Goal: Task Accomplishment & Management: Manage account settings

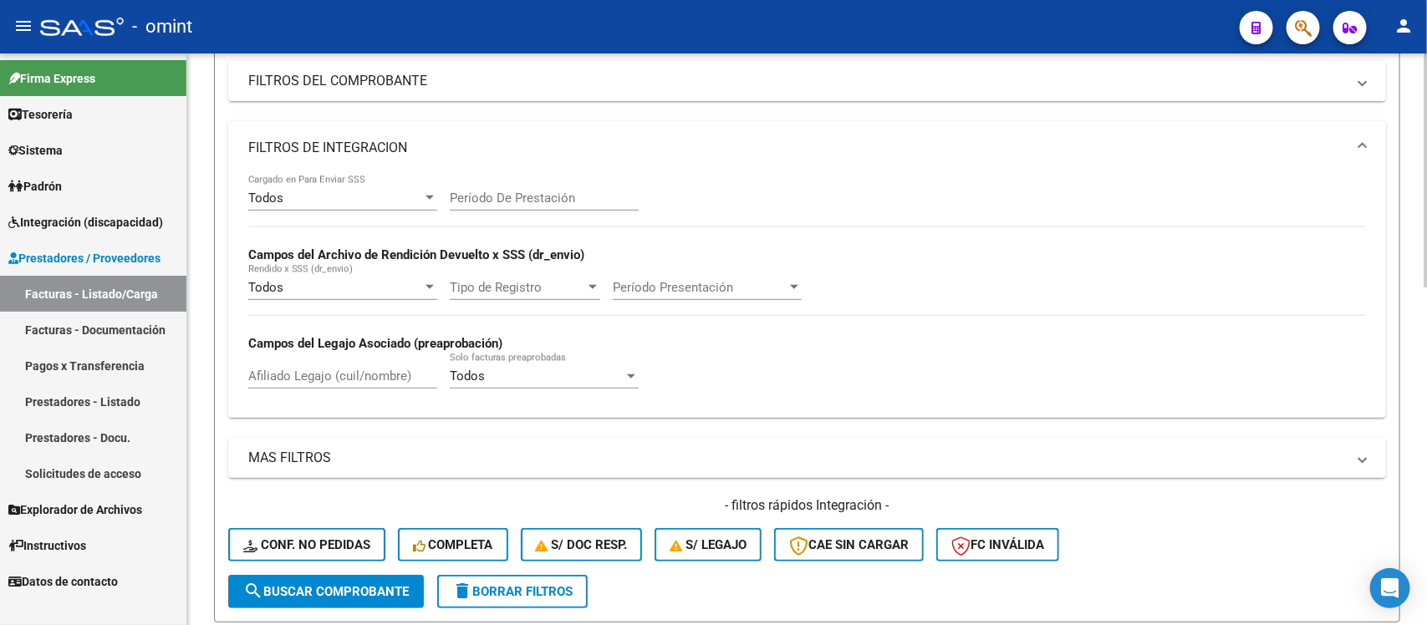
scroll to position [3, 0]
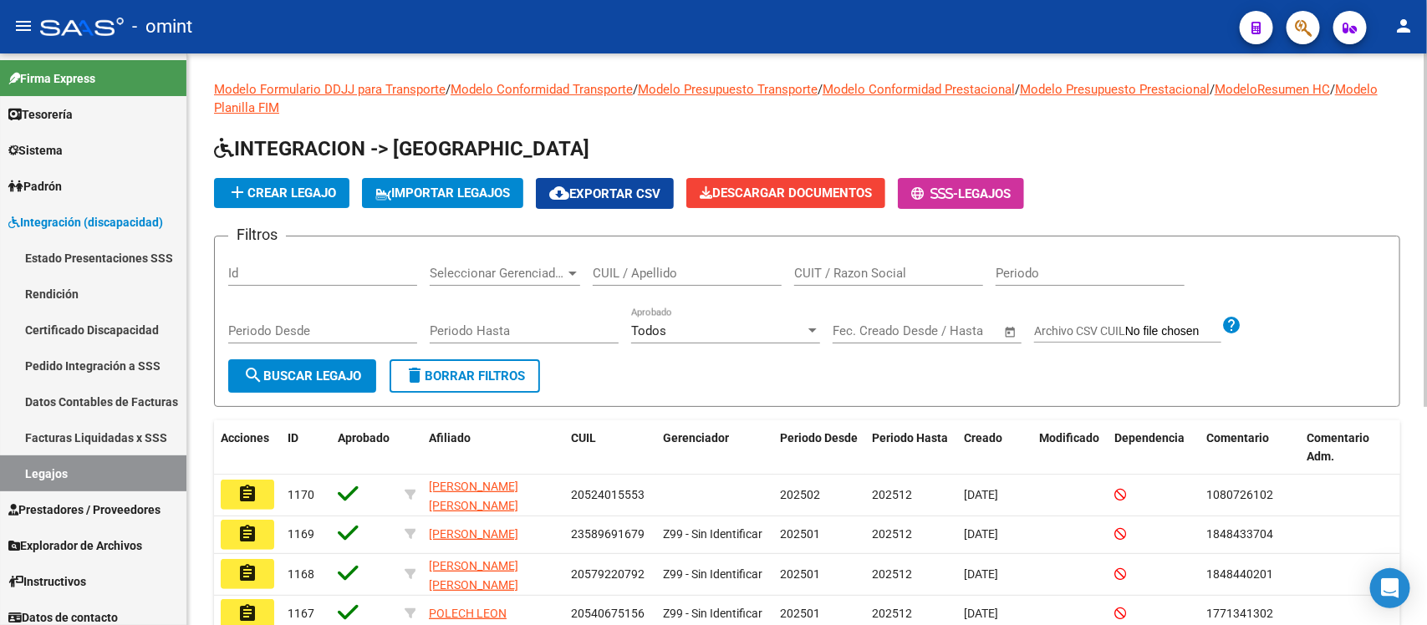
click at [721, 257] on div "CUIL / Apellido" at bounding box center [687, 268] width 189 height 36
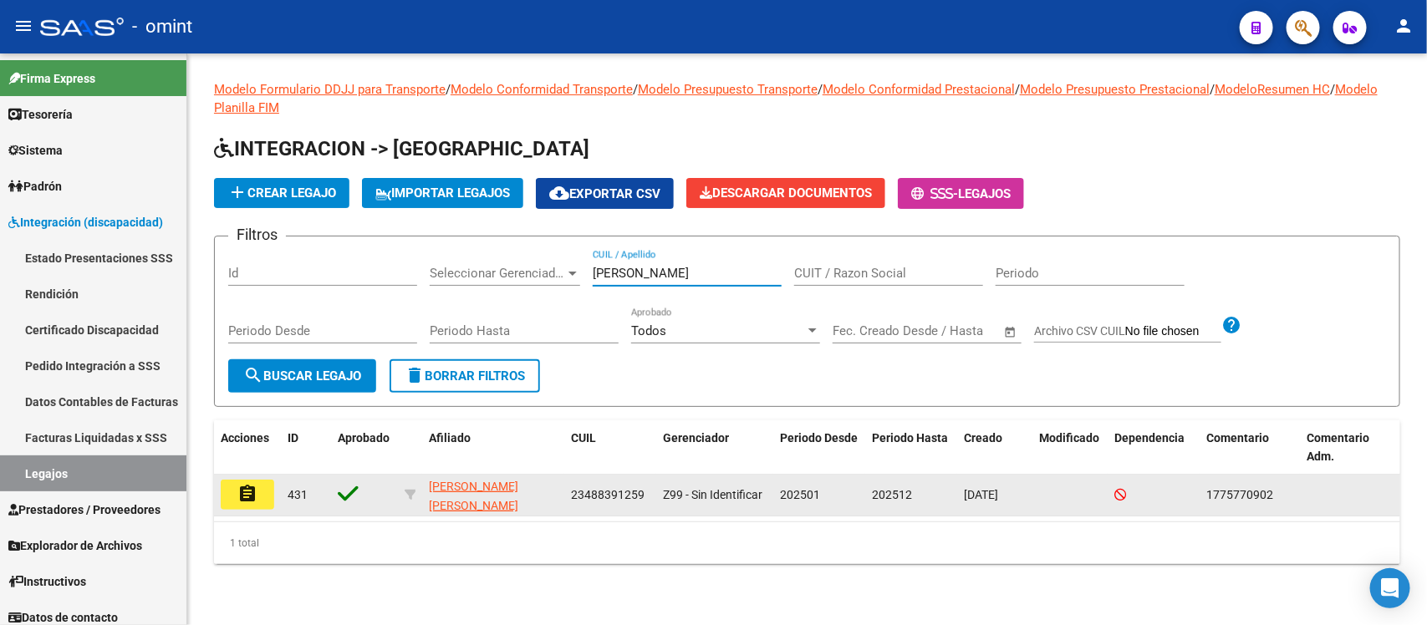
type input "[PERSON_NAME]"
click at [260, 496] on button "assignment" at bounding box center [247, 495] width 53 height 30
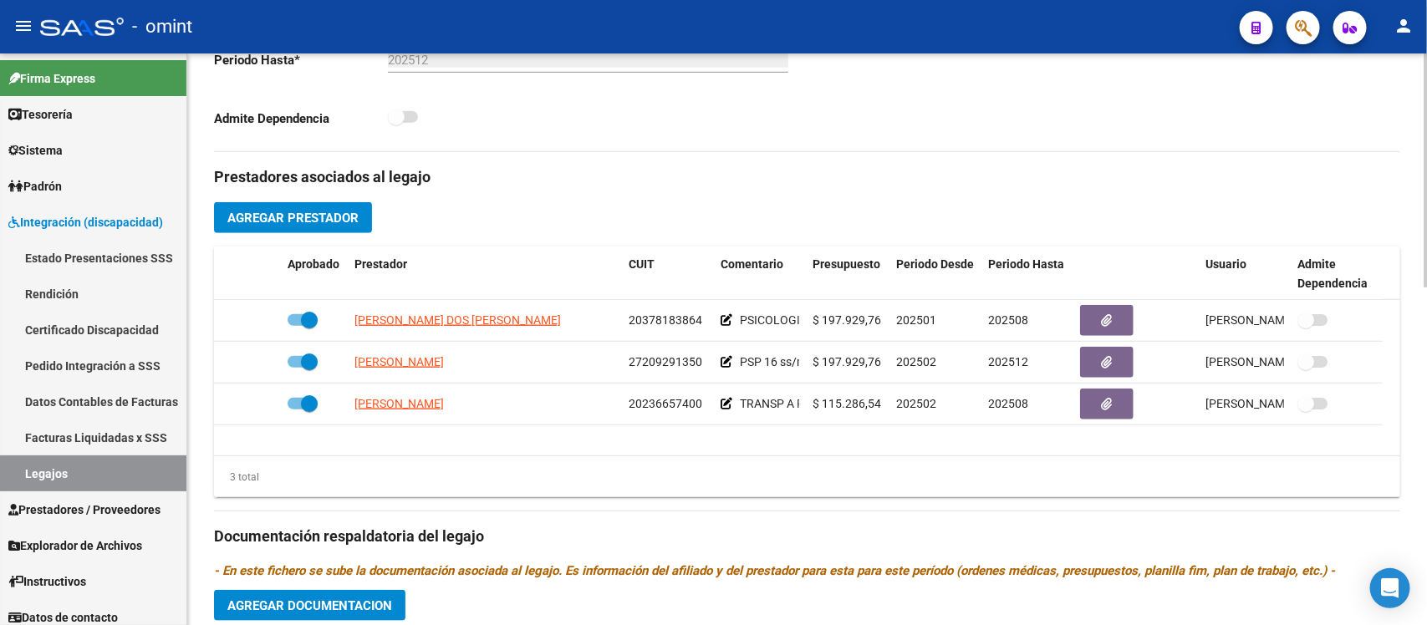
scroll to position [522, 0]
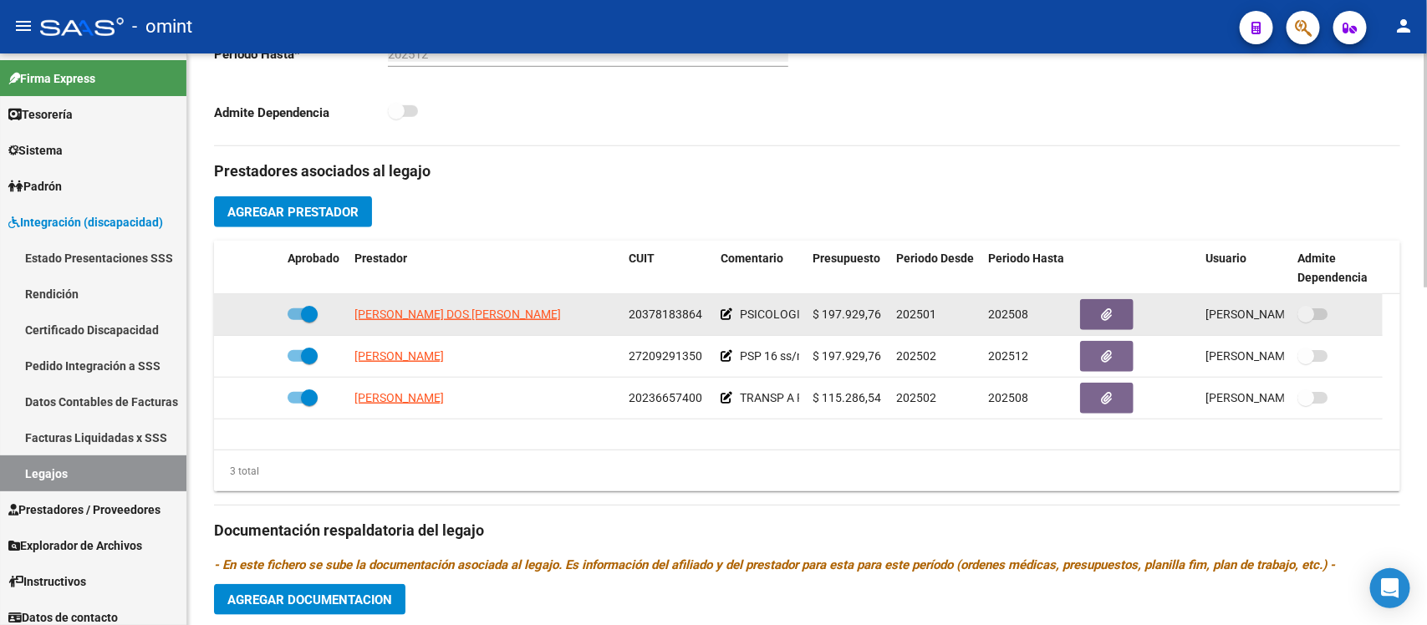
click at [303, 310] on span at bounding box center [309, 314] width 17 height 17
click at [296, 320] on input "checkbox" at bounding box center [295, 320] width 1 height 1
checkbox input "false"
click at [256, 313] on icon at bounding box center [257, 314] width 12 height 12
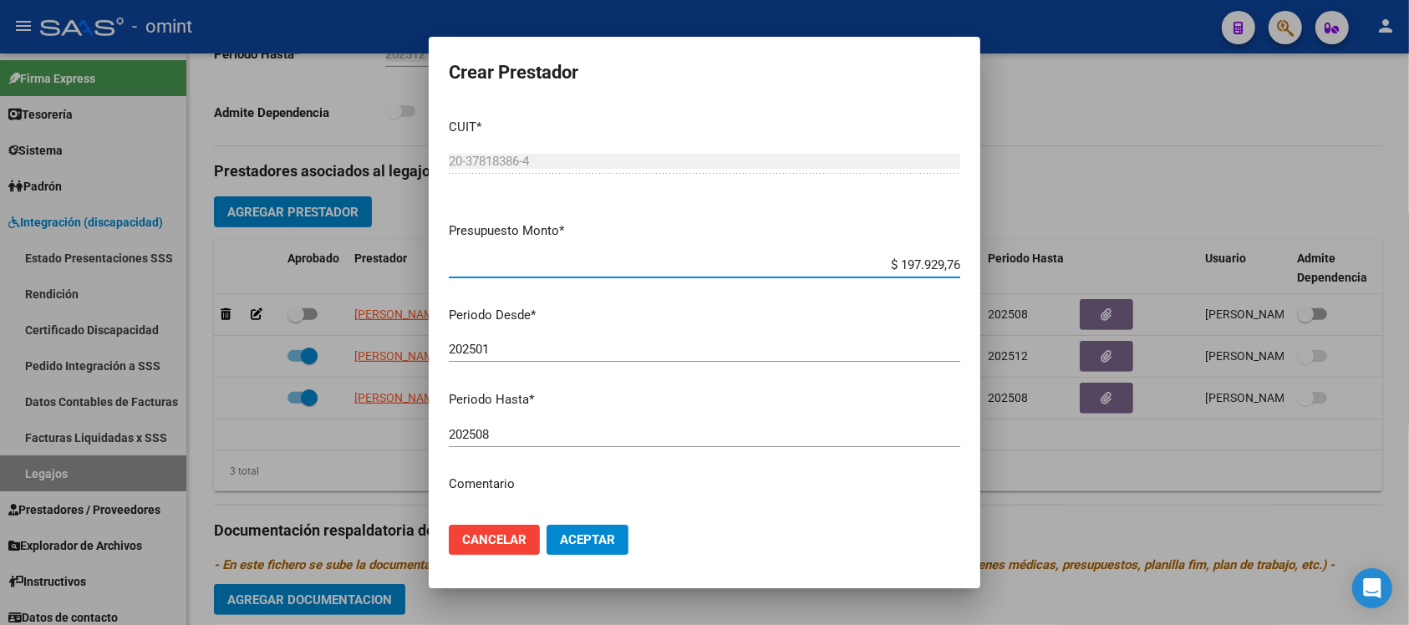
click at [521, 433] on input "202508" at bounding box center [705, 434] width 512 height 15
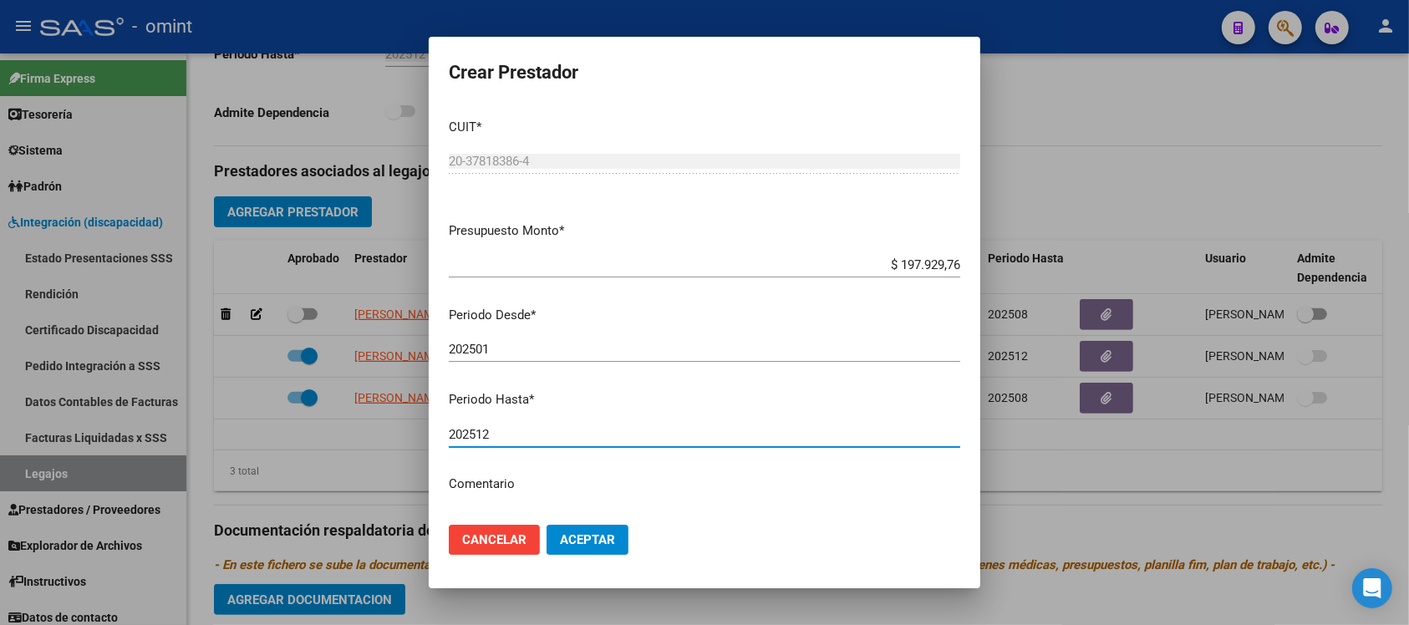
type input "202512"
click at [611, 543] on span "Aceptar" at bounding box center [587, 539] width 55 height 15
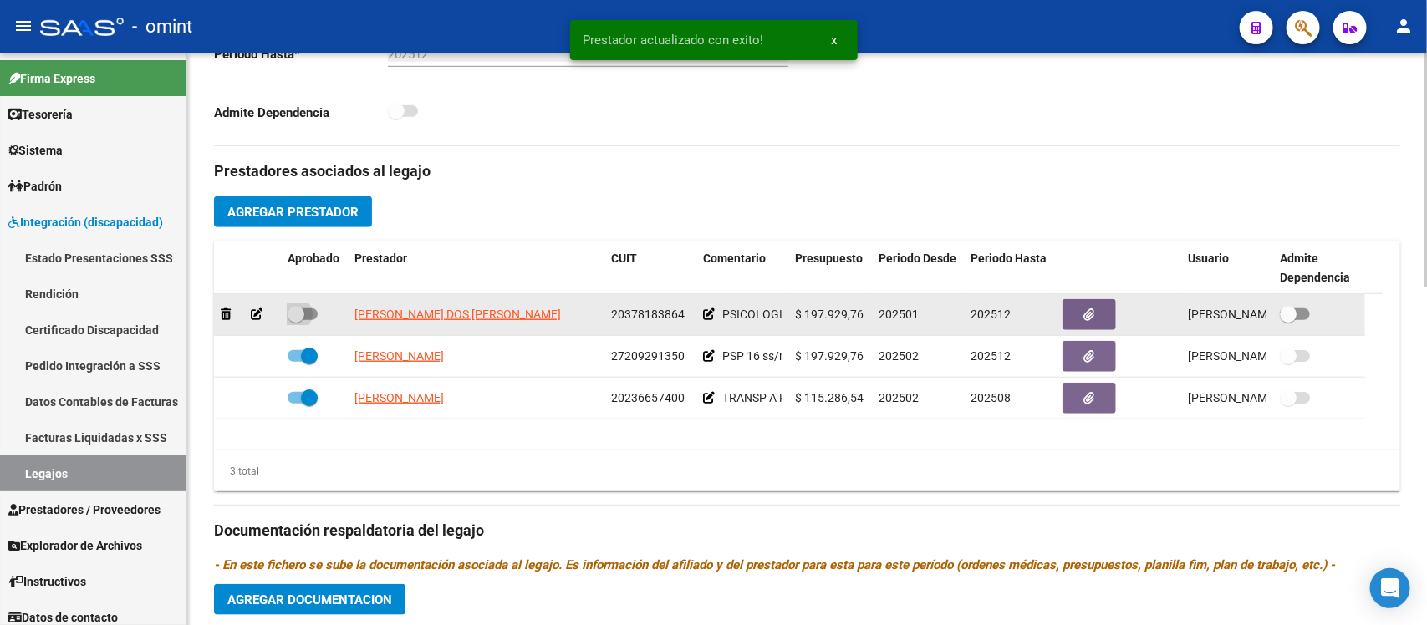
click at [298, 306] on span at bounding box center [296, 314] width 17 height 17
click at [296, 320] on input "checkbox" at bounding box center [295, 320] width 1 height 1
checkbox input "true"
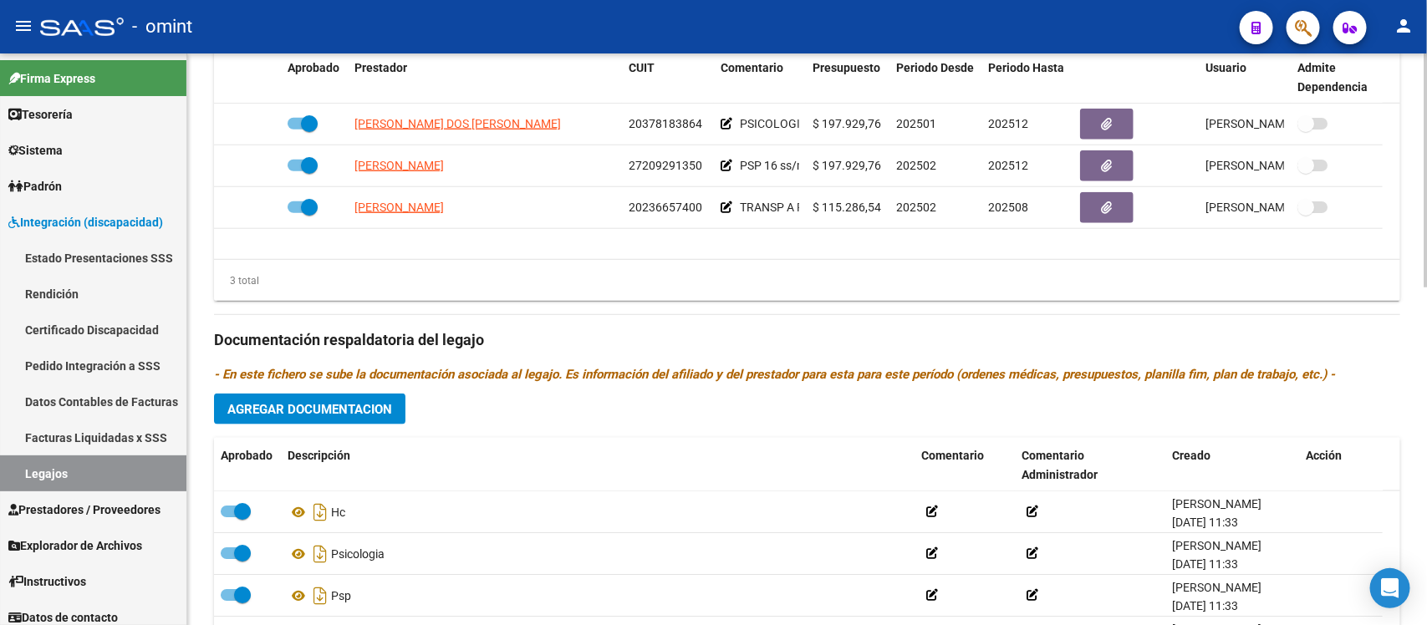
scroll to position [731, 0]
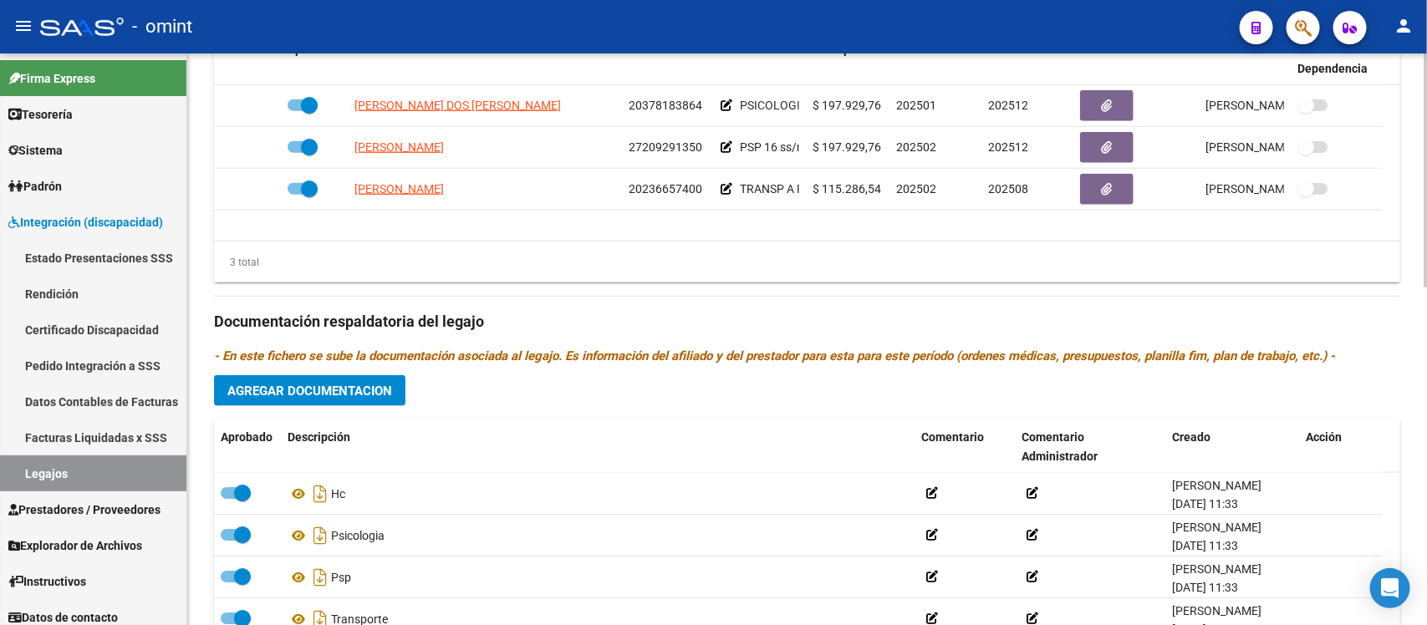
click at [354, 387] on span "Agregar Documentacion" at bounding box center [309, 391] width 165 height 15
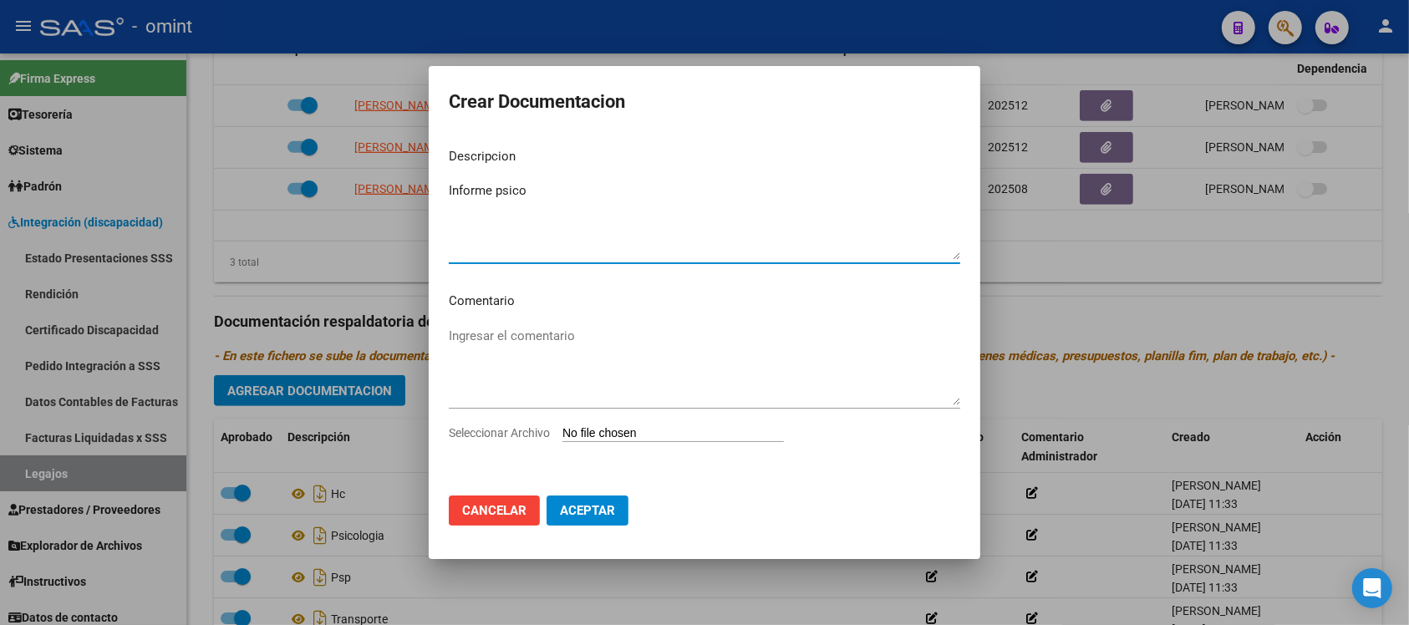
type textarea "Informe psico"
click at [631, 432] on input "Seleccionar Archivo" at bounding box center [674, 434] width 222 height 16
click at [606, 435] on input "Seleccionar Archivo" at bounding box center [674, 434] width 222 height 16
type input "C:\fakepath\1775770902_25072201570_form048.pdf"
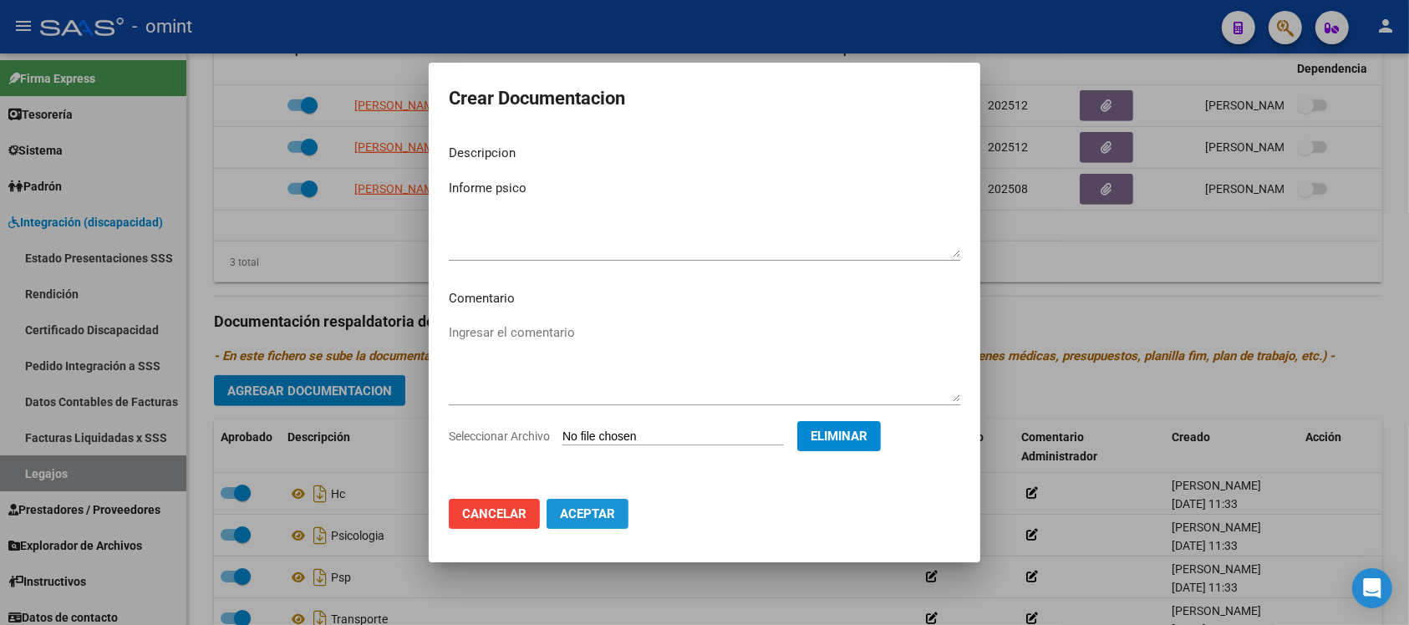
click at [588, 523] on button "Aceptar" at bounding box center [588, 514] width 82 height 30
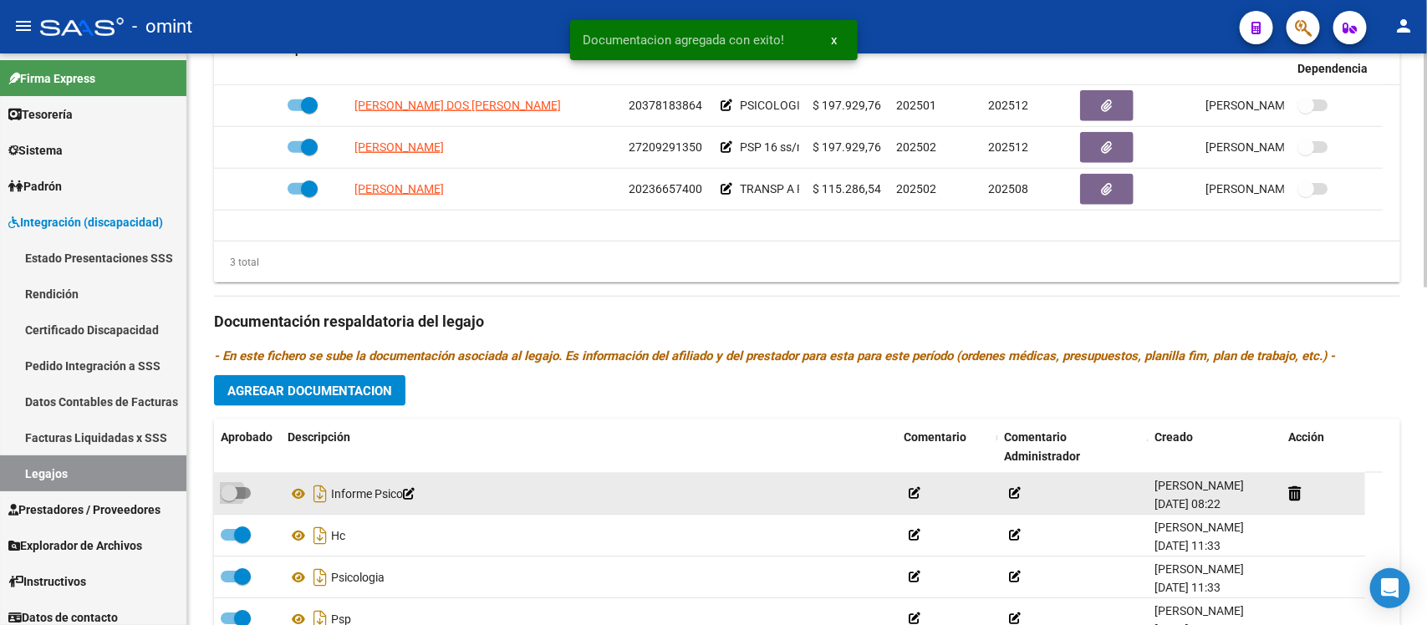
click at [234, 490] on span at bounding box center [229, 493] width 17 height 17
click at [229, 499] on input "checkbox" at bounding box center [228, 499] width 1 height 1
checkbox input "true"
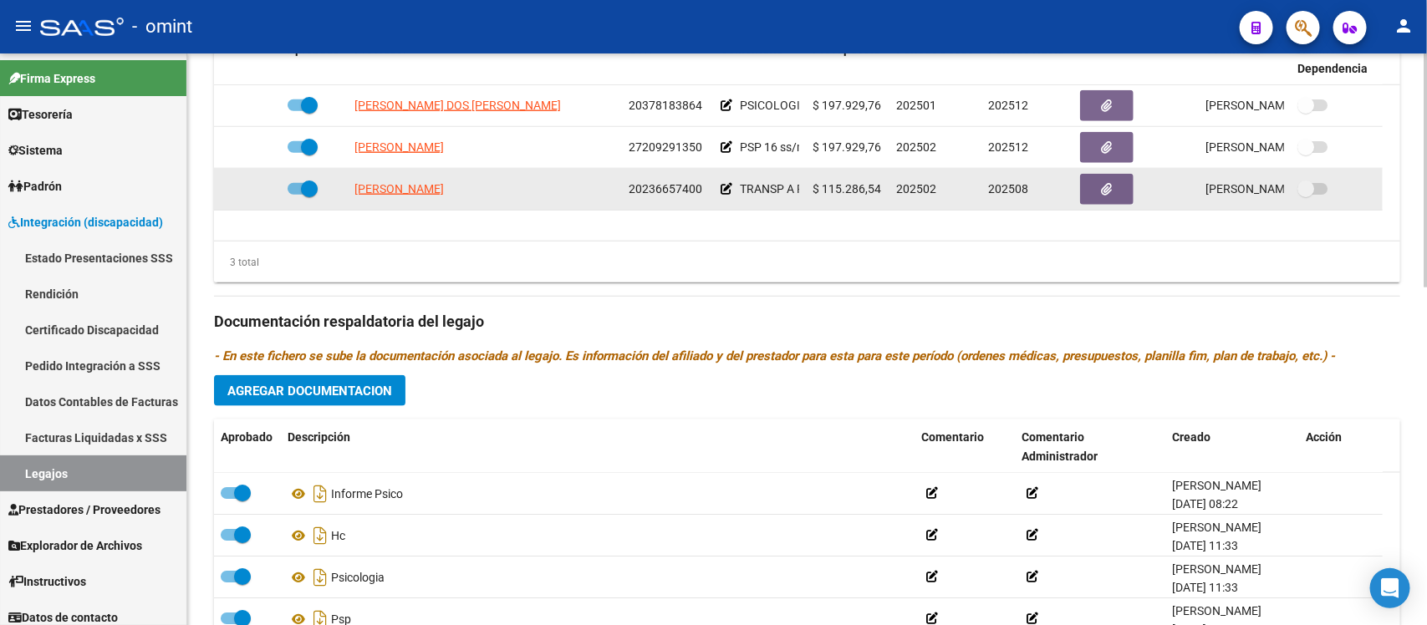
click at [303, 192] on span at bounding box center [309, 189] width 17 height 17
click at [296, 195] on input "checkbox" at bounding box center [295, 195] width 1 height 1
checkbox input "false"
click at [257, 185] on icon at bounding box center [257, 189] width 12 height 12
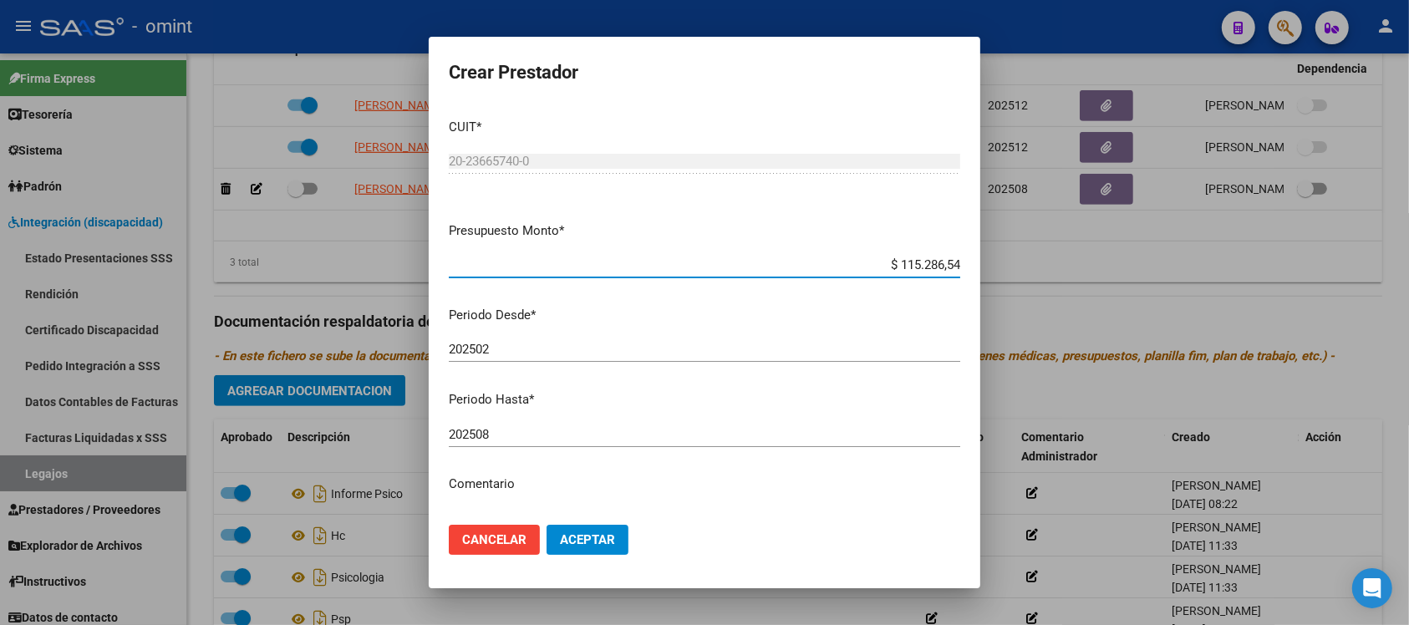
click at [535, 437] on input "202508" at bounding box center [705, 434] width 512 height 15
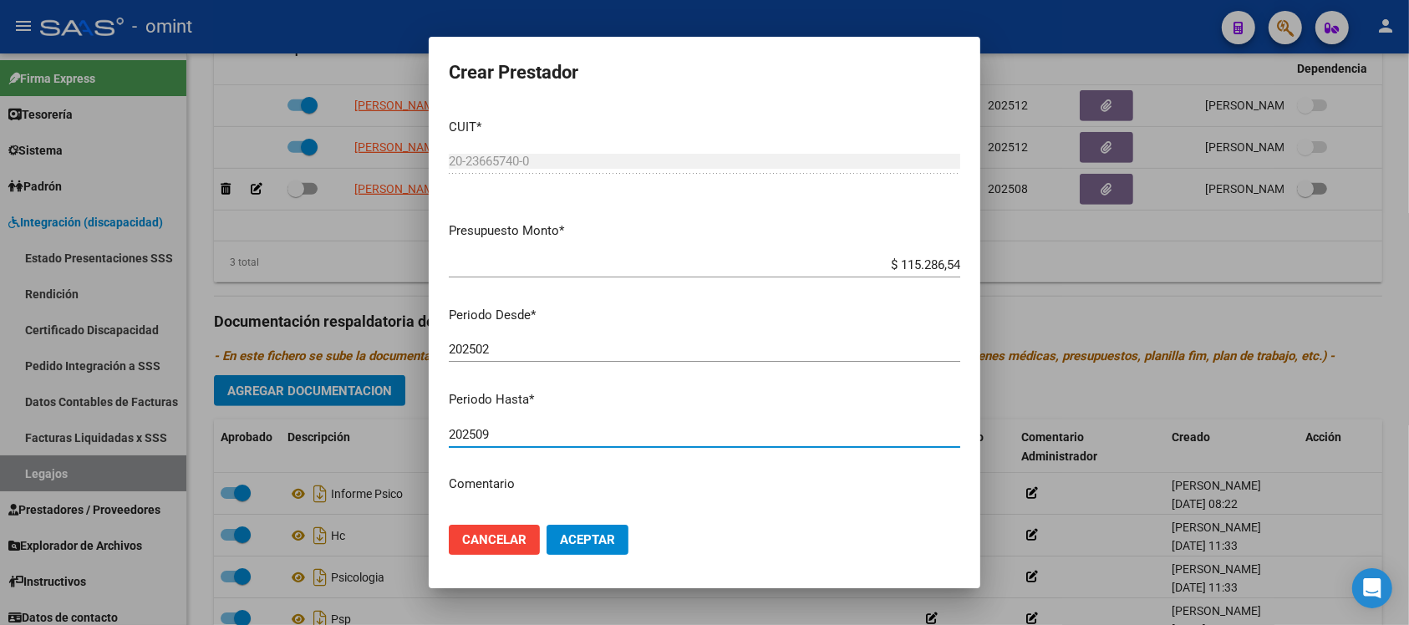
type input "202509"
click at [600, 532] on span "Aceptar" at bounding box center [587, 539] width 55 height 15
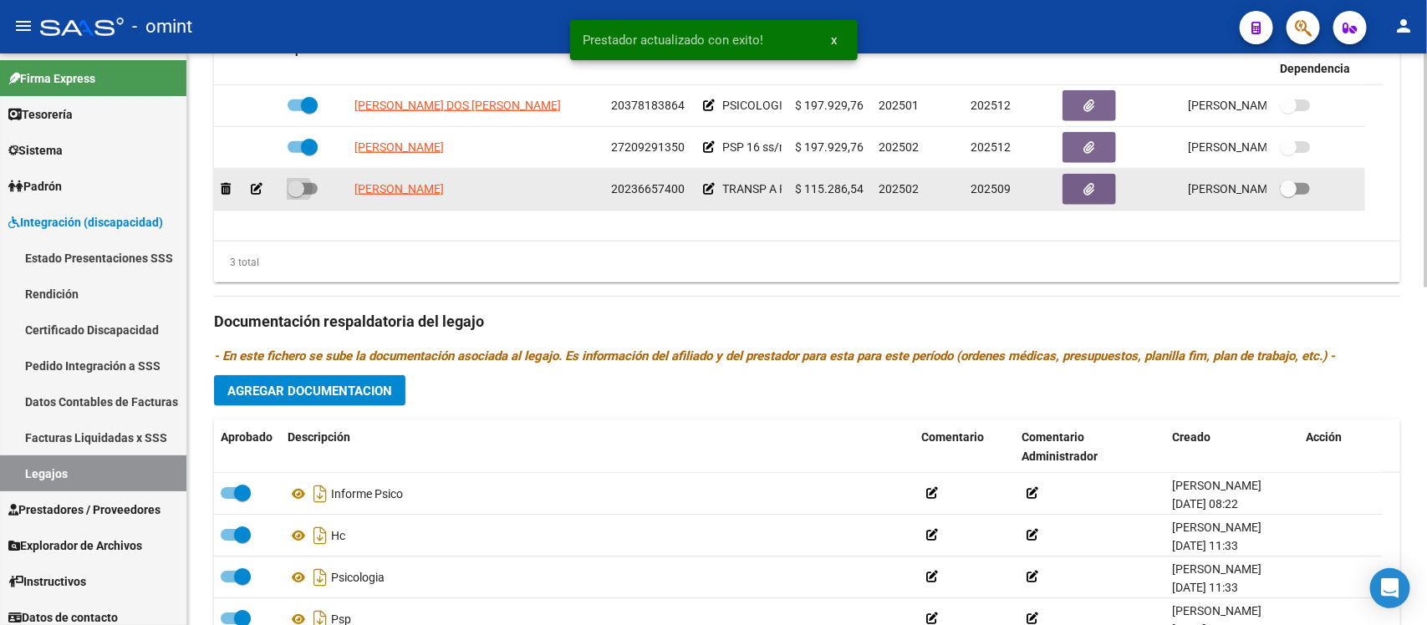
click at [297, 193] on span at bounding box center [296, 189] width 17 height 17
click at [296, 195] on input "checkbox" at bounding box center [295, 195] width 1 height 1
checkbox input "true"
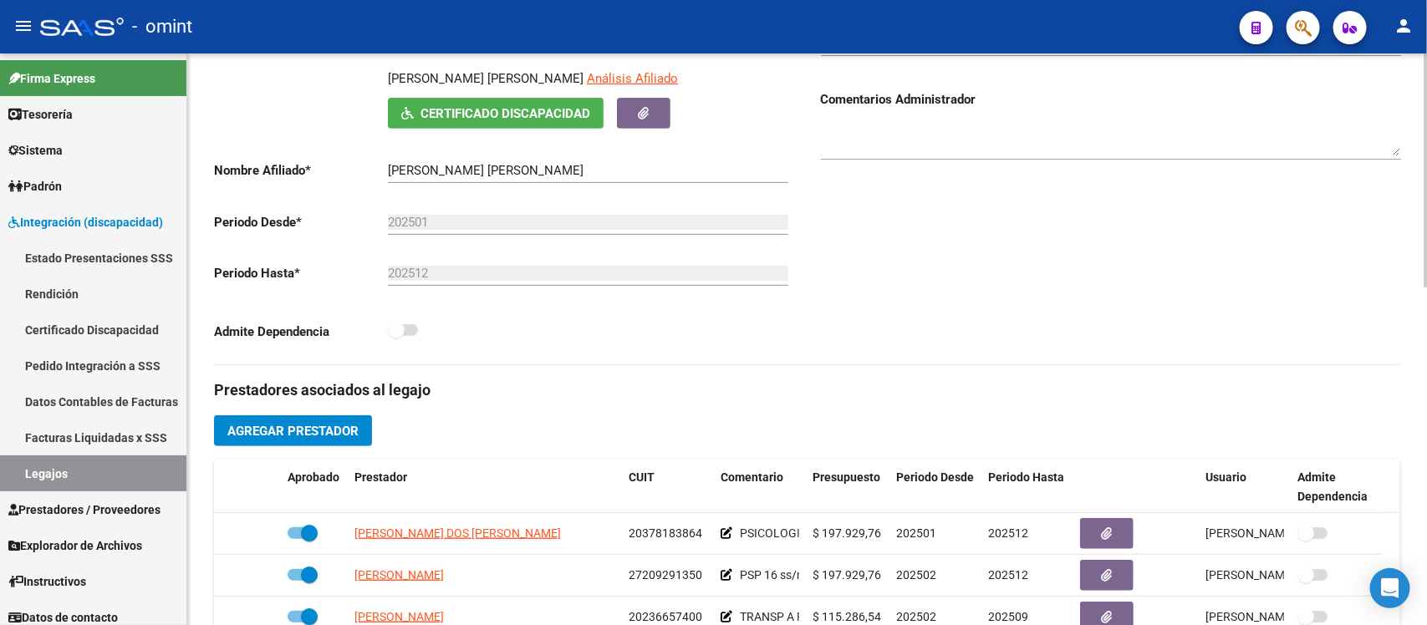
scroll to position [0, 0]
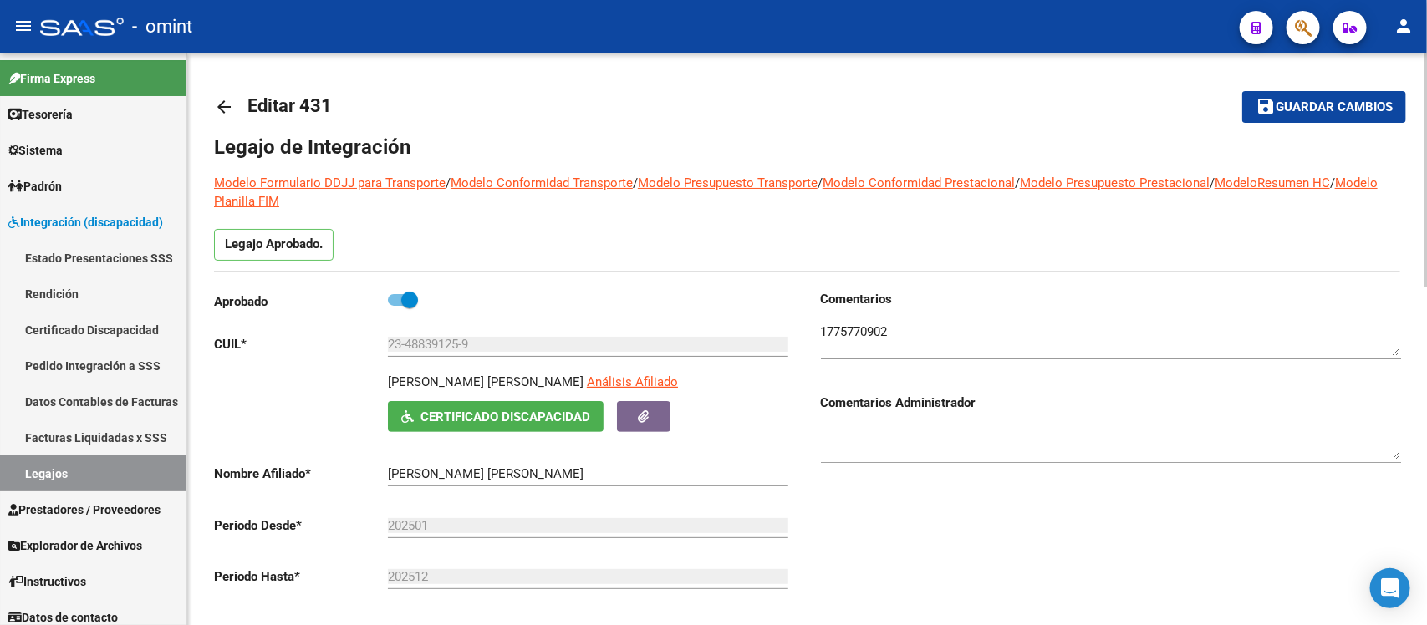
click at [220, 117] on link "arrow_back" at bounding box center [230, 106] width 33 height 39
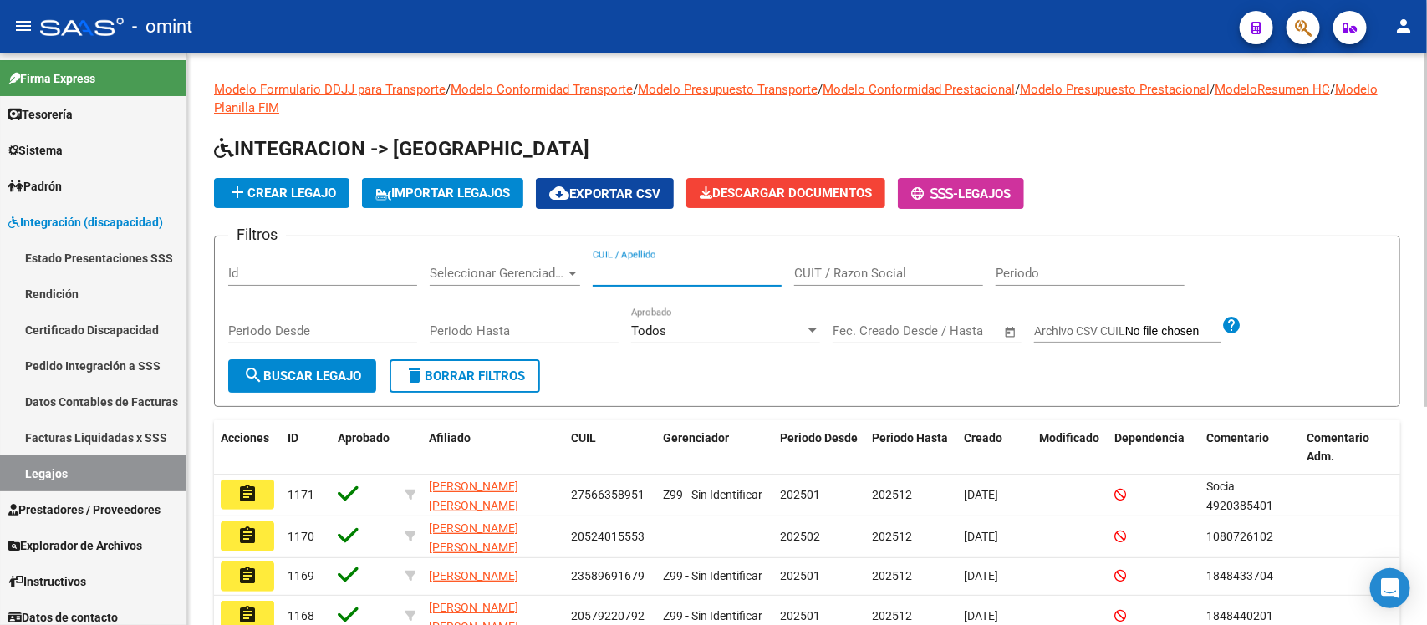
click at [657, 274] on input "CUIL / Apellido" at bounding box center [687, 273] width 189 height 15
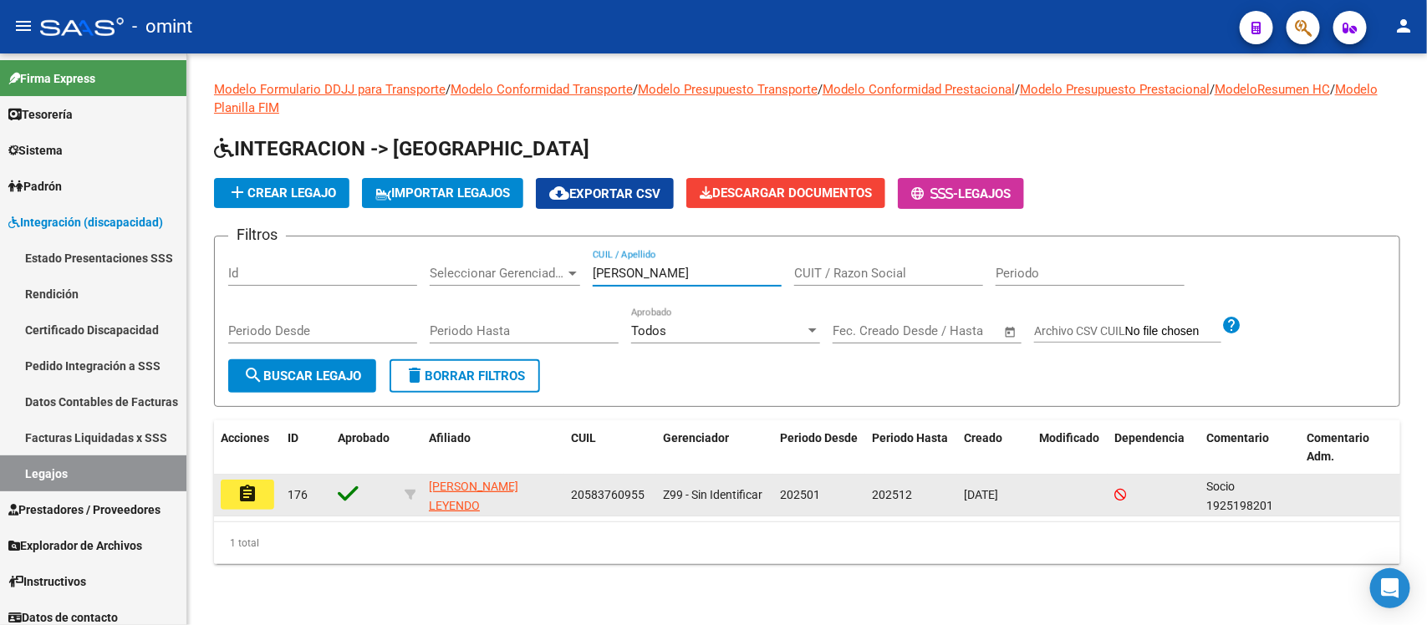
type input "cevasco"
click at [248, 485] on mat-icon "assignment" at bounding box center [247, 494] width 20 height 20
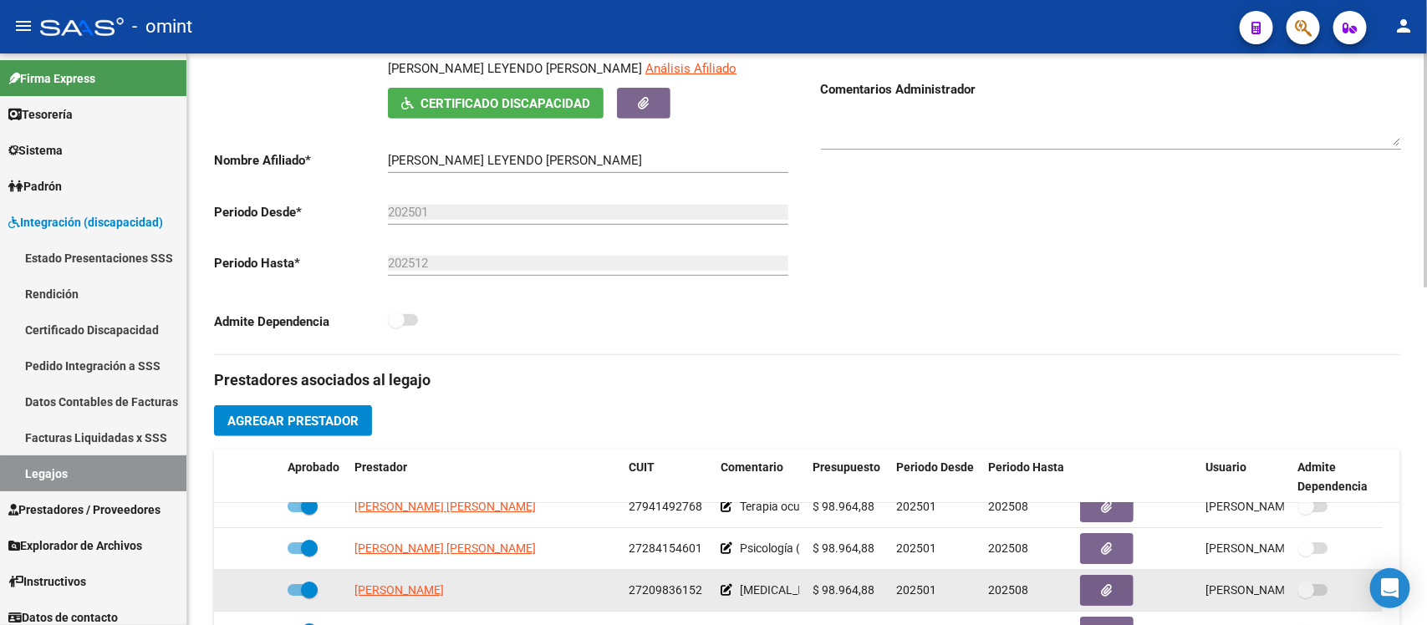
scroll to position [418, 0]
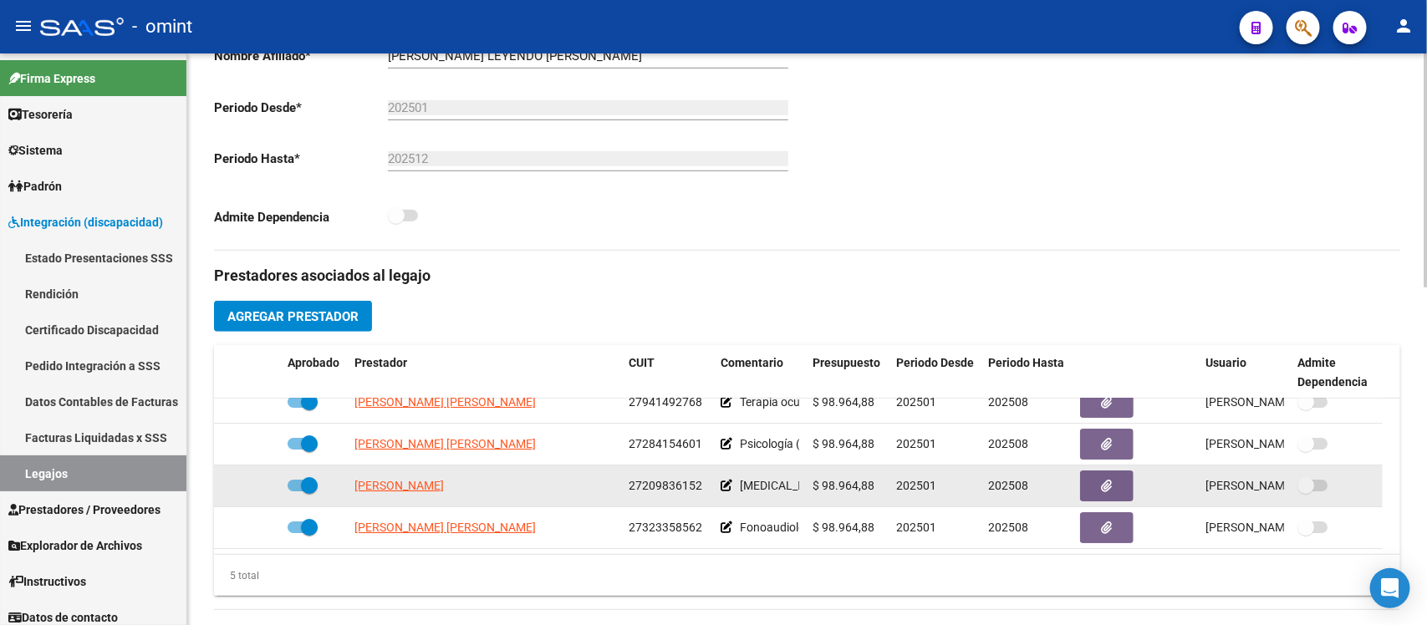
click at [314, 481] on span at bounding box center [309, 485] width 17 height 17
click at [296, 492] on input "checkbox" at bounding box center [295, 492] width 1 height 1
checkbox input "false"
click at [260, 485] on icon at bounding box center [257, 486] width 12 height 12
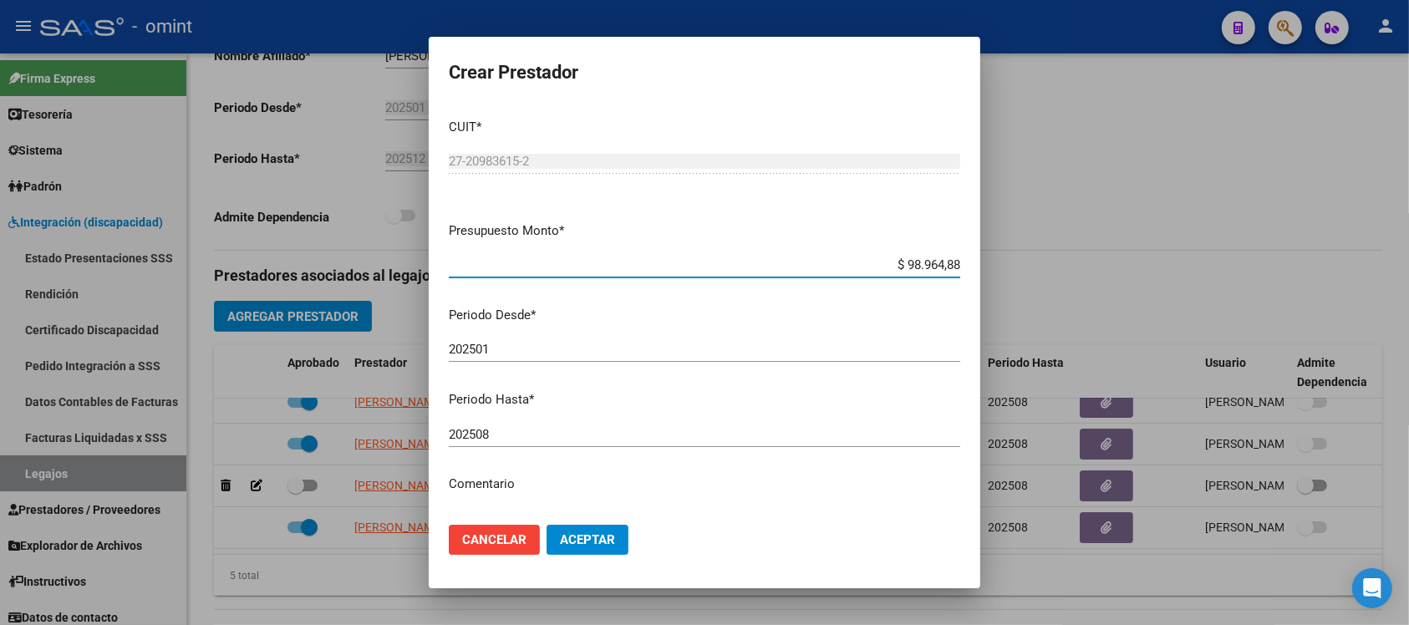
click at [543, 441] on div "202508 Ingresar el periodo" at bounding box center [705, 434] width 512 height 25
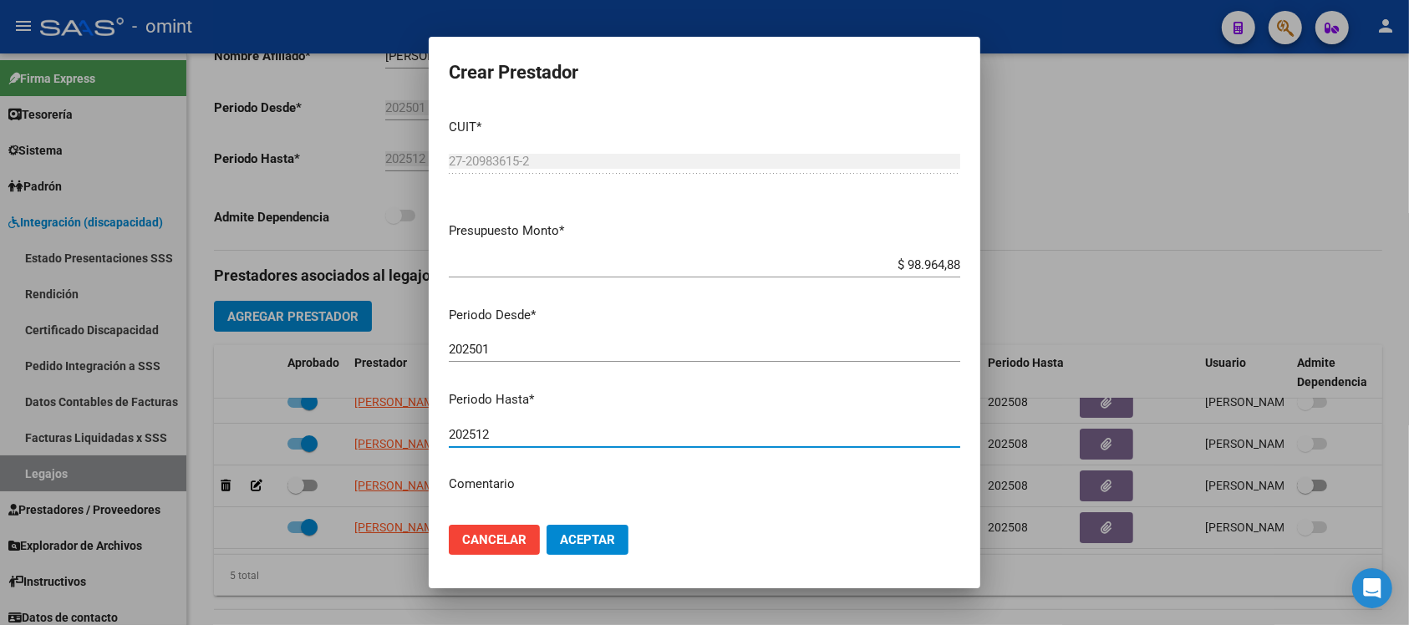
type input "202512"
click at [547, 525] on button "Aceptar" at bounding box center [588, 540] width 82 height 30
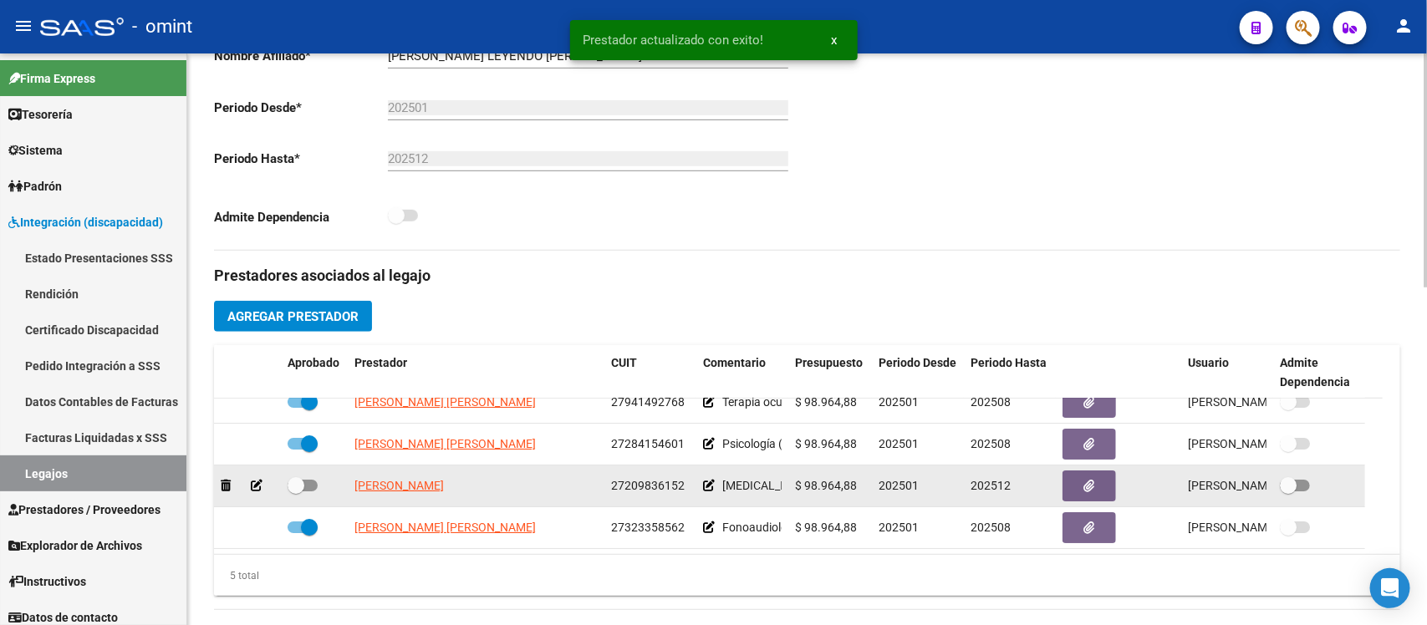
click at [298, 481] on span at bounding box center [296, 485] width 17 height 17
click at [296, 492] on input "checkbox" at bounding box center [295, 492] width 1 height 1
checkbox input "true"
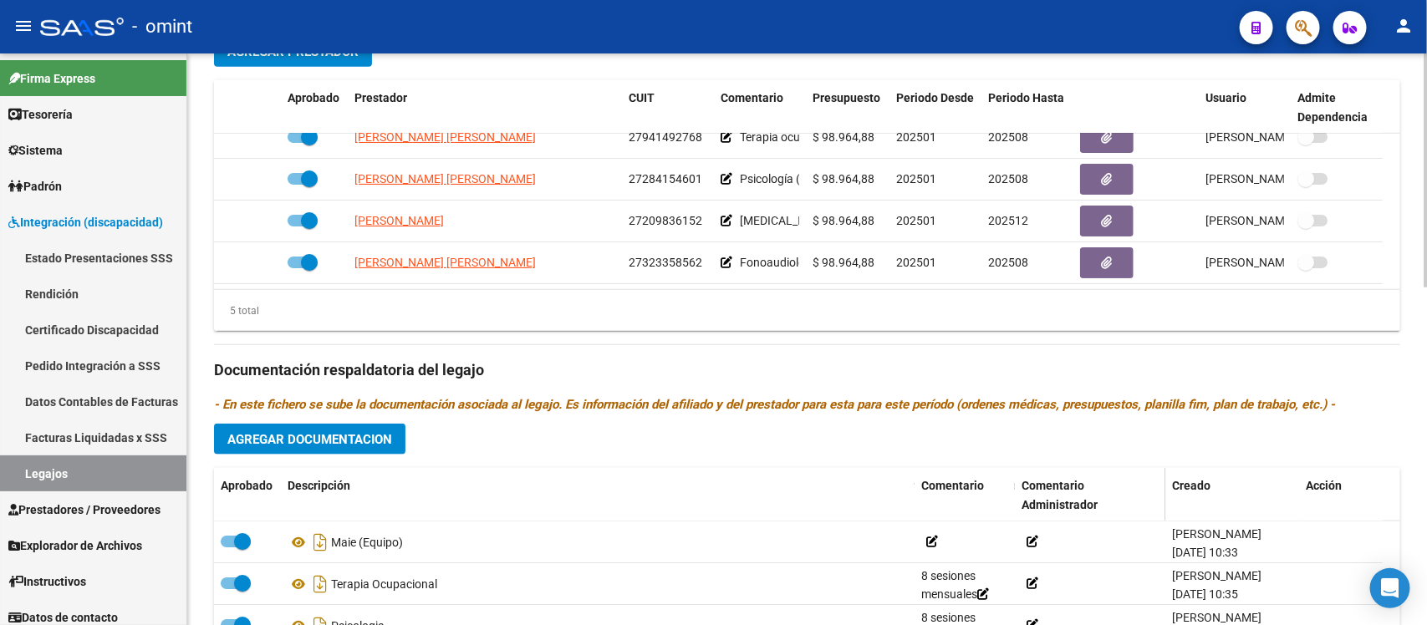
scroll to position [731, 0]
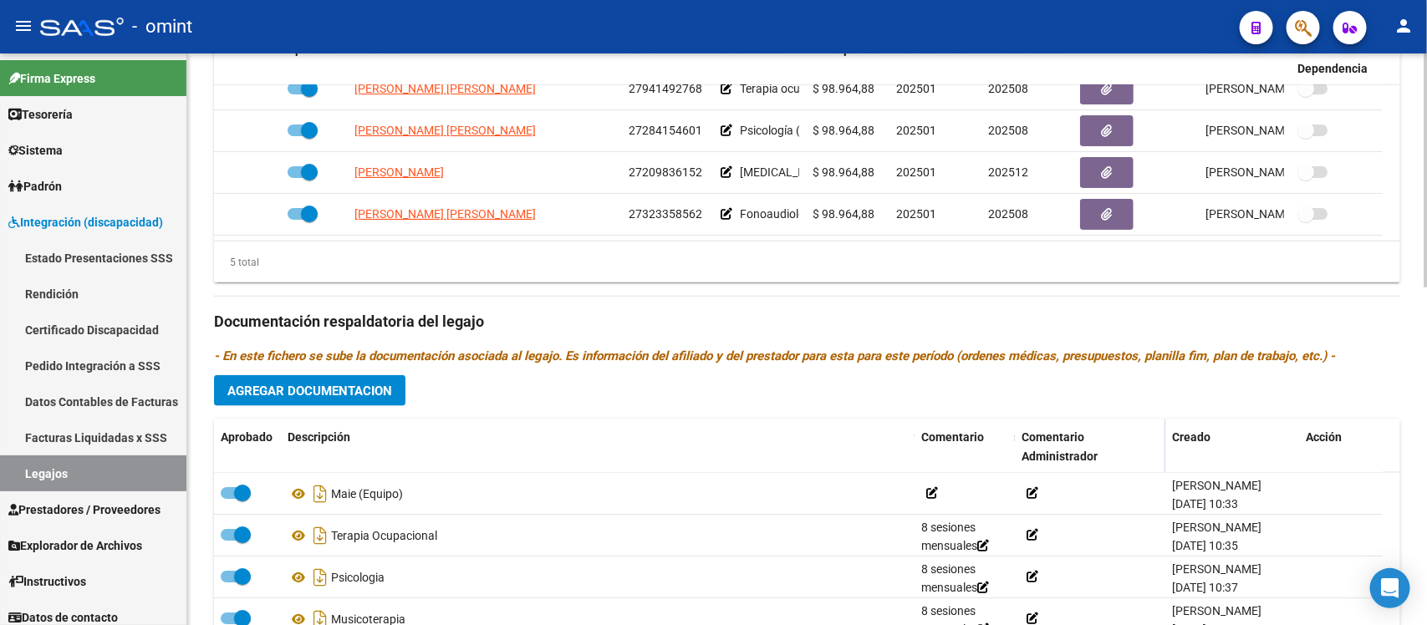
click at [370, 387] on span "Agregar Documentacion" at bounding box center [309, 391] width 165 height 15
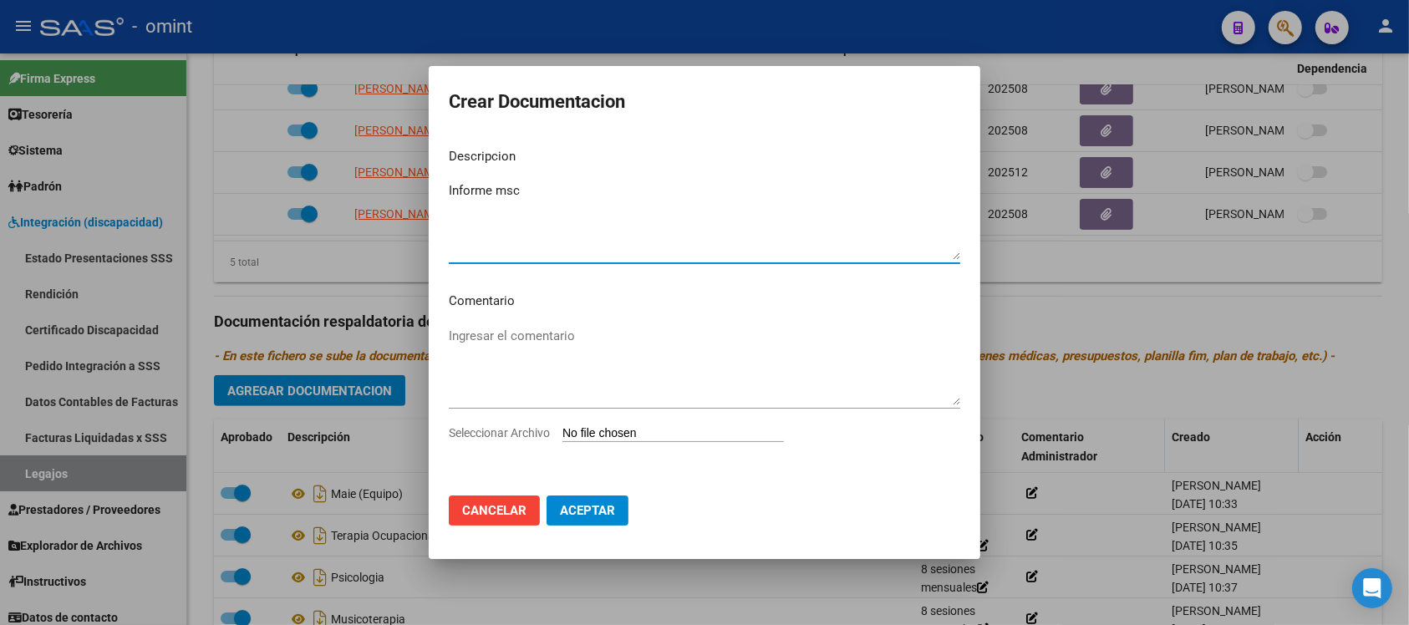
type textarea "Informe msc"
click at [603, 437] on input "Seleccionar Archivo" at bounding box center [674, 434] width 222 height 16
type input "C:\fakepath\informe musico.pdf"
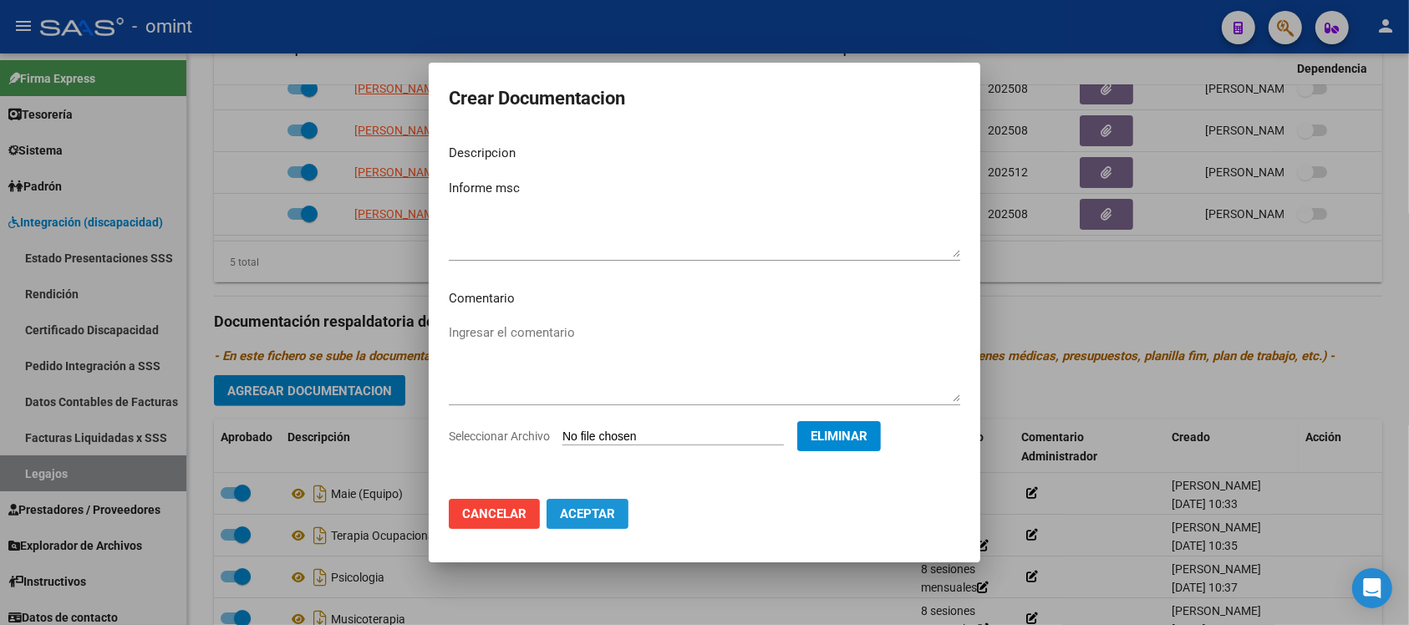
click at [591, 515] on span "Aceptar" at bounding box center [587, 514] width 55 height 15
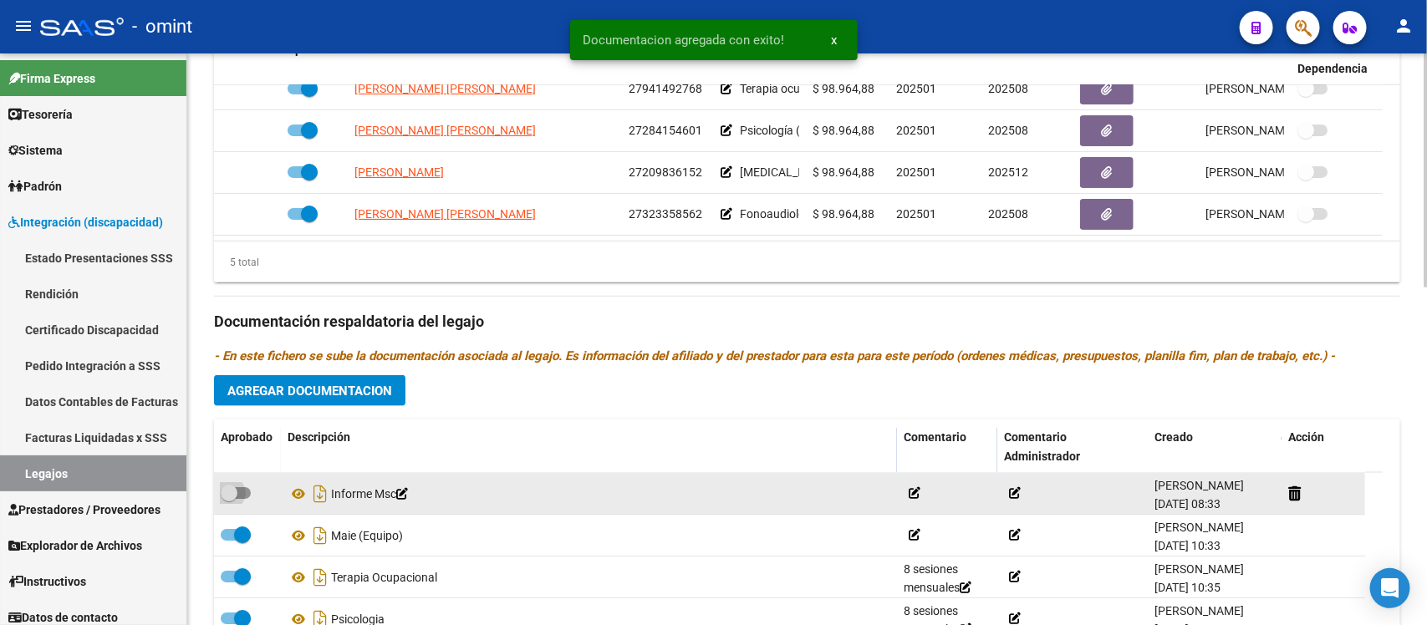
click at [224, 496] on span at bounding box center [229, 493] width 17 height 17
click at [228, 499] on input "checkbox" at bounding box center [228, 499] width 1 height 1
checkbox input "true"
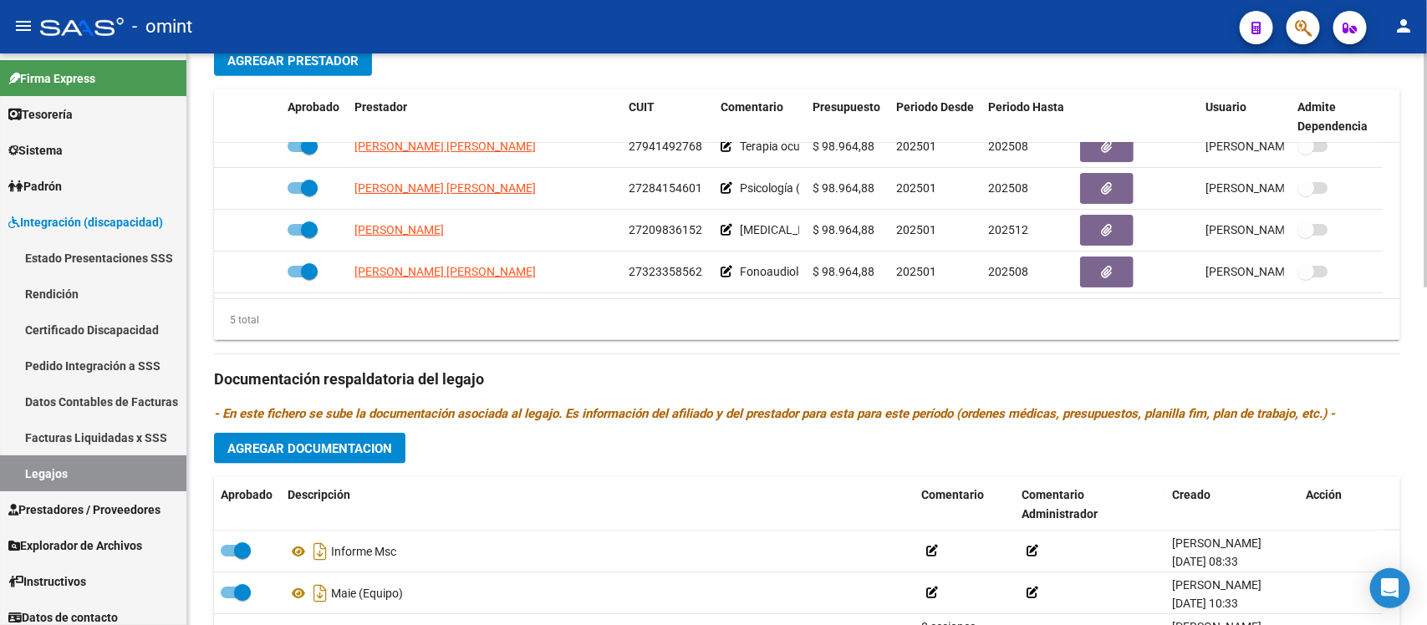
scroll to position [627, 0]
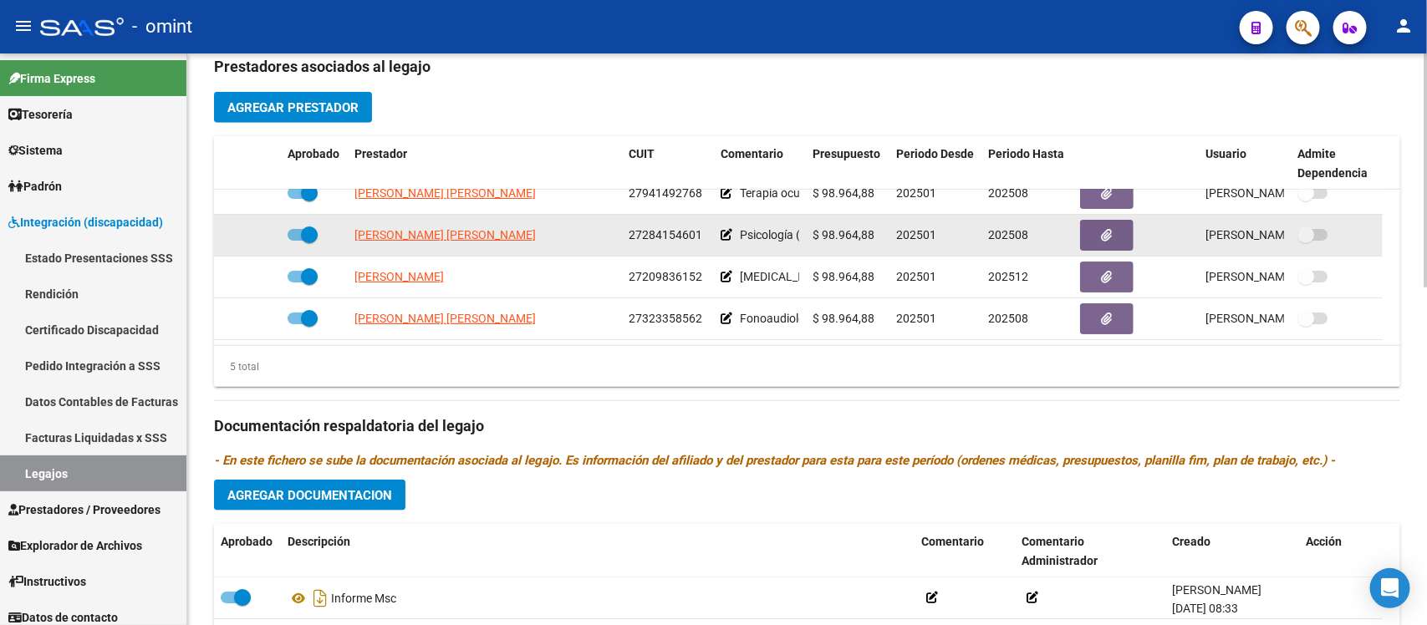
click at [302, 232] on span at bounding box center [309, 235] width 17 height 17
click at [296, 241] on input "checkbox" at bounding box center [295, 241] width 1 height 1
checkbox input "false"
click at [257, 232] on icon at bounding box center [257, 235] width 12 height 12
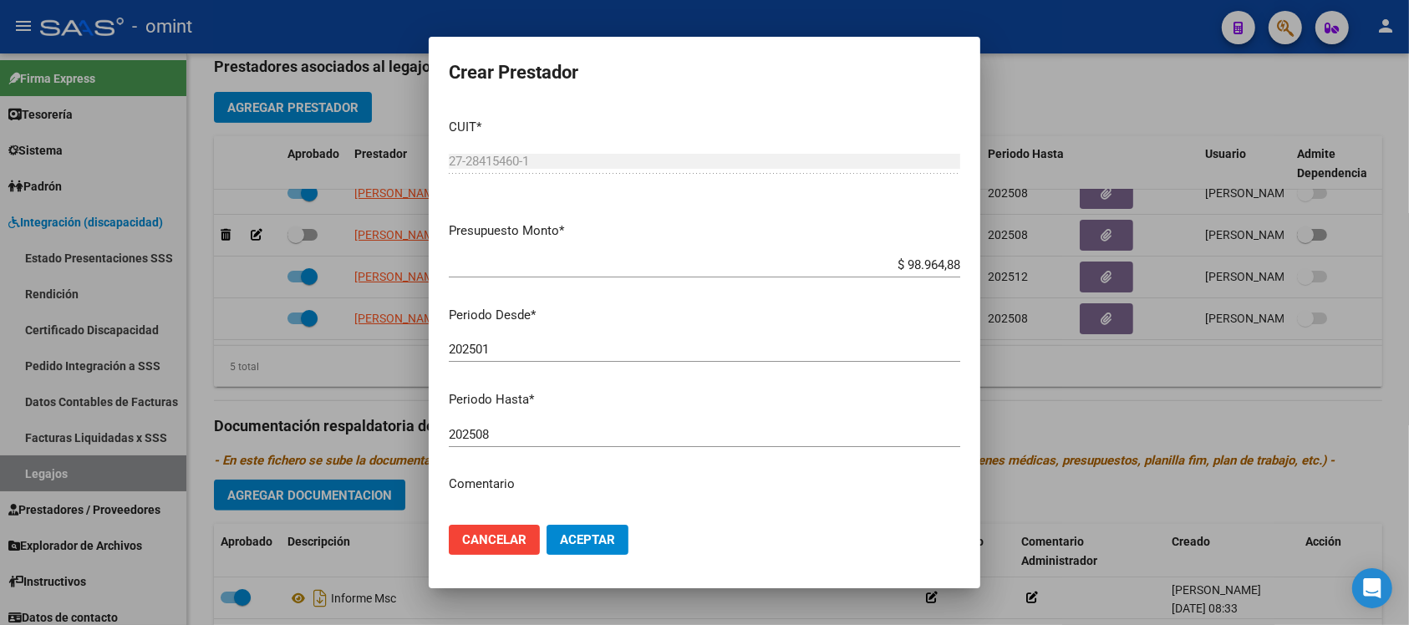
click at [561, 425] on div "202508 Ingresar el periodo" at bounding box center [705, 434] width 512 height 25
type input "202512"
click at [620, 531] on button "Aceptar" at bounding box center [588, 540] width 82 height 30
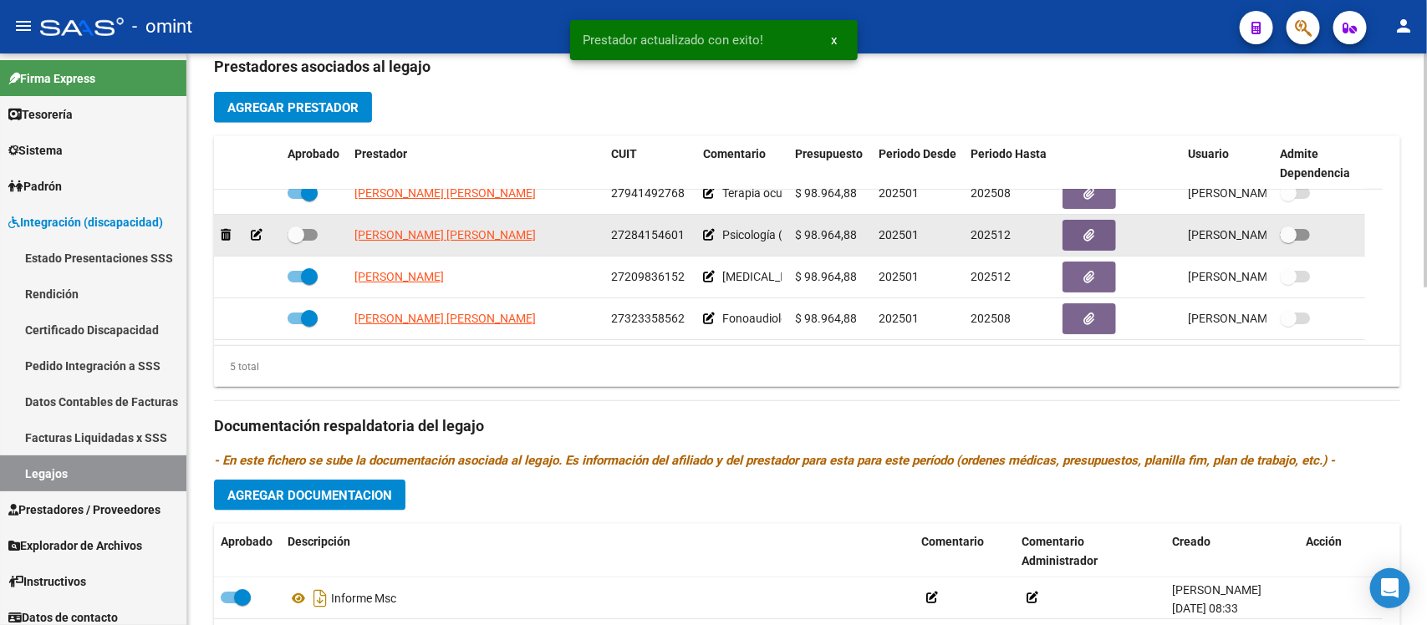
click at [298, 231] on span at bounding box center [296, 235] width 17 height 17
click at [296, 241] on input "checkbox" at bounding box center [295, 241] width 1 height 1
checkbox input "true"
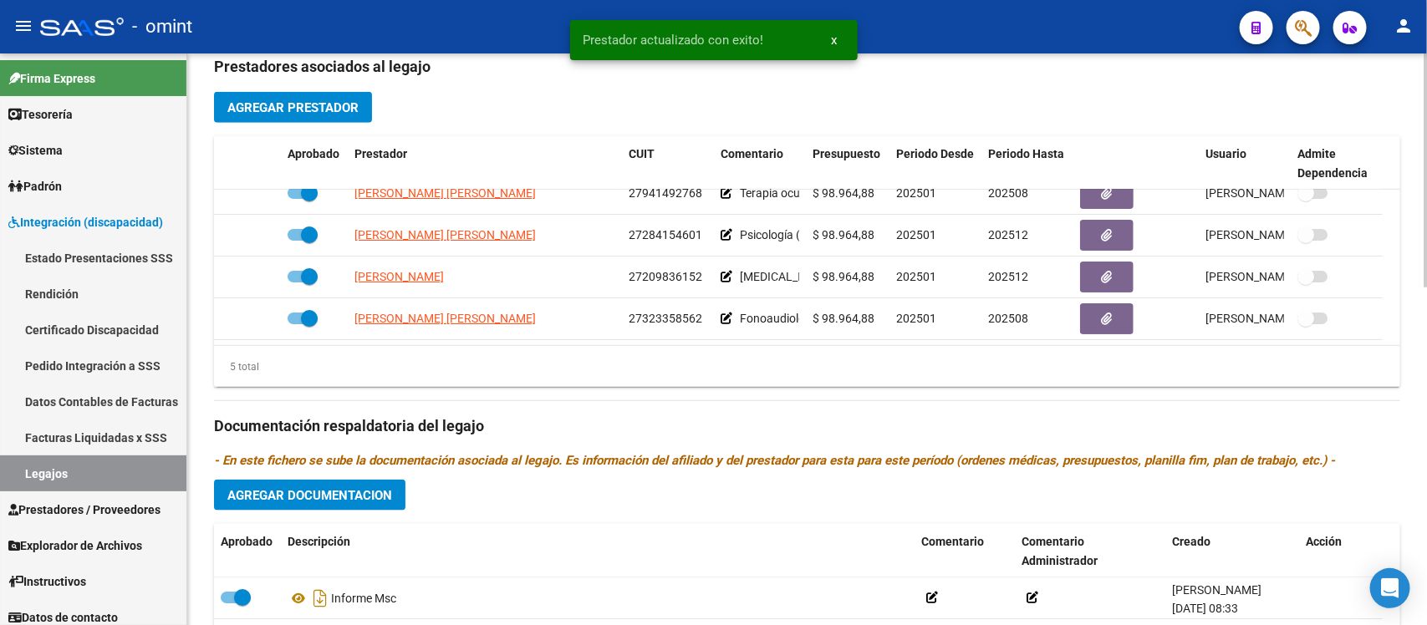
click at [390, 488] on span "Agregar Documentacion" at bounding box center [309, 495] width 165 height 15
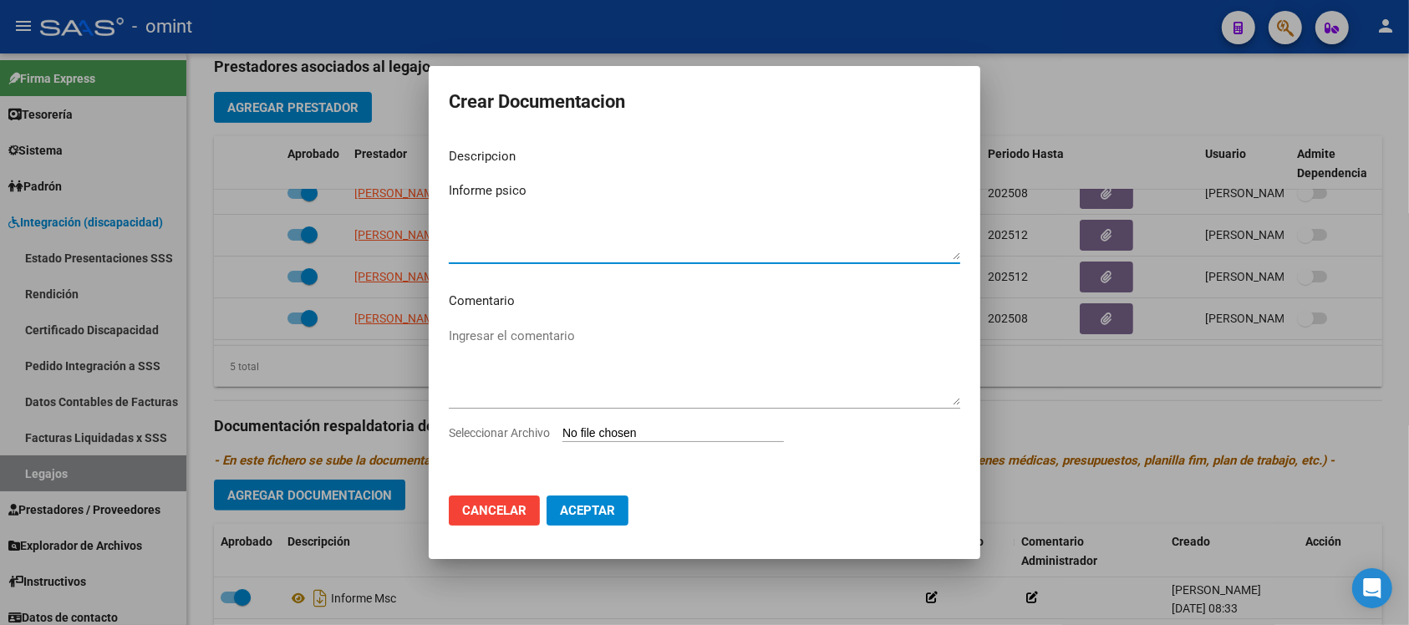
type textarea "Informe psico"
click at [695, 432] on input "Seleccionar Archivo" at bounding box center [674, 434] width 222 height 16
type input "C:\fakepath\1925198201_25081312480_inf-seg-eval-sem.pdf"
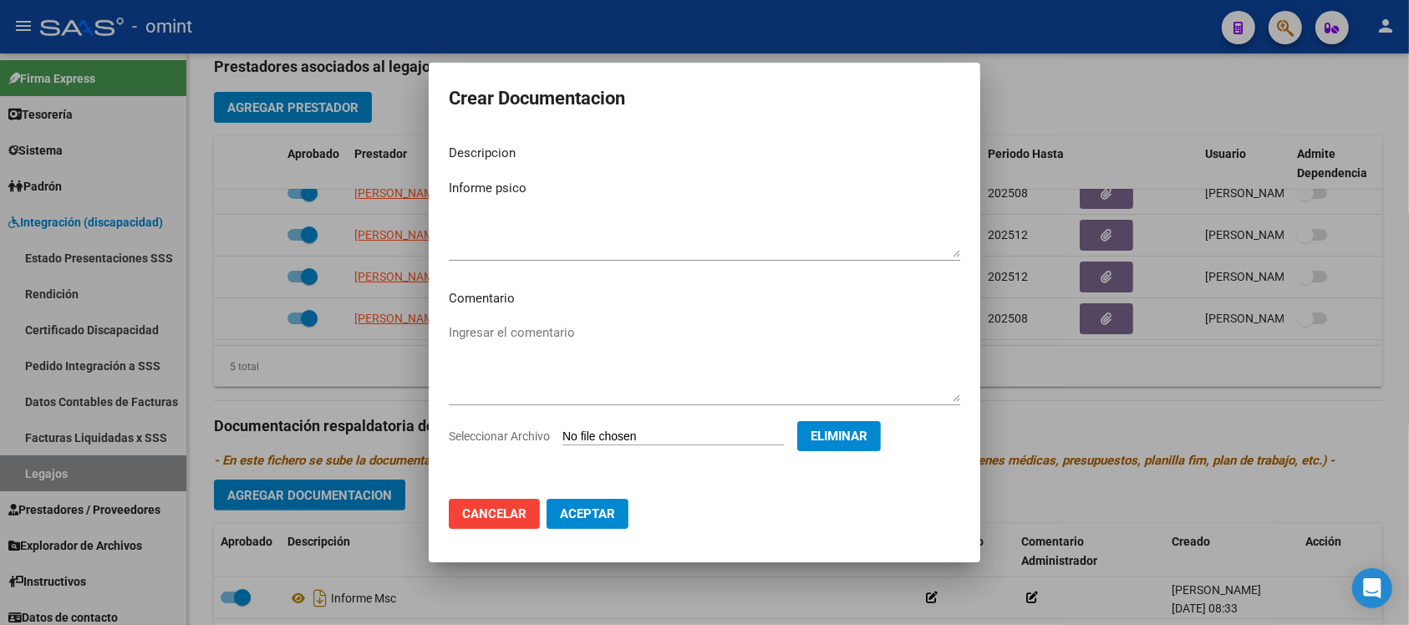
click at [620, 510] on button "Aceptar" at bounding box center [588, 514] width 82 height 30
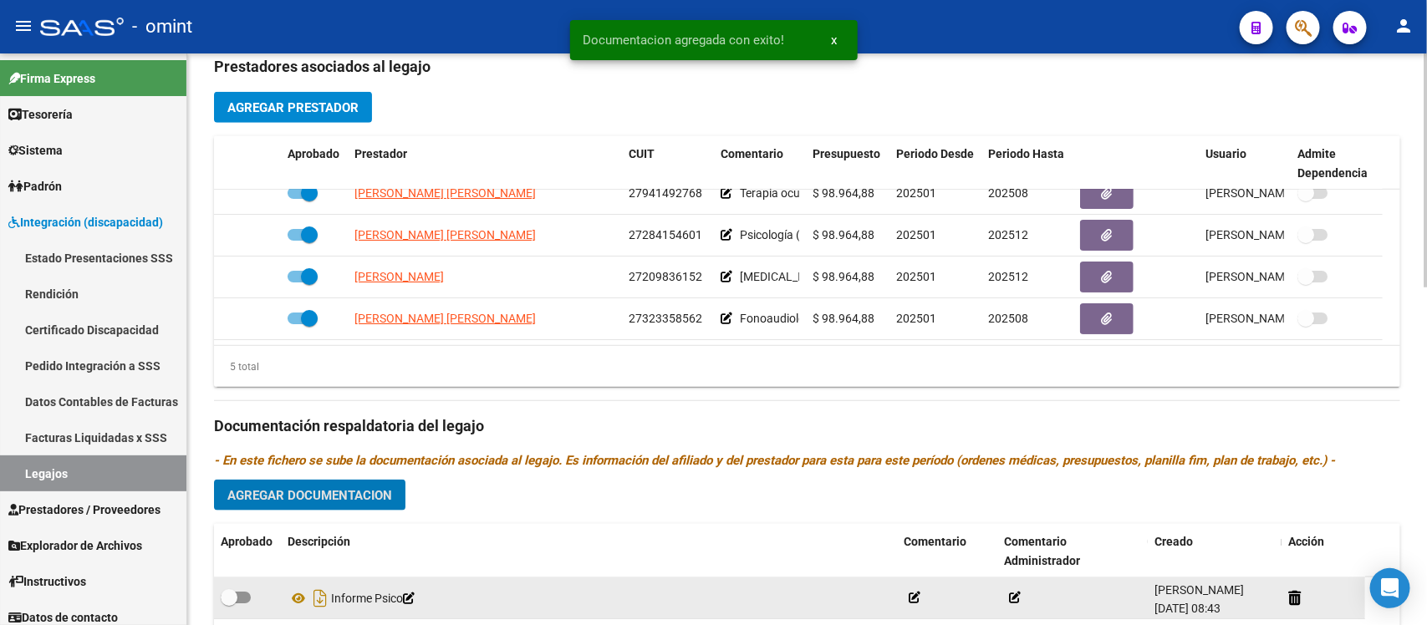
click at [227, 589] on span at bounding box center [229, 597] width 17 height 17
click at [228, 604] on input "checkbox" at bounding box center [228, 604] width 1 height 1
checkbox input "true"
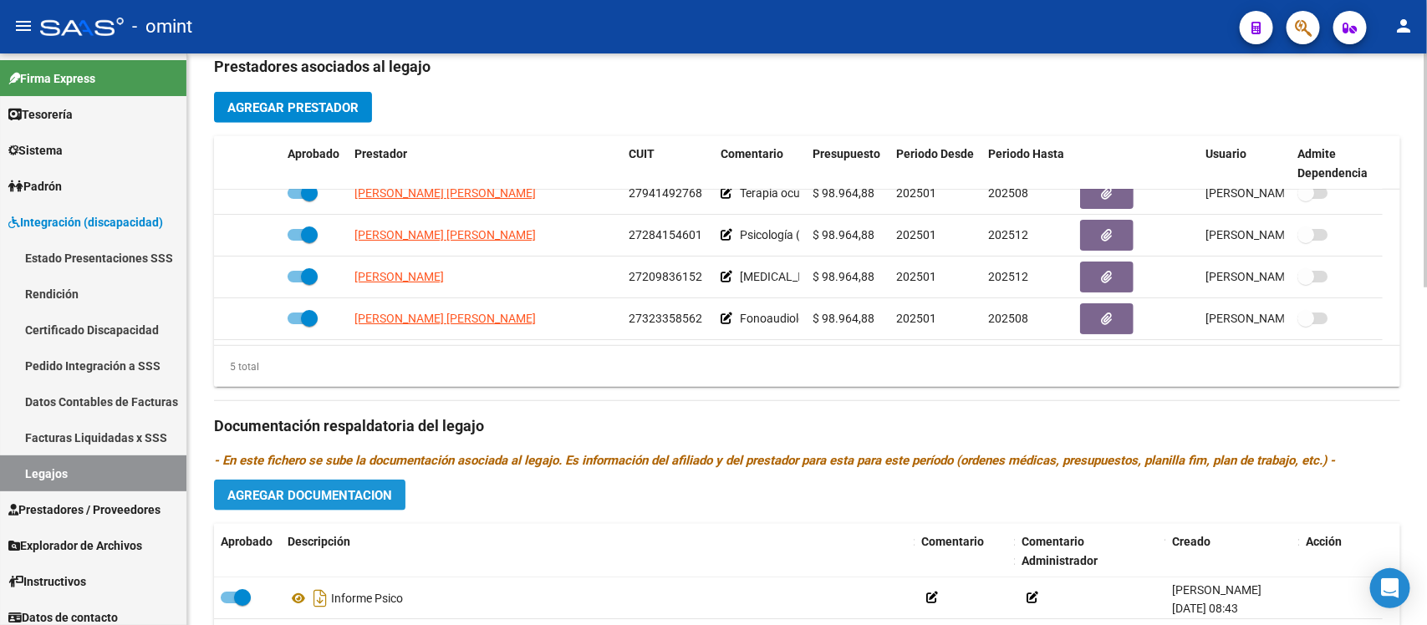
click at [373, 488] on span "Agregar Documentacion" at bounding box center [309, 495] width 165 height 15
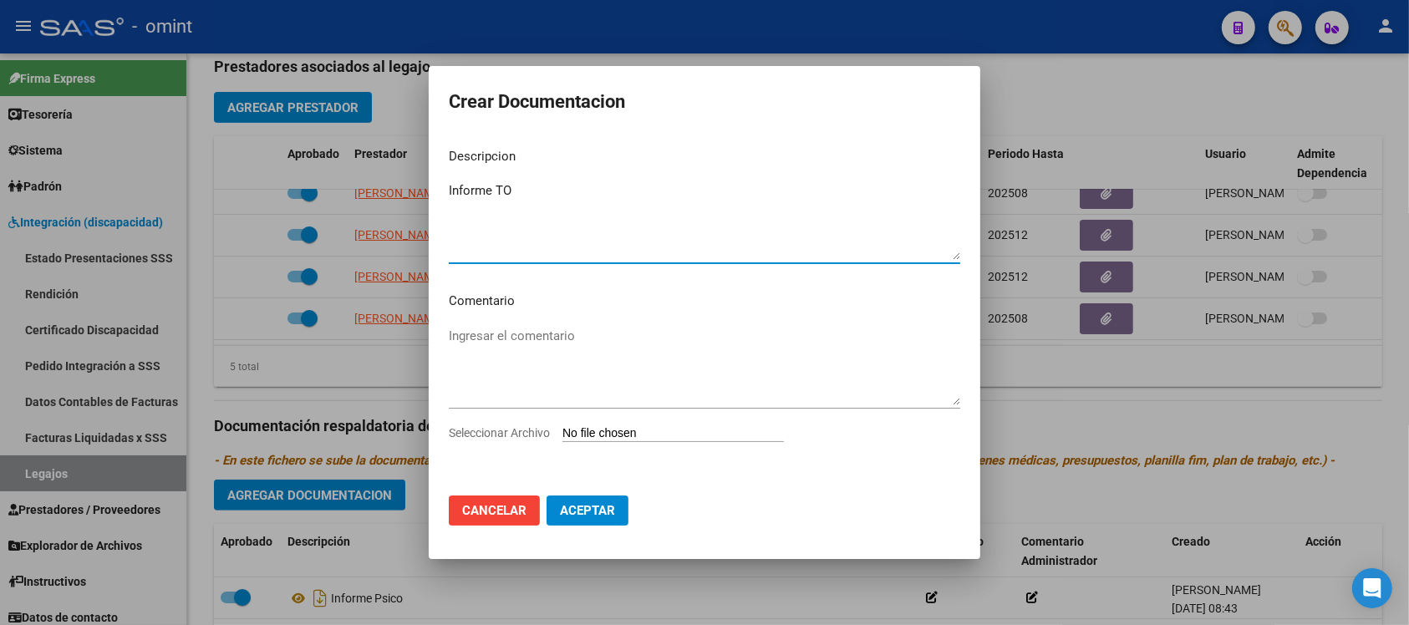
type textarea "Informe TO"
click at [674, 444] on div "Seleccionar Archivo" at bounding box center [705, 440] width 512 height 32
click at [675, 435] on input "Seleccionar Archivo" at bounding box center [674, 434] width 222 height 16
type input "C:\fakepath\1925198201_25081312570_inf-seg-eval-sem.pdf"
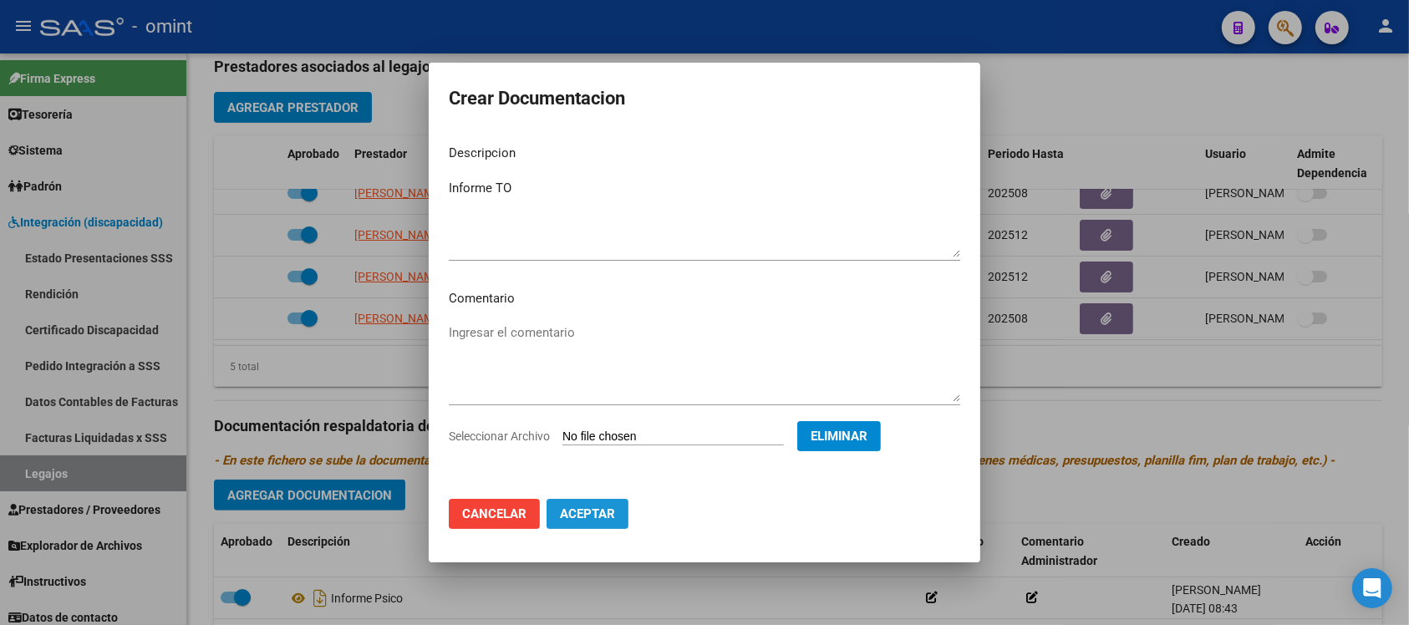
click at [592, 510] on span "Aceptar" at bounding box center [587, 514] width 55 height 15
checkbox input "false"
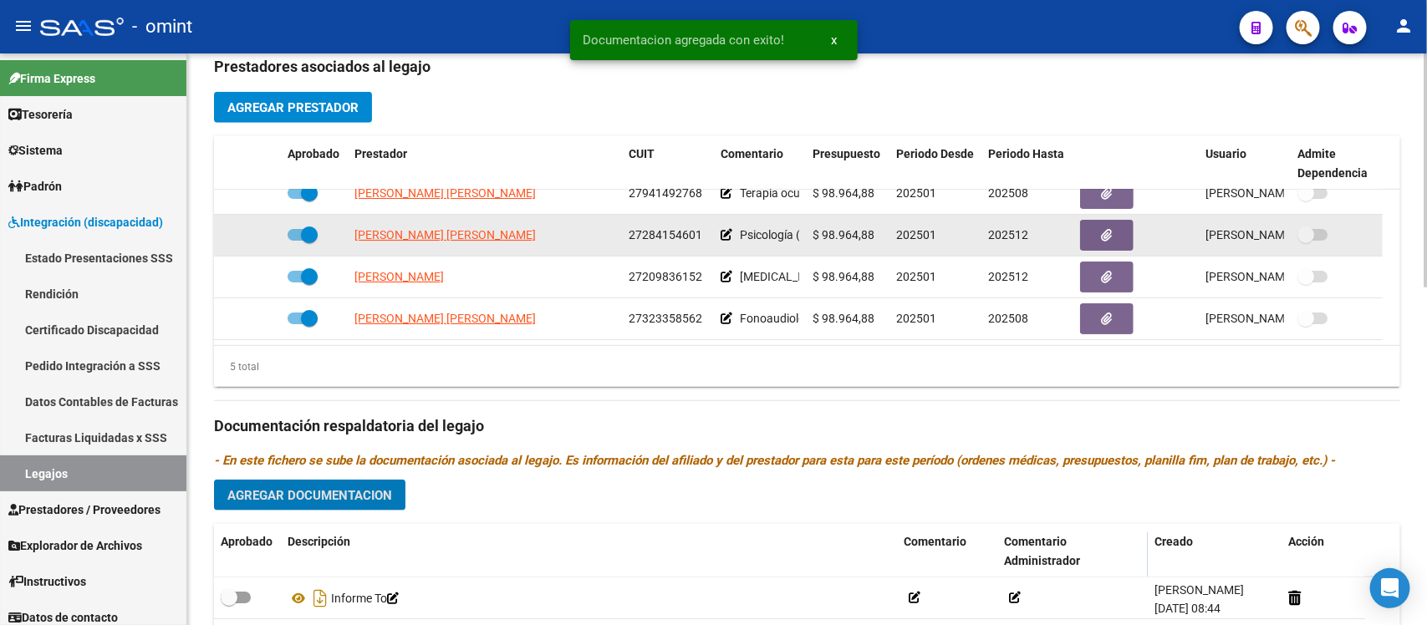
scroll to position [0, 0]
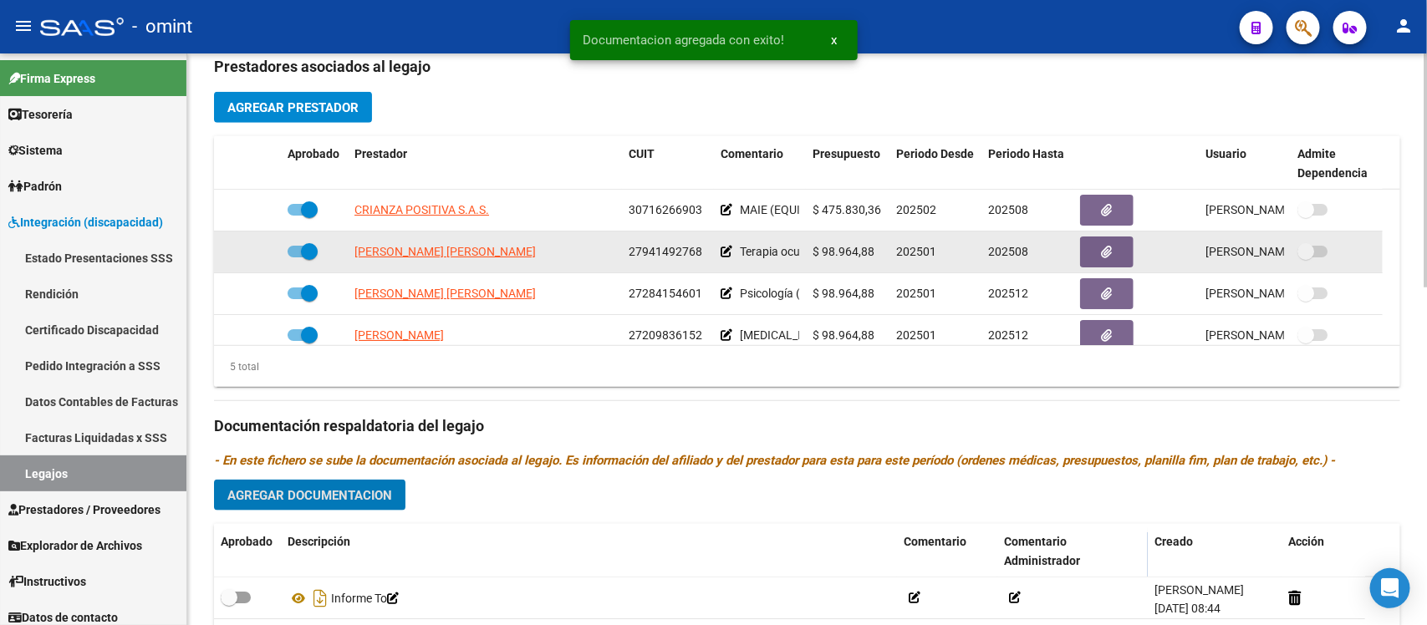
click at [313, 243] on span at bounding box center [309, 251] width 17 height 17
click at [296, 257] on input "checkbox" at bounding box center [295, 257] width 1 height 1
checkbox input "false"
click at [261, 247] on icon at bounding box center [257, 252] width 12 height 12
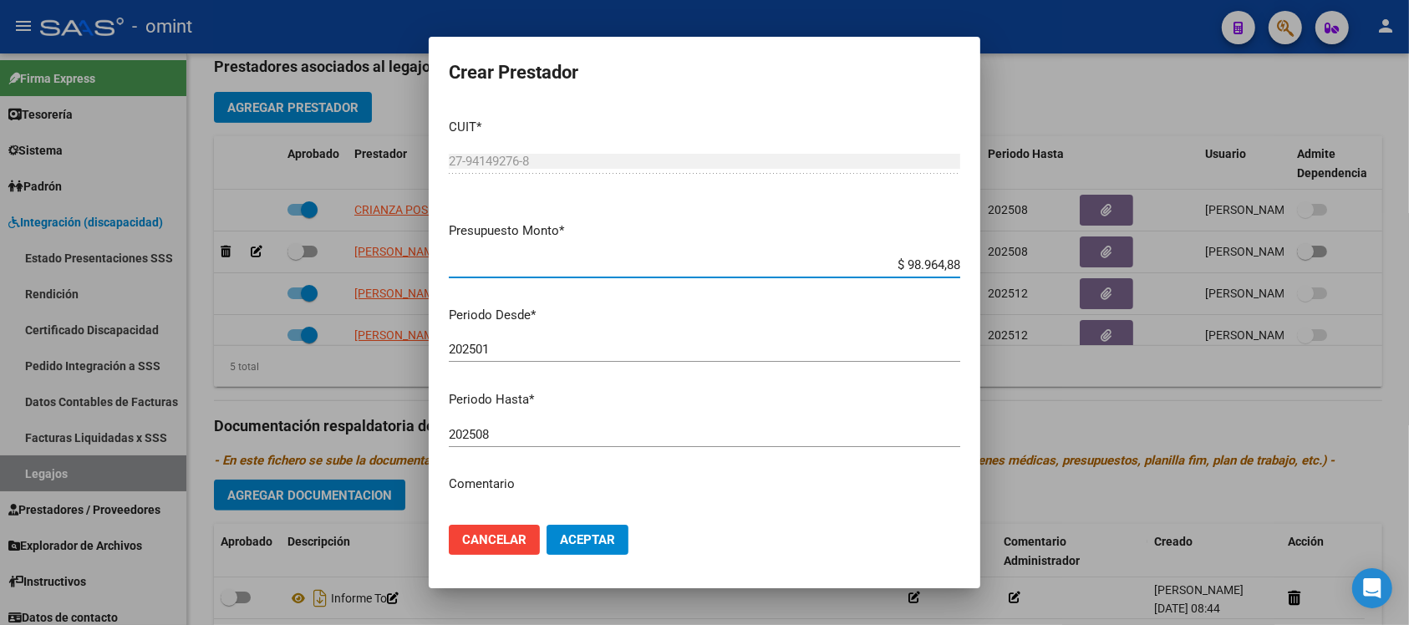
click at [539, 437] on input "202508" at bounding box center [705, 434] width 512 height 15
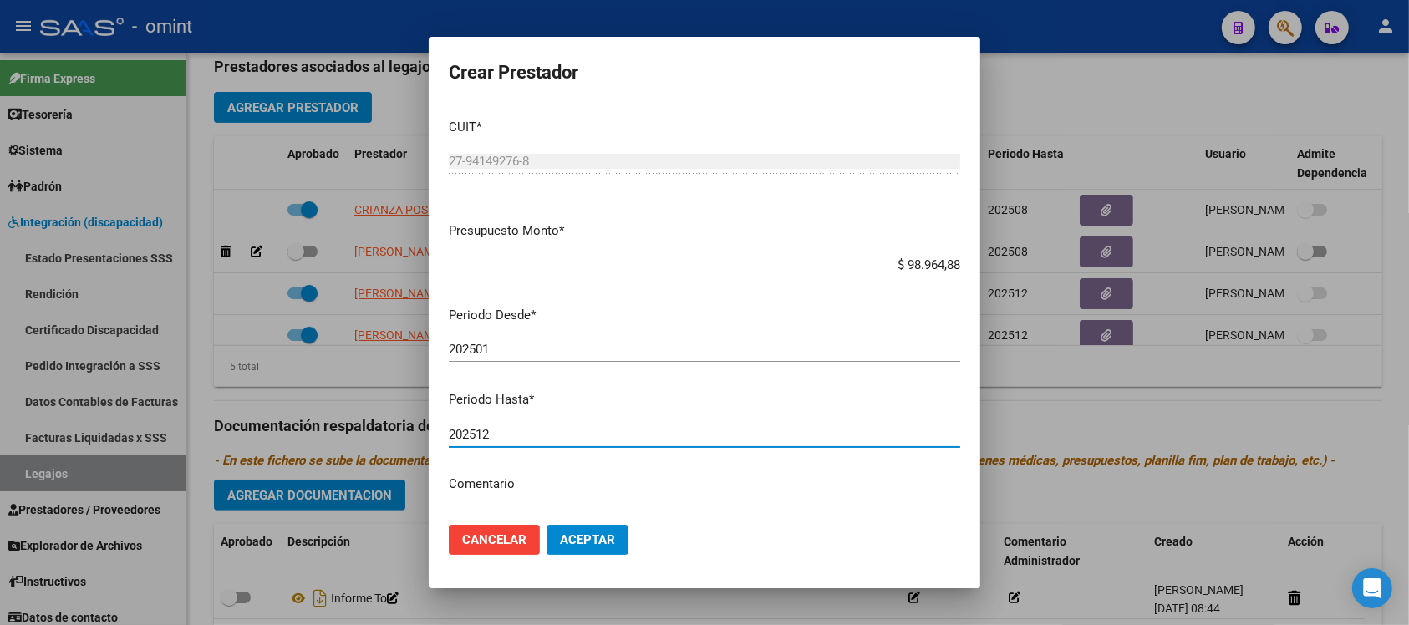
type input "202512"
click at [547, 525] on button "Aceptar" at bounding box center [588, 540] width 82 height 30
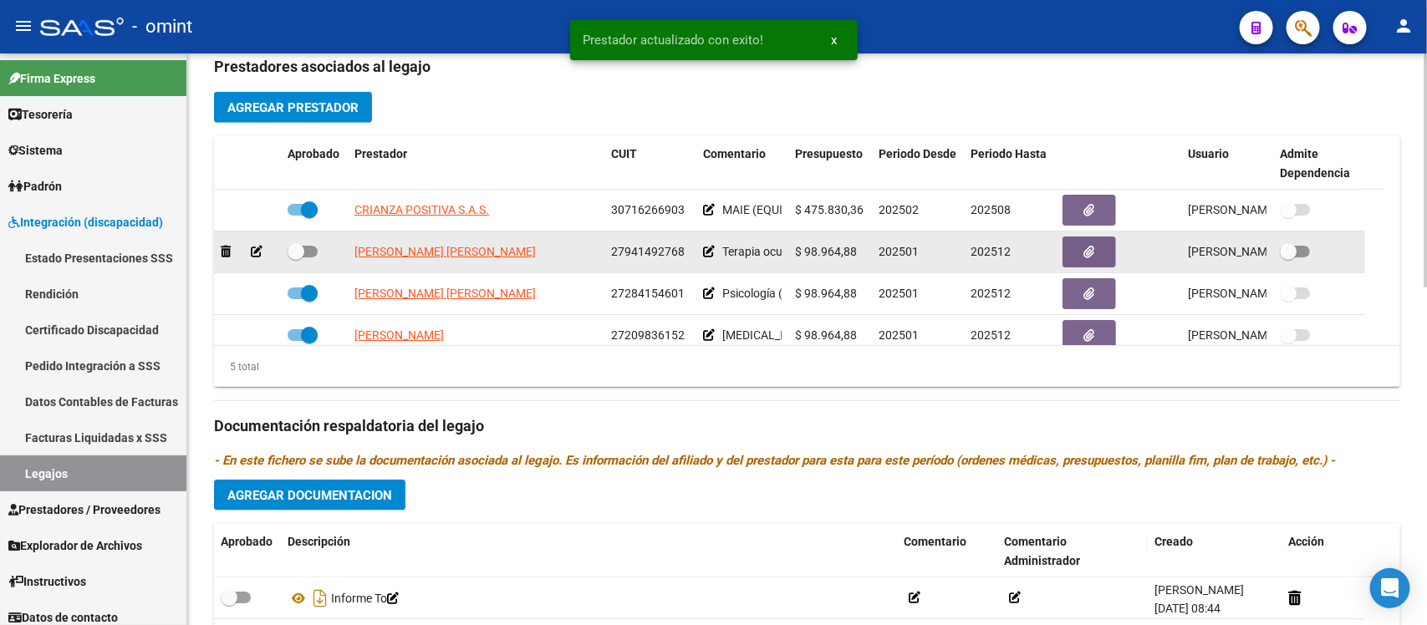
click at [290, 249] on span at bounding box center [296, 251] width 17 height 17
click at [295, 257] on input "checkbox" at bounding box center [295, 257] width 1 height 1
checkbox input "true"
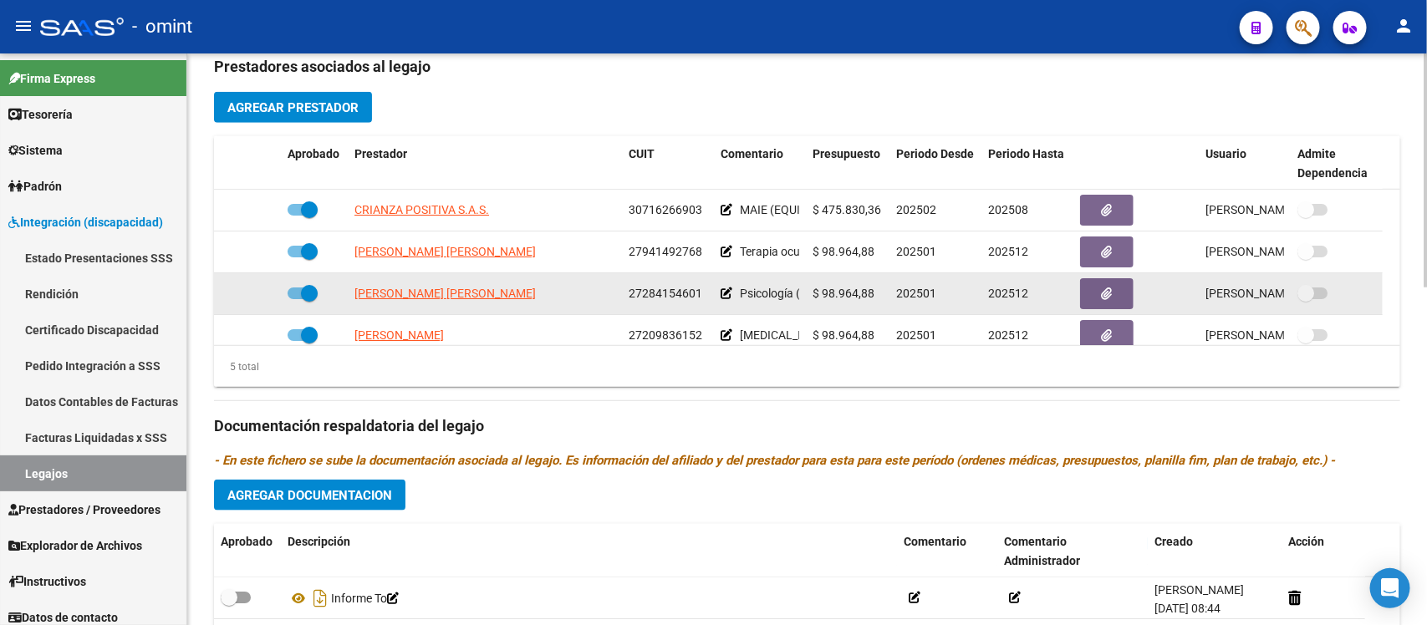
scroll to position [59, 0]
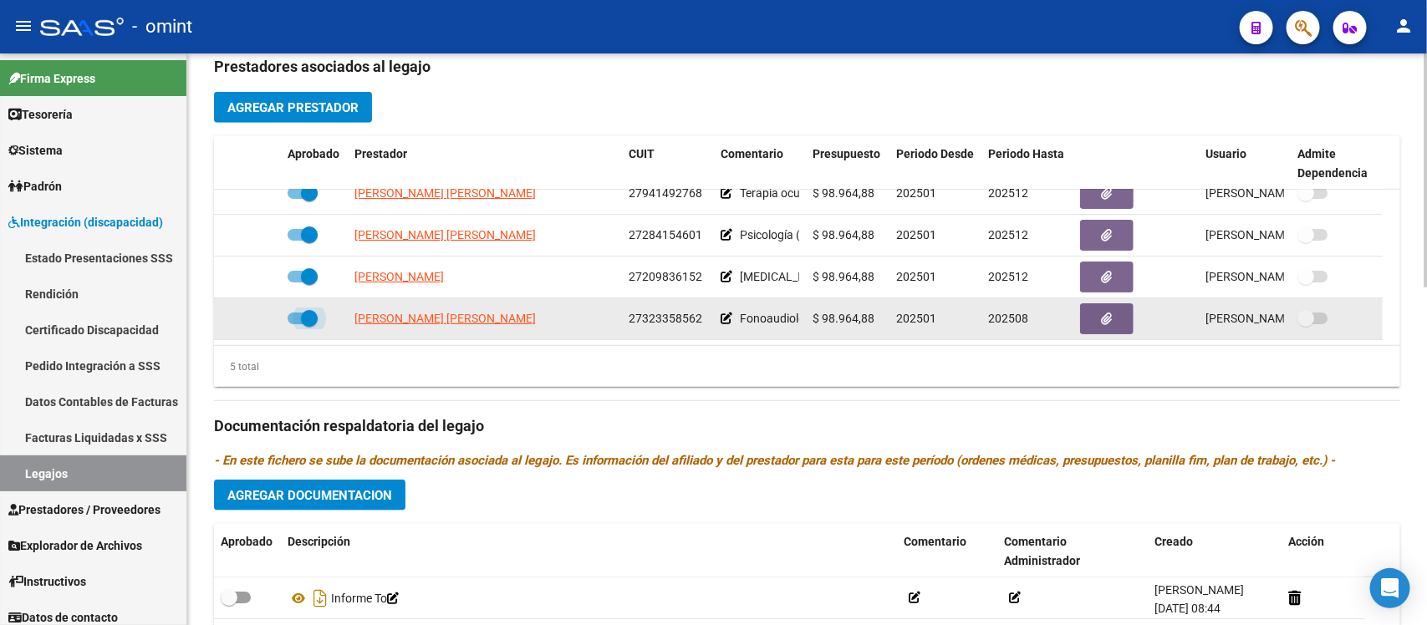
click at [307, 310] on span at bounding box center [309, 318] width 17 height 17
click at [296, 324] on input "checkbox" at bounding box center [295, 324] width 1 height 1
checkbox input "false"
click at [259, 313] on icon at bounding box center [257, 319] width 12 height 12
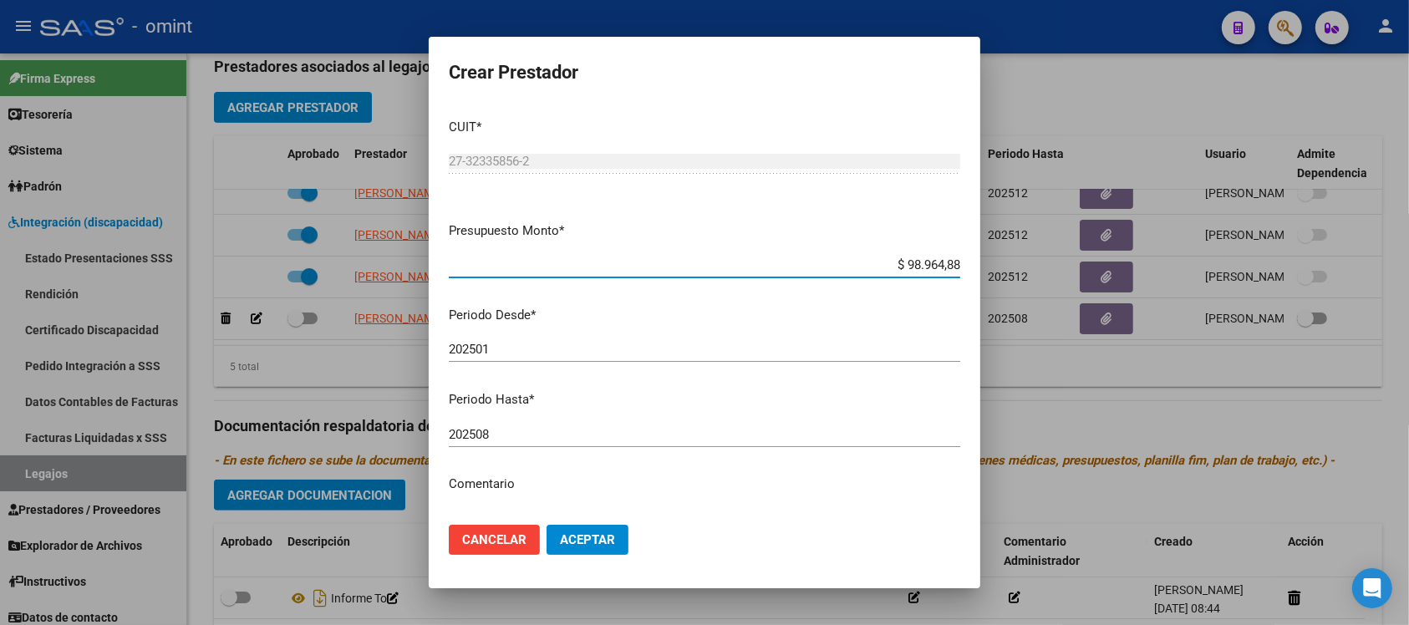
click at [512, 432] on input "202508" at bounding box center [705, 434] width 512 height 15
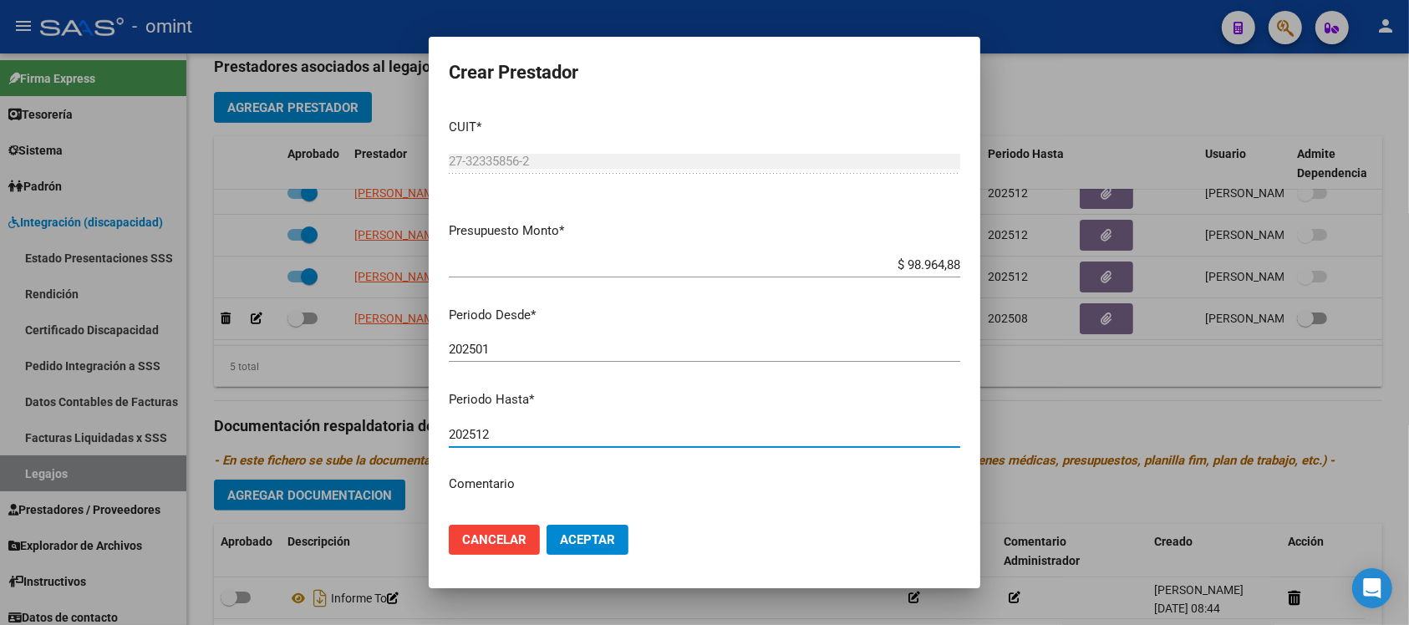
type input "202512"
click at [547, 525] on button "Aceptar" at bounding box center [588, 540] width 82 height 30
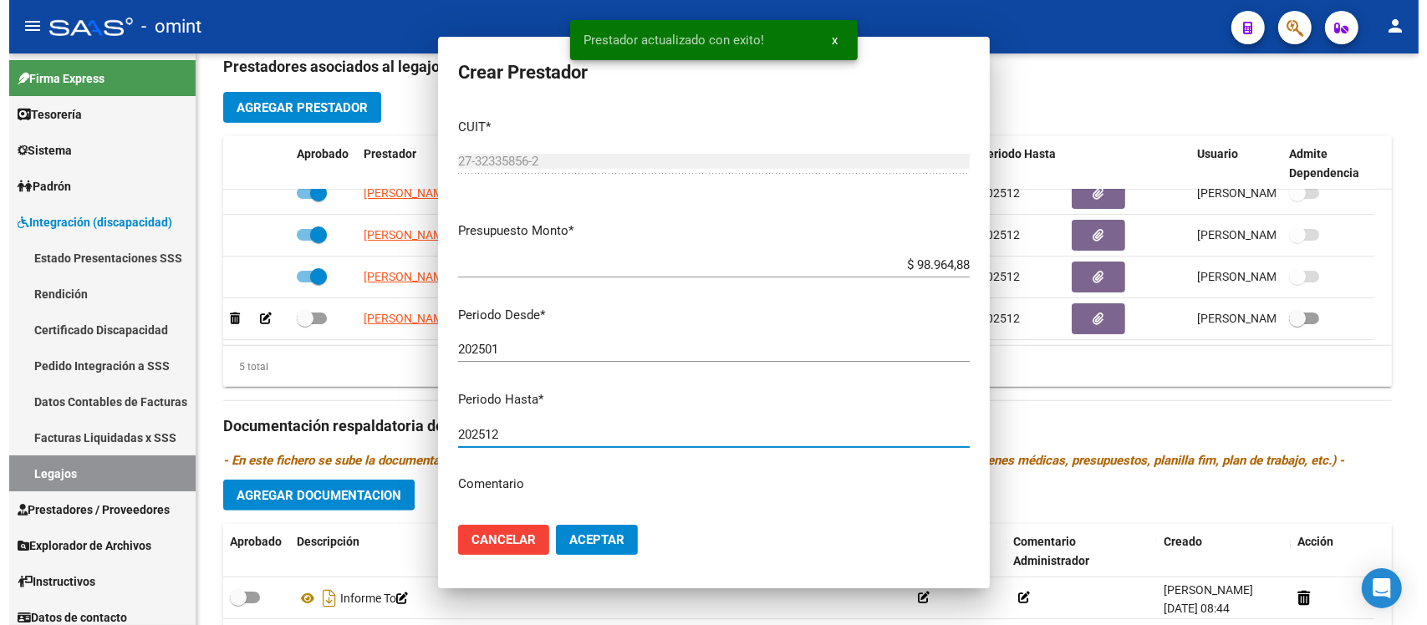
scroll to position [69, 0]
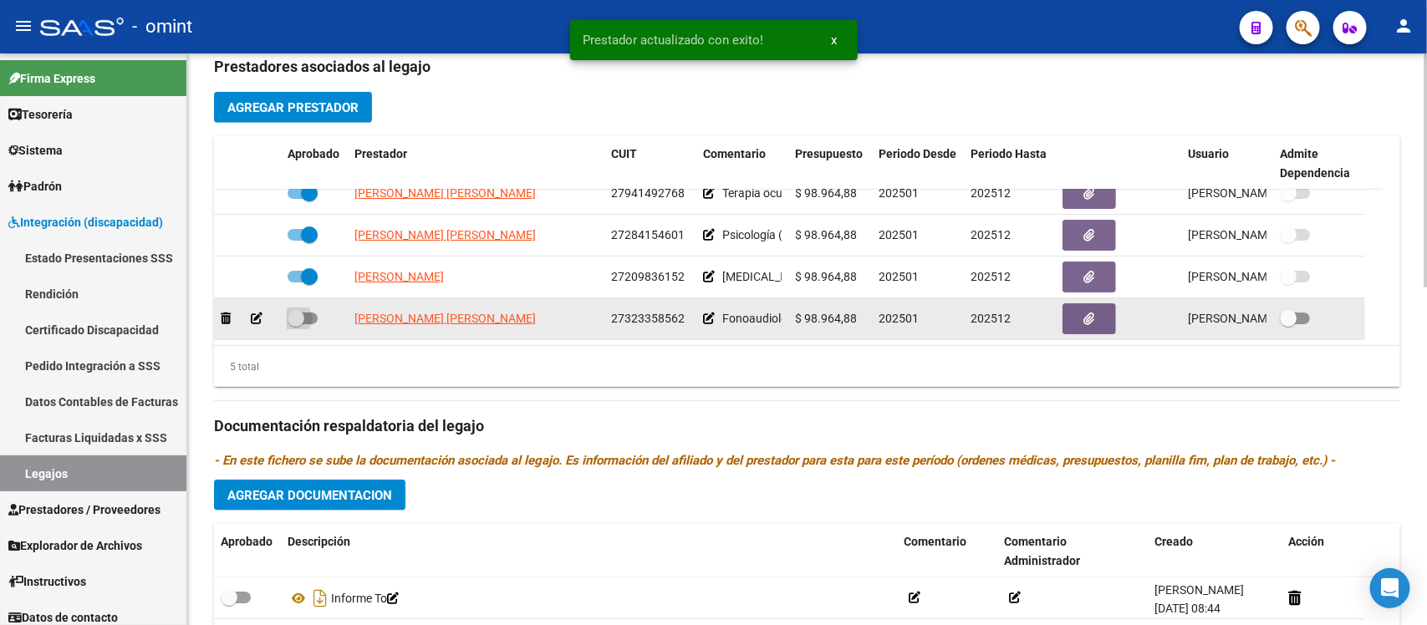
click at [293, 310] on span at bounding box center [296, 318] width 17 height 17
click at [295, 324] on input "checkbox" at bounding box center [295, 324] width 1 height 1
checkbox input "true"
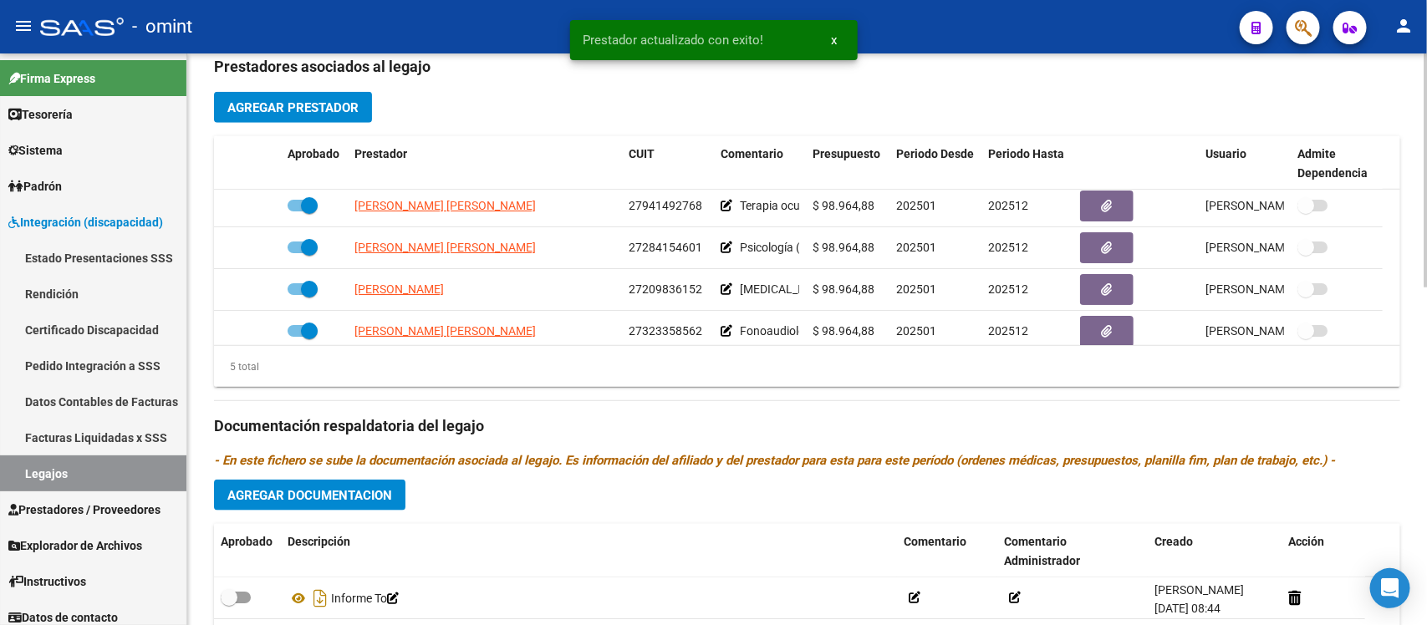
scroll to position [59, 0]
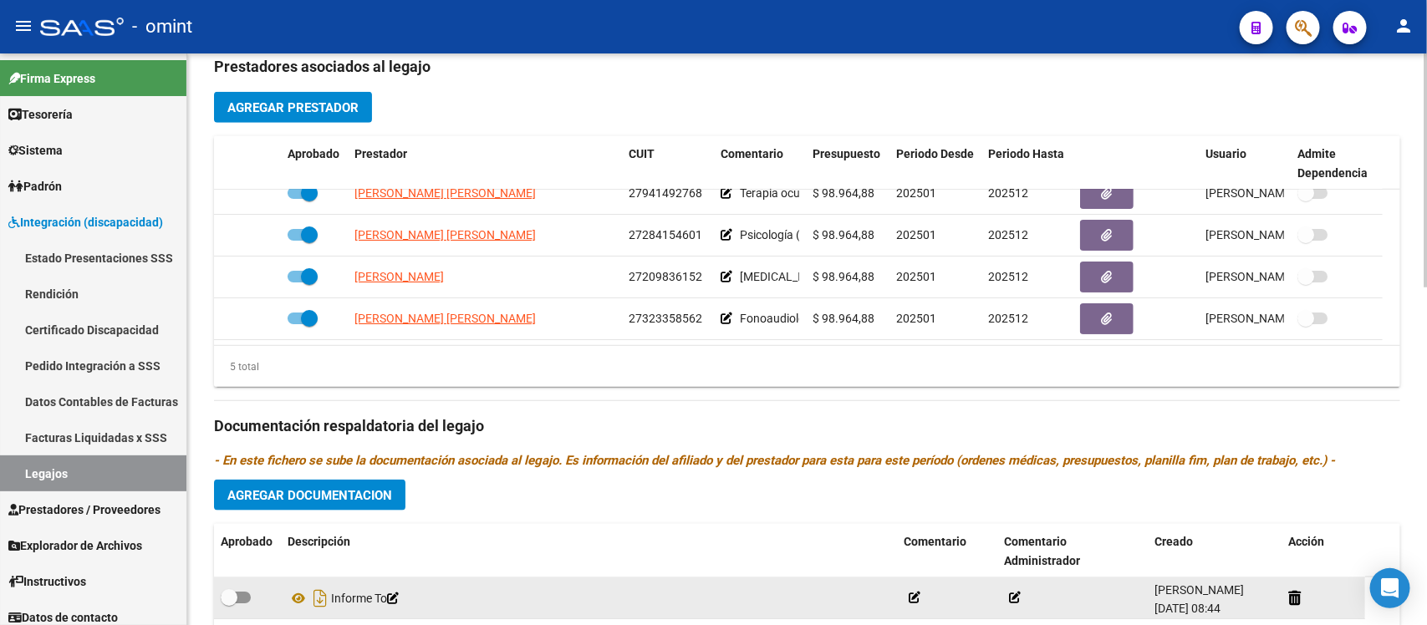
click at [228, 594] on span at bounding box center [229, 597] width 17 height 17
click at [228, 604] on input "checkbox" at bounding box center [228, 604] width 1 height 1
checkbox input "true"
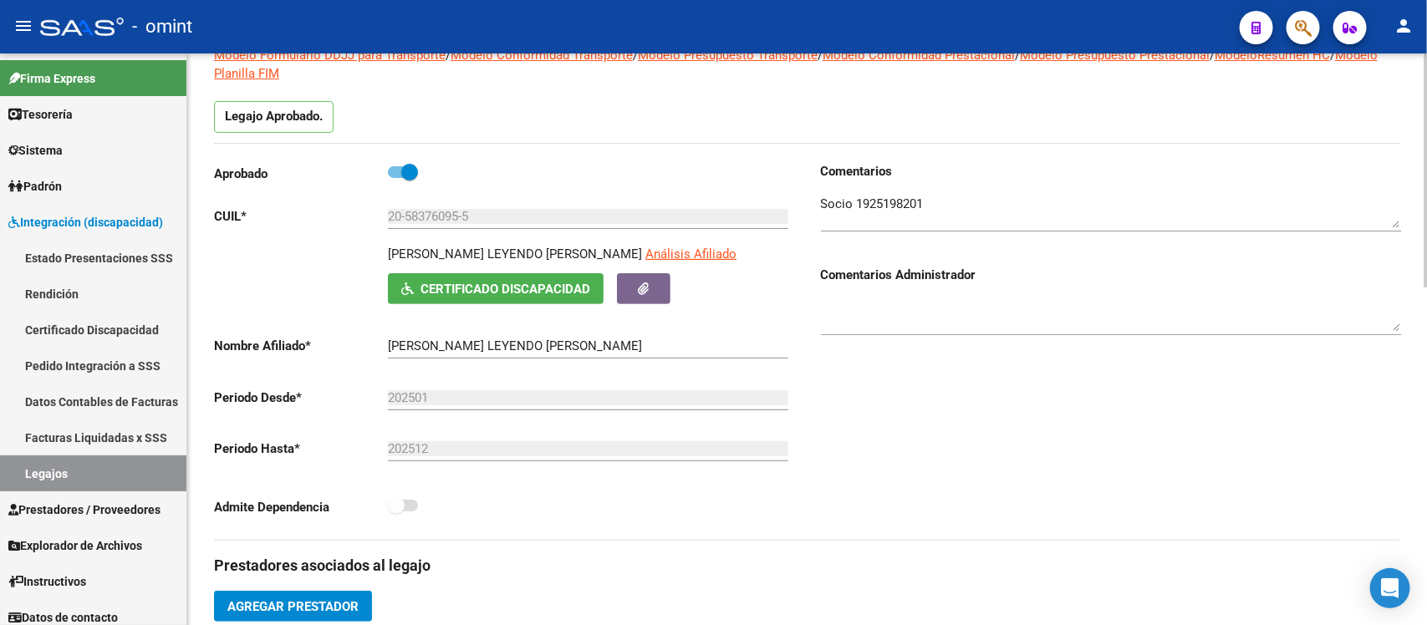
scroll to position [0, 0]
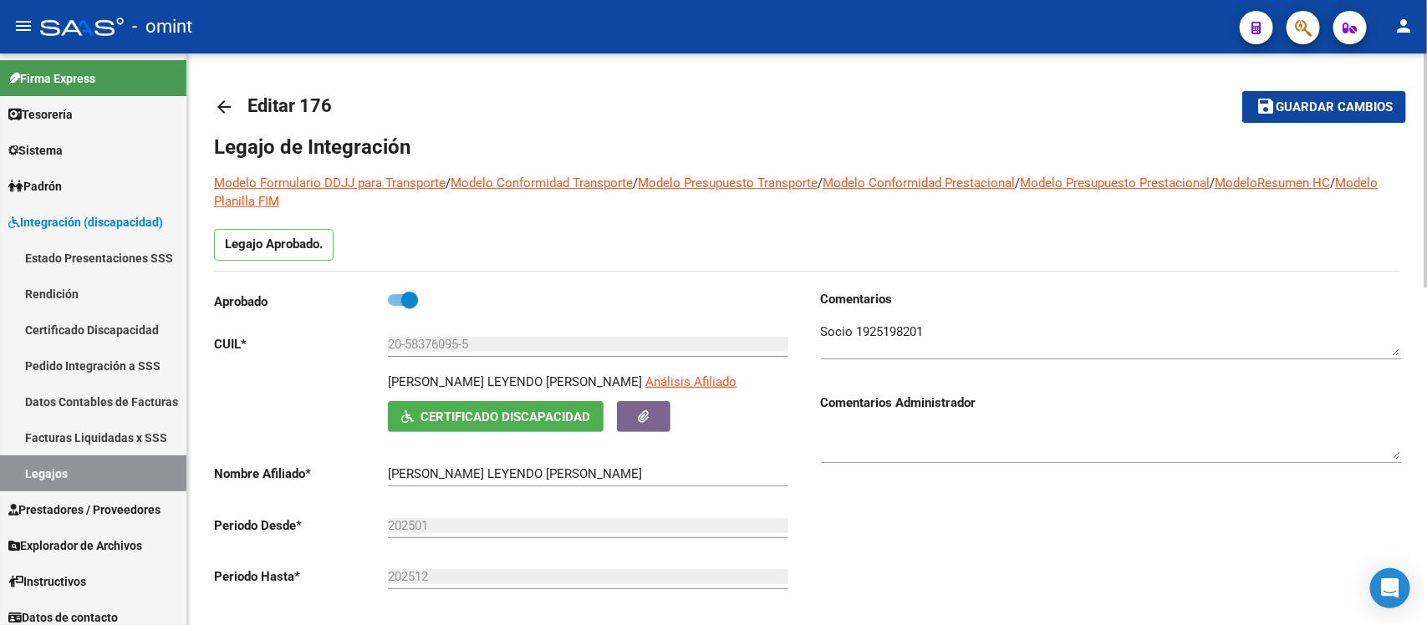
click at [227, 114] on mat-icon "arrow_back" at bounding box center [224, 107] width 20 height 20
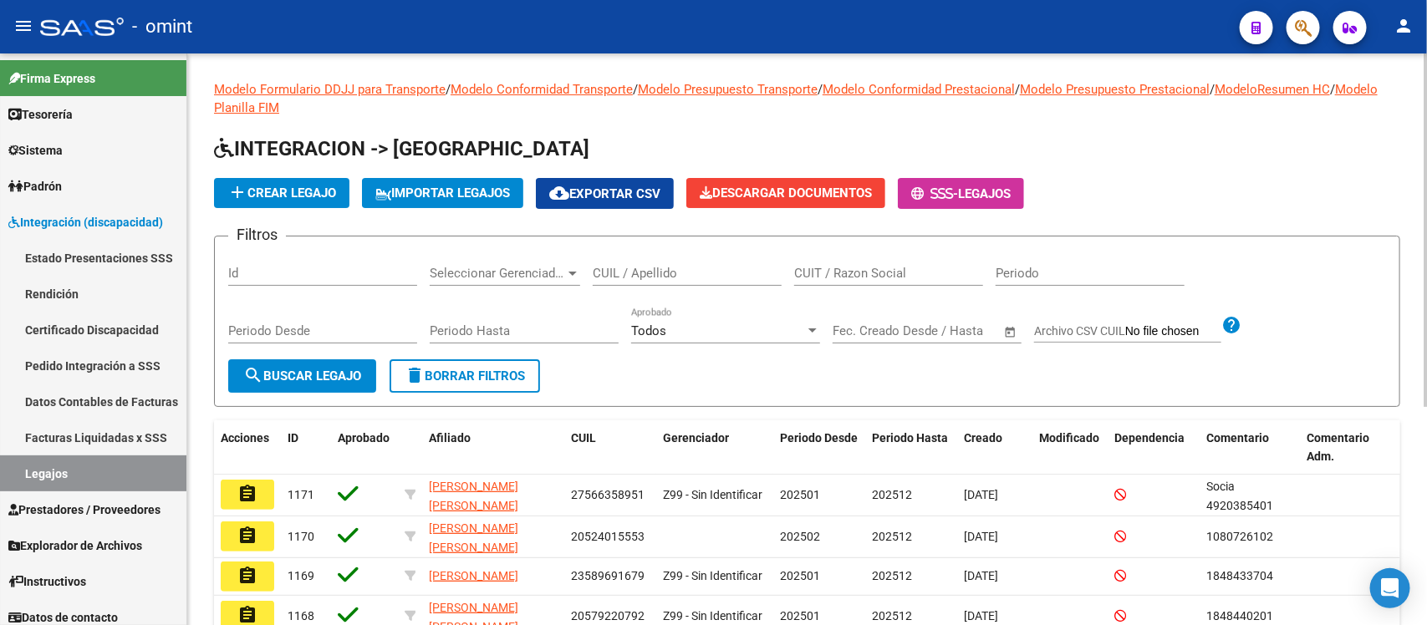
click at [726, 266] on input "CUIL / Apellido" at bounding box center [687, 273] width 189 height 15
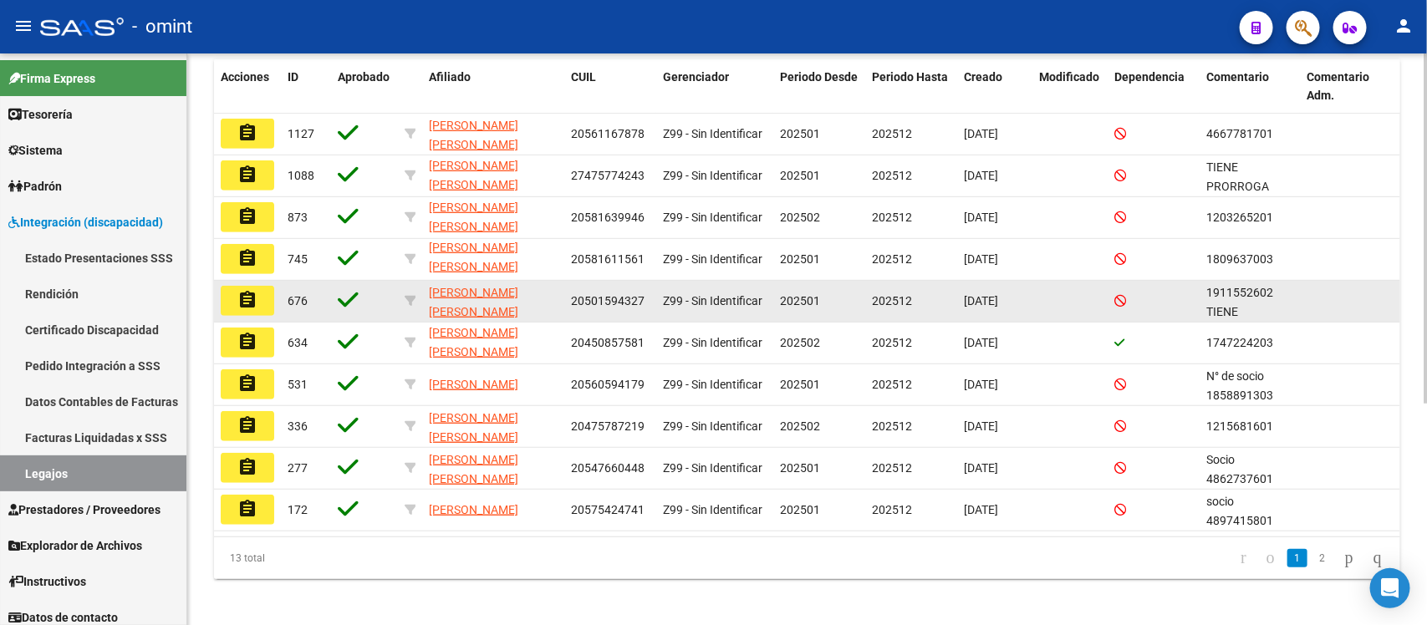
scroll to position [362, 0]
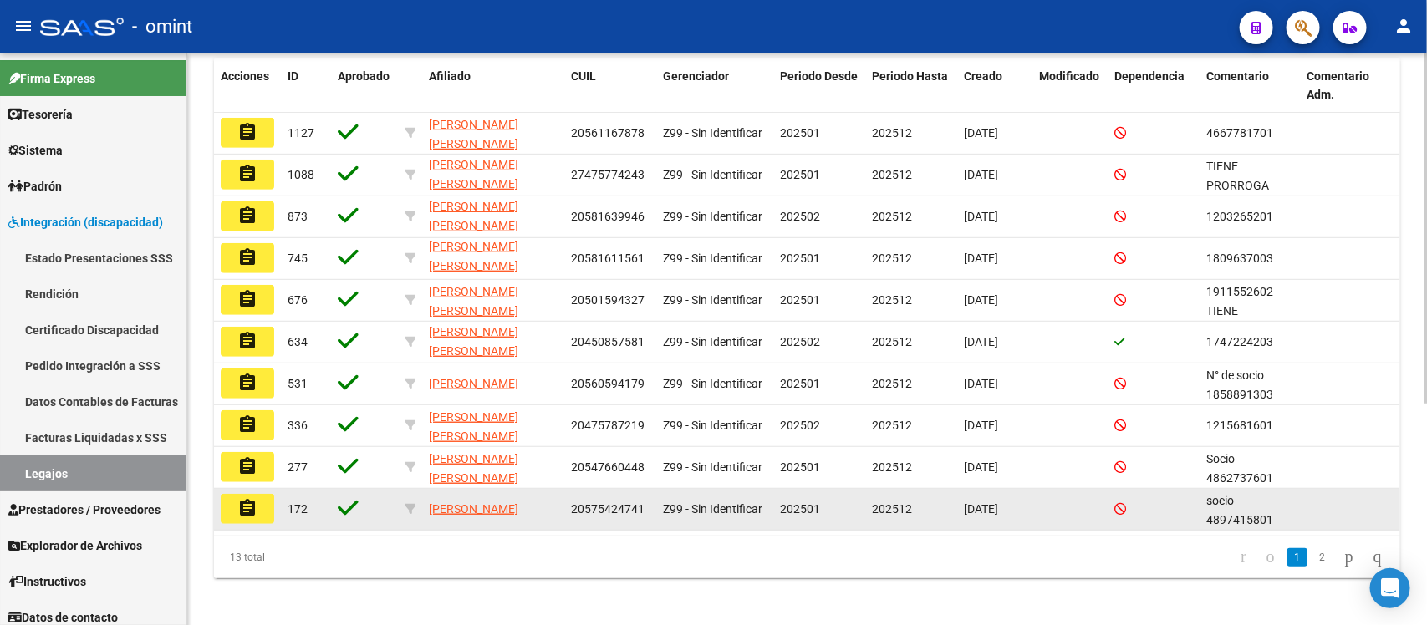
type input "CRUZ"
click at [256, 498] on mat-icon "assignment" at bounding box center [247, 508] width 20 height 20
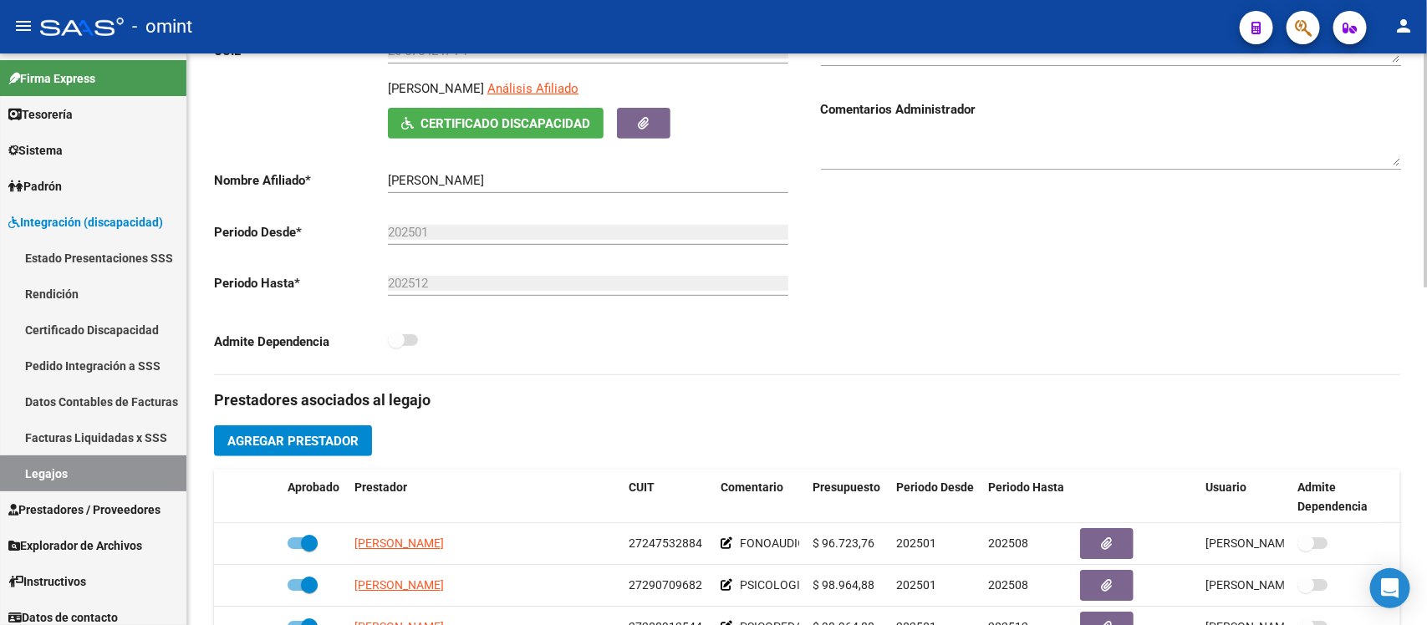
scroll to position [418, 0]
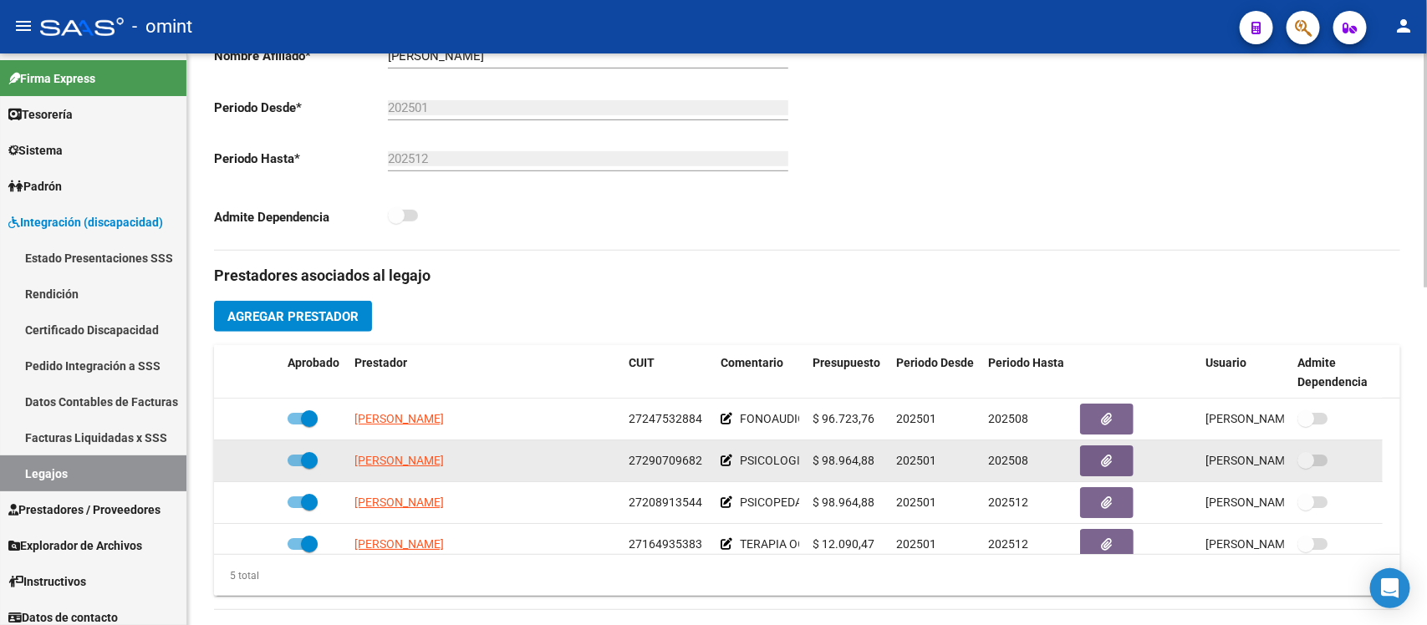
click at [302, 458] on span at bounding box center [309, 460] width 17 height 17
click at [296, 466] on input "checkbox" at bounding box center [295, 466] width 1 height 1
checkbox input "false"
click at [259, 461] on icon at bounding box center [257, 461] width 12 height 12
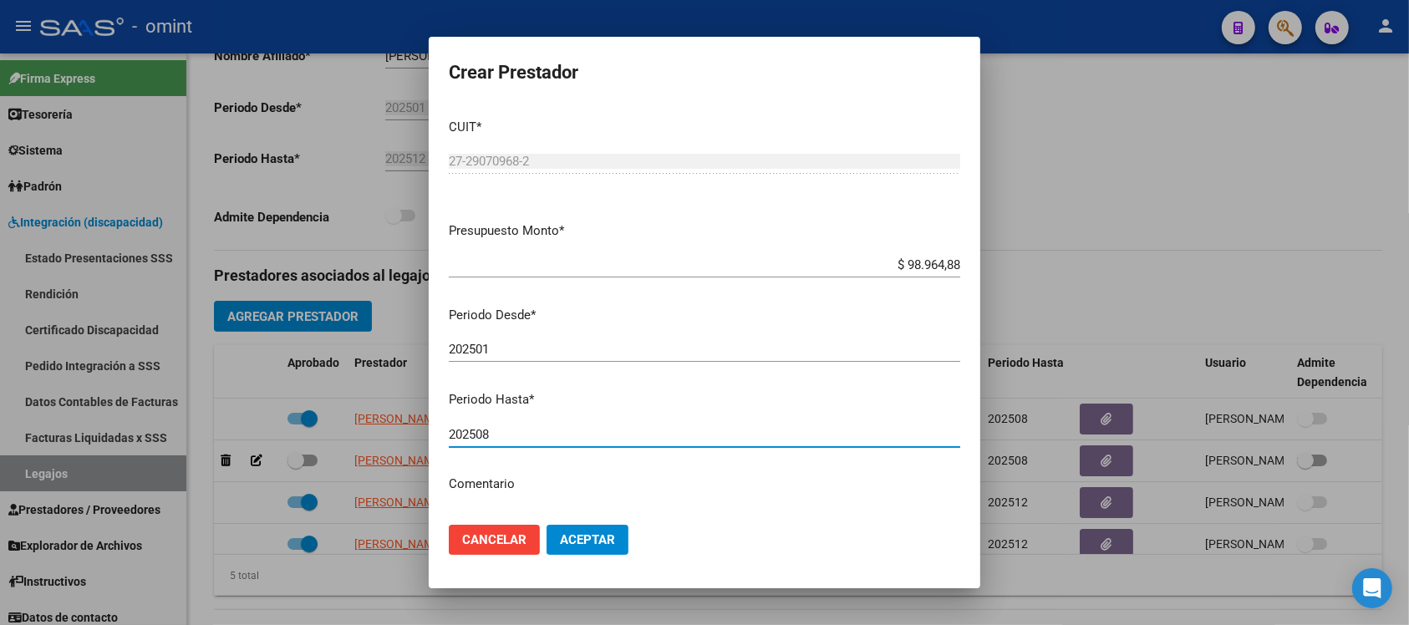
click at [519, 429] on input "202508" at bounding box center [705, 434] width 512 height 15
type input "202512"
click at [547, 525] on button "Aceptar" at bounding box center [588, 540] width 82 height 30
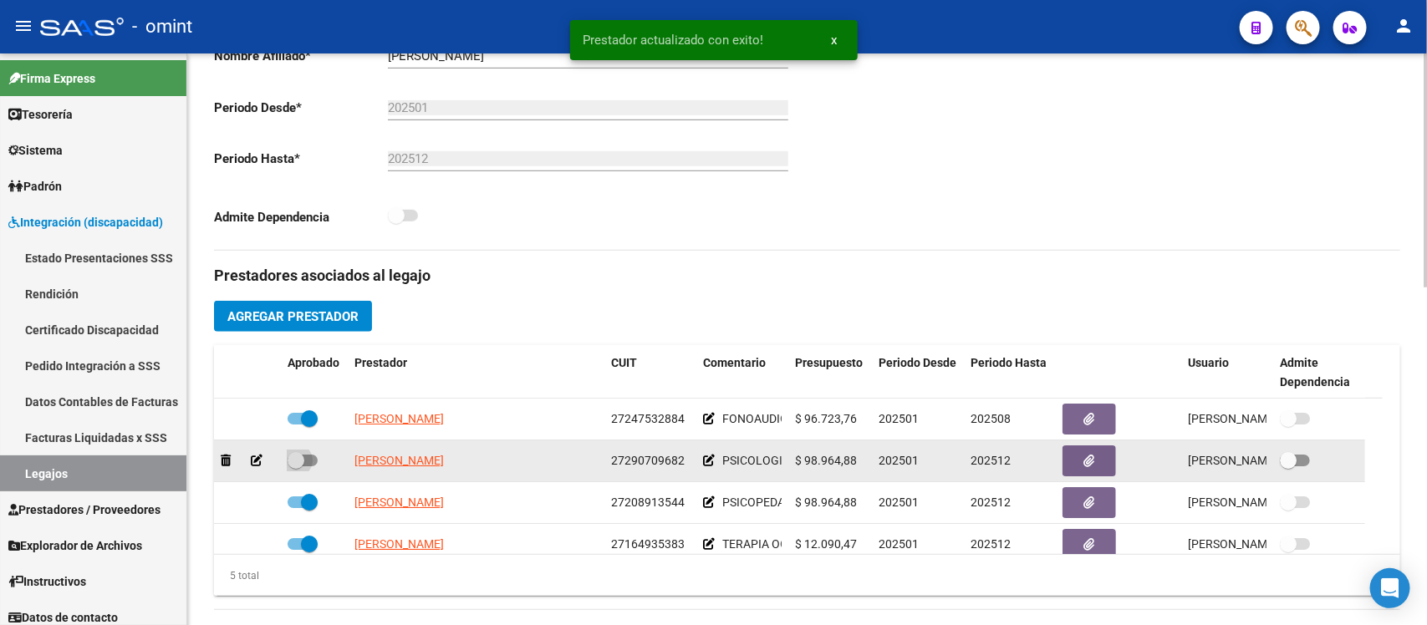
click at [293, 458] on span at bounding box center [296, 460] width 17 height 17
click at [295, 466] on input "checkbox" at bounding box center [295, 466] width 1 height 1
checkbox input "true"
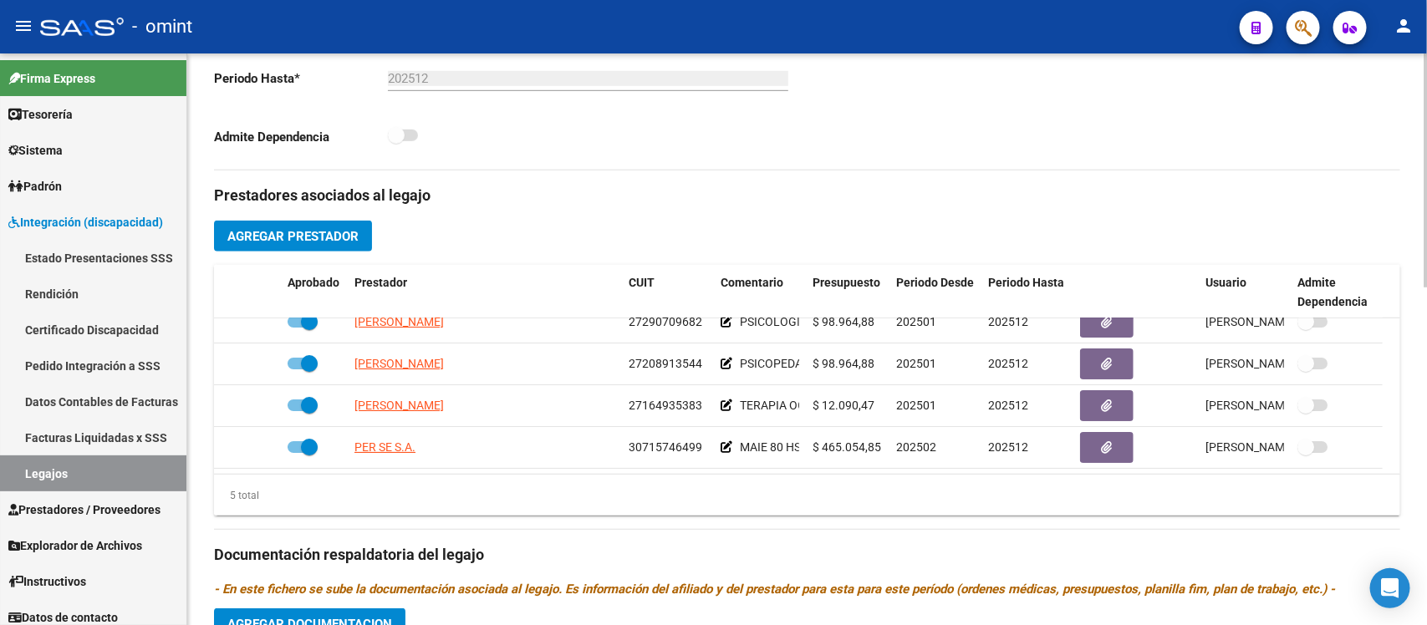
scroll to position [731, 0]
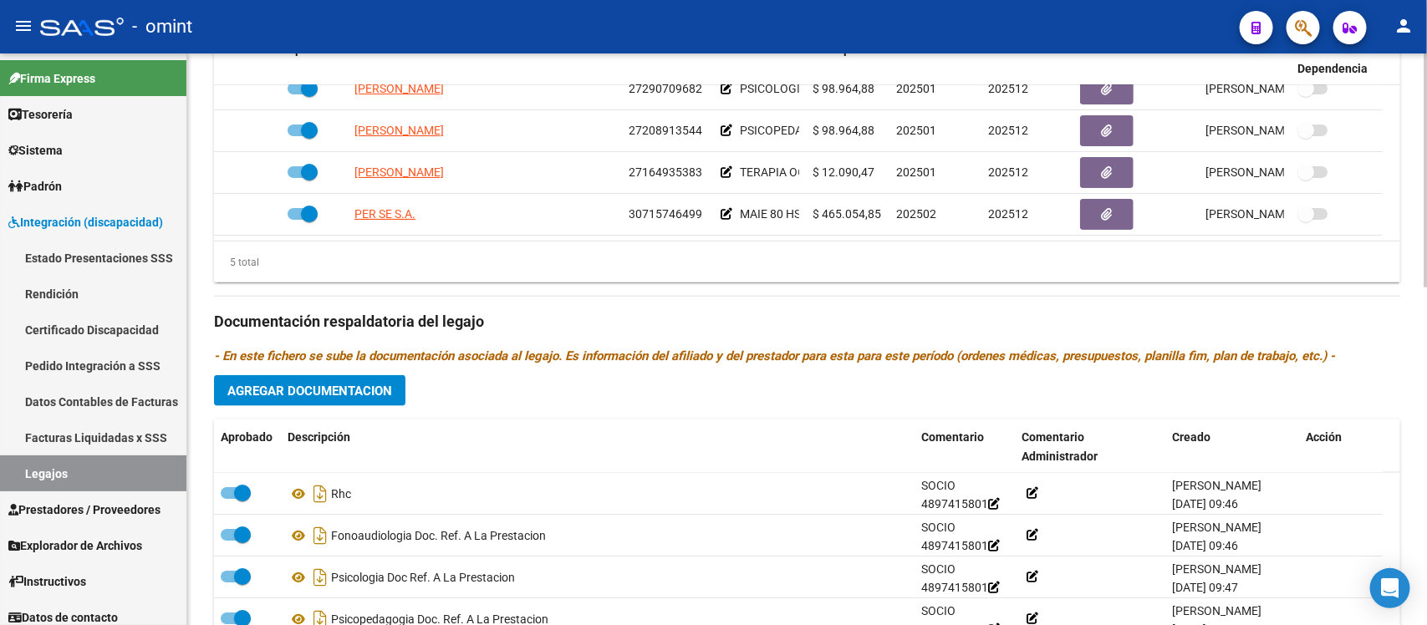
click at [290, 384] on span "Agregar Documentacion" at bounding box center [309, 391] width 165 height 15
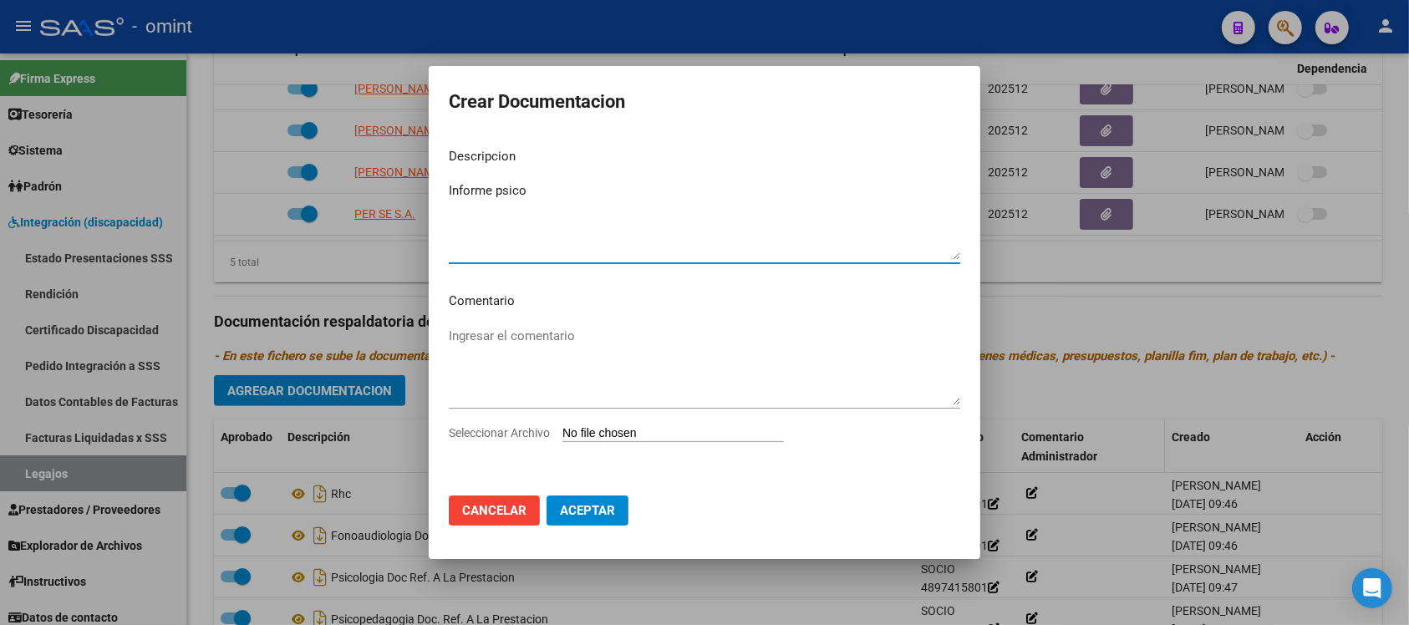
type textarea "Informe psico"
click at [655, 428] on input "Seleccionar Archivo" at bounding box center [674, 434] width 222 height 16
type input "C:\fakepath\4897415801_25071906230_form048.pdf"
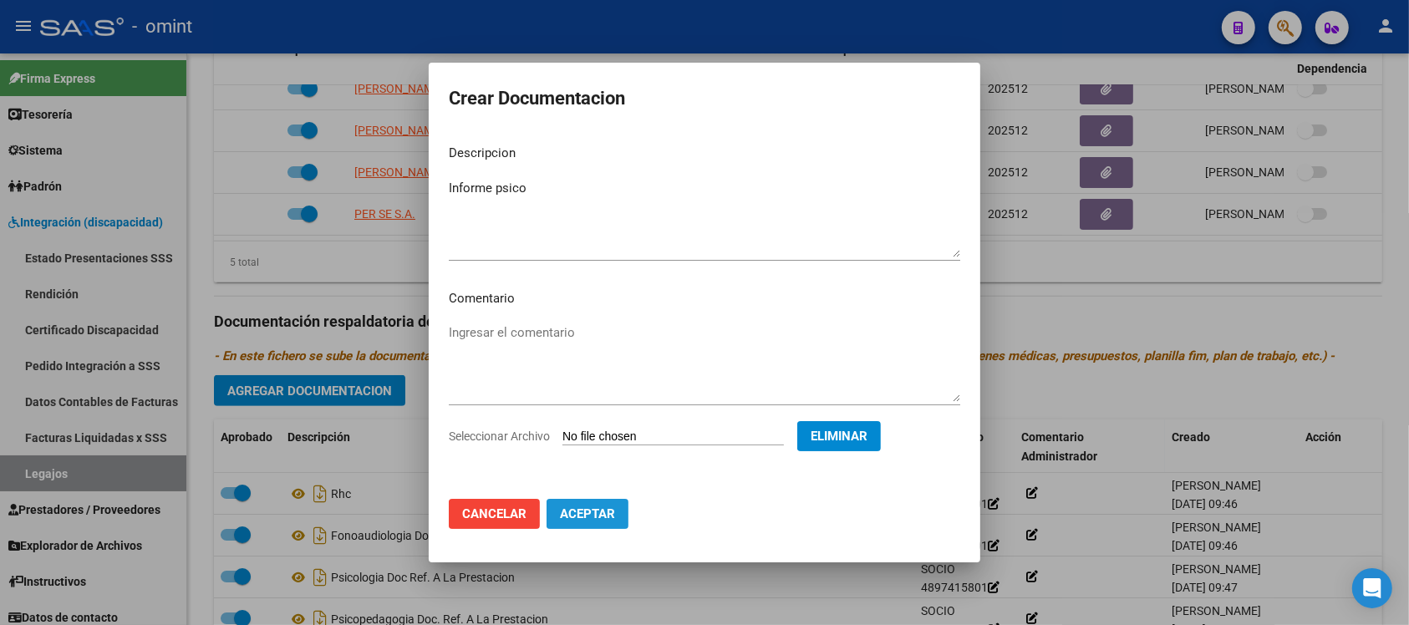
click at [611, 516] on span "Aceptar" at bounding box center [587, 514] width 55 height 15
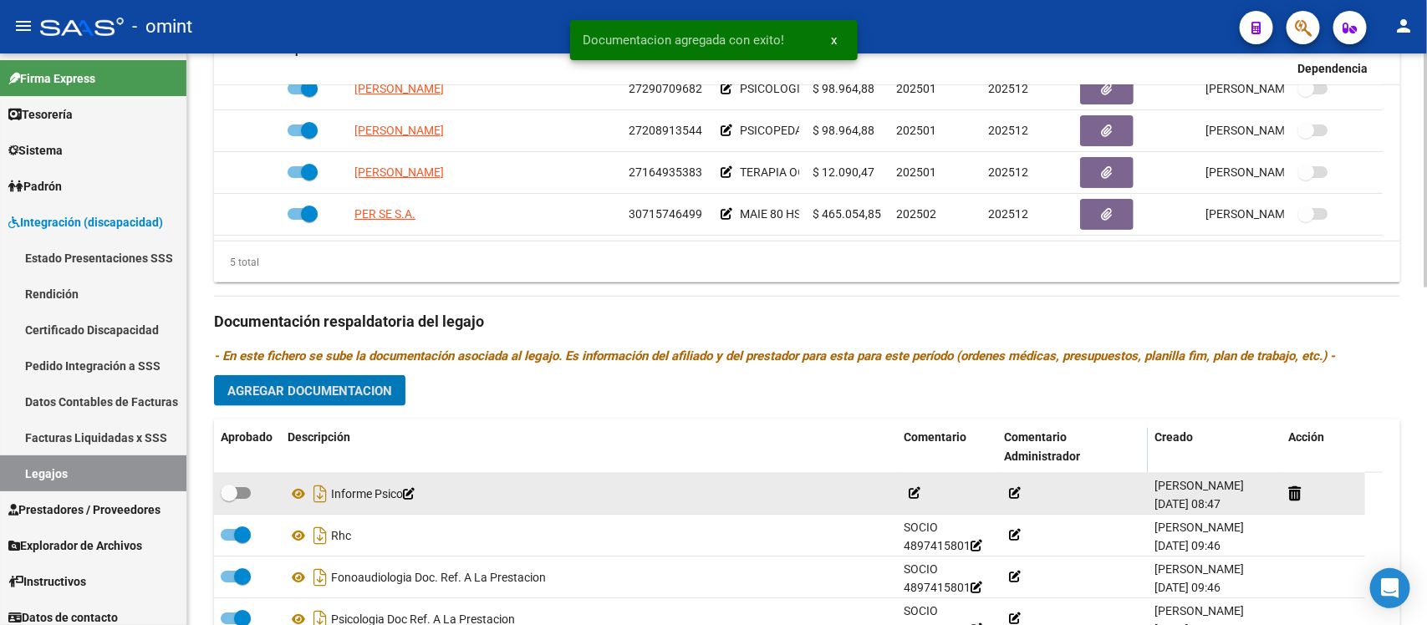
click at [223, 499] on span at bounding box center [229, 493] width 17 height 17
click at [228, 499] on input "checkbox" at bounding box center [228, 499] width 1 height 1
checkbox input "true"
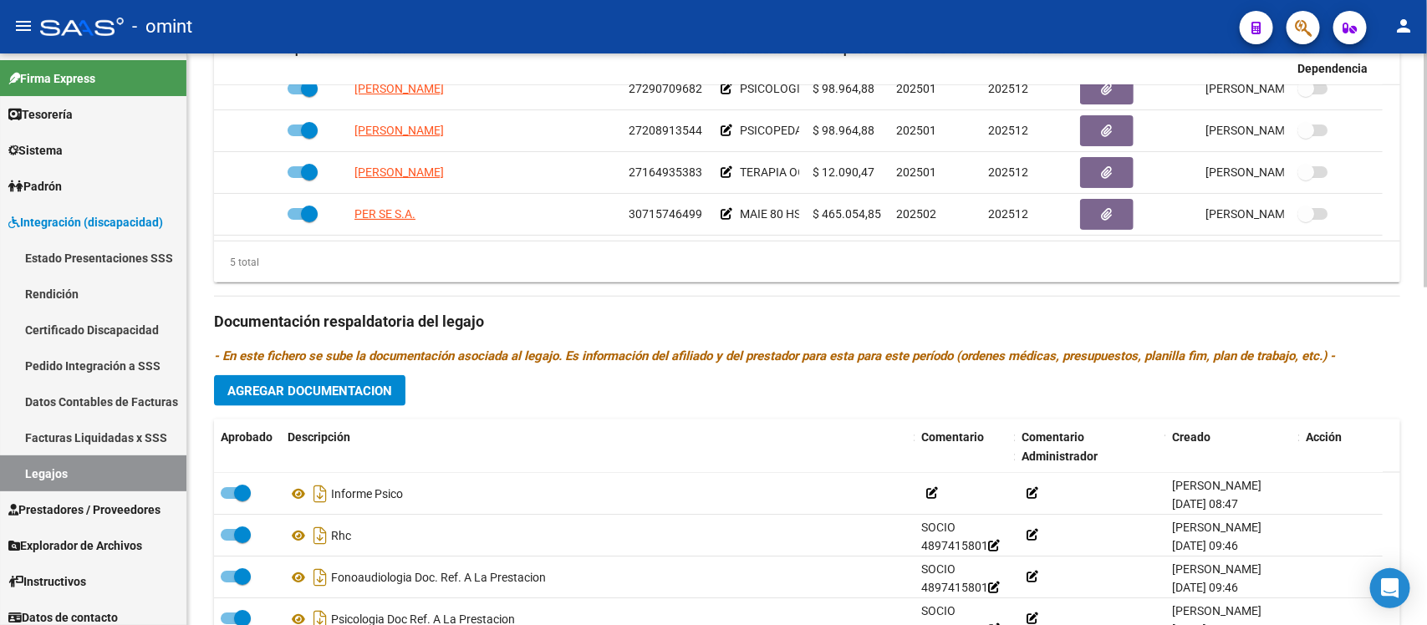
click at [386, 390] on span "Agregar Documentacion" at bounding box center [309, 391] width 165 height 15
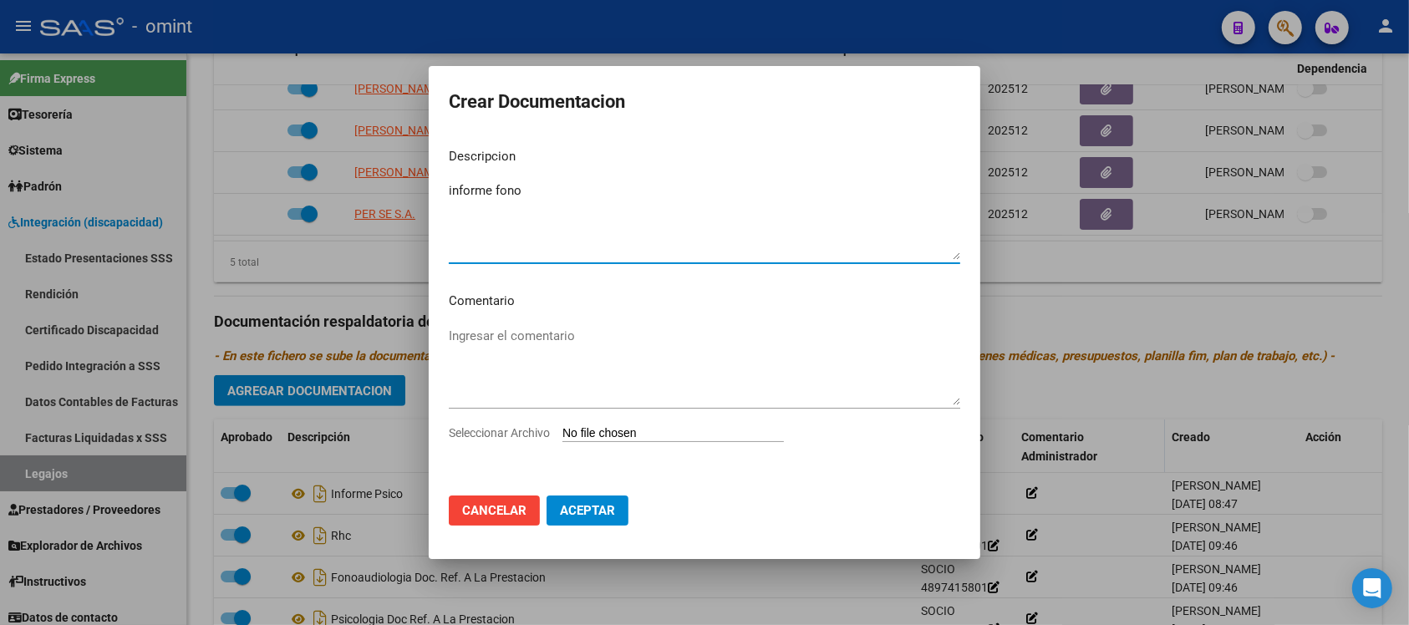
type textarea "informe fono"
click at [635, 424] on div "Seleccionar Archivo" at bounding box center [705, 440] width 512 height 32
click at [640, 429] on input "Seleccionar Archivo" at bounding box center [674, 434] width 222 height 16
type input "C:\fakepath\4897415801_25072405480_form048.pdf"
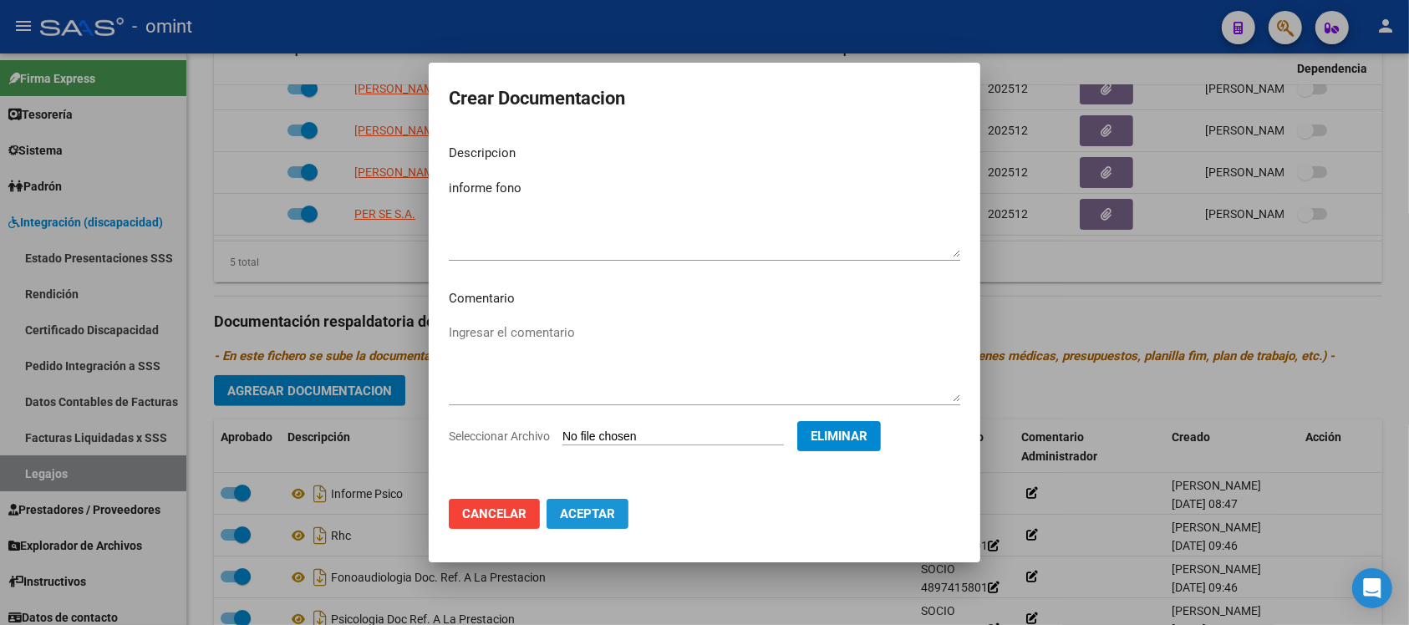
click at [600, 525] on button "Aceptar" at bounding box center [588, 514] width 82 height 30
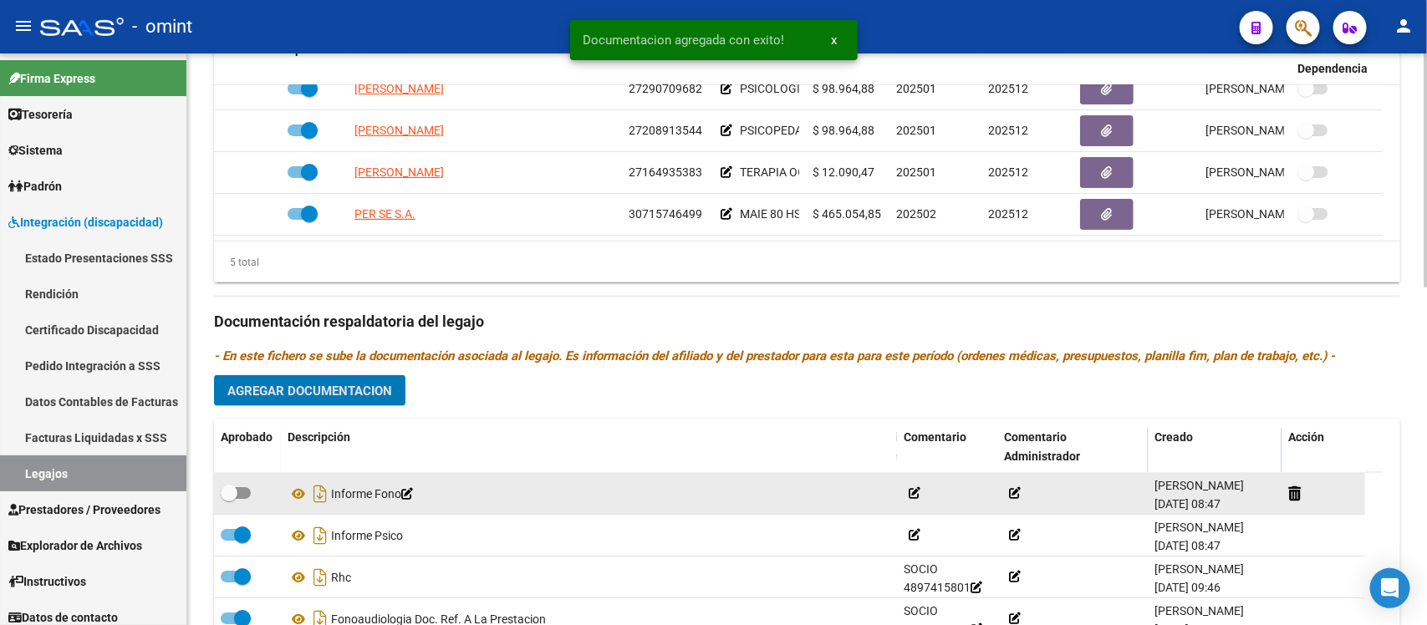
click at [239, 487] on span at bounding box center [236, 493] width 30 height 12
click at [229, 499] on input "checkbox" at bounding box center [228, 499] width 1 height 1
checkbox input "true"
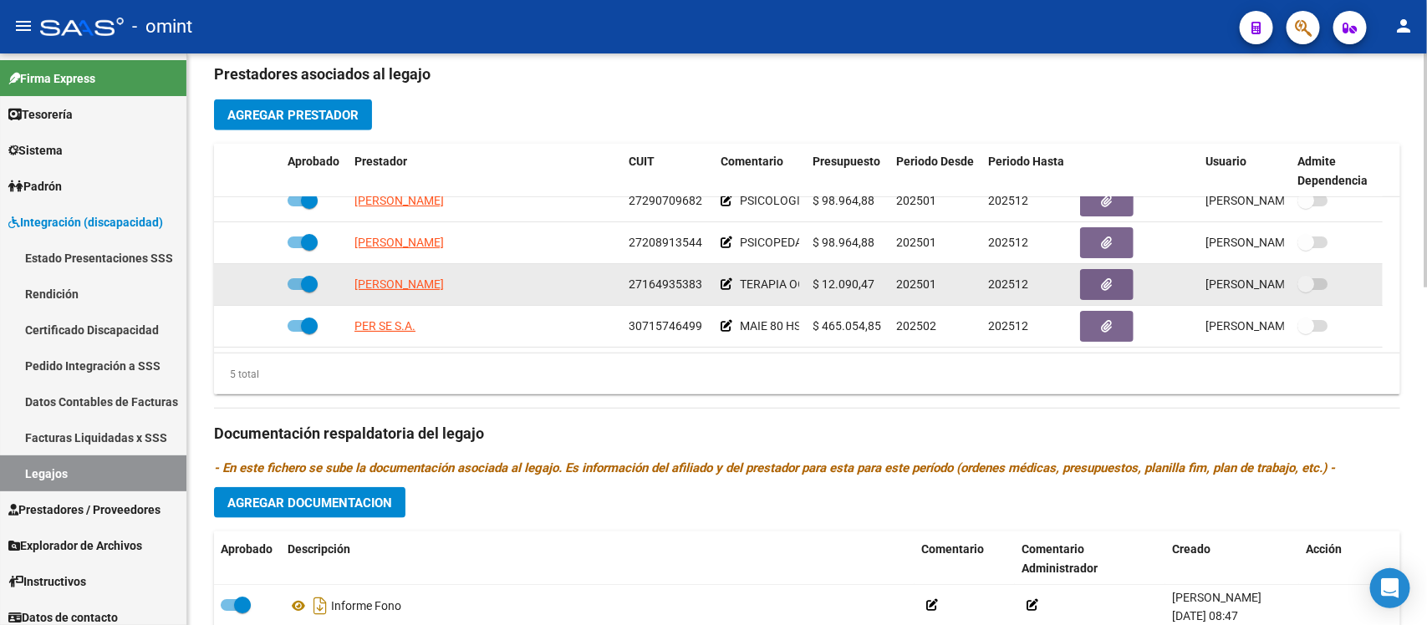
scroll to position [0, 0]
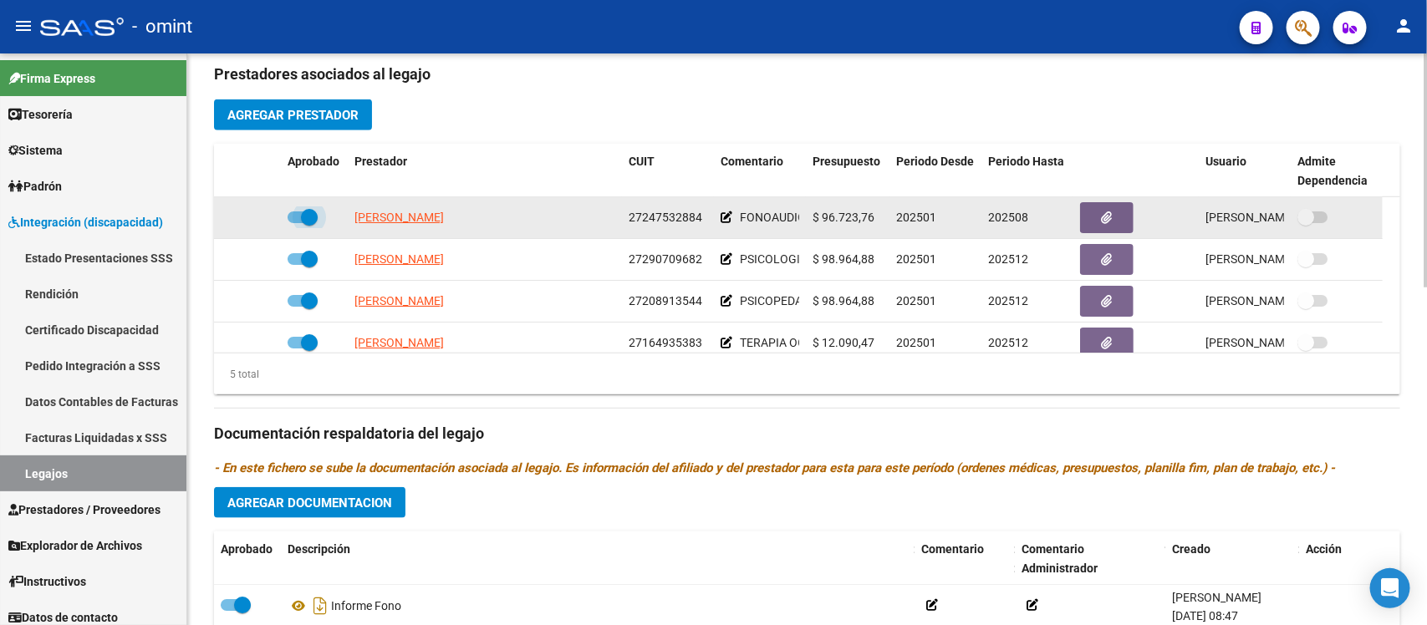
click at [315, 209] on span at bounding box center [309, 217] width 17 height 17
click at [296, 223] on input "checkbox" at bounding box center [295, 223] width 1 height 1
checkbox input "false"
click at [255, 214] on icon at bounding box center [257, 217] width 12 height 12
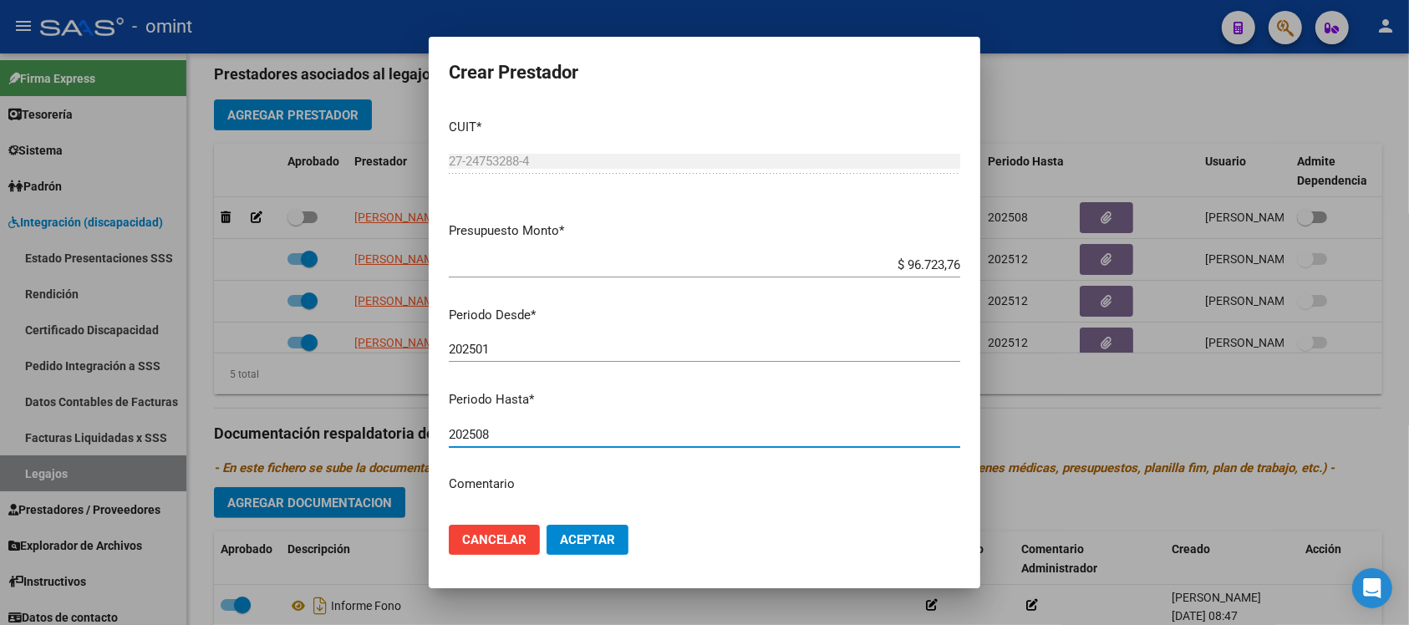
click at [548, 436] on input "202508" at bounding box center [705, 434] width 512 height 15
type input "202512"
click at [547, 525] on button "Aceptar" at bounding box center [588, 540] width 82 height 30
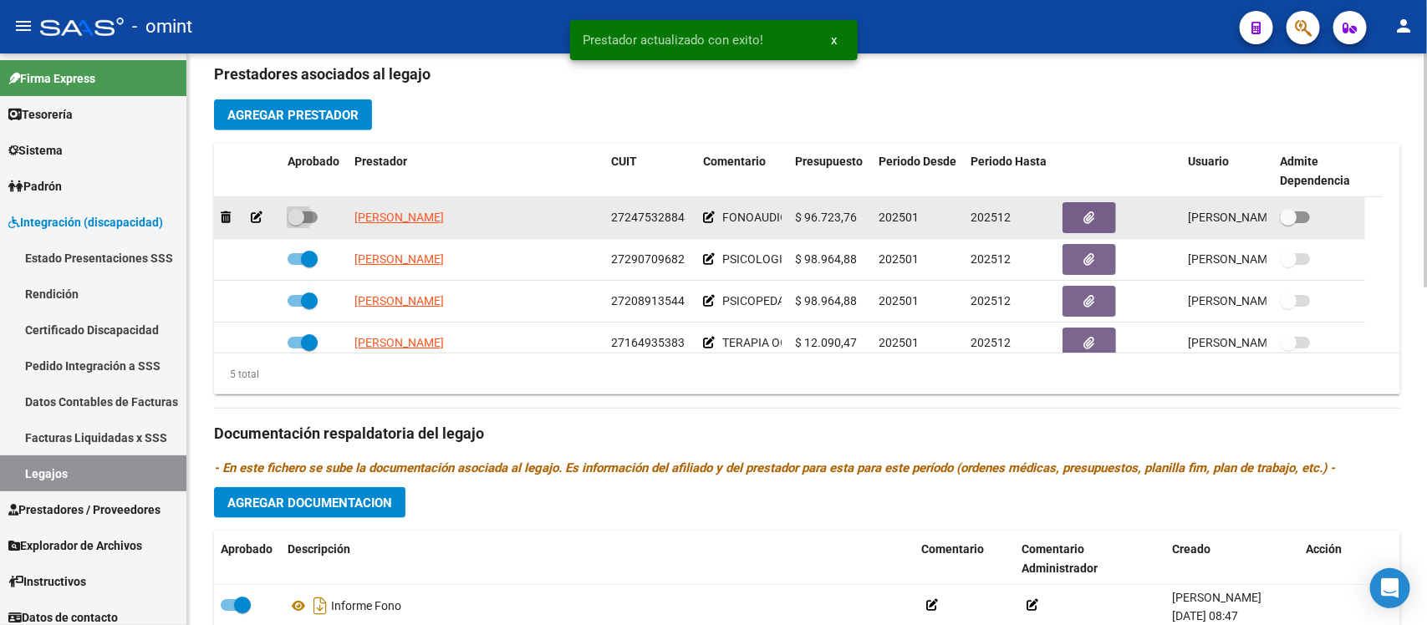
click at [289, 211] on span at bounding box center [296, 217] width 17 height 17
click at [295, 223] on input "checkbox" at bounding box center [295, 223] width 1 height 1
checkbox input "true"
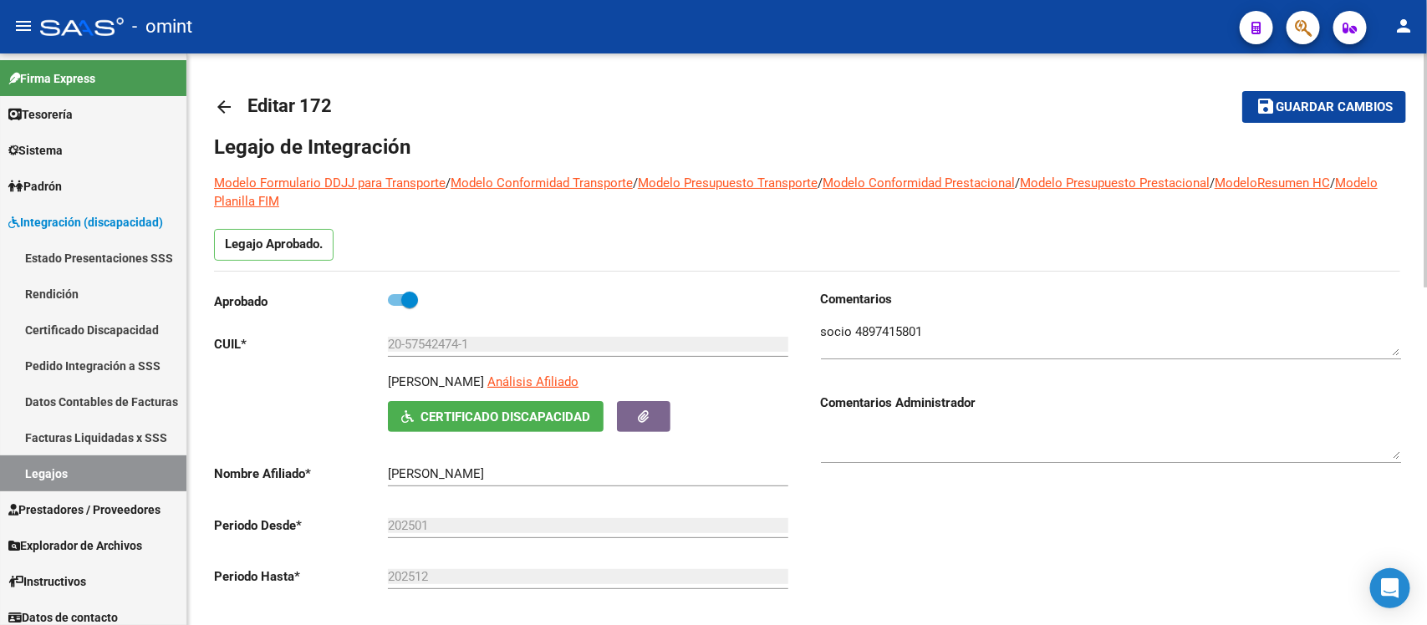
click at [219, 102] on mat-icon "arrow_back" at bounding box center [224, 107] width 20 height 20
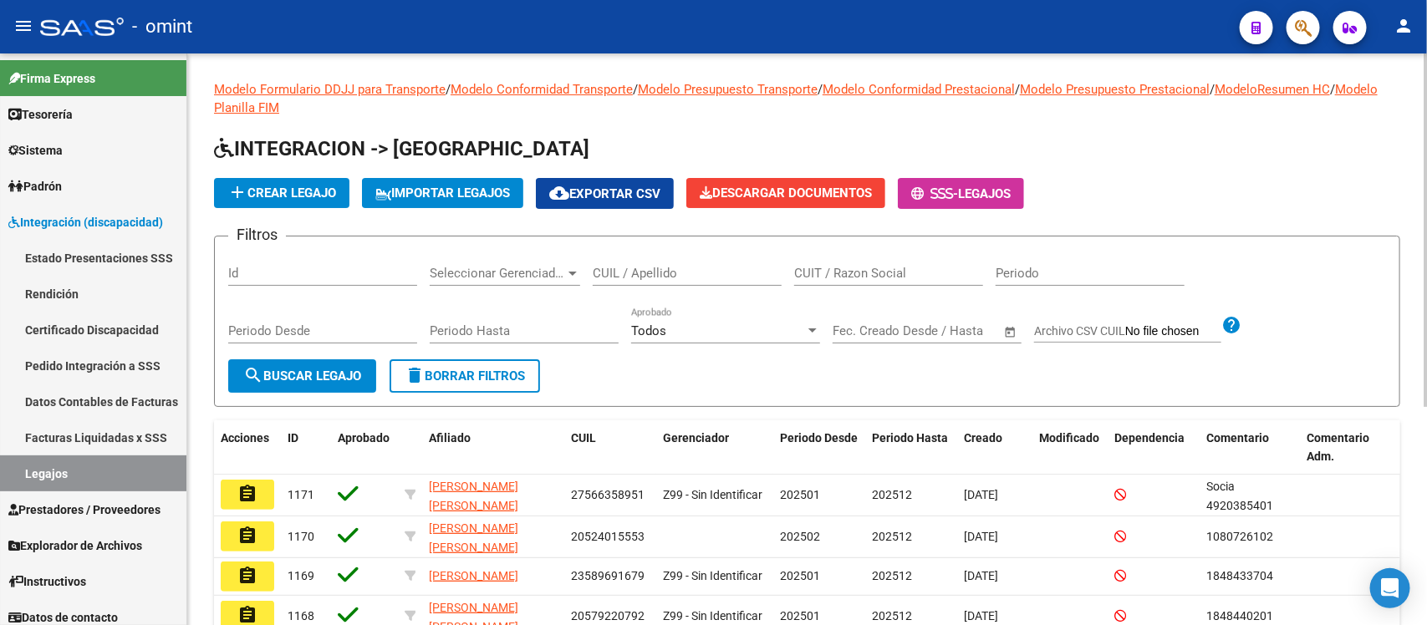
click at [737, 268] on input "CUIL / Apellido" at bounding box center [687, 273] width 189 height 15
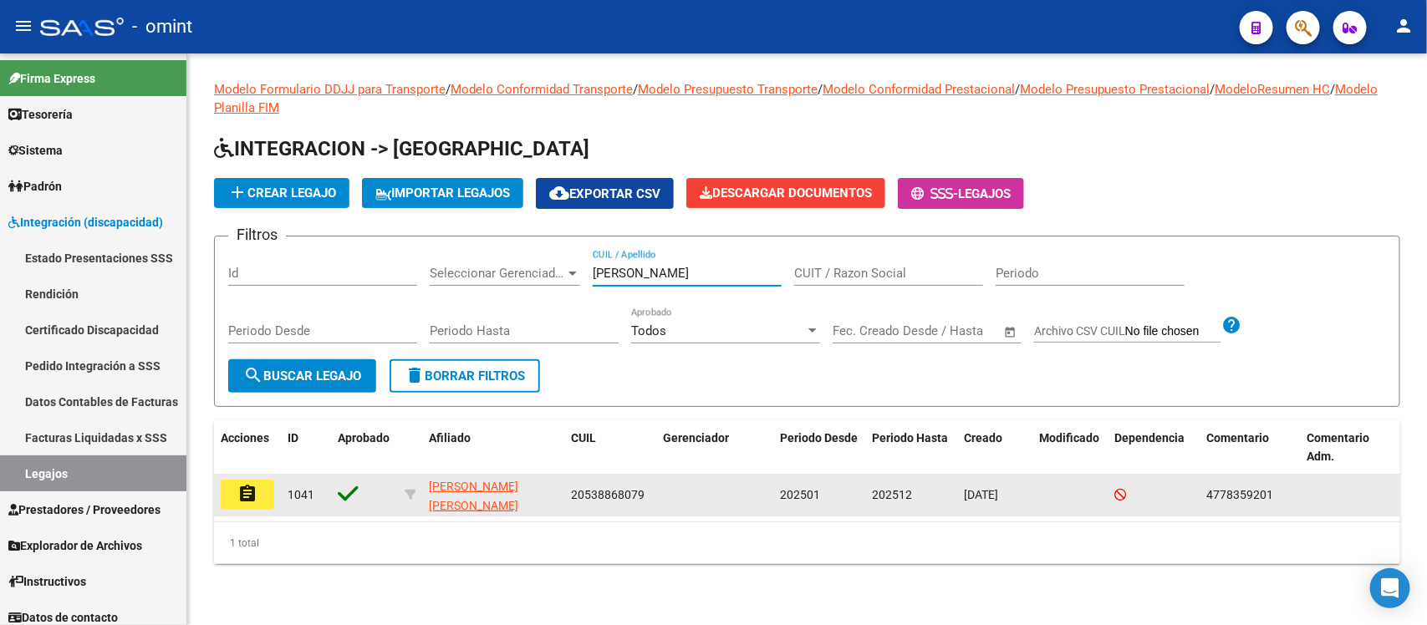
type input "curzi"
click at [251, 495] on mat-icon "assignment" at bounding box center [247, 494] width 20 height 20
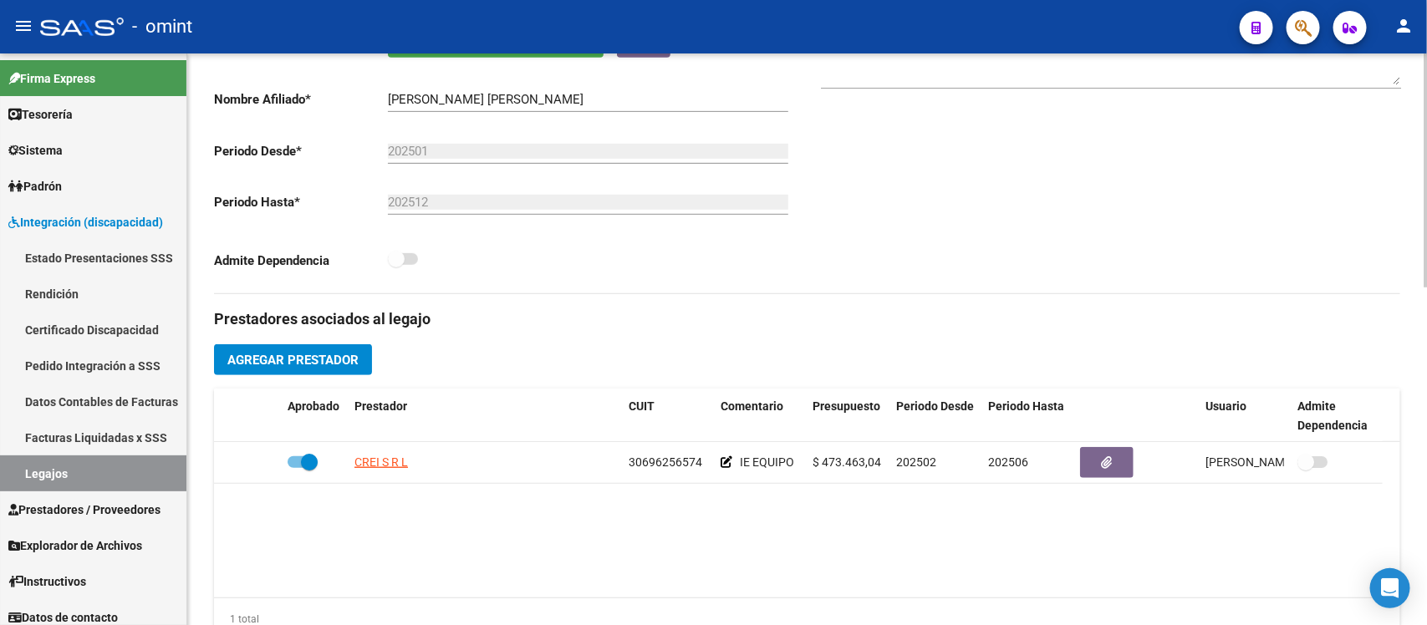
scroll to position [418, 0]
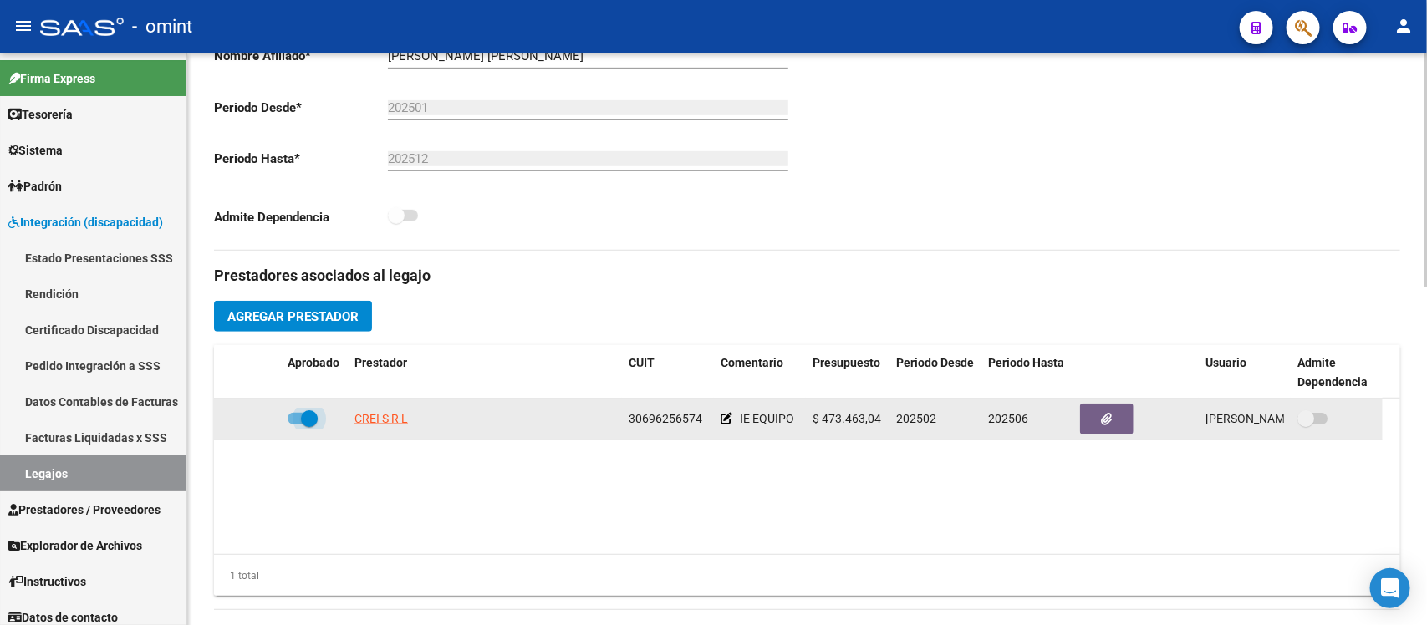
click at [309, 411] on span at bounding box center [309, 418] width 17 height 17
click at [296, 425] on input "checkbox" at bounding box center [295, 425] width 1 height 1
checkbox input "false"
click at [257, 419] on icon at bounding box center [257, 419] width 12 height 12
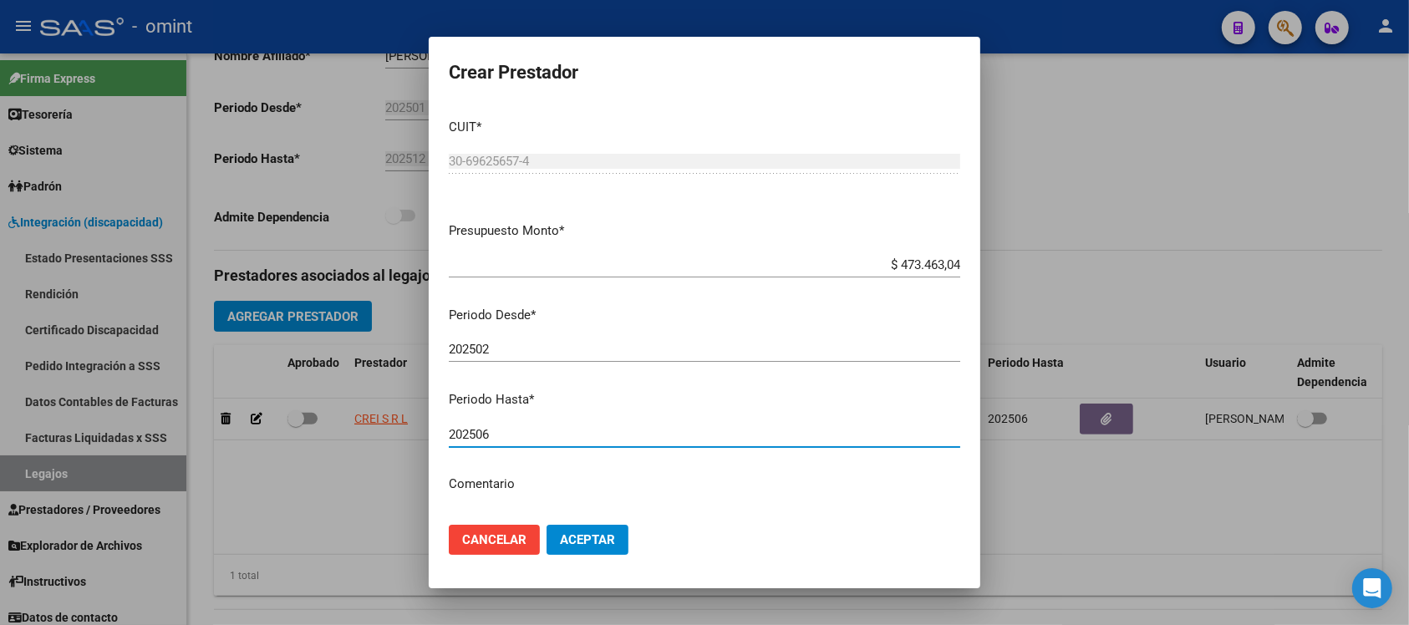
click at [521, 441] on input "202506" at bounding box center [705, 434] width 512 height 15
type input "202512"
click at [547, 525] on button "Aceptar" at bounding box center [588, 540] width 82 height 30
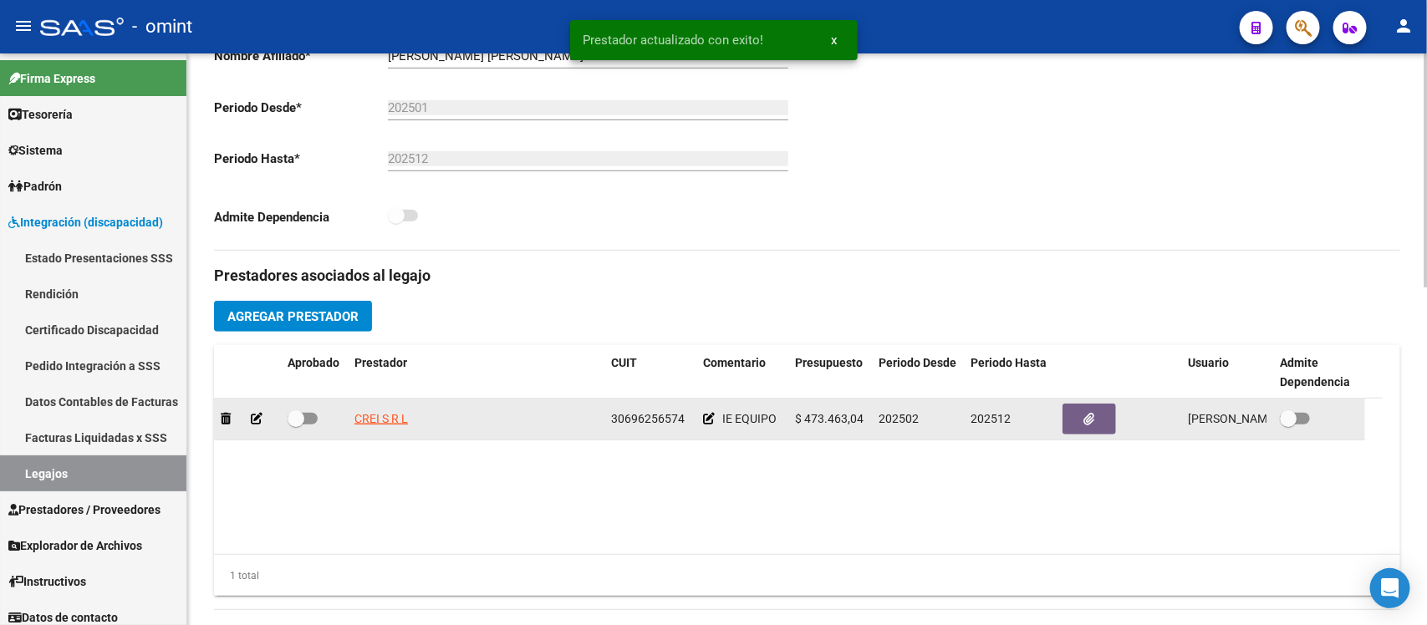
click at [301, 420] on span at bounding box center [296, 418] width 17 height 17
click at [296, 425] on input "checkbox" at bounding box center [295, 425] width 1 height 1
checkbox input "true"
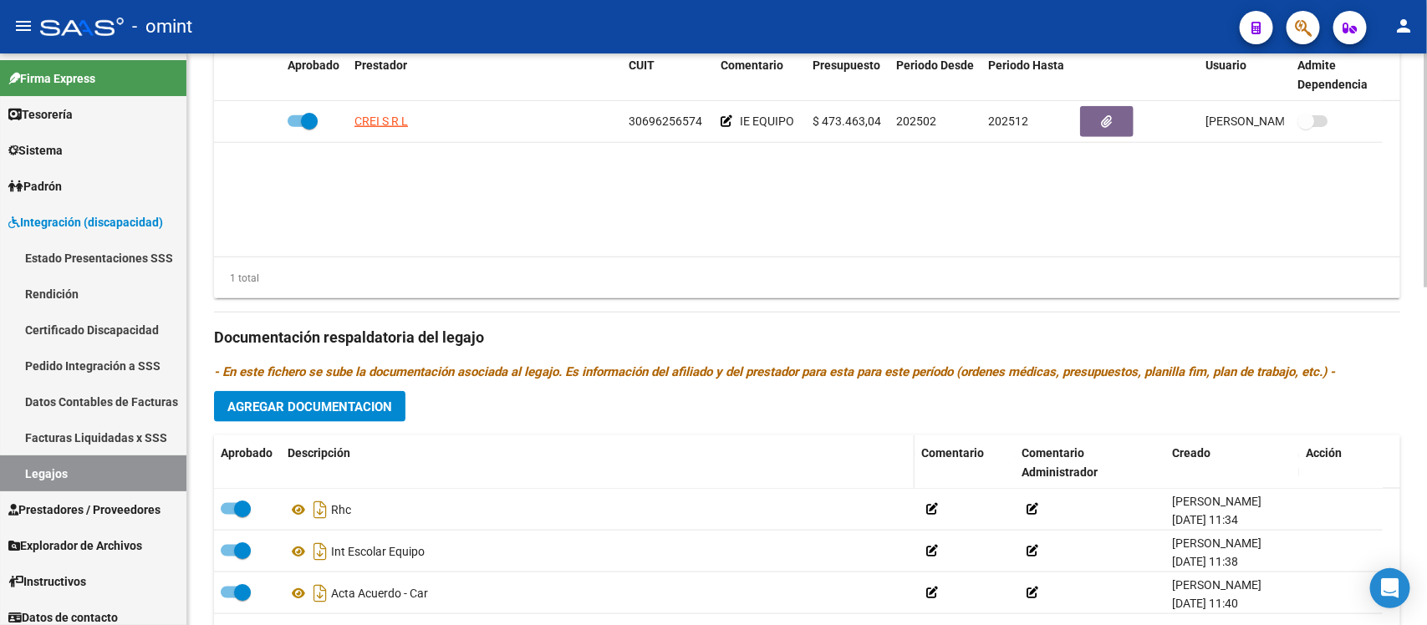
scroll to position [828, 0]
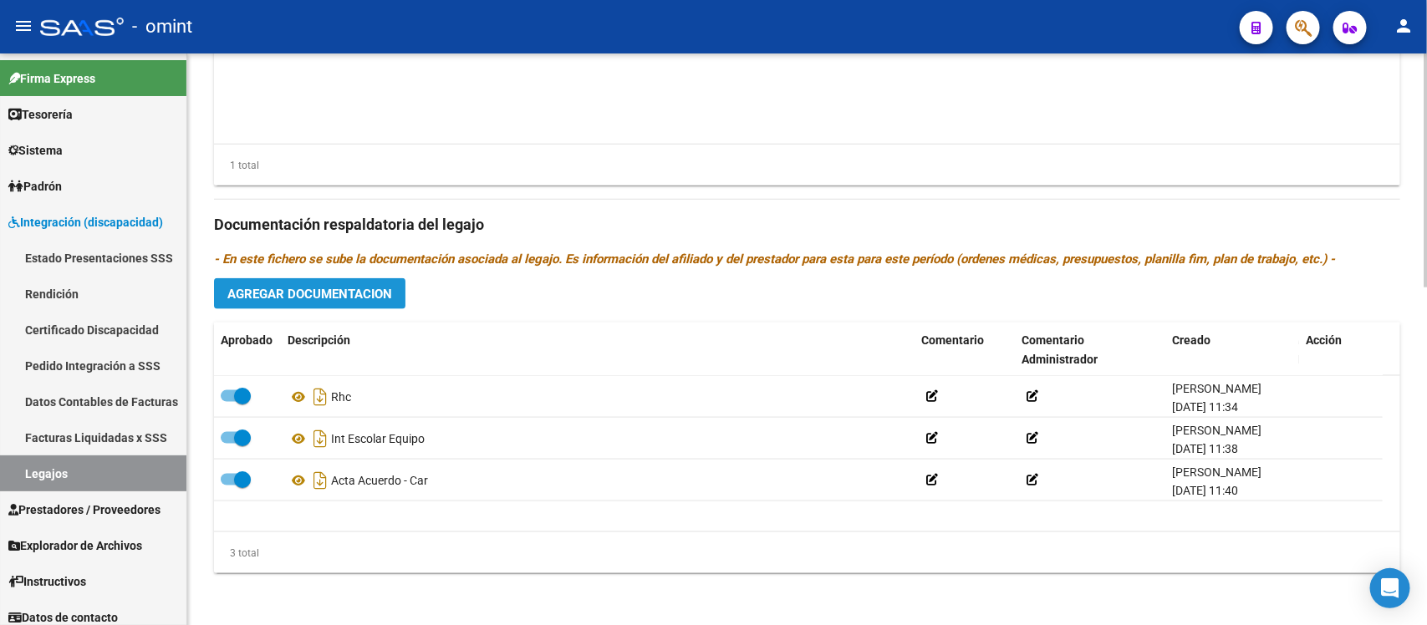
click at [358, 287] on span "Agregar Documentacion" at bounding box center [309, 294] width 165 height 15
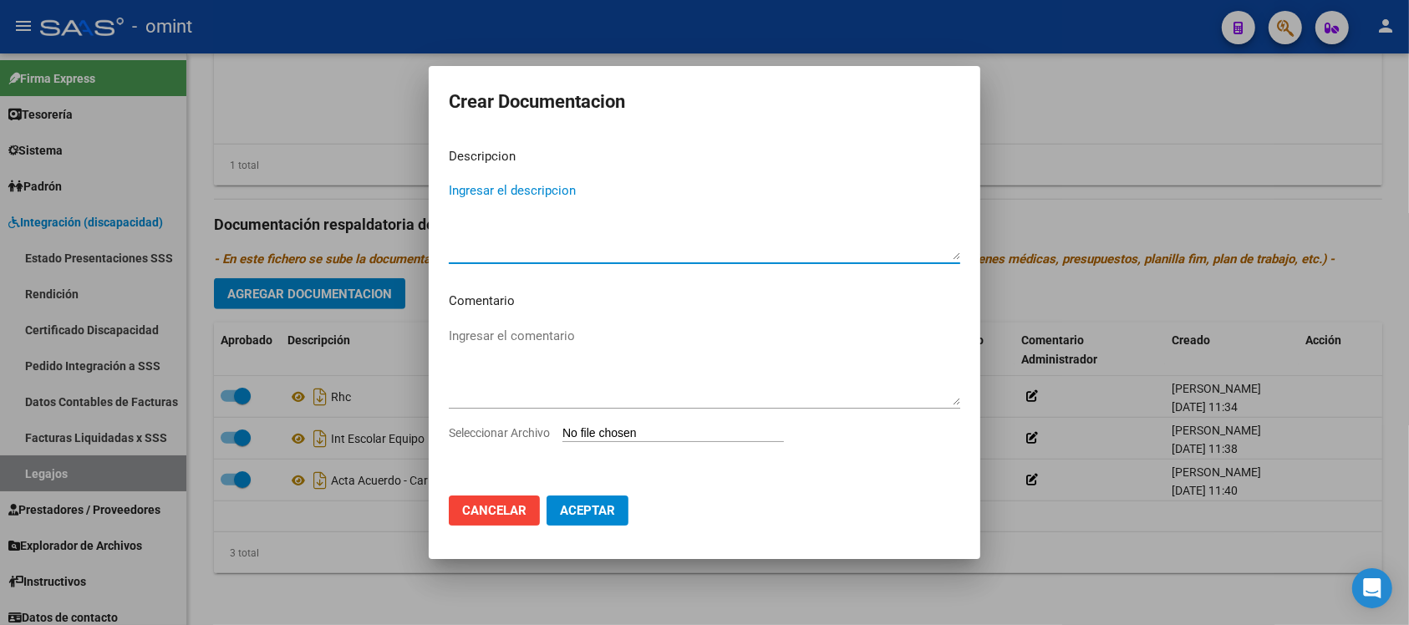
click at [490, 516] on span "Cancelar" at bounding box center [494, 510] width 64 height 15
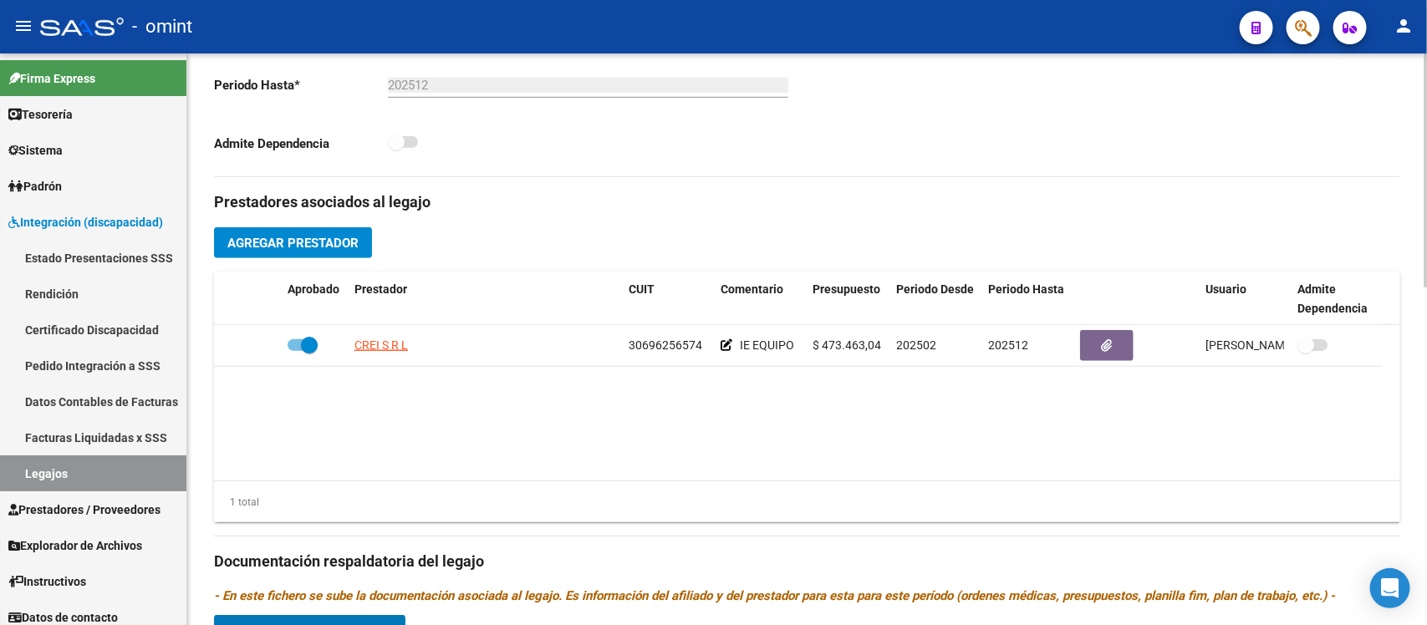
scroll to position [619, 0]
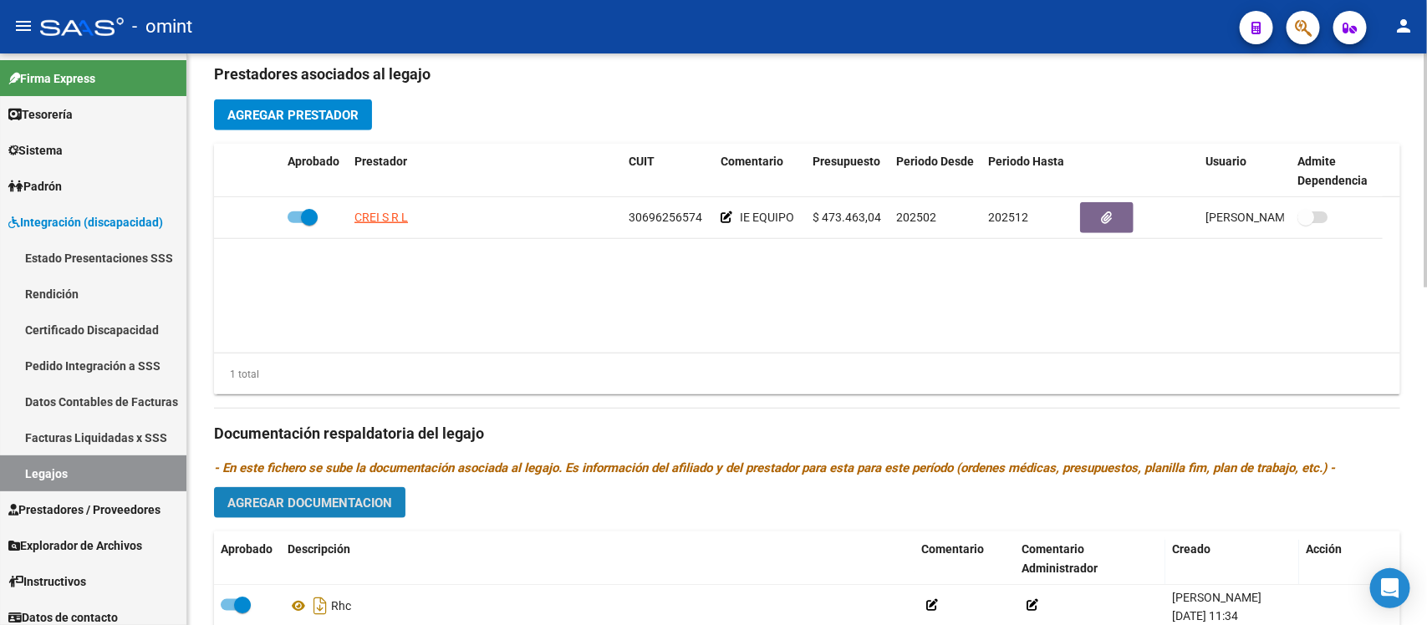
click at [368, 498] on span "Agregar Documentacion" at bounding box center [309, 503] width 165 height 15
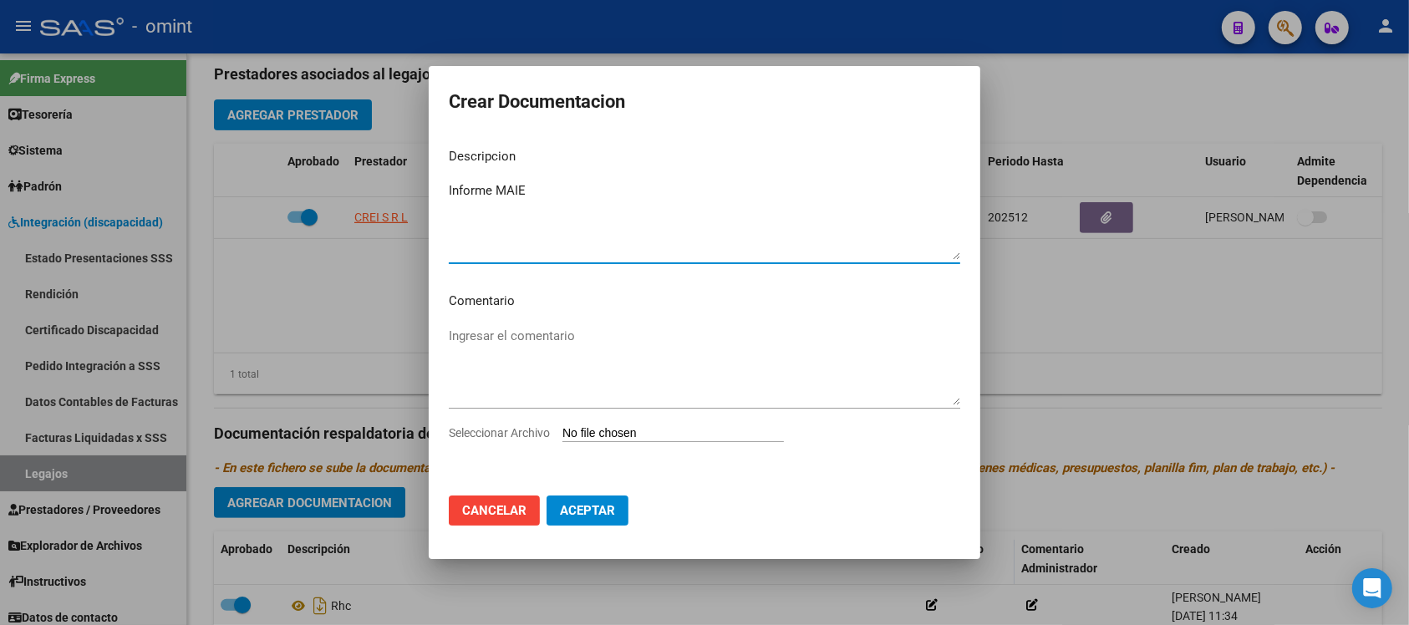
type textarea "Informe MAIE"
click at [684, 436] on input "Seleccionar Archivo" at bounding box center [674, 434] width 222 height 16
type input "C:\fakepath\4778359201_25080705120_form048.pdf"
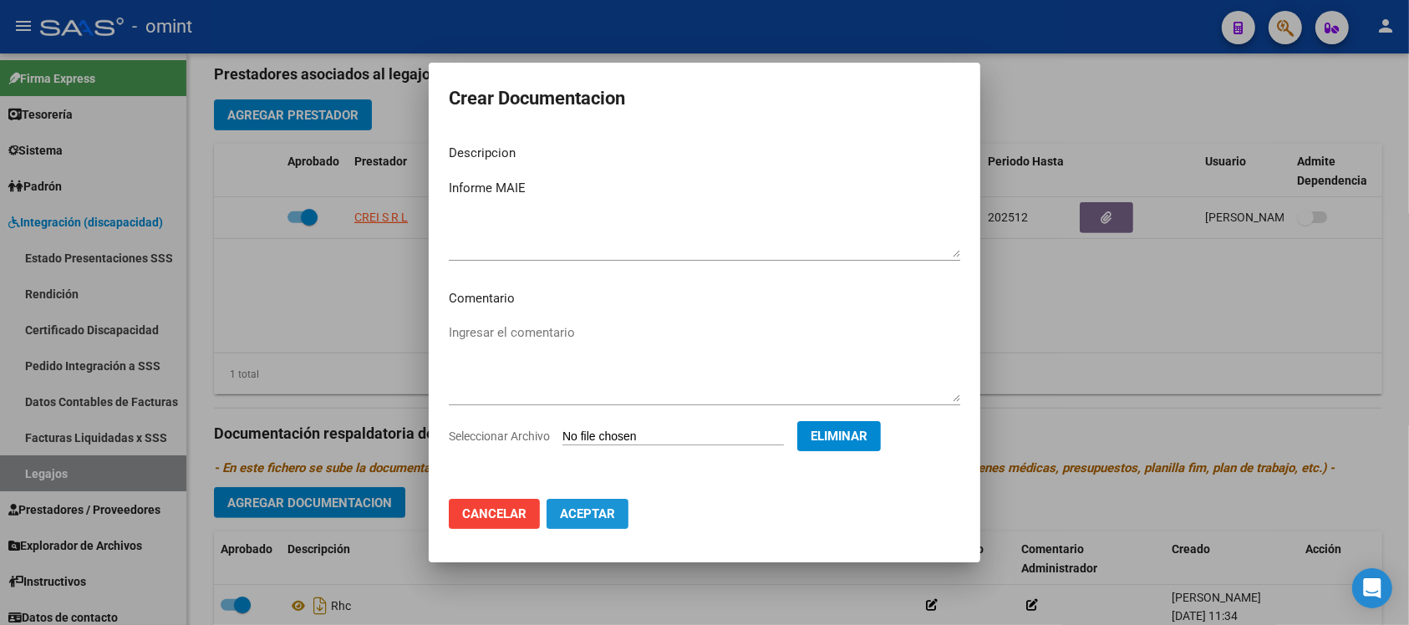
click at [606, 512] on span "Aceptar" at bounding box center [587, 514] width 55 height 15
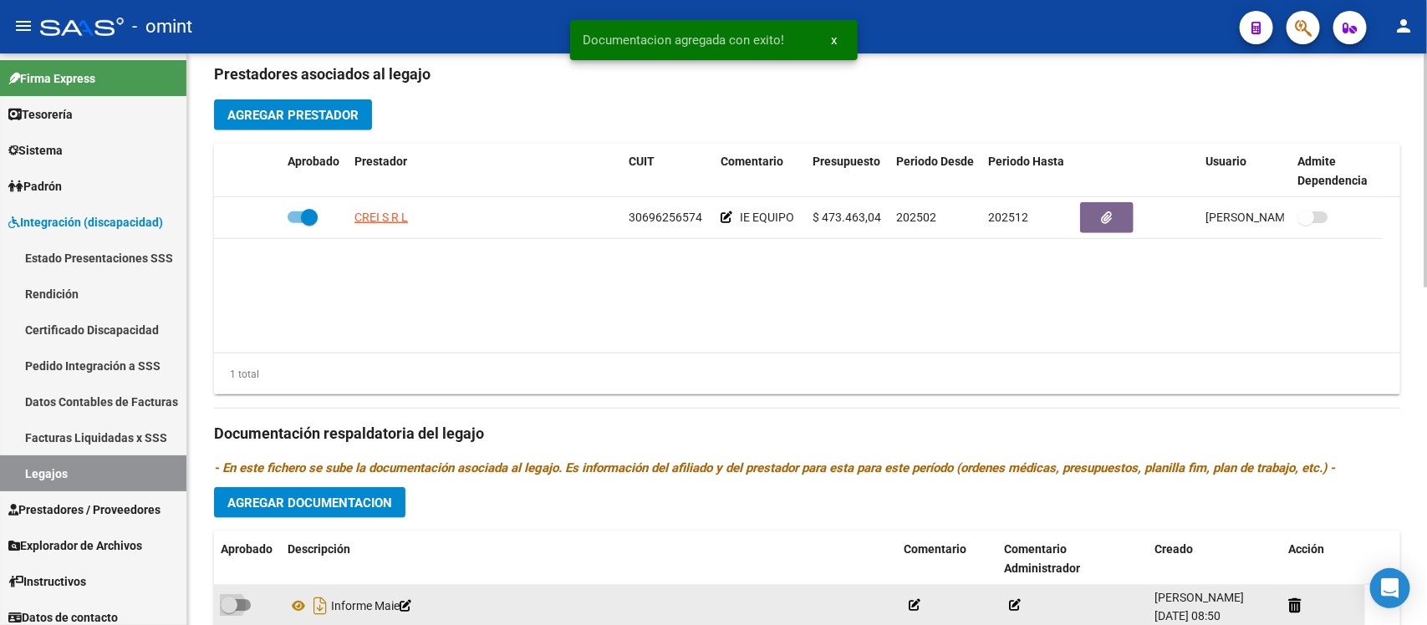
click at [230, 599] on span at bounding box center [229, 605] width 17 height 17
click at [229, 611] on input "checkbox" at bounding box center [228, 611] width 1 height 1
checkbox input "true"
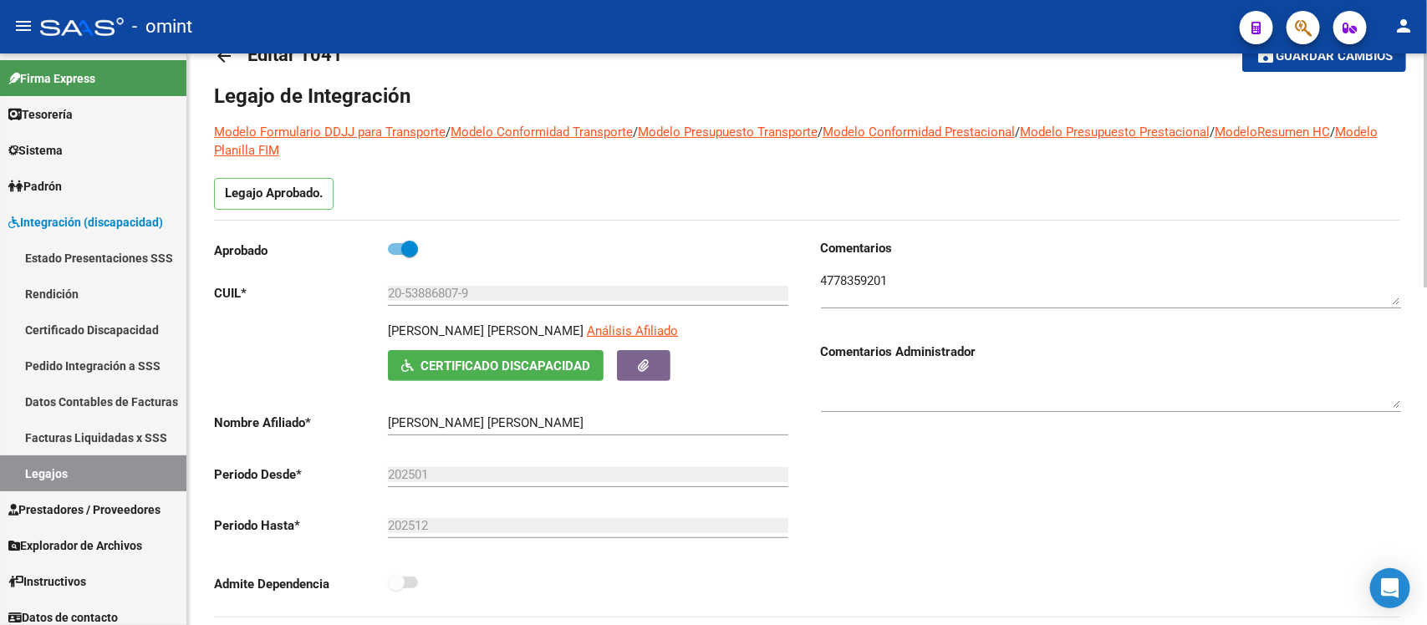
scroll to position [0, 0]
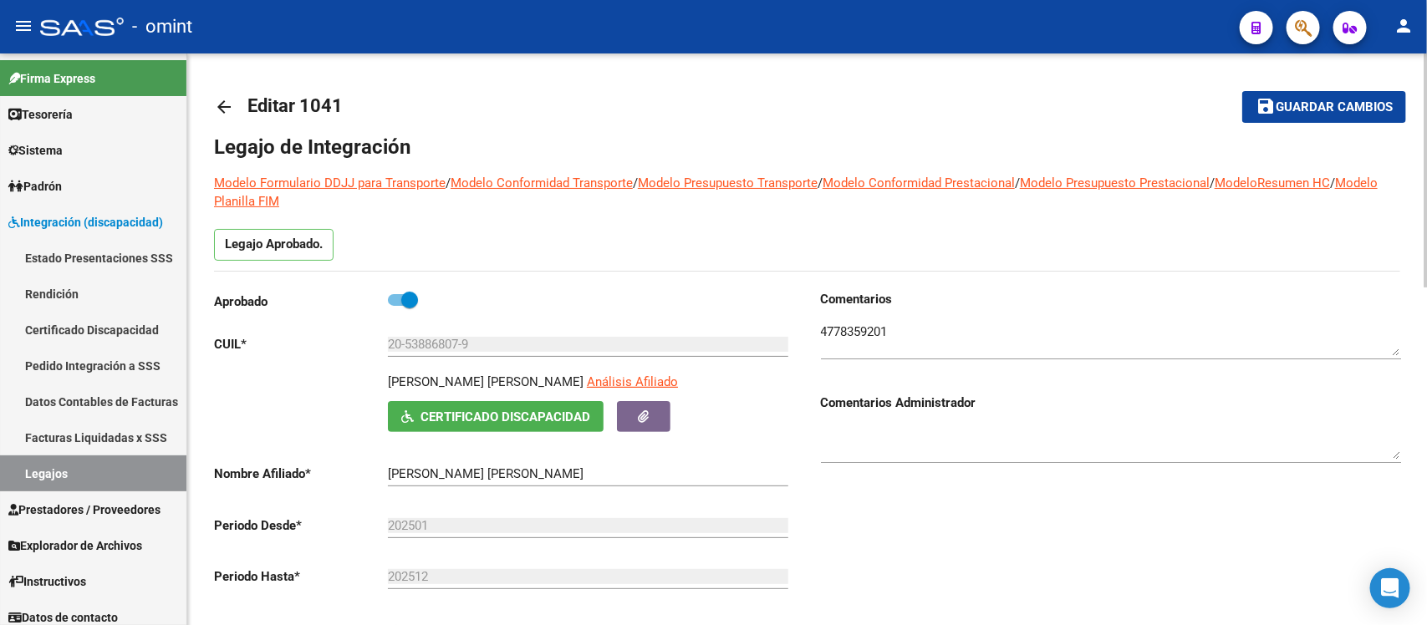
click at [223, 103] on mat-icon "arrow_back" at bounding box center [224, 107] width 20 height 20
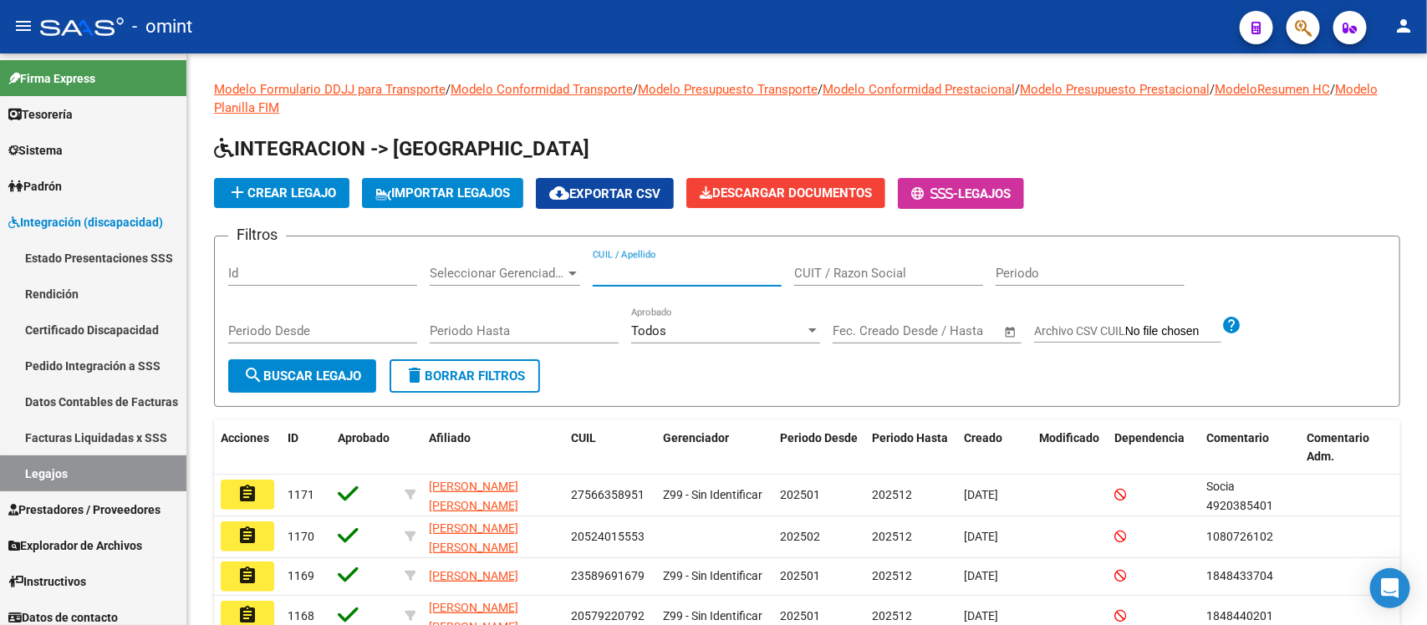
click at [703, 272] on input "CUIL / Apellido" at bounding box center [687, 273] width 189 height 15
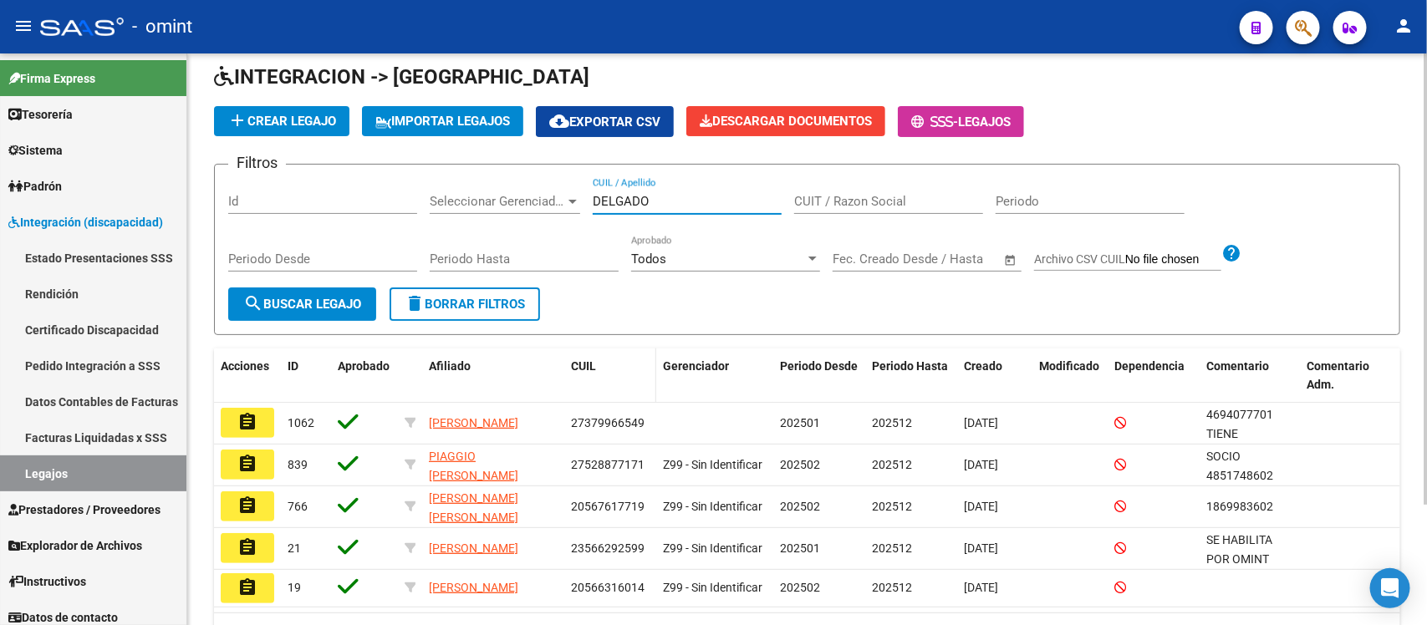
scroll to position [104, 0]
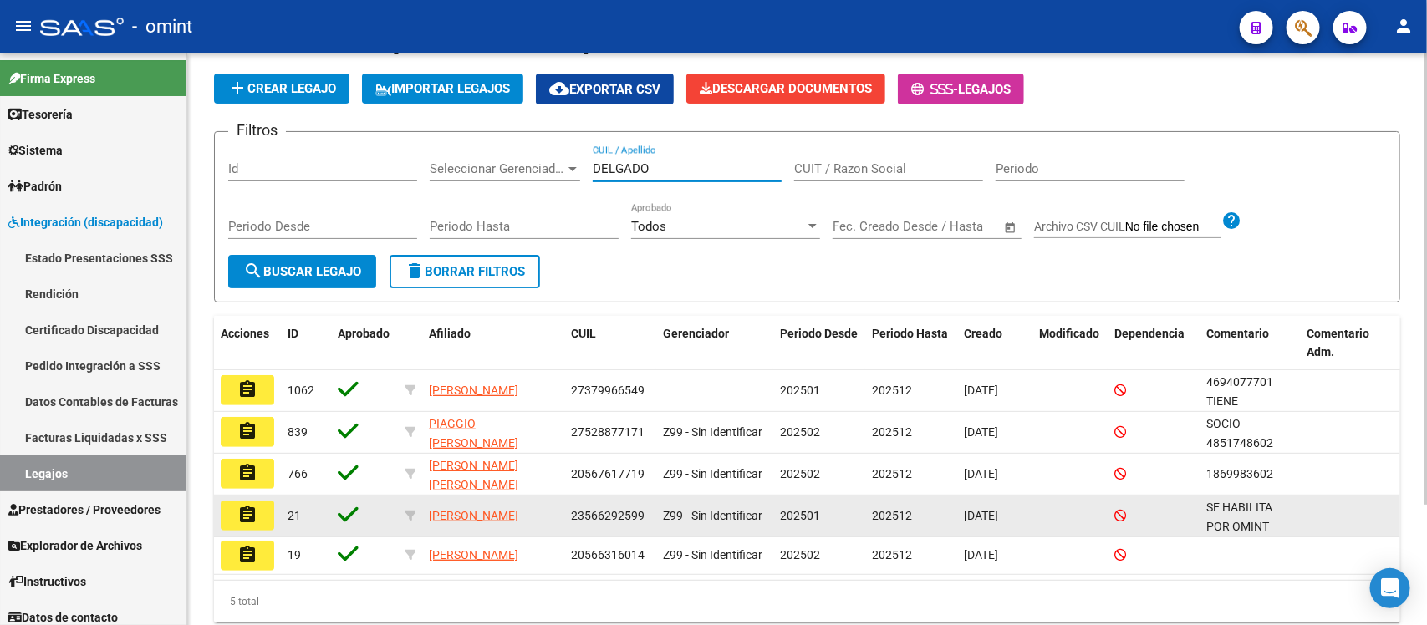
type input "DELGADO"
click at [237, 520] on mat-icon "assignment" at bounding box center [247, 515] width 20 height 20
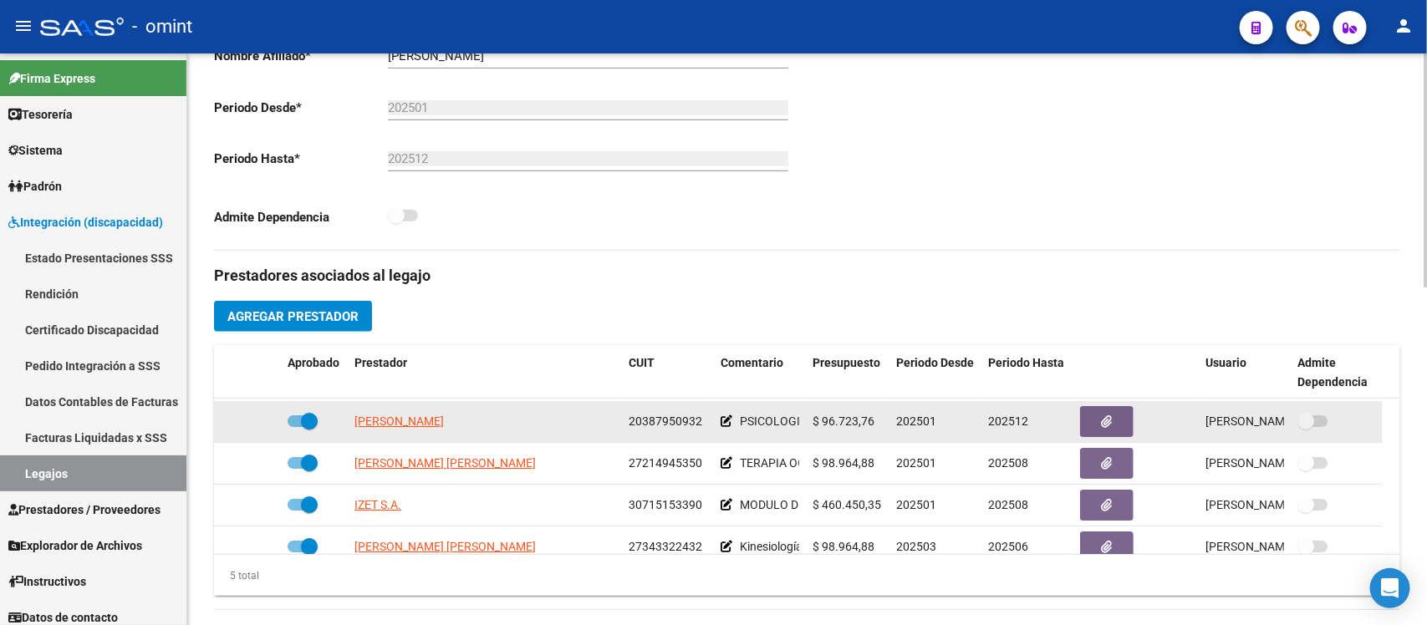
scroll to position [59, 0]
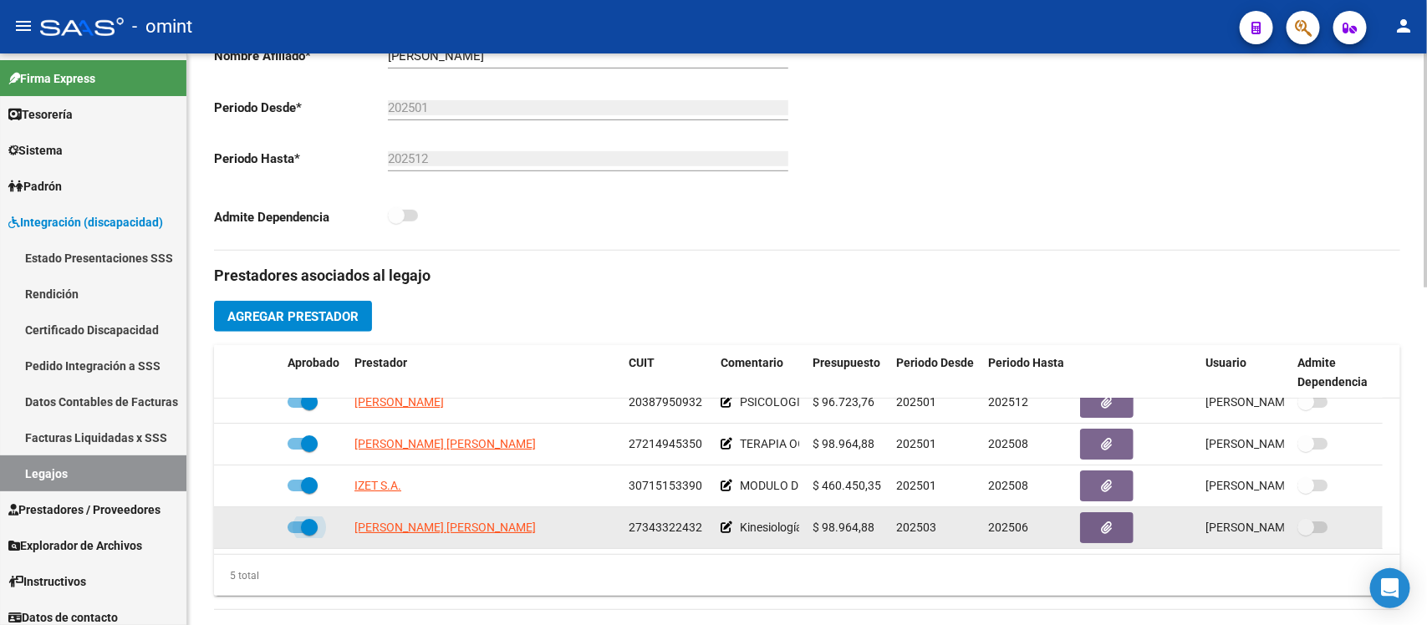
click at [305, 531] on span at bounding box center [309, 527] width 17 height 17
click at [296, 533] on input "checkbox" at bounding box center [295, 533] width 1 height 1
checkbox input "false"
click at [251, 525] on icon at bounding box center [257, 528] width 12 height 12
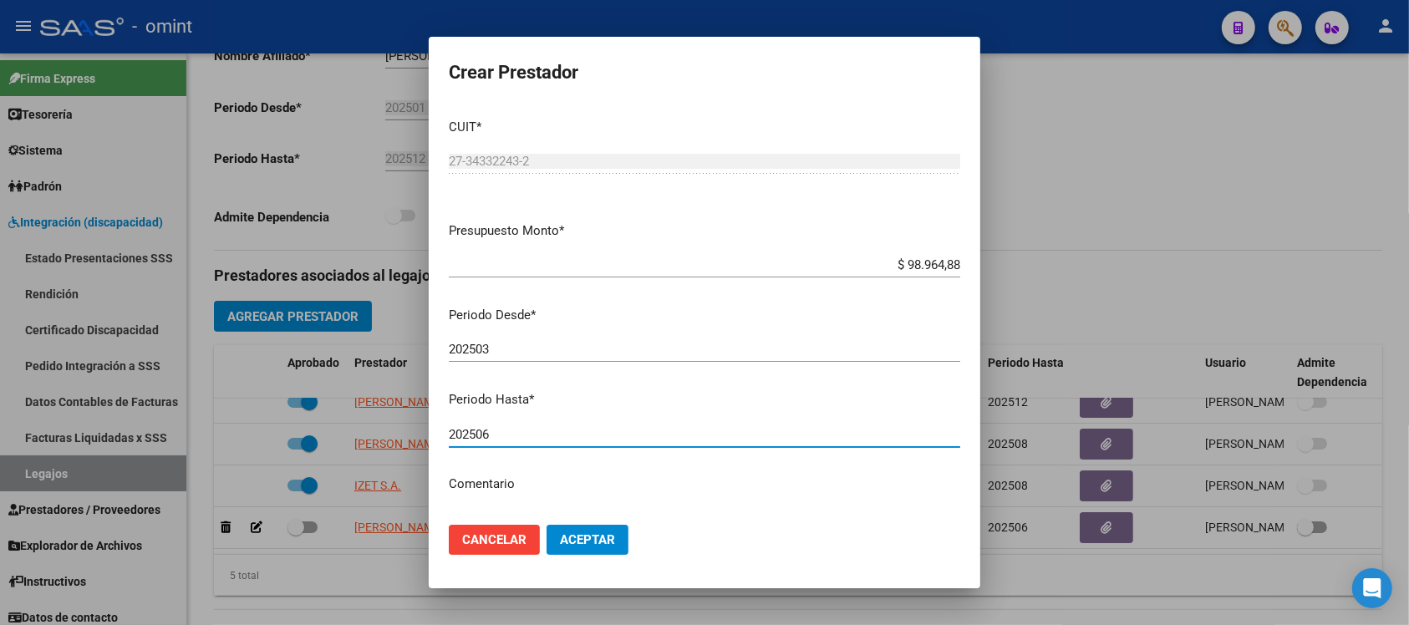
click at [552, 435] on input "202506" at bounding box center [705, 434] width 512 height 15
type input "202512"
click at [547, 525] on button "Aceptar" at bounding box center [588, 540] width 82 height 30
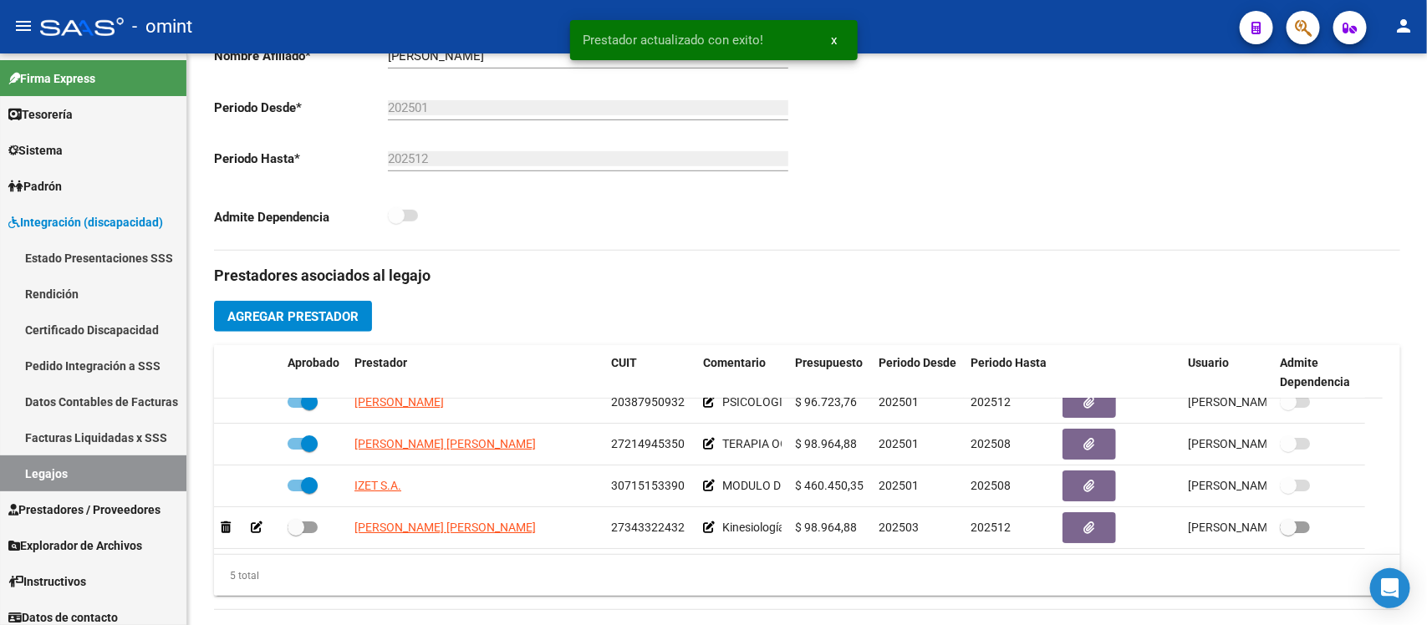
scroll to position [69, 0]
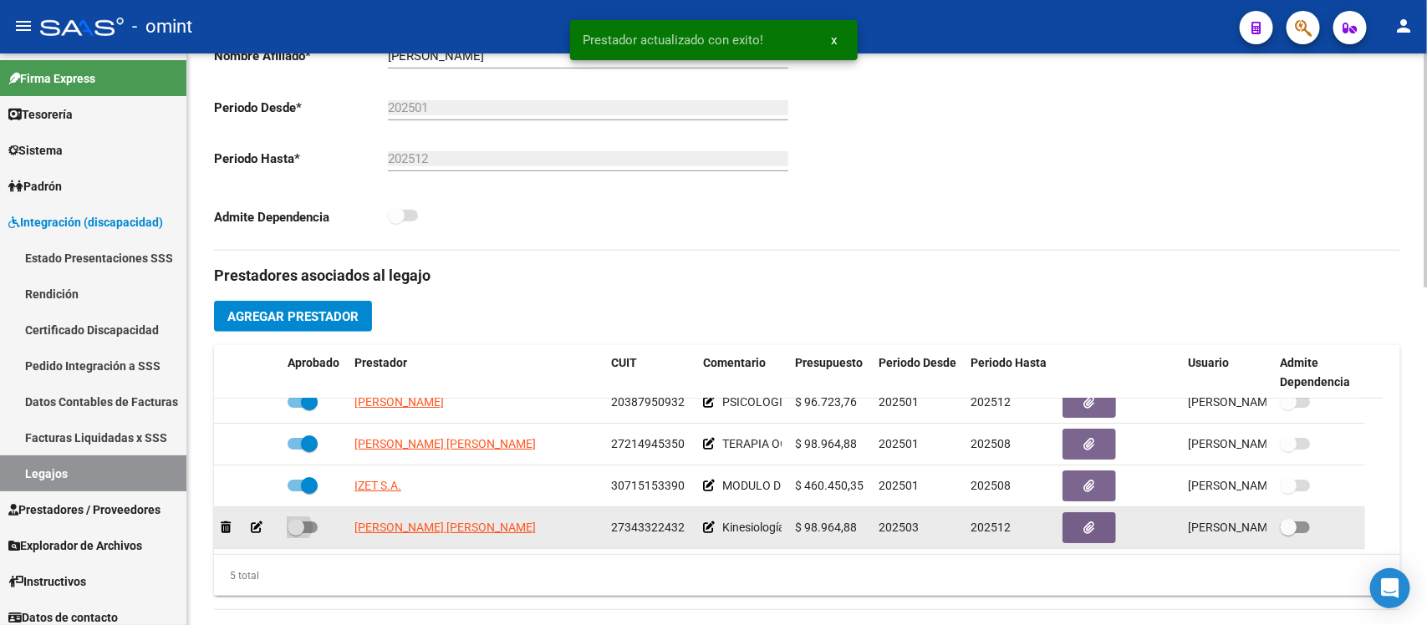
click at [291, 519] on span at bounding box center [296, 527] width 17 height 17
click at [295, 533] on input "checkbox" at bounding box center [295, 533] width 1 height 1
checkbox input "true"
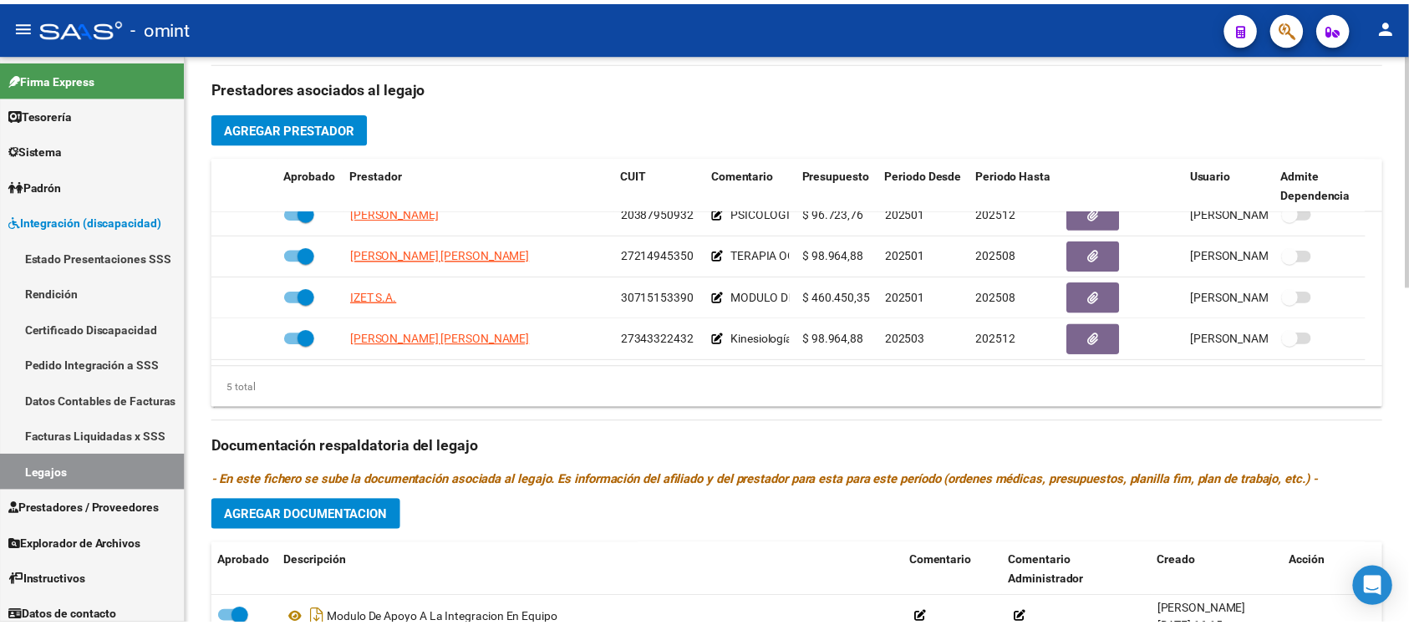
scroll to position [627, 0]
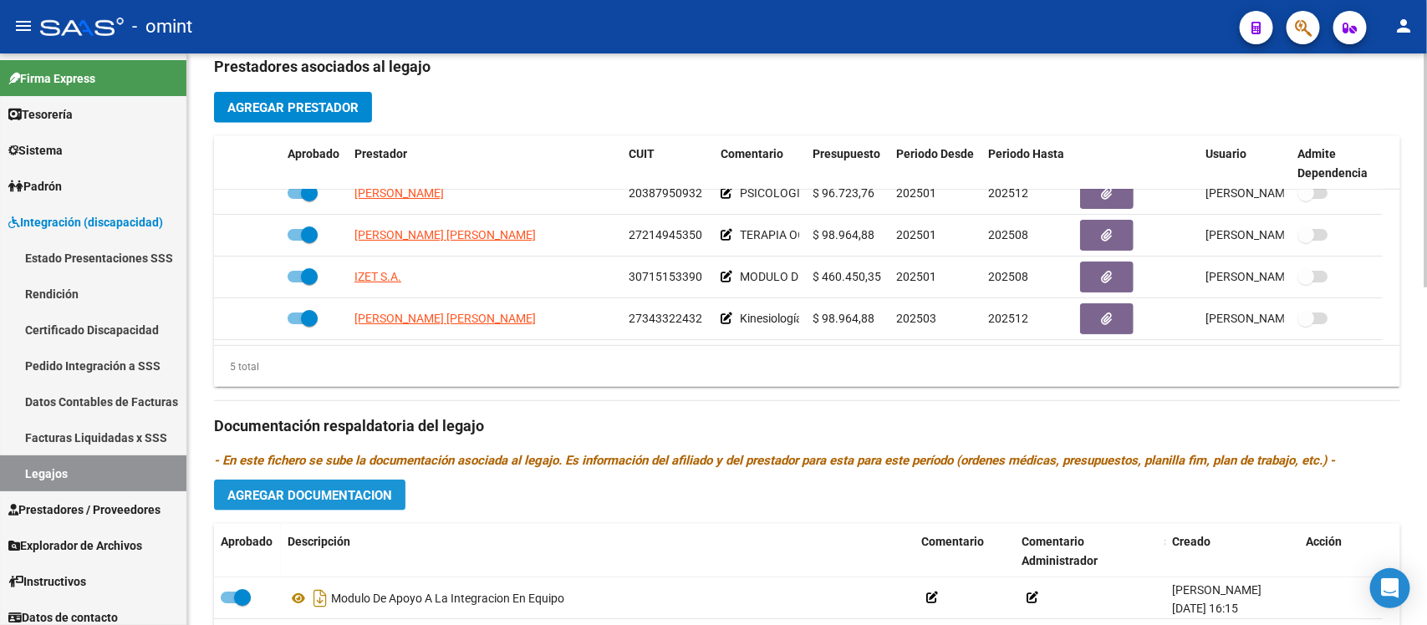
click at [357, 498] on span "Agregar Documentacion" at bounding box center [309, 495] width 165 height 15
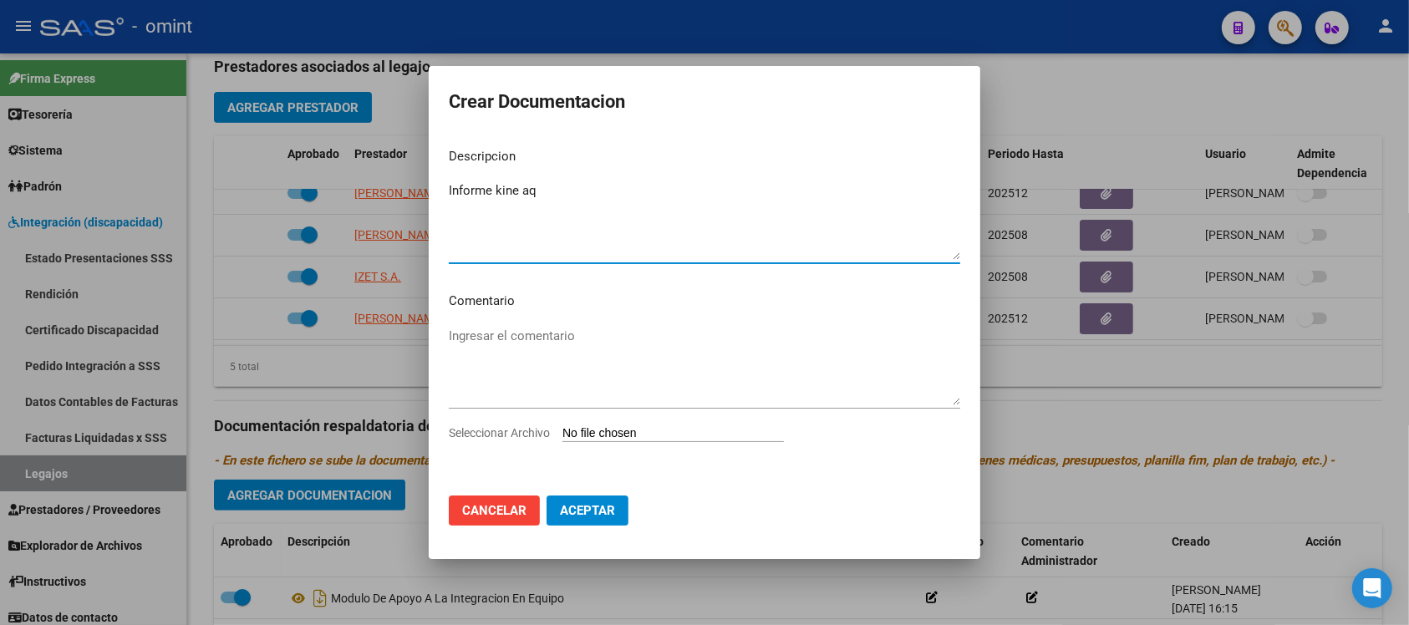
type textarea "Informe kine aq"
click at [608, 436] on input "Seleccionar Archivo" at bounding box center [674, 434] width 222 height 16
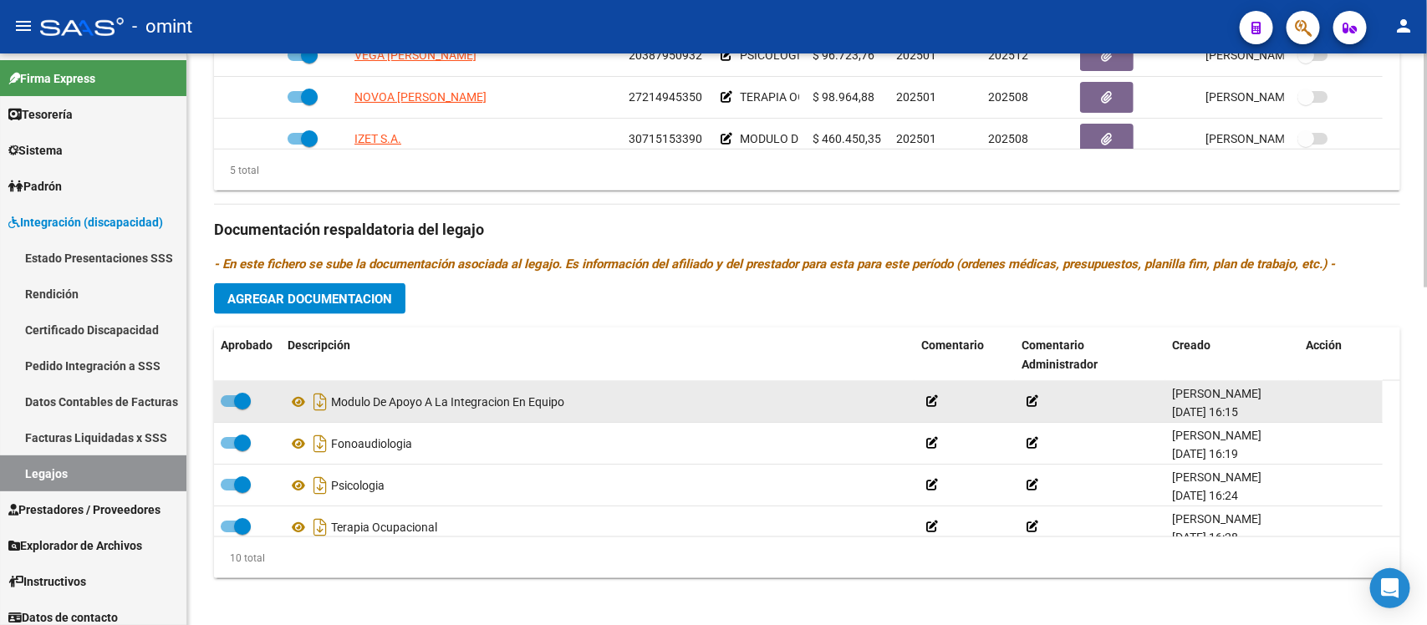
scroll to position [828, 0]
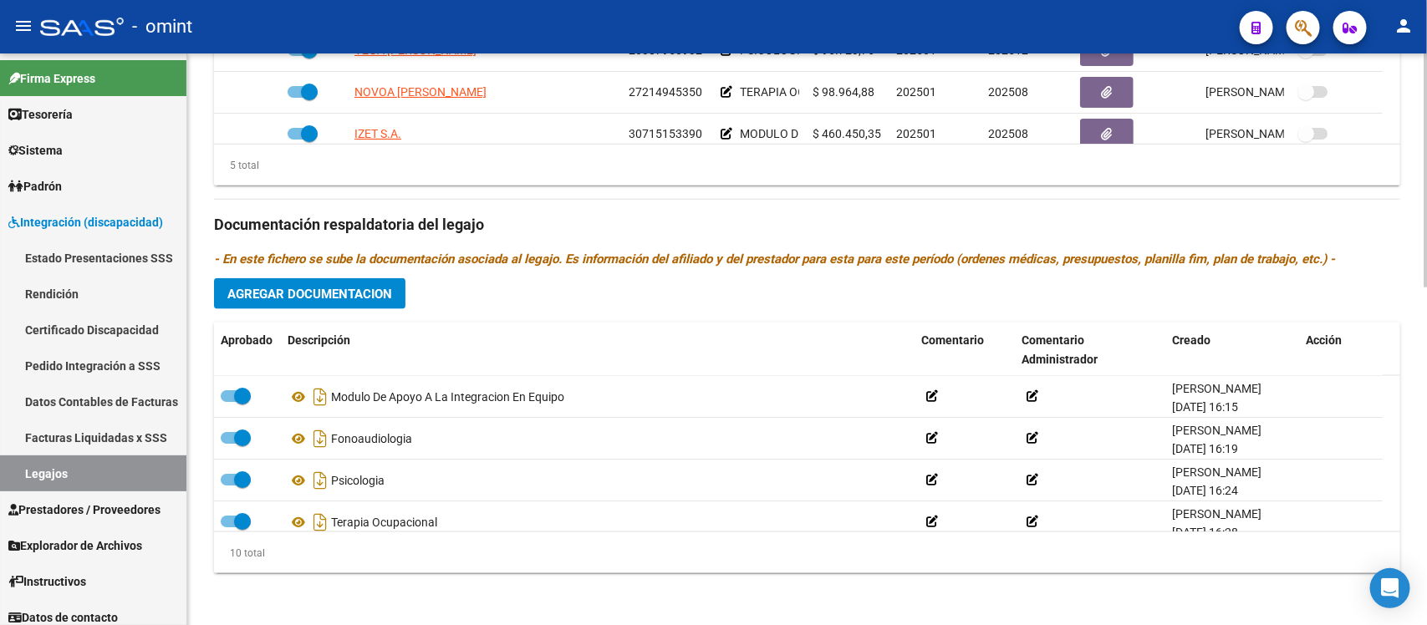
click at [298, 276] on div "Prestadores asociados al legajo Agregar Prestador Aprobado Prestador CUIT Comen…" at bounding box center [807, 213] width 1186 height 746
click at [299, 287] on span "Agregar Documentacion" at bounding box center [309, 294] width 165 height 15
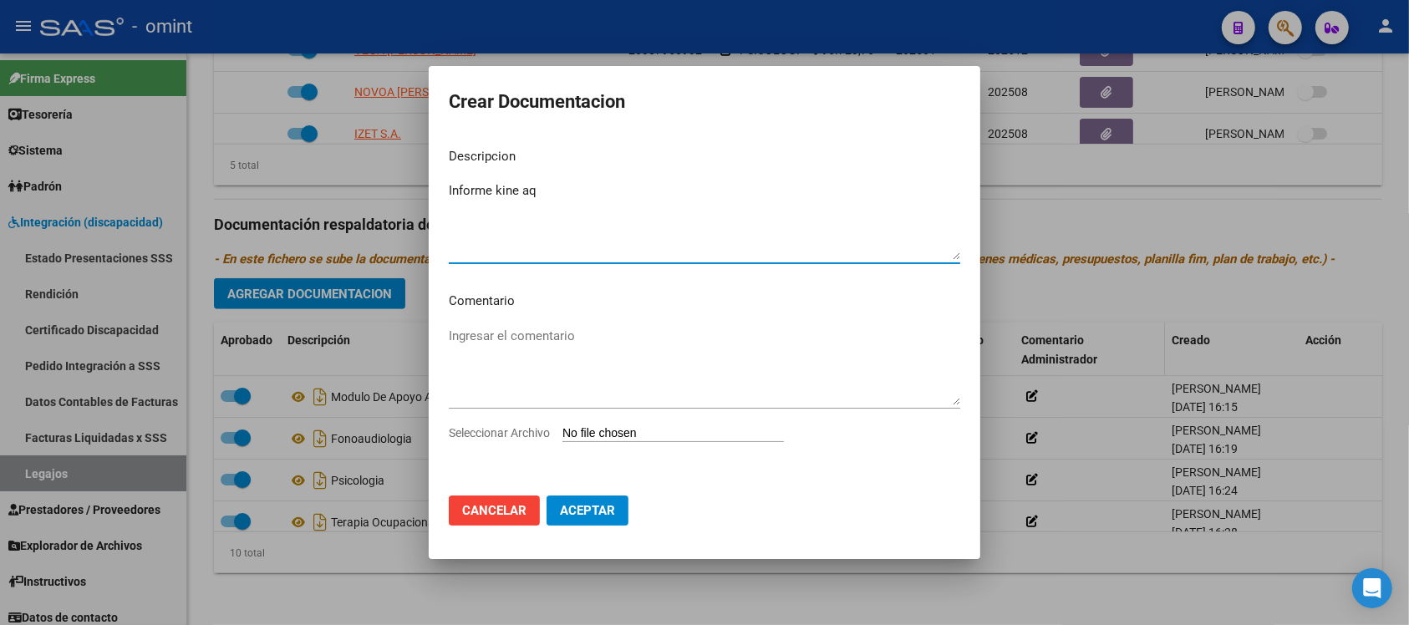
type textarea "Informe kine aq"
click at [617, 439] on input "Seleccionar Archivo" at bounding box center [674, 434] width 222 height 16
type input "C:\fakepath\4922224302_25081209260_form048.pdf"
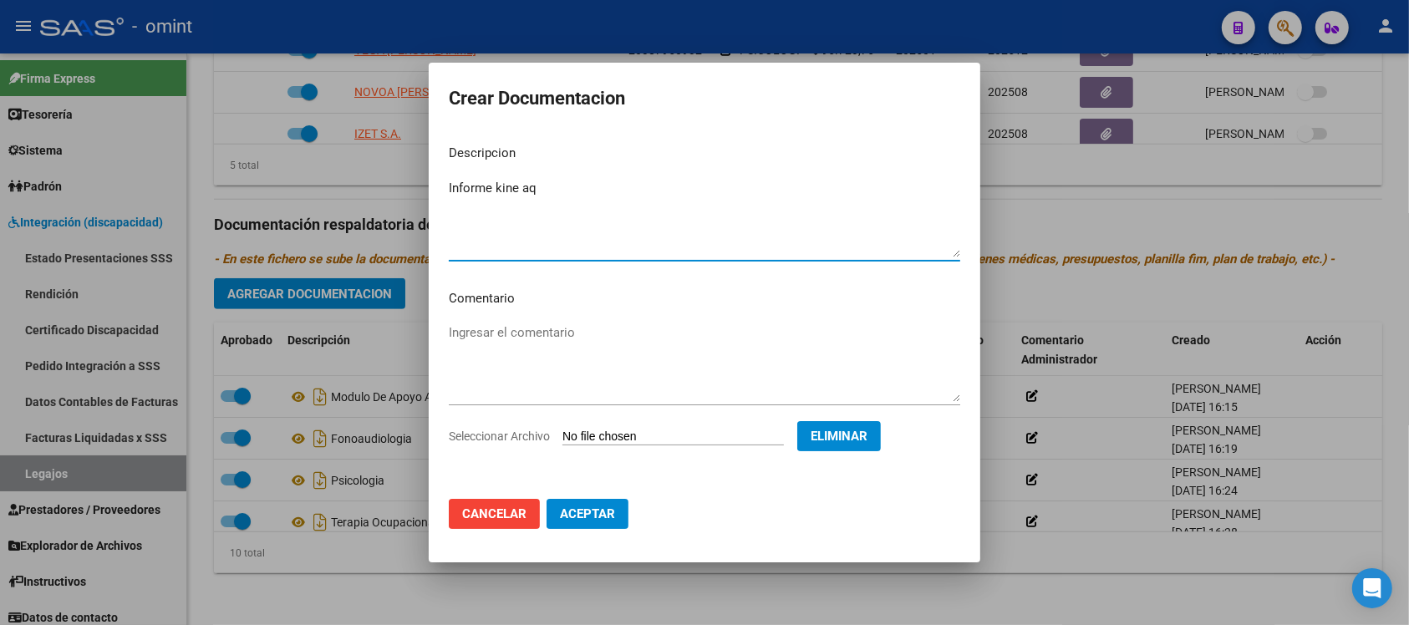
click at [548, 196] on textarea "Informe kine aq" at bounding box center [705, 218] width 512 height 79
type textarea "Informe kine aQ"
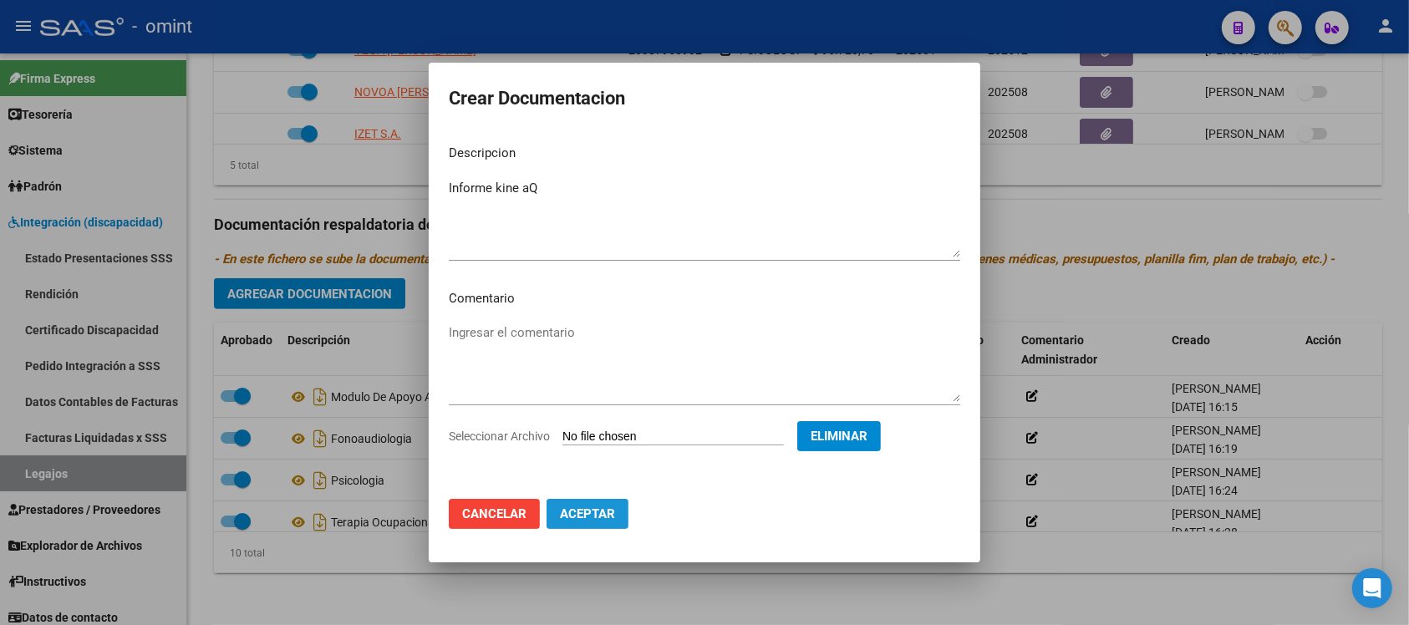
click at [610, 503] on button "Aceptar" at bounding box center [588, 514] width 82 height 30
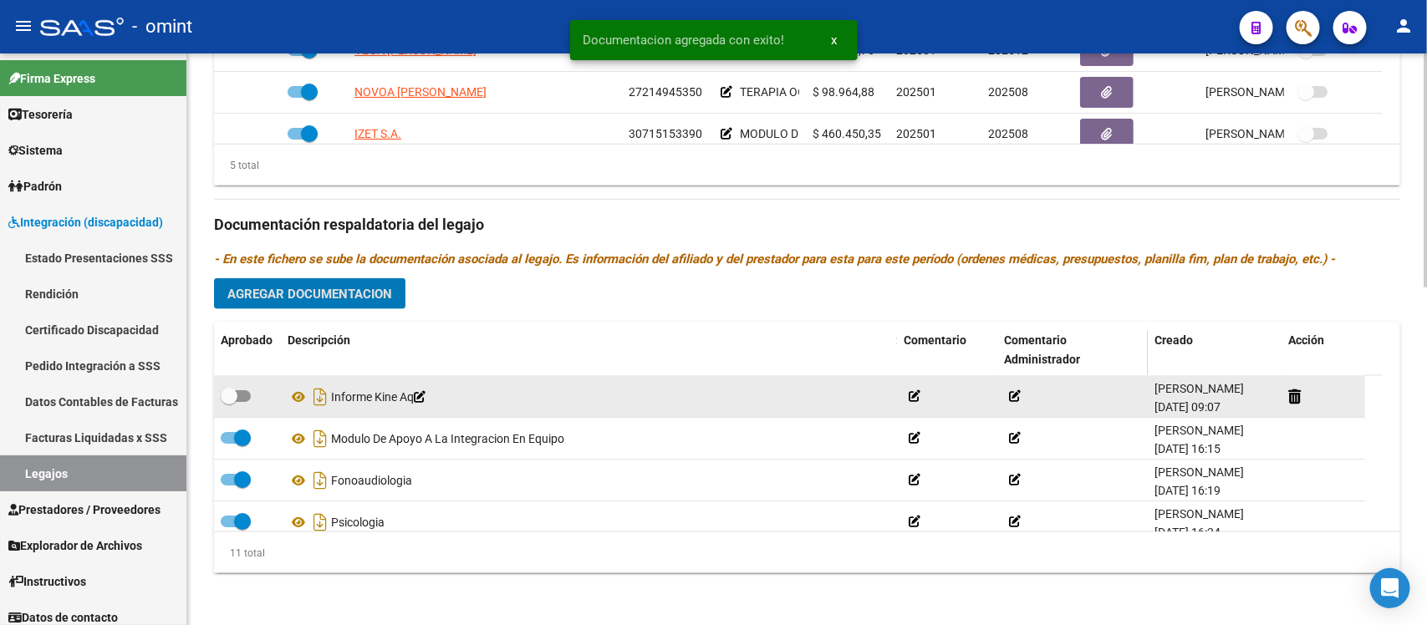
click at [241, 395] on span at bounding box center [236, 396] width 30 height 12
click at [229, 402] on input "checkbox" at bounding box center [228, 402] width 1 height 1
checkbox input "true"
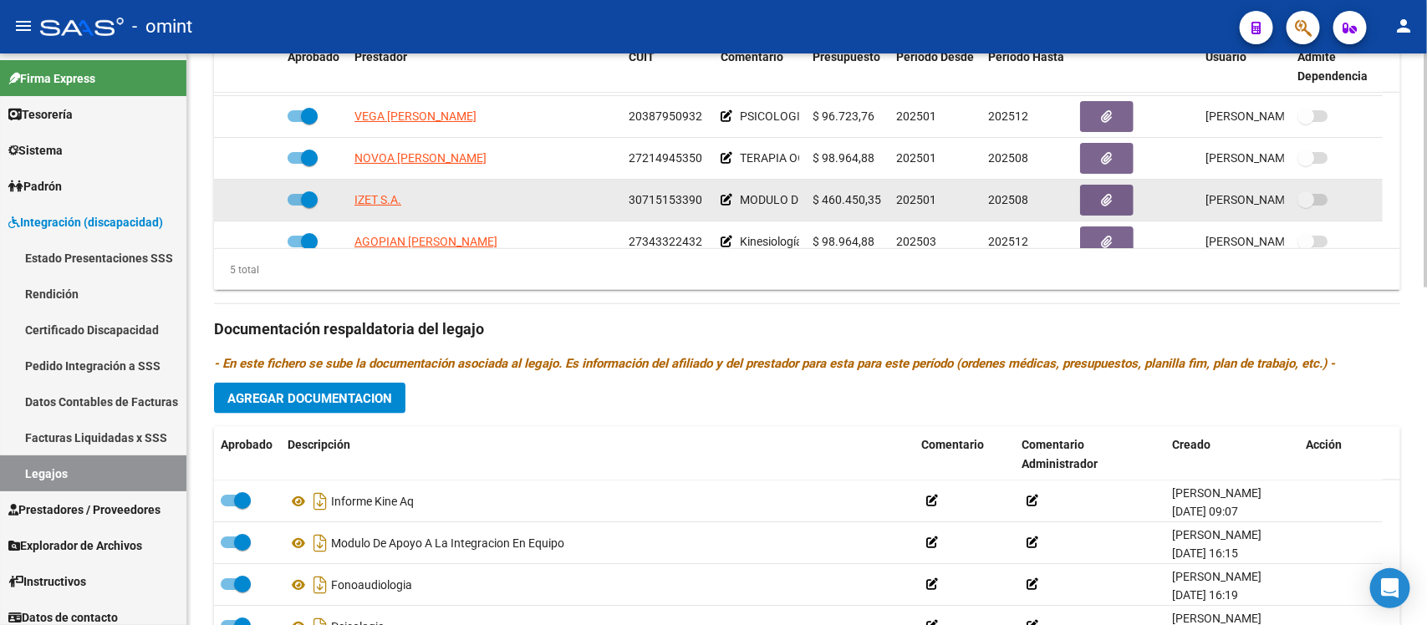
scroll to position [59, 0]
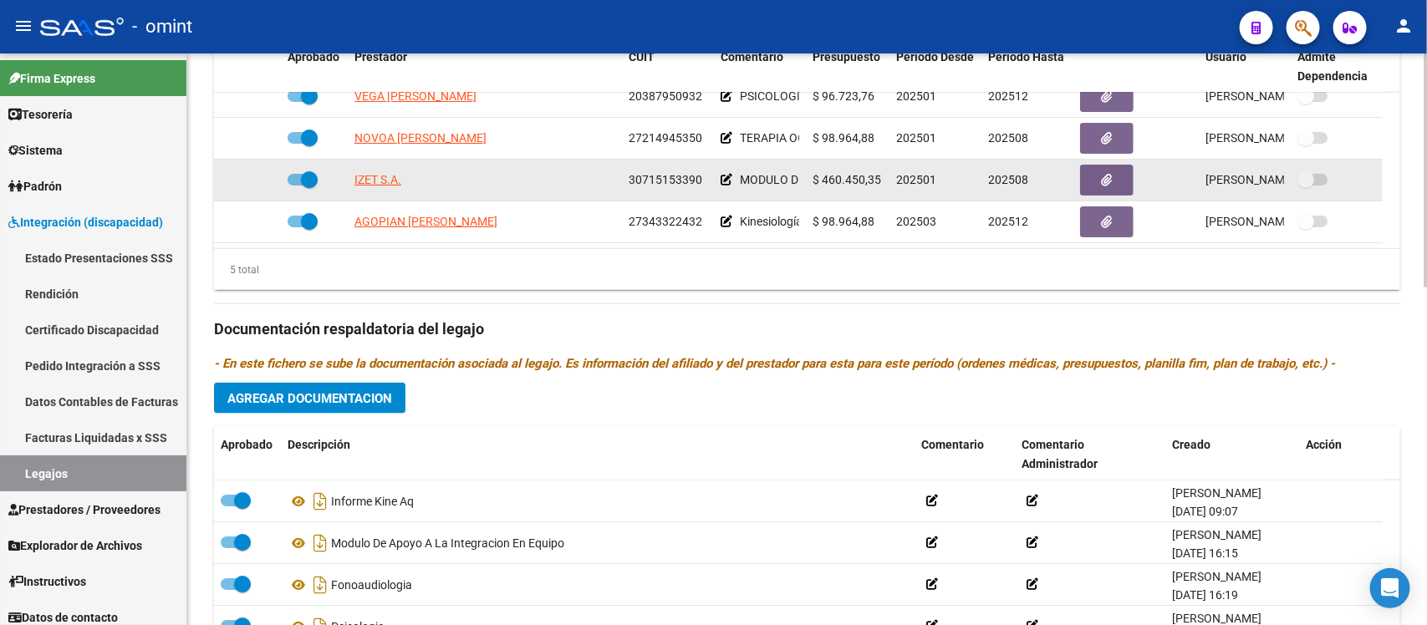
click at [306, 180] on span at bounding box center [309, 179] width 17 height 17
click at [296, 186] on input "checkbox" at bounding box center [295, 186] width 1 height 1
checkbox input "false"
click at [257, 174] on icon at bounding box center [257, 180] width 12 height 12
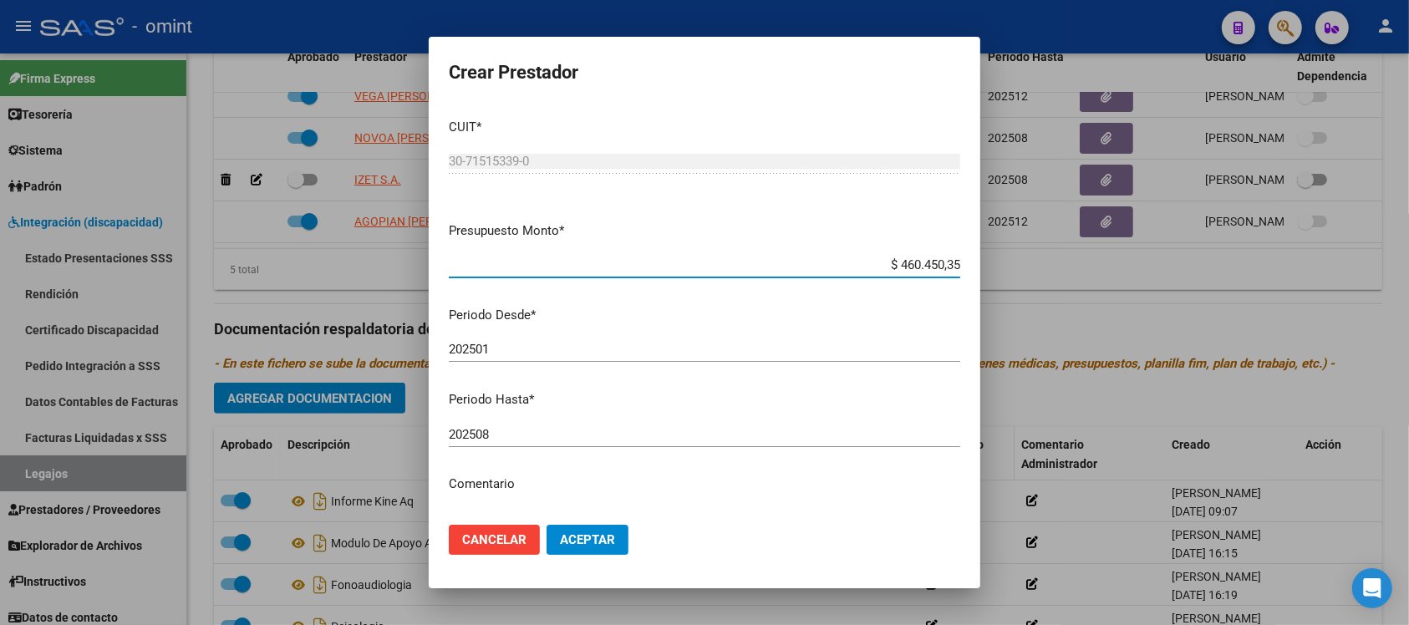
click at [543, 439] on input "202508" at bounding box center [705, 434] width 512 height 15
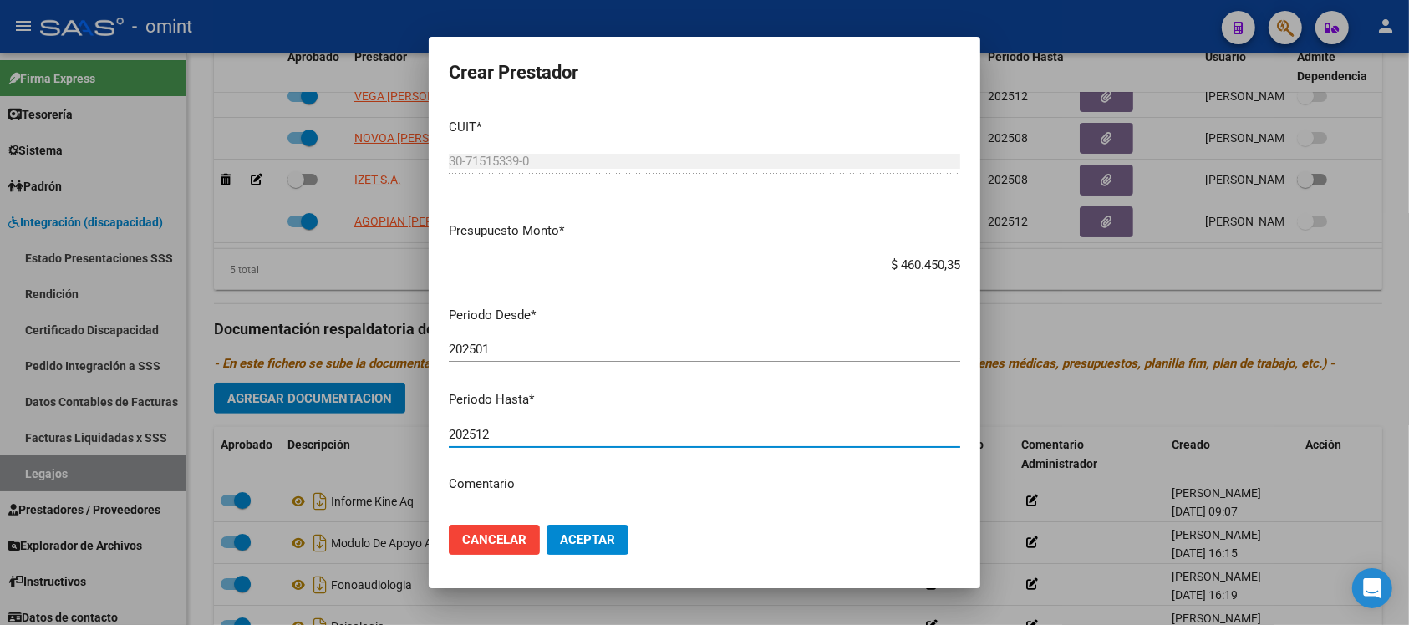
type input "202512"
click at [547, 525] on button "Aceptar" at bounding box center [588, 540] width 82 height 30
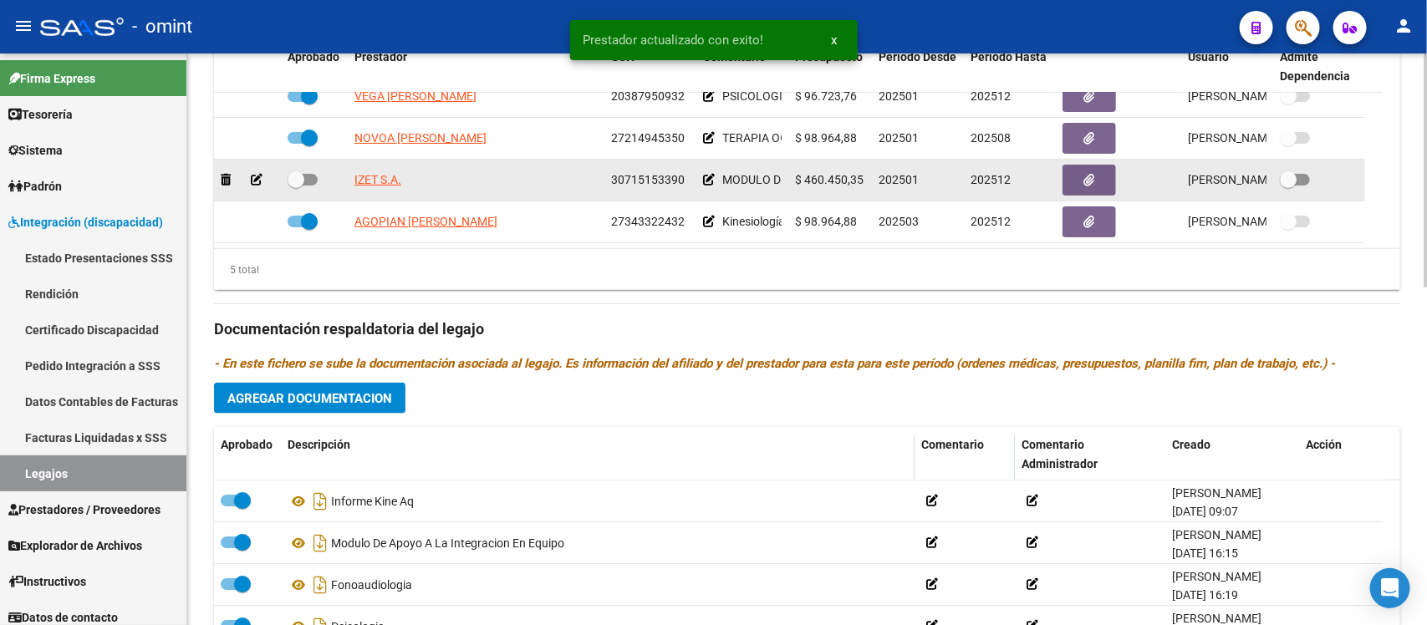
click at [301, 178] on span at bounding box center [296, 179] width 17 height 17
click at [296, 186] on input "checkbox" at bounding box center [295, 186] width 1 height 1
checkbox input "true"
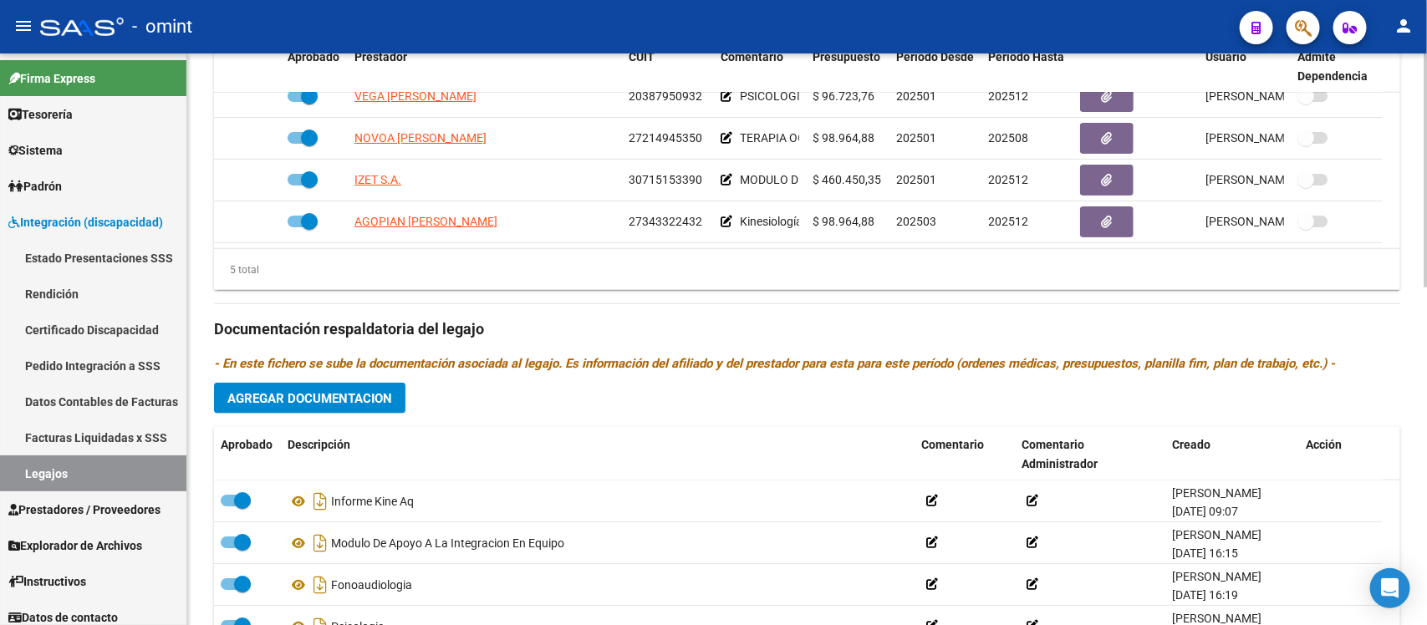
click at [355, 383] on div "Prestadores asociados al legajo Agregar Prestador Aprobado Prestador CUIT Comen…" at bounding box center [807, 318] width 1186 height 746
click at [355, 385] on button "Agregar Documentacion" at bounding box center [309, 398] width 191 height 31
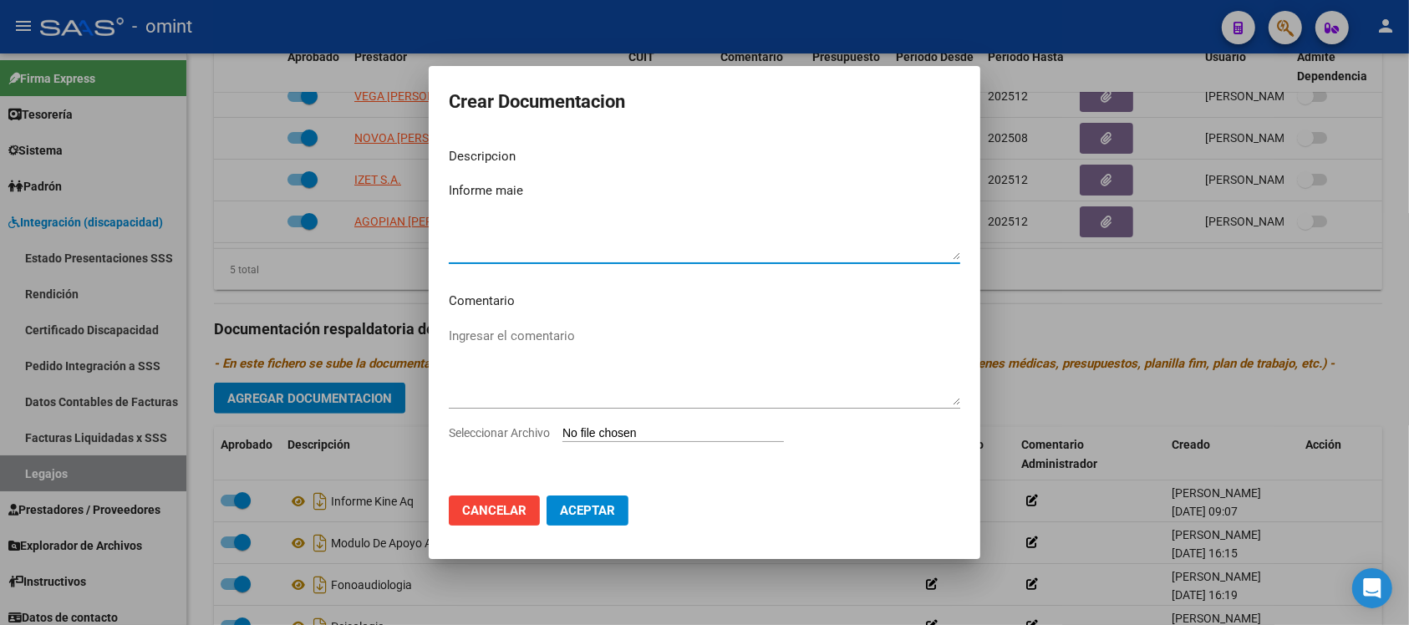
type textarea "Informe maie"
click at [592, 424] on div "Seleccionar Archivo" at bounding box center [705, 440] width 512 height 32
click at [600, 436] on input "Seleccionar Archivo" at bounding box center [674, 434] width 222 height 16
type input "C:\fakepath\F048.pdf"
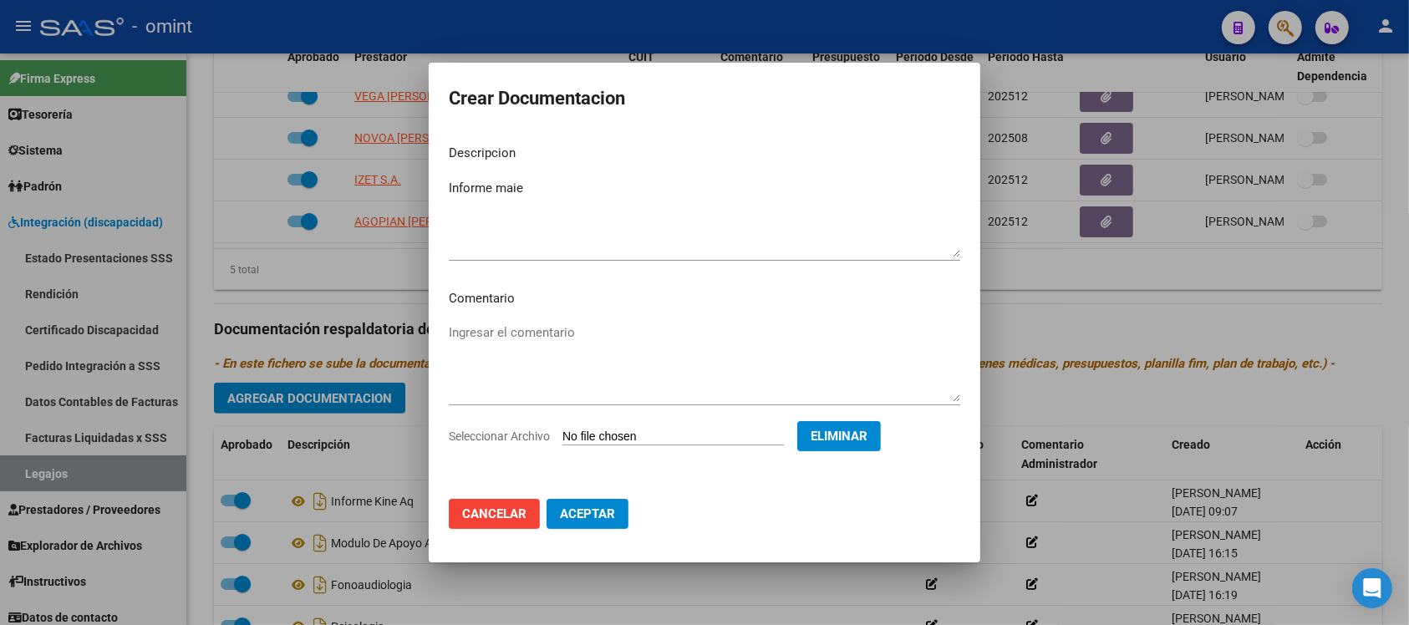
click at [599, 519] on span "Aceptar" at bounding box center [587, 514] width 55 height 15
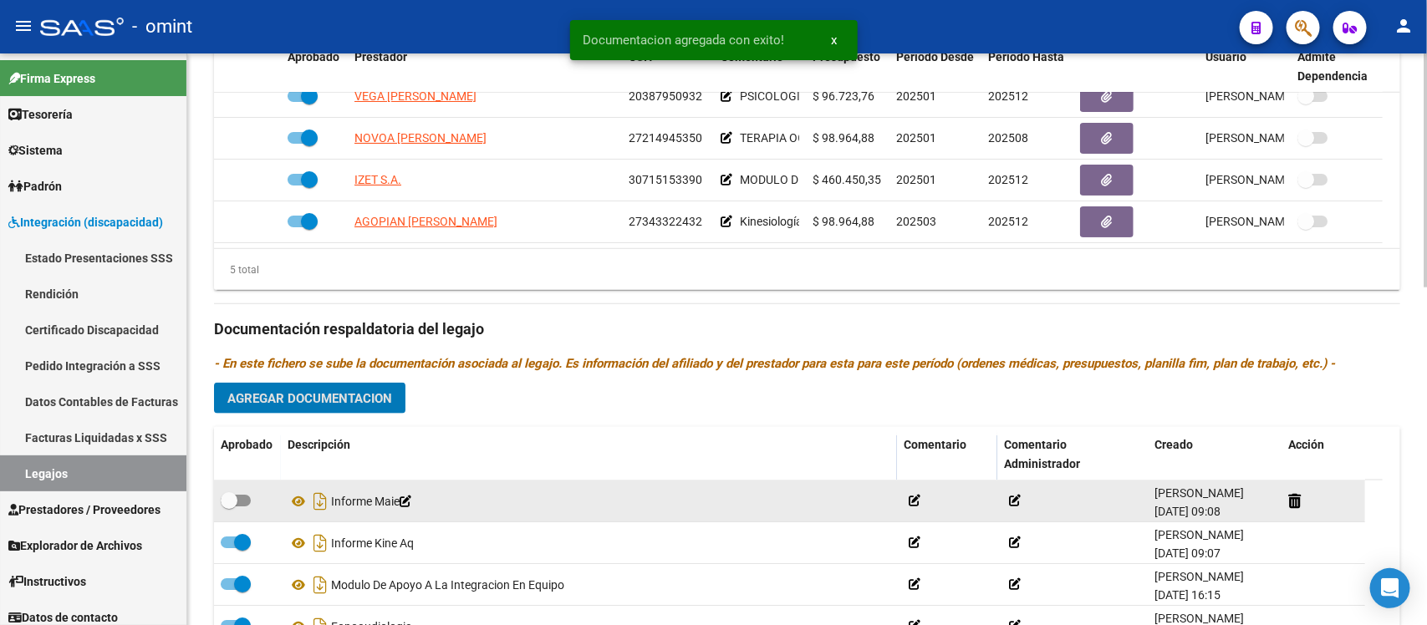
click at [235, 498] on span at bounding box center [229, 500] width 17 height 17
click at [229, 507] on input "checkbox" at bounding box center [228, 507] width 1 height 1
checkbox input "true"
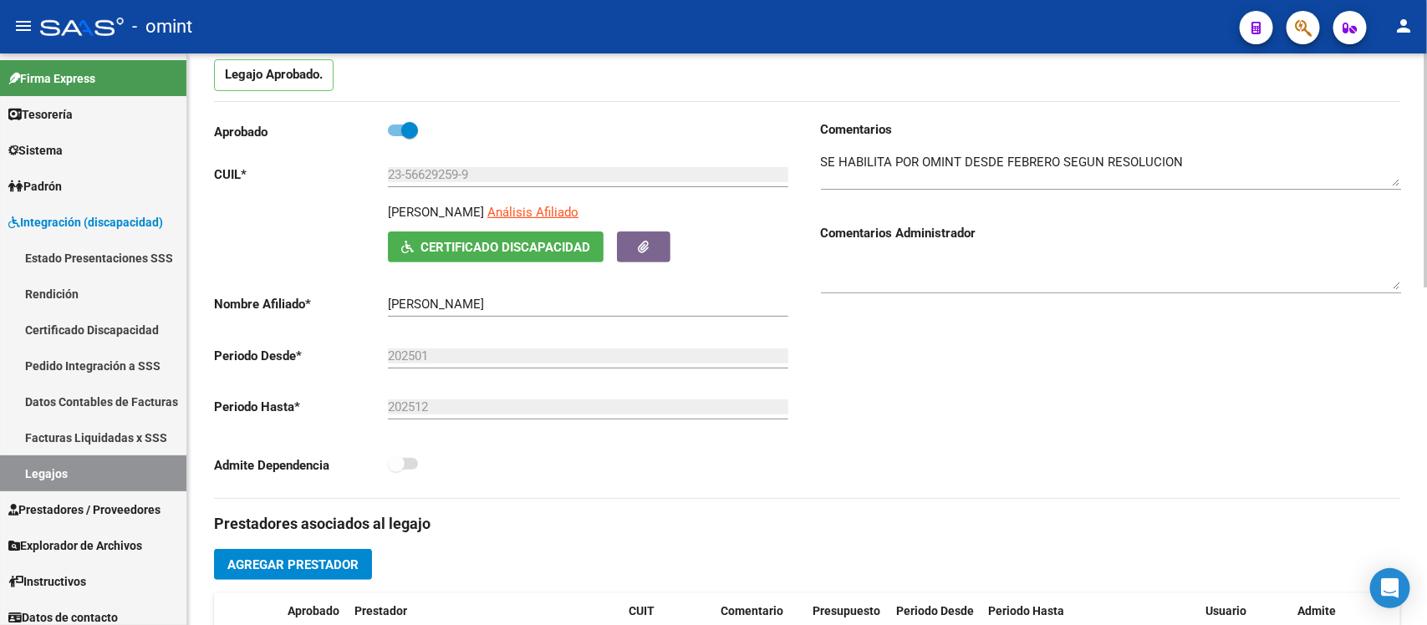
scroll to position [0, 0]
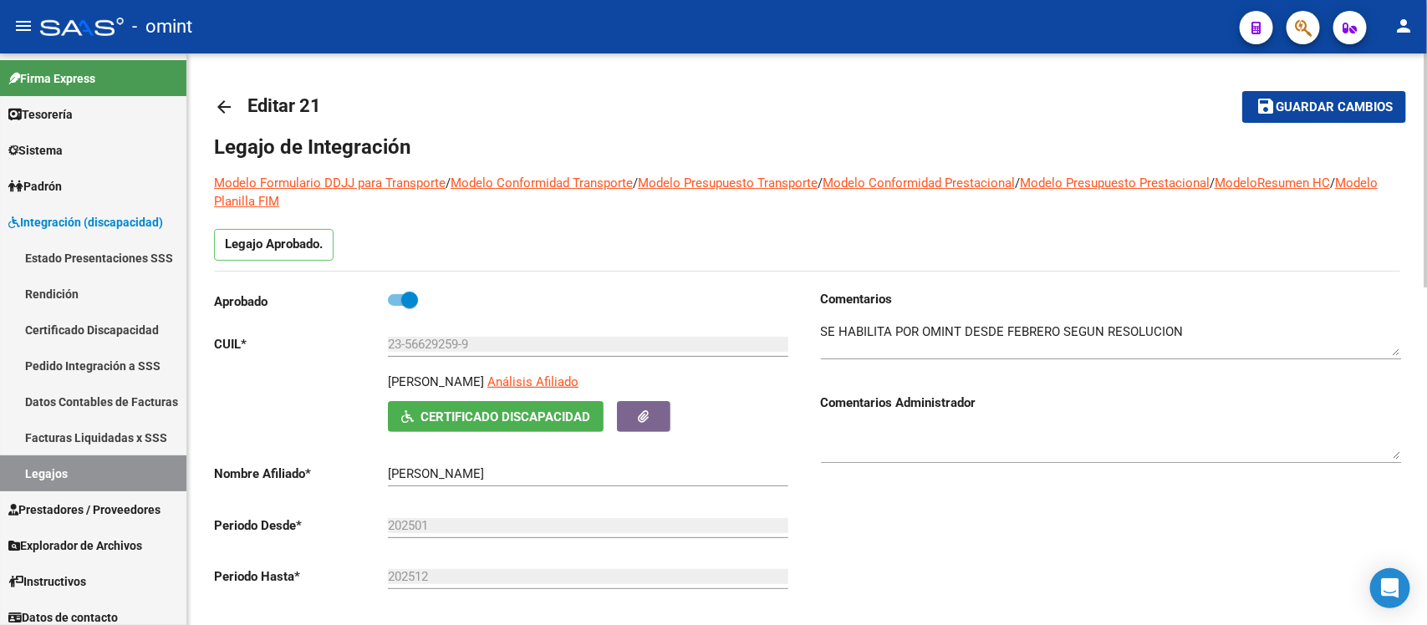
click at [222, 109] on mat-icon "arrow_back" at bounding box center [224, 107] width 20 height 20
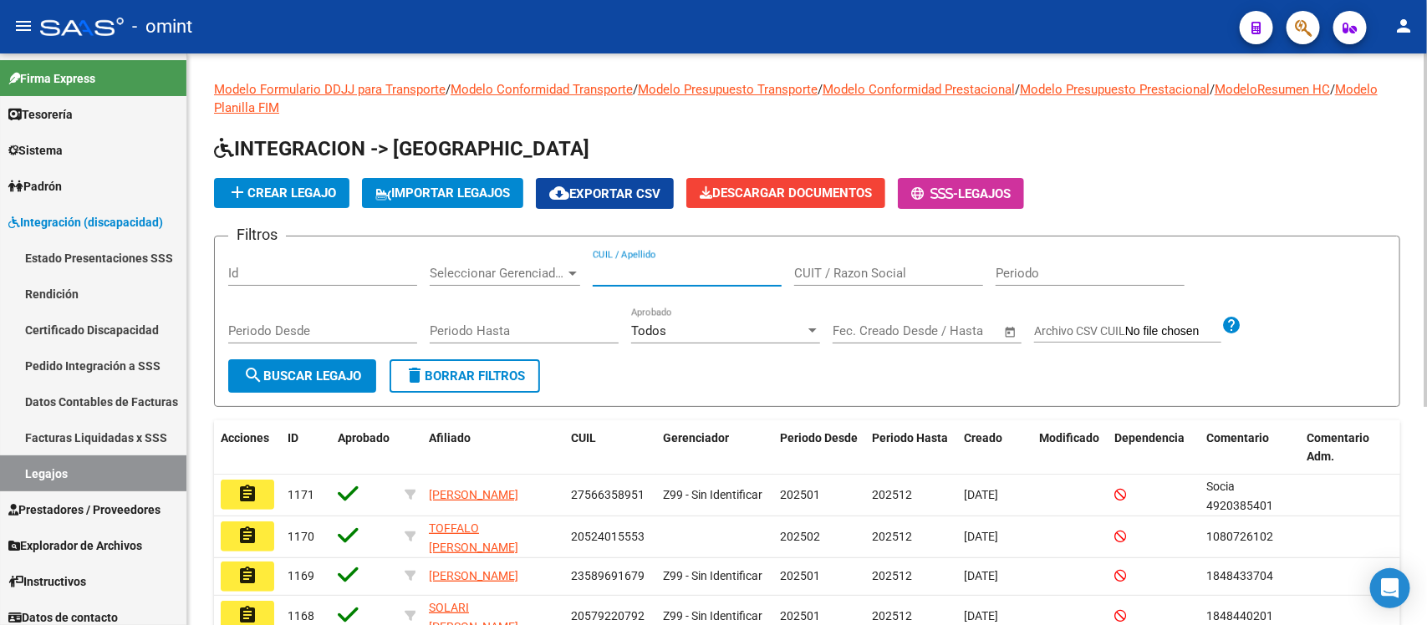
click at [660, 276] on input "CUIL / Apellido" at bounding box center [687, 273] width 189 height 15
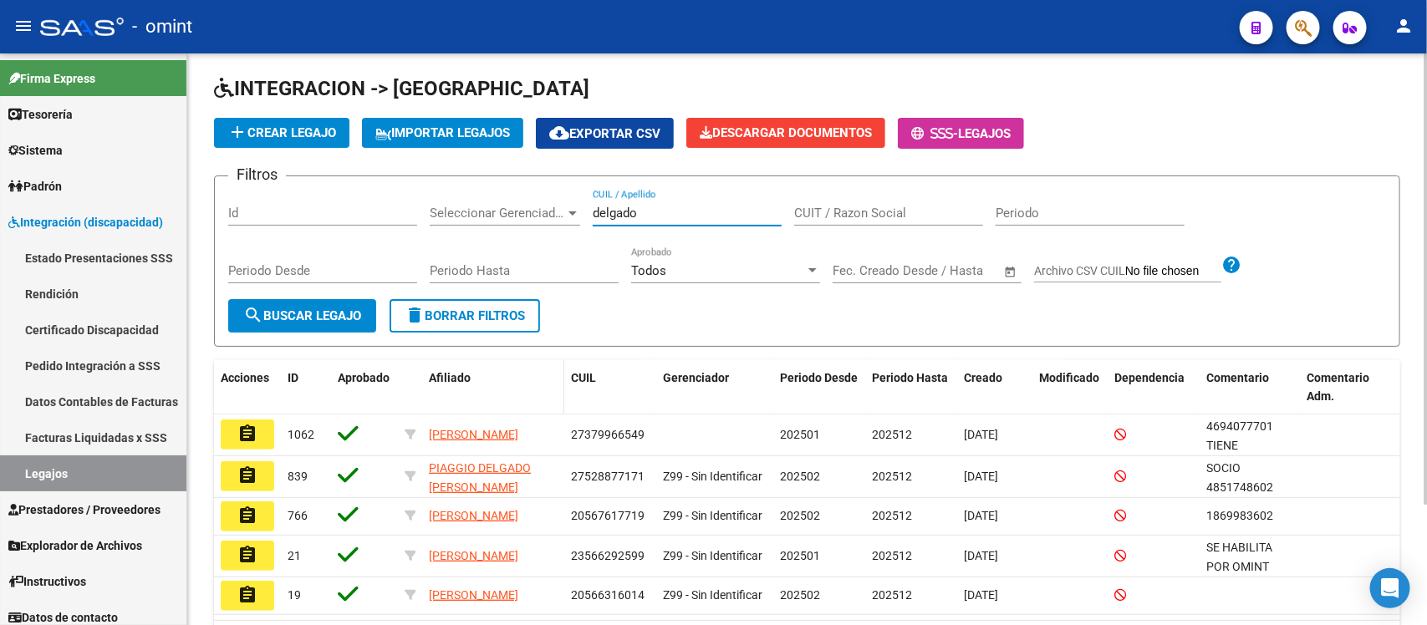
scroll to position [104, 0]
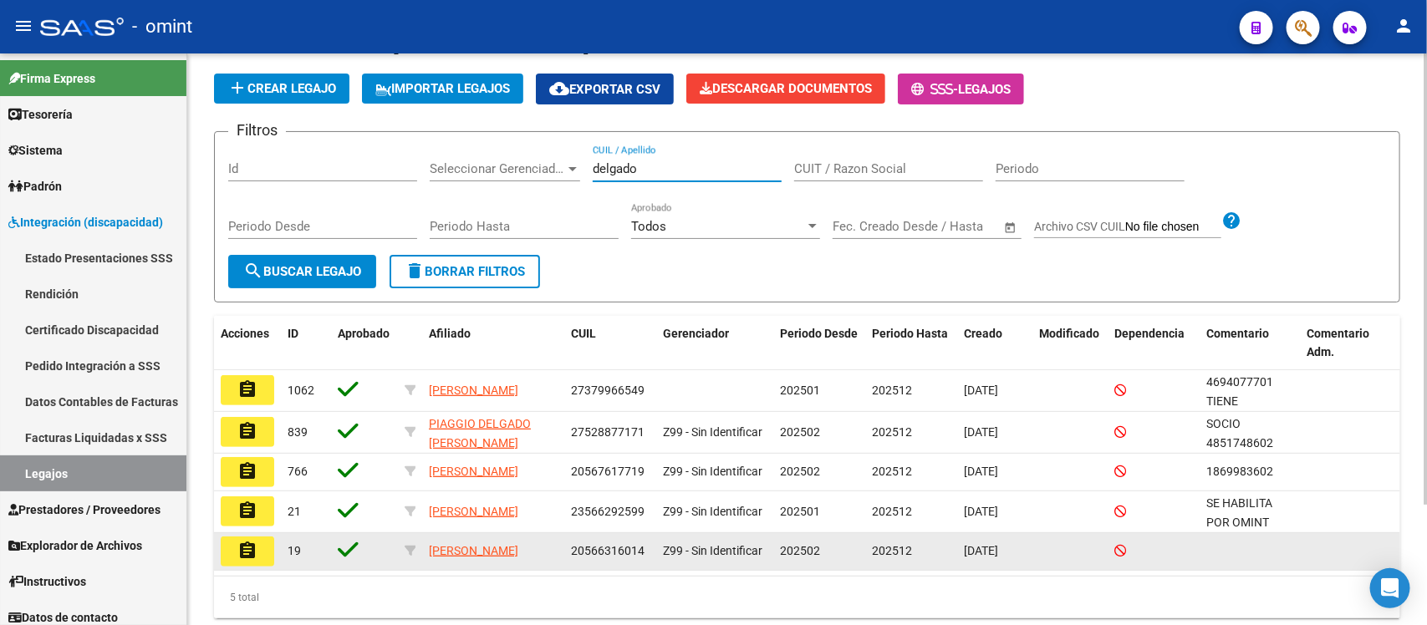
type input "delgado"
click at [252, 557] on mat-icon "assignment" at bounding box center [247, 551] width 20 height 20
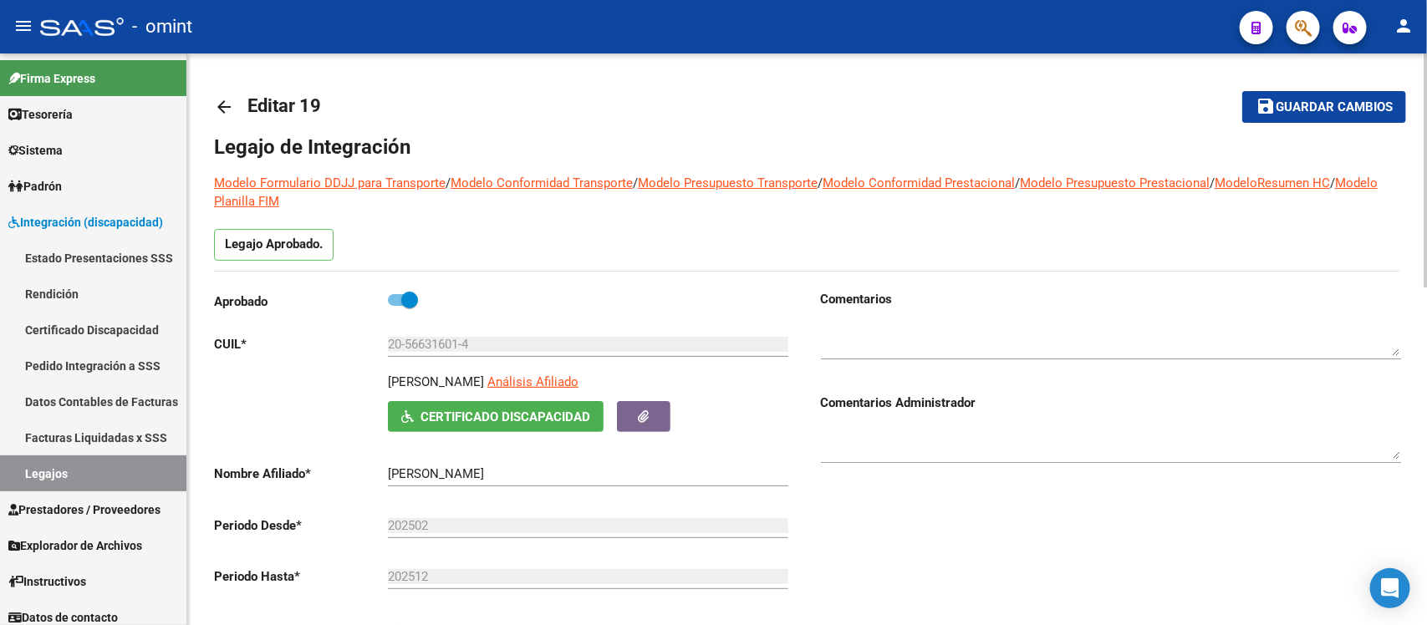
click at [222, 103] on mat-icon "arrow_back" at bounding box center [224, 107] width 20 height 20
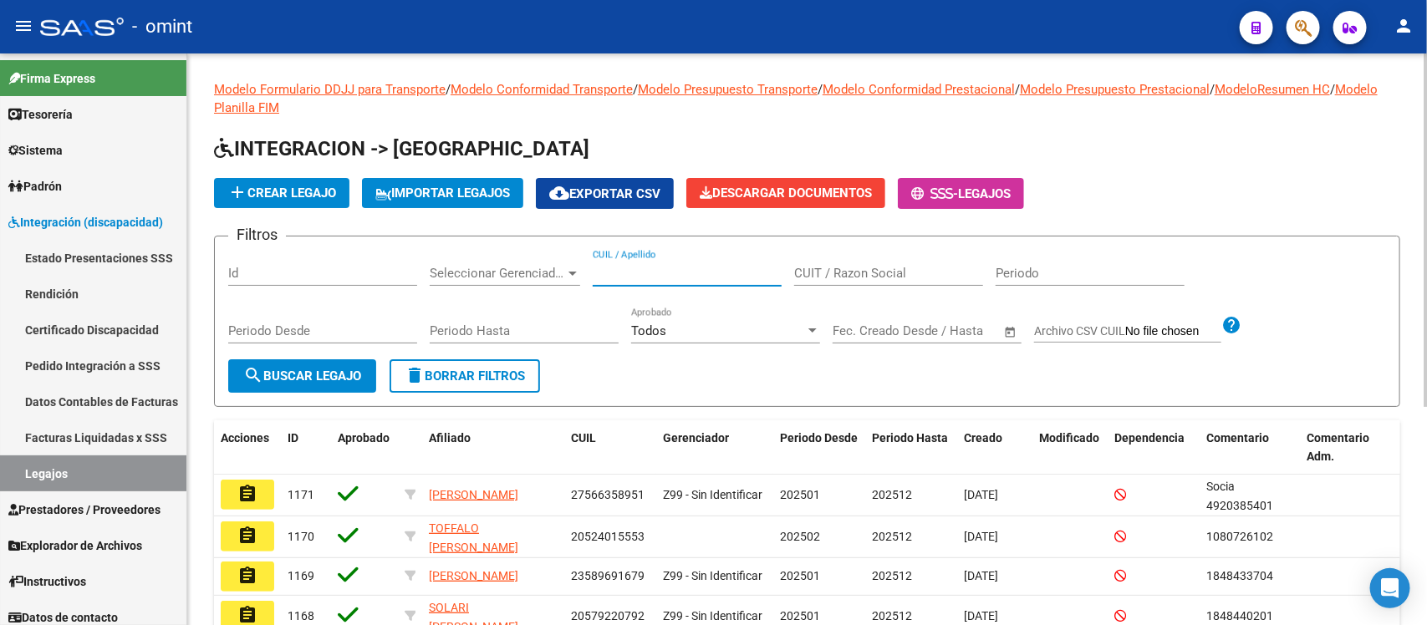
click at [702, 269] on input "CUIL / Apellido" at bounding box center [687, 273] width 189 height 15
paste input "53419250"
drag, startPoint x: 702, startPoint y: 268, endPoint x: 452, endPoint y: 310, distance: 253.4
click at [452, 308] on div "Filtros Id Seleccionar Gerenciador Seleccionar Gerenciador 53419250 CUIL / Apel…" at bounding box center [807, 305] width 1158 height 110
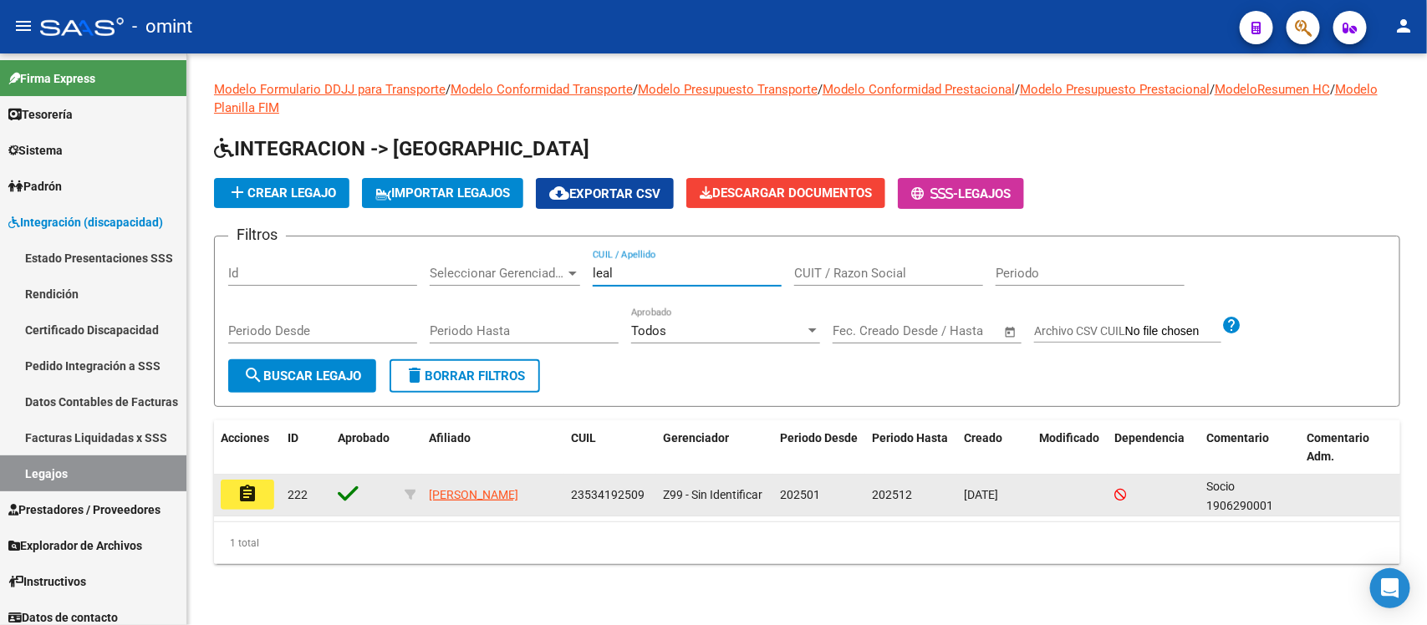
type input "leal"
click at [247, 486] on mat-icon "assignment" at bounding box center [247, 494] width 20 height 20
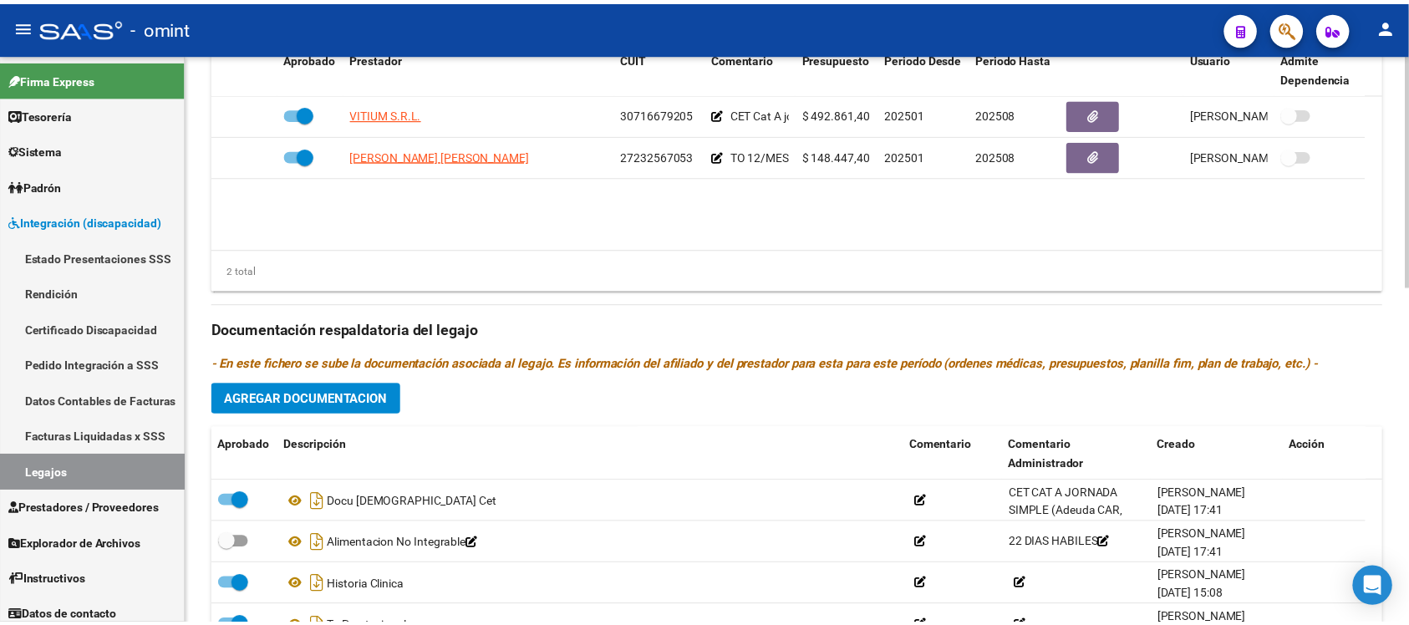
scroll to position [731, 0]
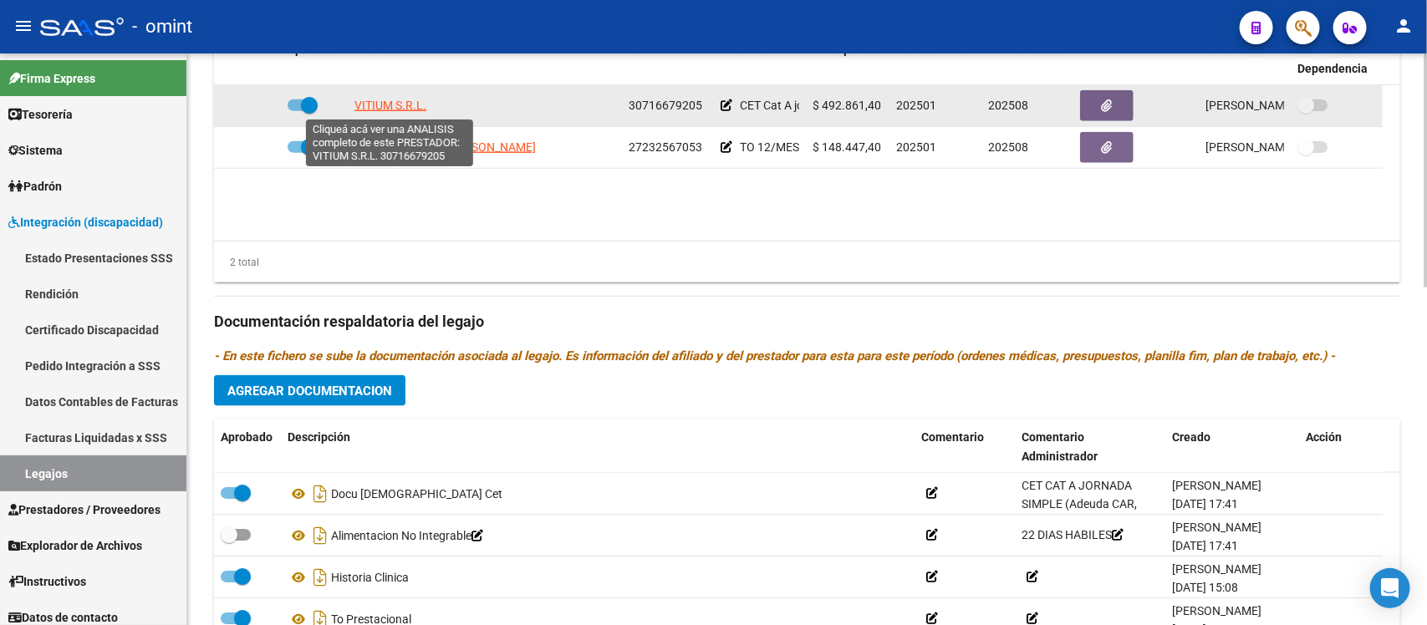
click at [374, 99] on span "VITIUM S.R.L." at bounding box center [390, 105] width 72 height 13
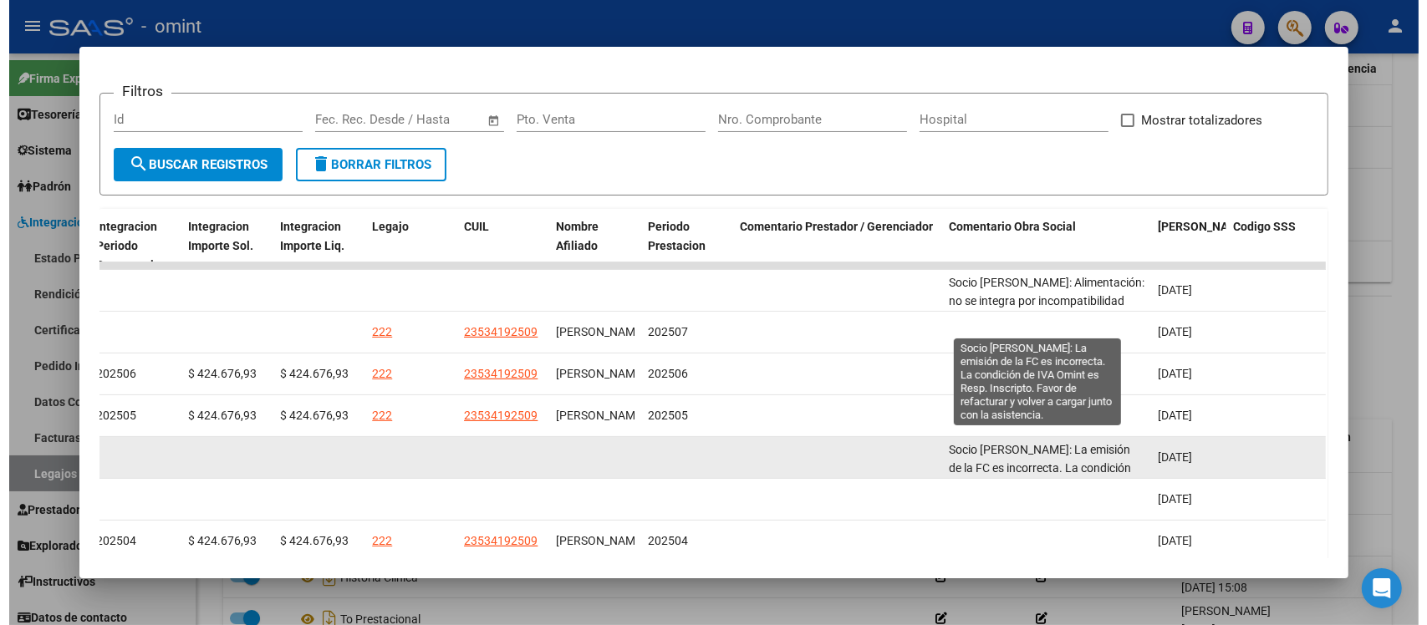
scroll to position [213, 0]
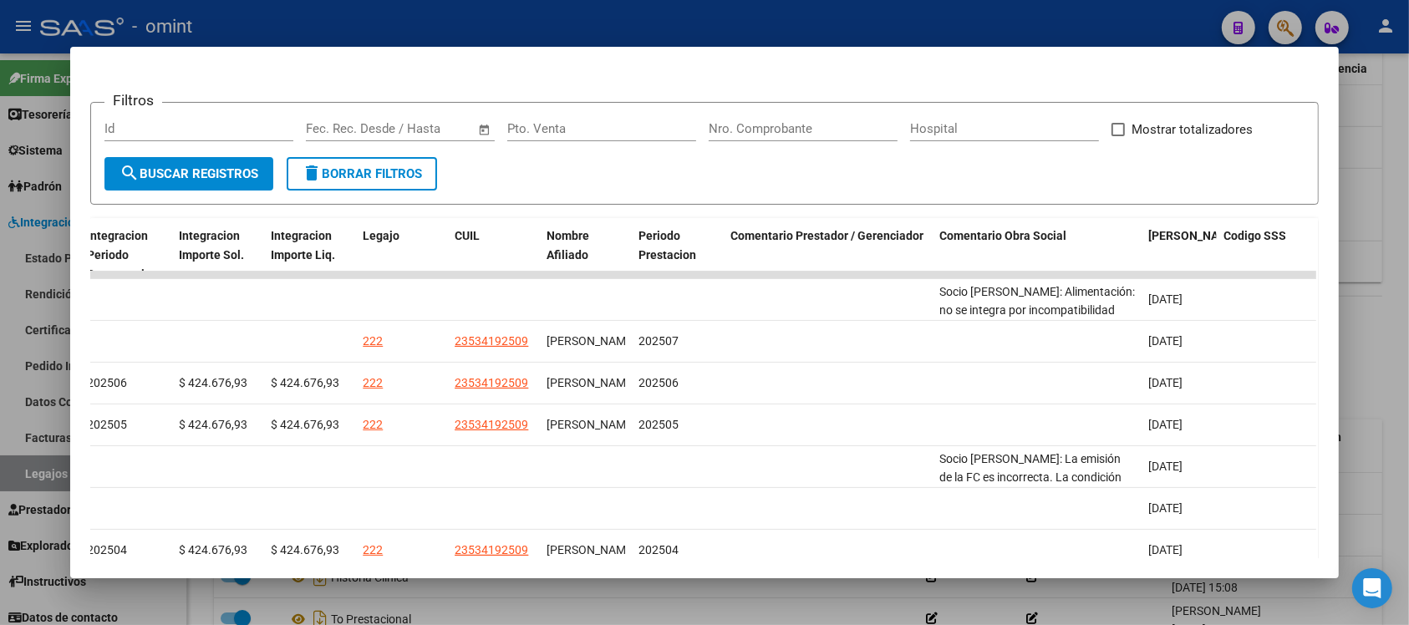
click at [951, 18] on div at bounding box center [704, 312] width 1409 height 625
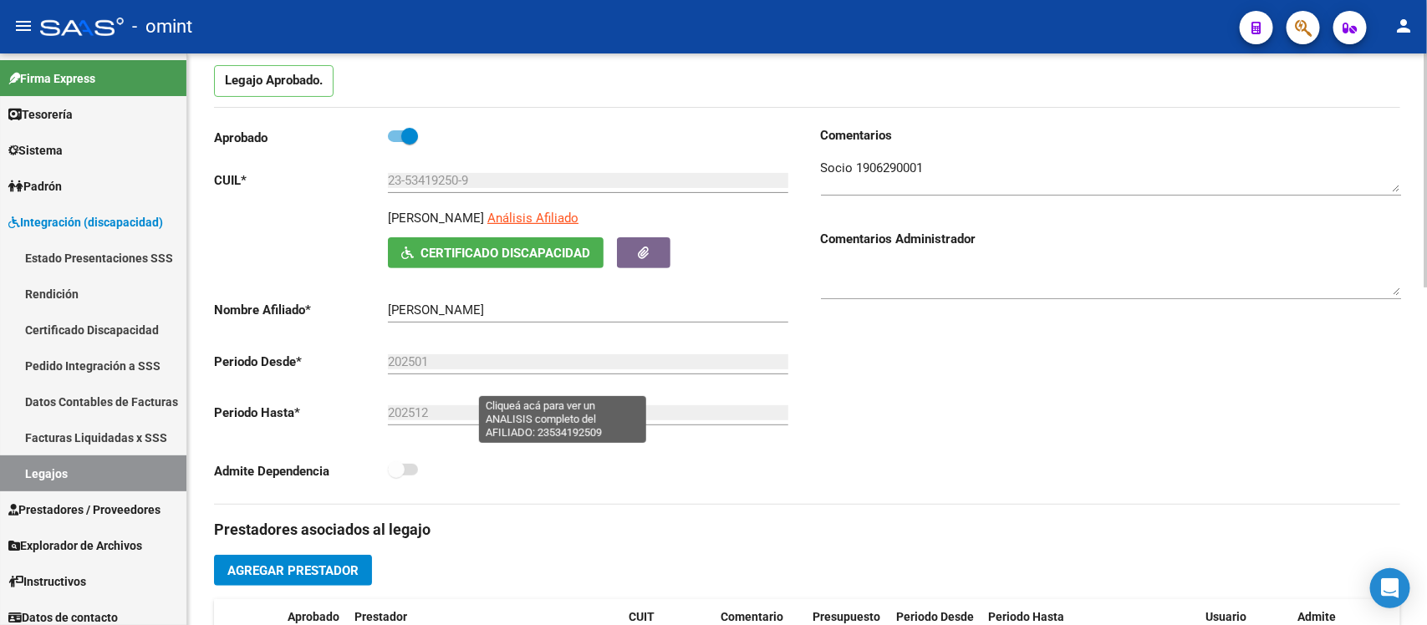
scroll to position [0, 0]
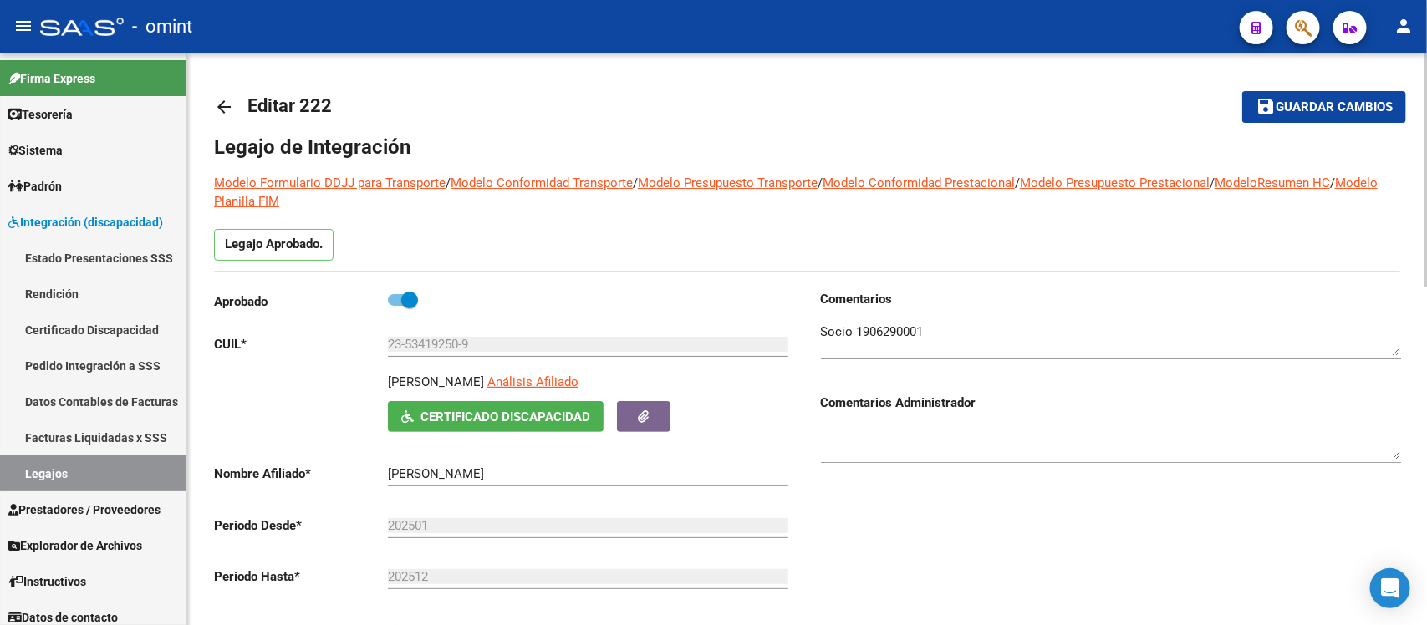
click at [218, 100] on mat-icon "arrow_back" at bounding box center [224, 107] width 20 height 20
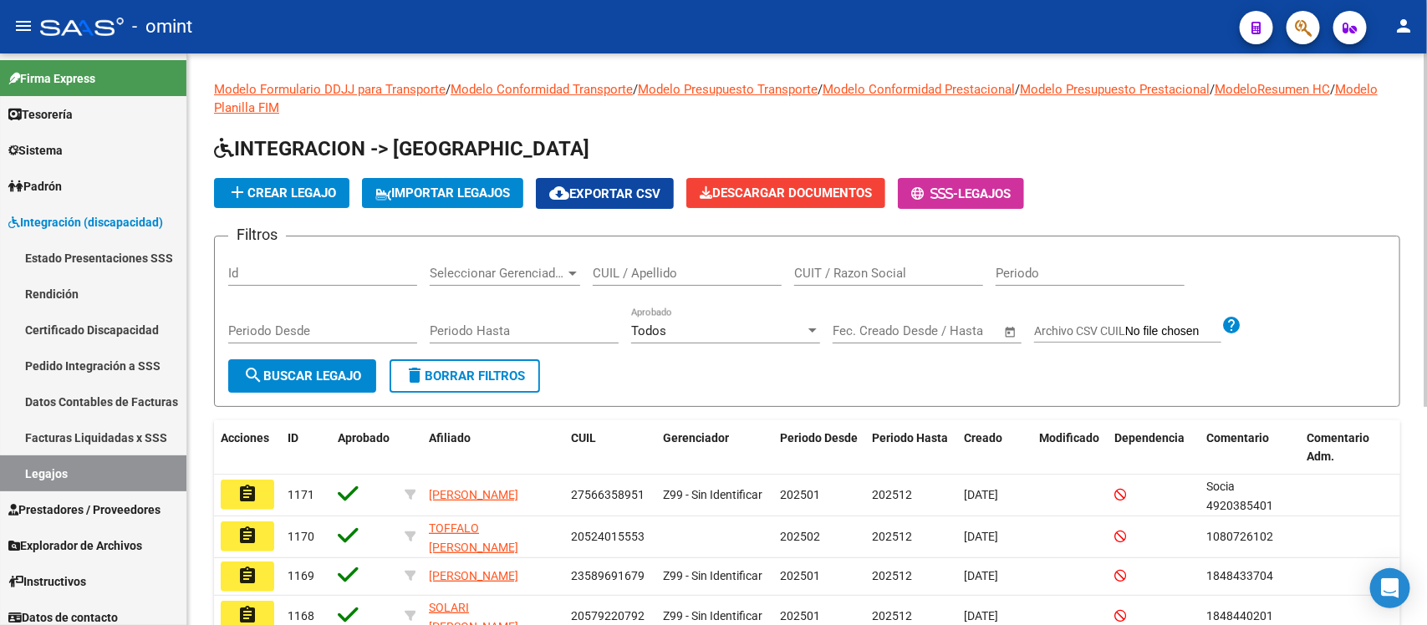
drag, startPoint x: 644, startPoint y: 260, endPoint x: 652, endPoint y: 266, distance: 9.5
click at [645, 260] on div "CUIL / Apellido" at bounding box center [687, 268] width 189 height 36
click at [652, 268] on input "CUIL / Apellido" at bounding box center [687, 273] width 189 height 15
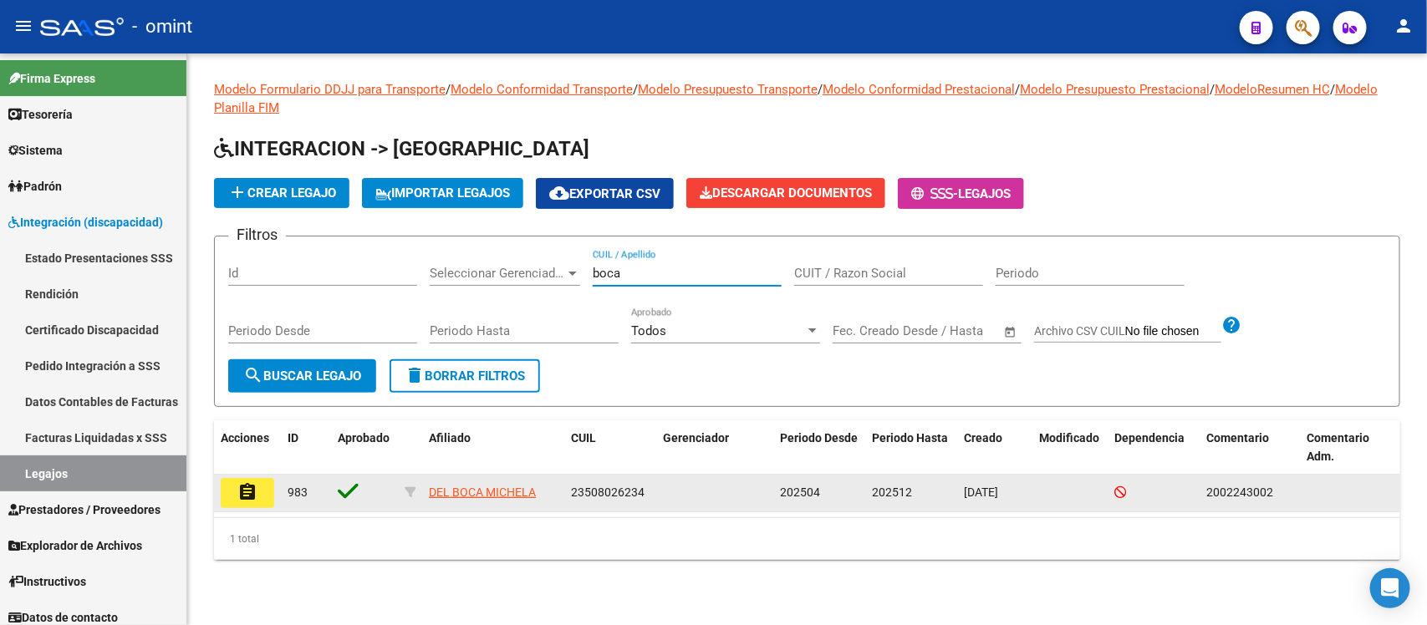
type input "boca"
click at [272, 481] on button "assignment" at bounding box center [247, 493] width 53 height 30
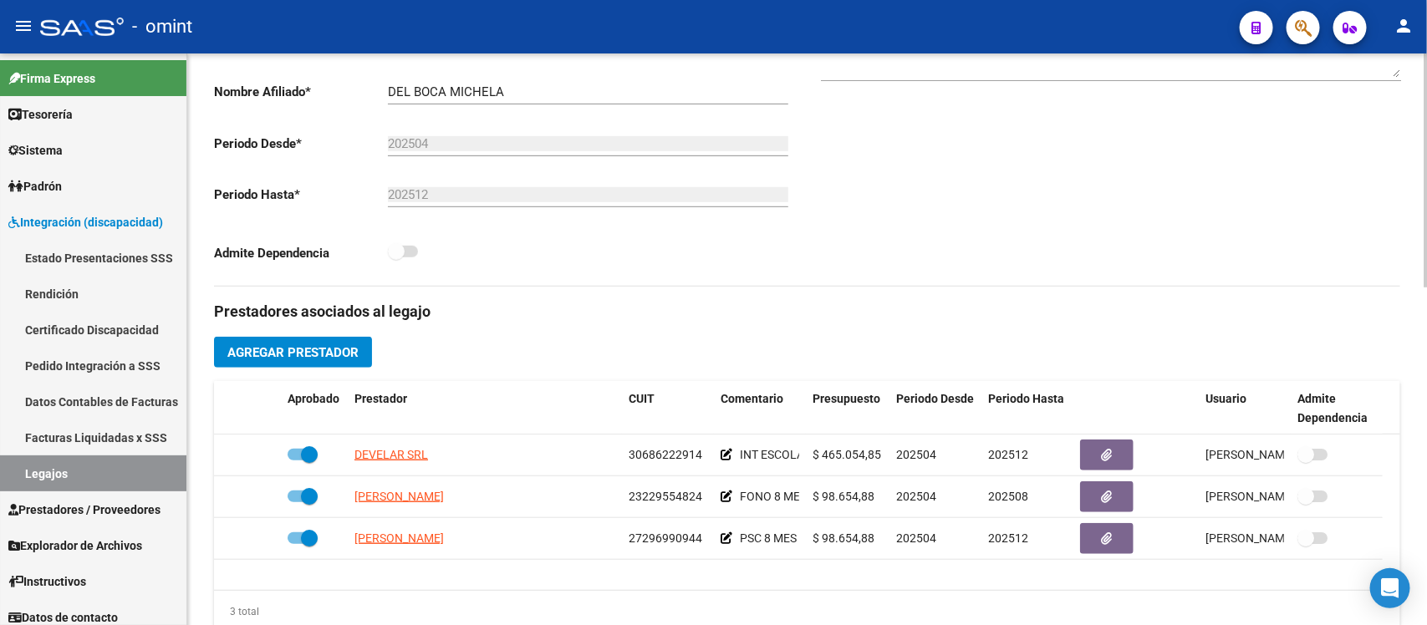
scroll to position [418, 0]
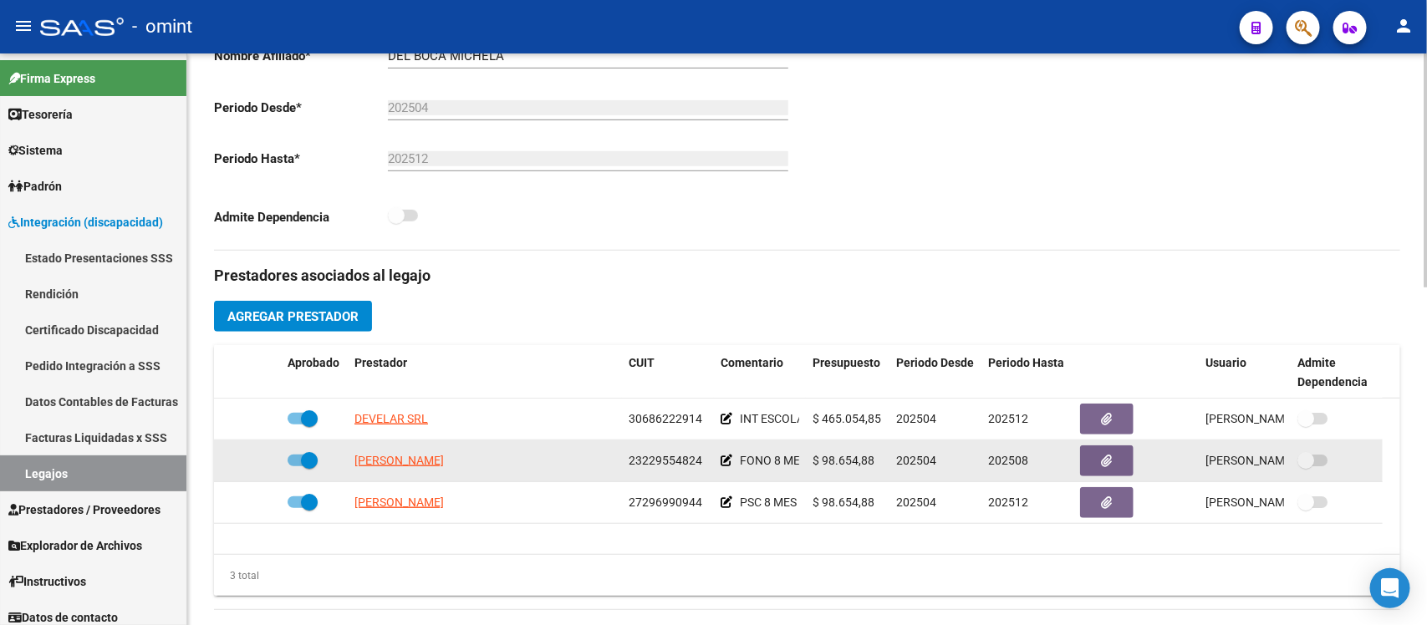
click at [308, 458] on span at bounding box center [309, 460] width 17 height 17
click at [296, 466] on input "checkbox" at bounding box center [295, 466] width 1 height 1
checkbox input "false"
click at [259, 461] on icon at bounding box center [257, 461] width 12 height 12
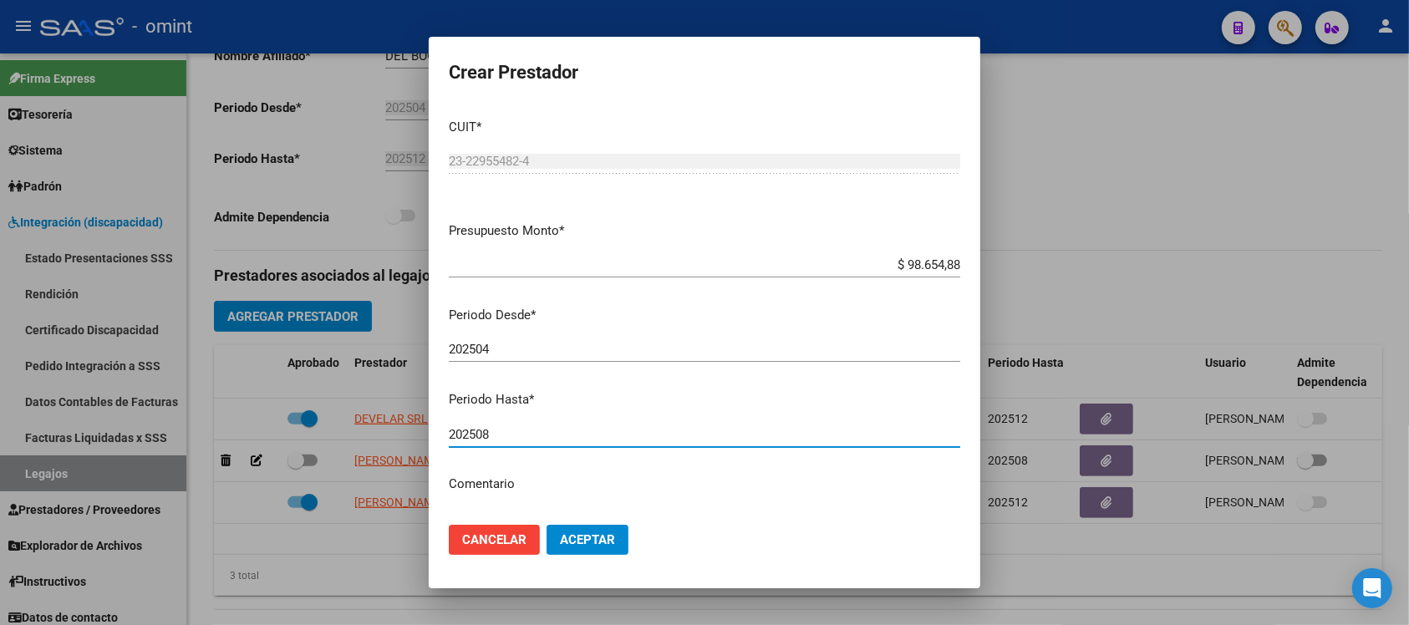
click at [527, 432] on input "202508" at bounding box center [705, 434] width 512 height 15
type input "202512"
click at [547, 525] on button "Aceptar" at bounding box center [588, 540] width 82 height 30
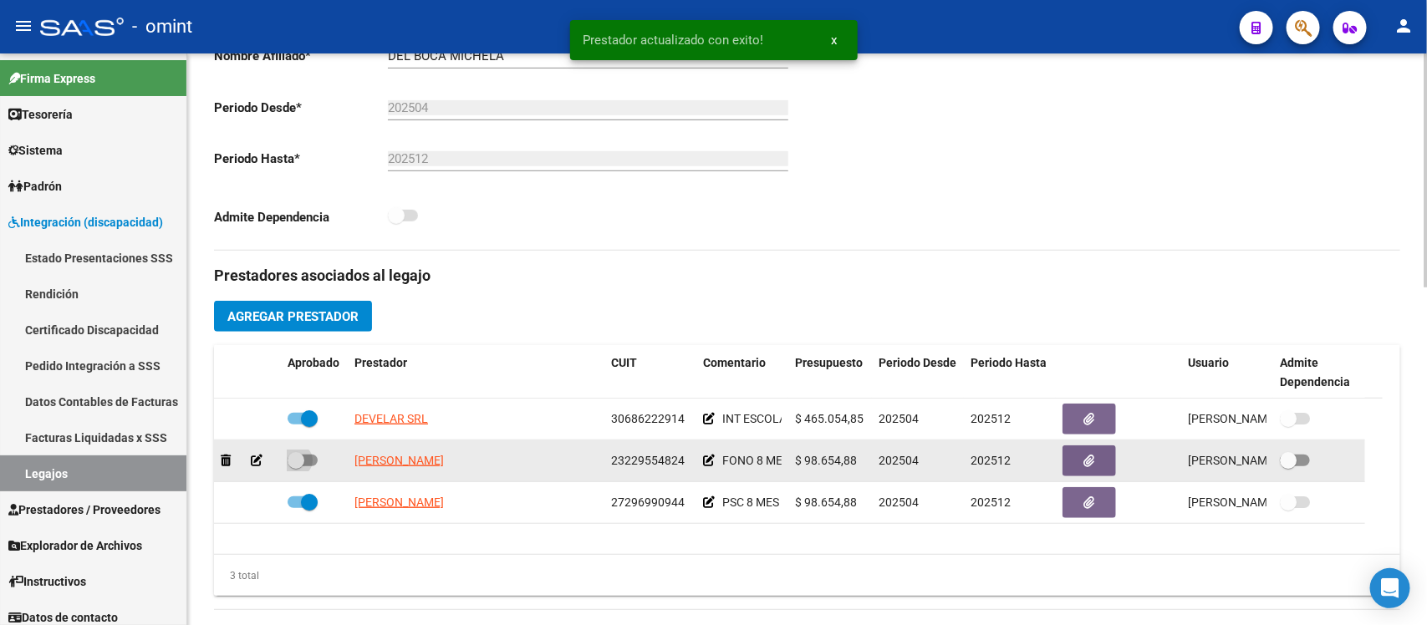
click at [298, 462] on span at bounding box center [296, 460] width 17 height 17
click at [296, 466] on input "checkbox" at bounding box center [295, 466] width 1 height 1
checkbox input "true"
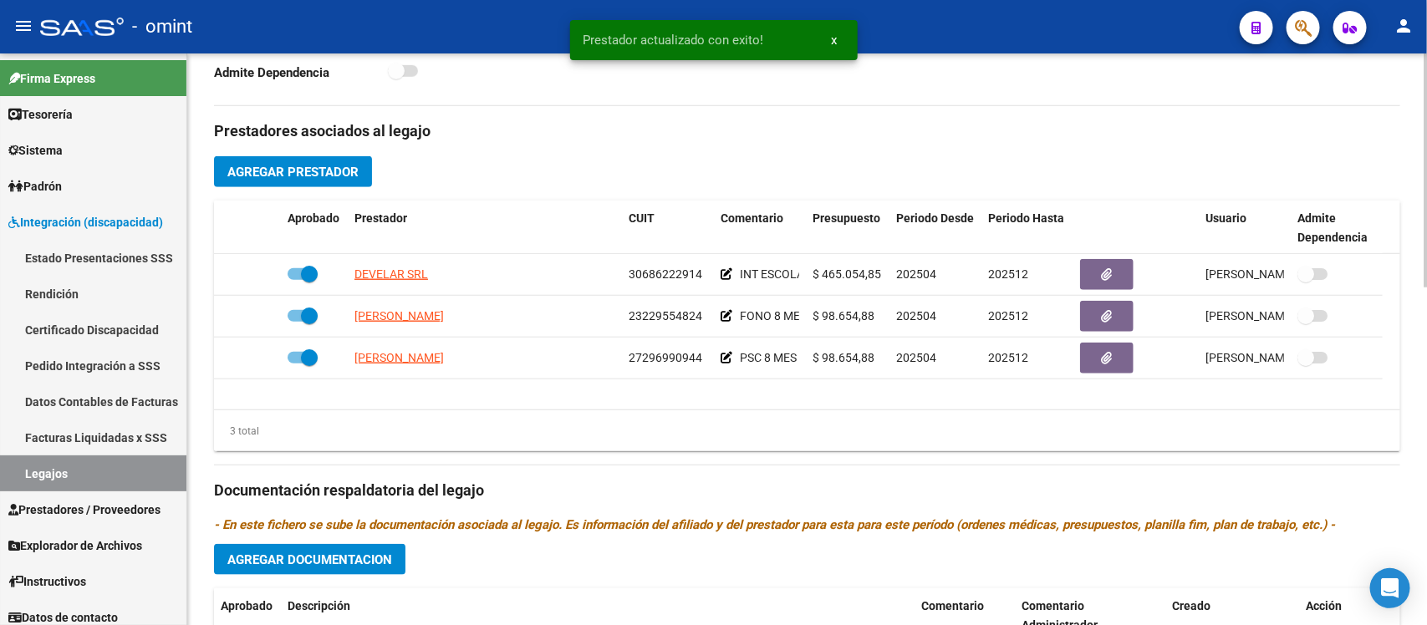
scroll to position [731, 0]
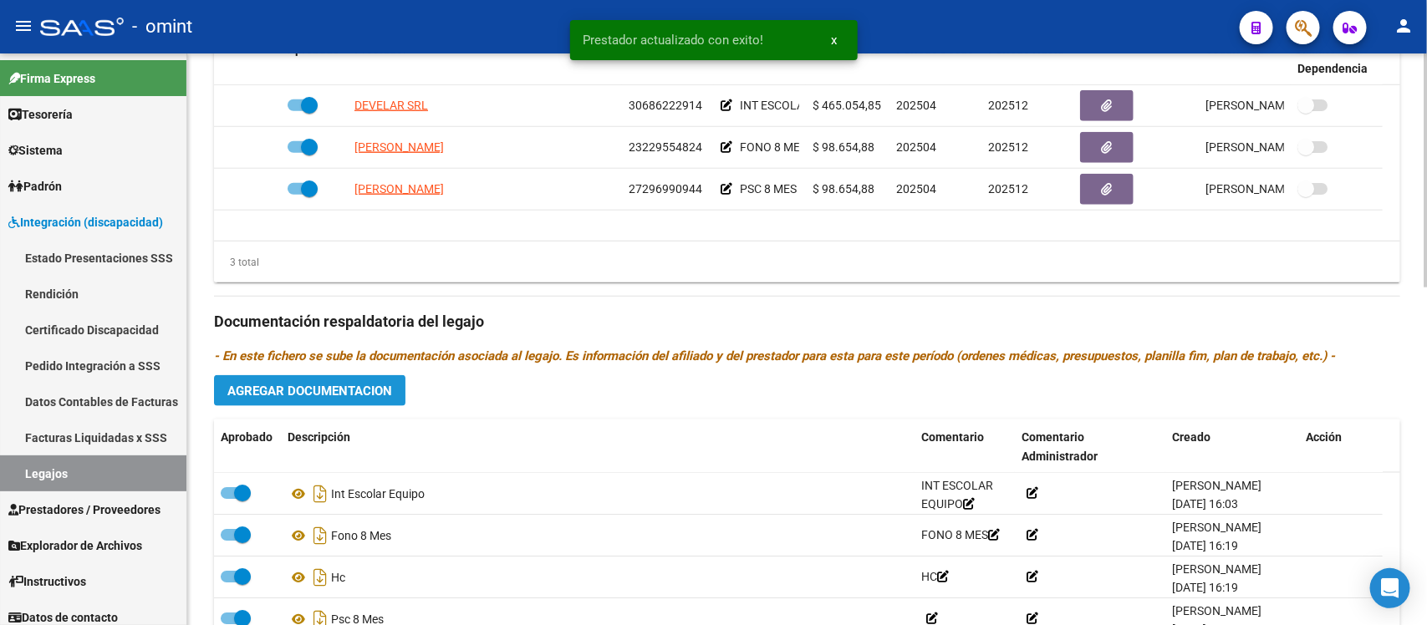
click at [393, 379] on button "Agregar Documentacion" at bounding box center [309, 390] width 191 height 31
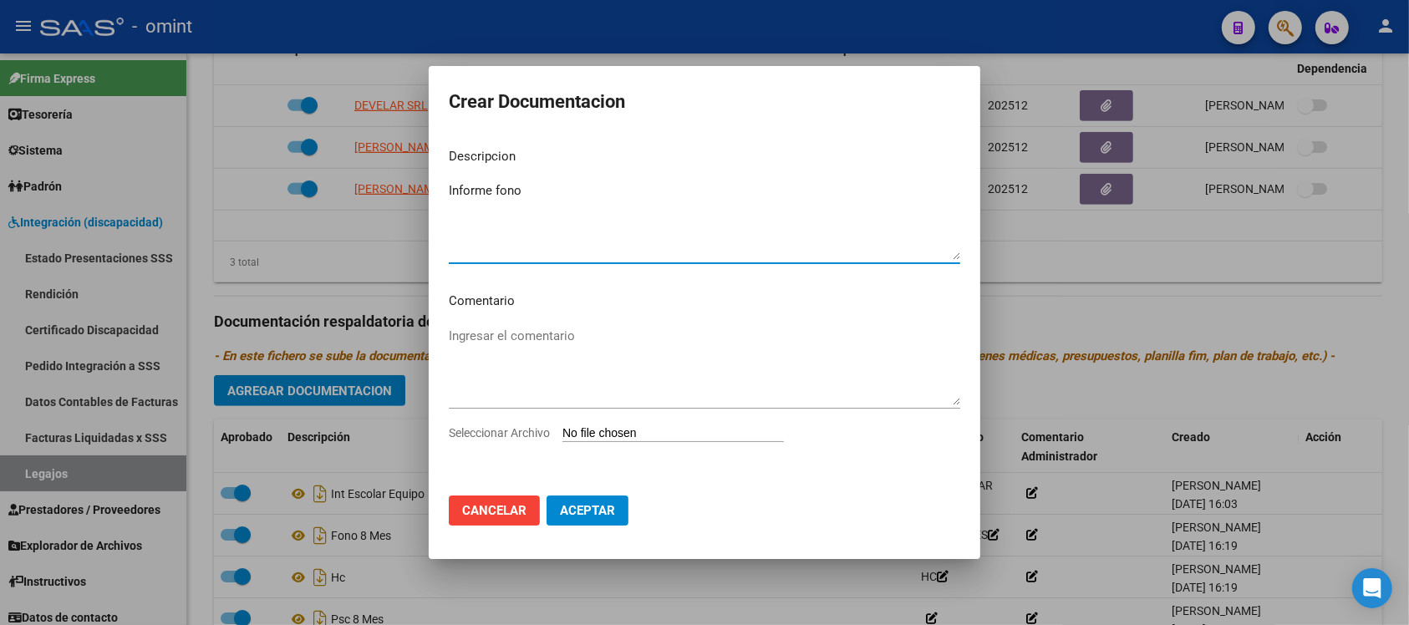
type textarea "Informe fono"
click at [683, 427] on input "Seleccionar Archivo" at bounding box center [674, 434] width 222 height 16
type input "C:\fakepath\2002243002_25072907240_form048.pdf"
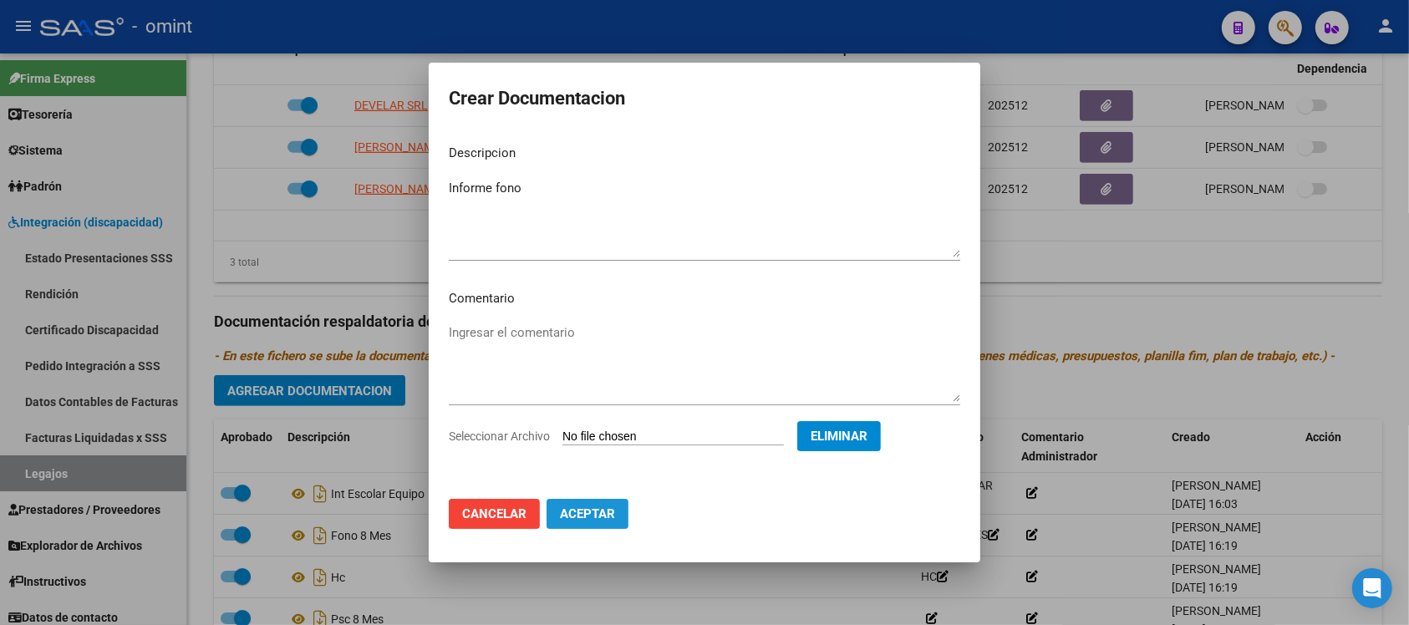
click at [590, 520] on button "Aceptar" at bounding box center [588, 514] width 82 height 30
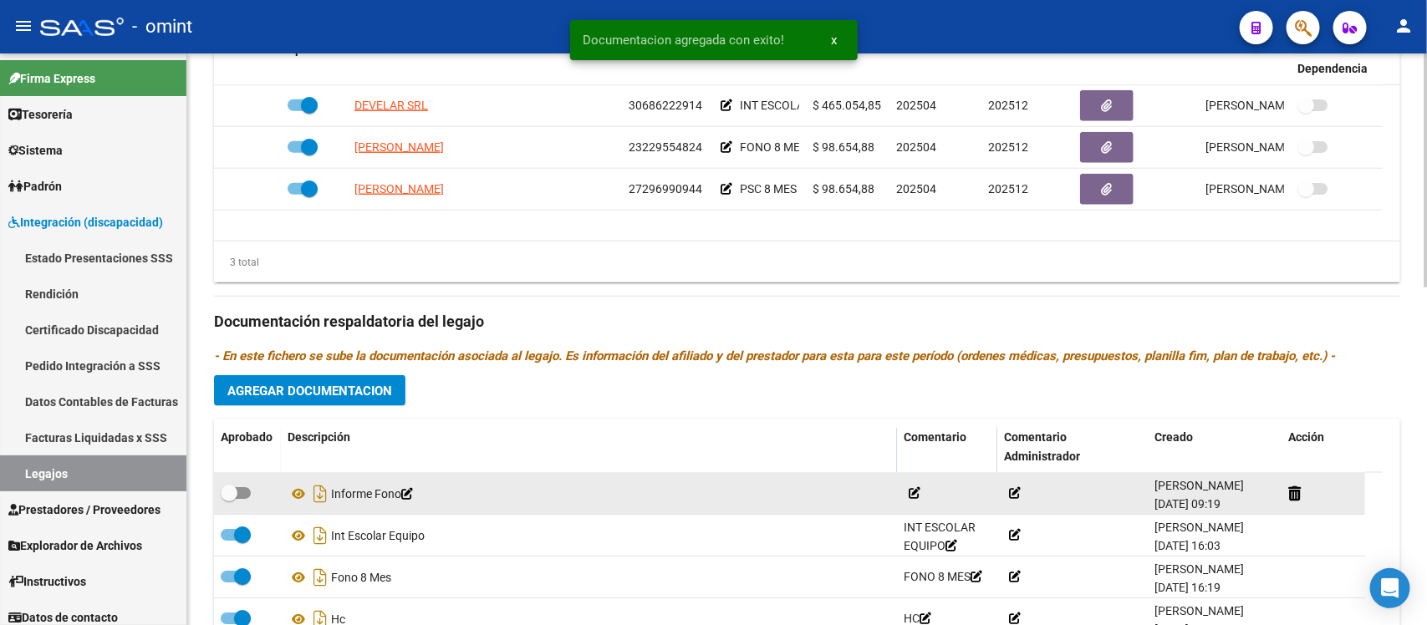
click at [232, 481] on datatable-body-cell at bounding box center [247, 493] width 67 height 41
click at [230, 486] on span at bounding box center [229, 493] width 17 height 17
click at [229, 499] on input "checkbox" at bounding box center [228, 499] width 1 height 1
checkbox input "true"
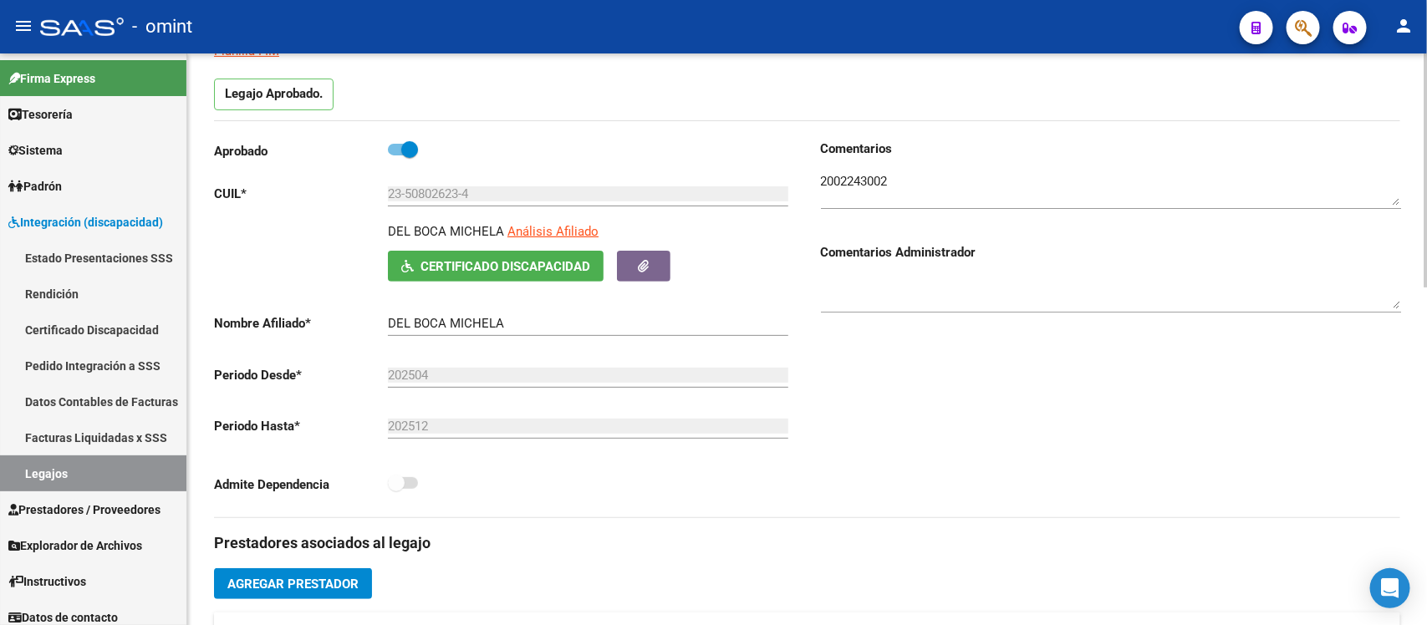
scroll to position [0, 0]
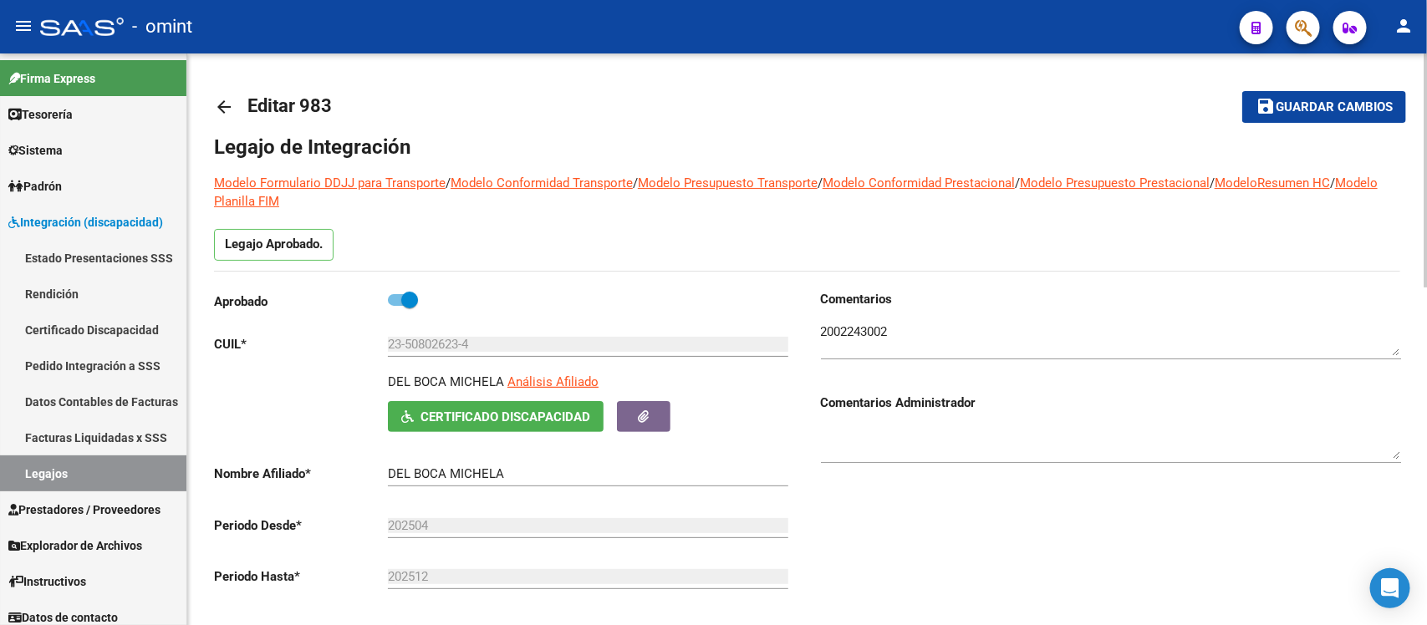
click at [231, 99] on mat-icon "arrow_back" at bounding box center [224, 107] width 20 height 20
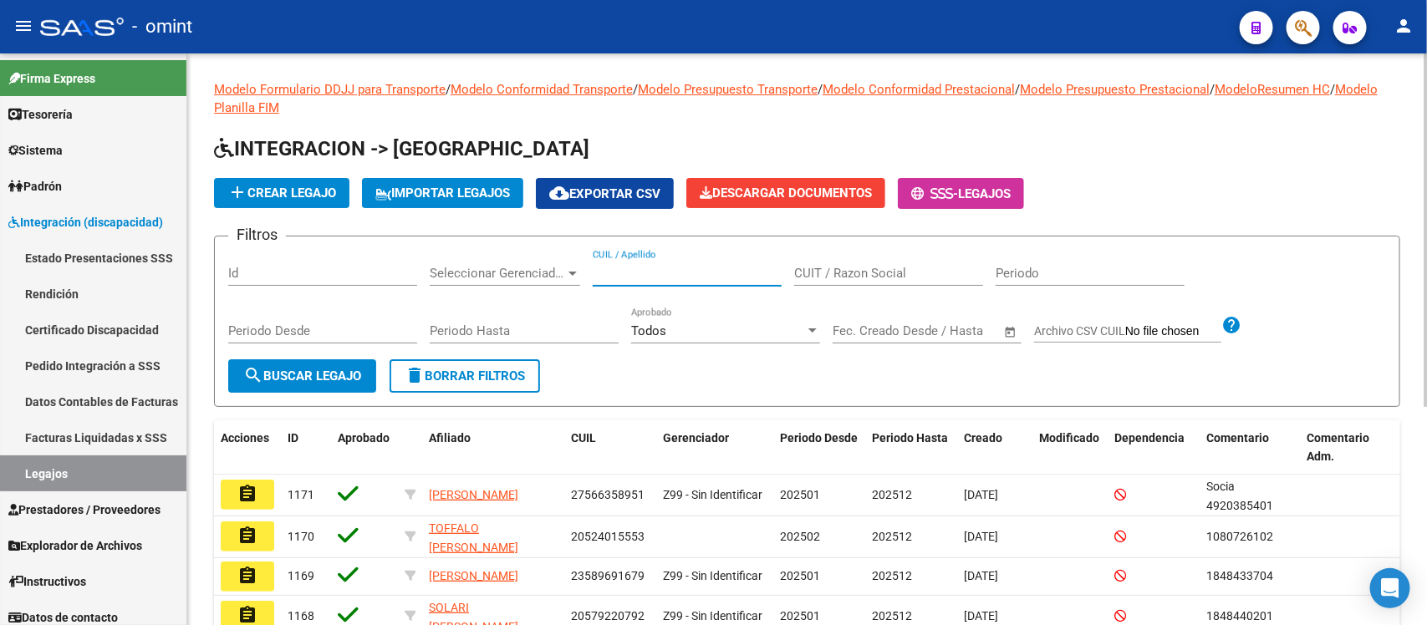
click at [675, 270] on input "CUIL / Apellido" at bounding box center [687, 273] width 189 height 15
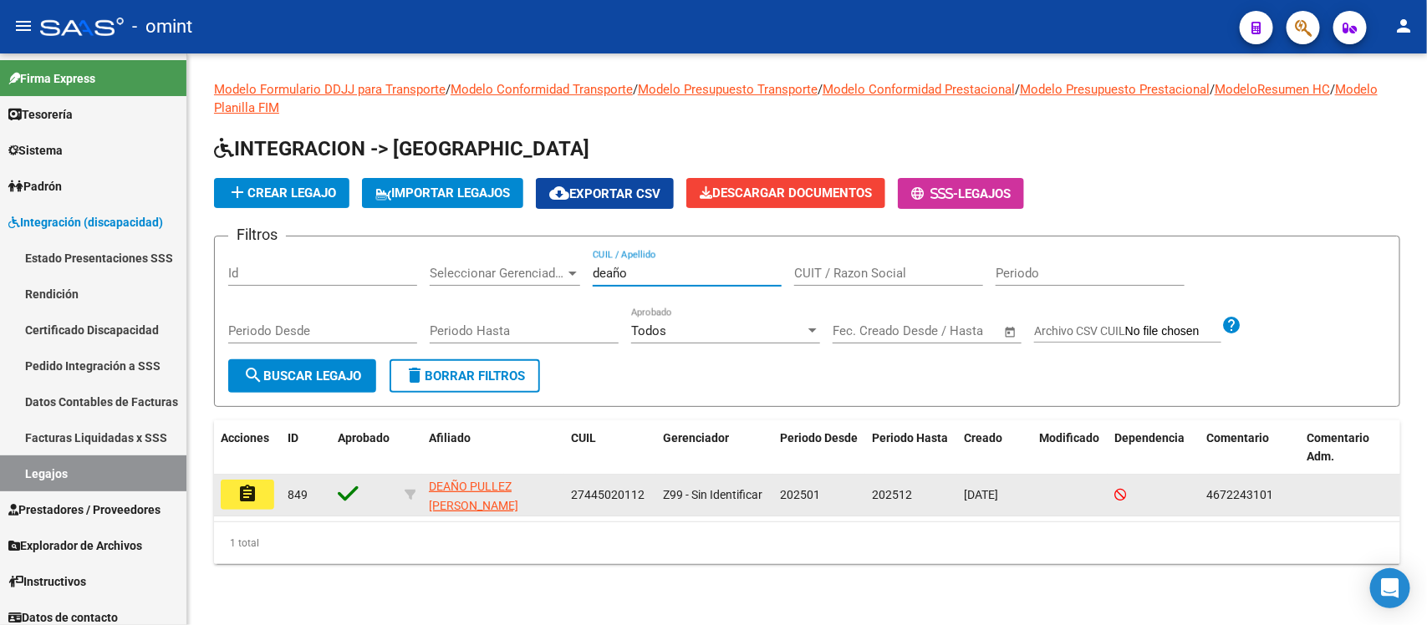
type input "deaño"
click at [251, 497] on mat-icon "assignment" at bounding box center [247, 494] width 20 height 20
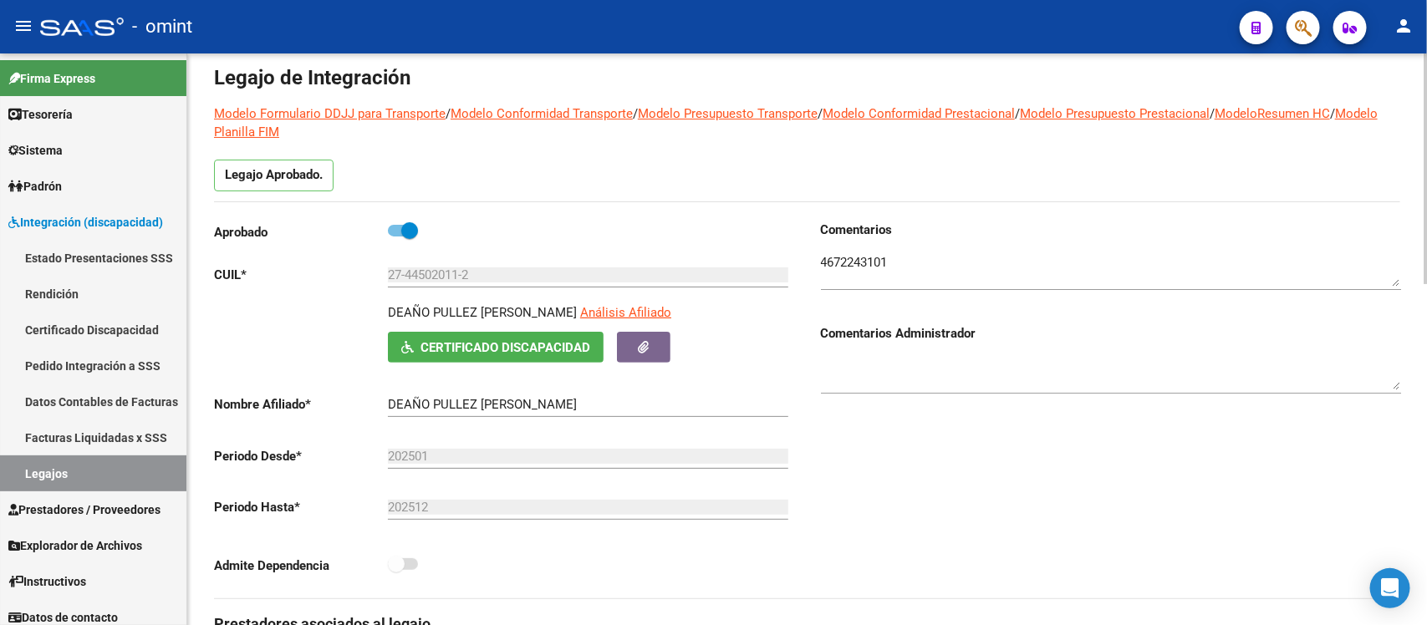
scroll to position [313, 0]
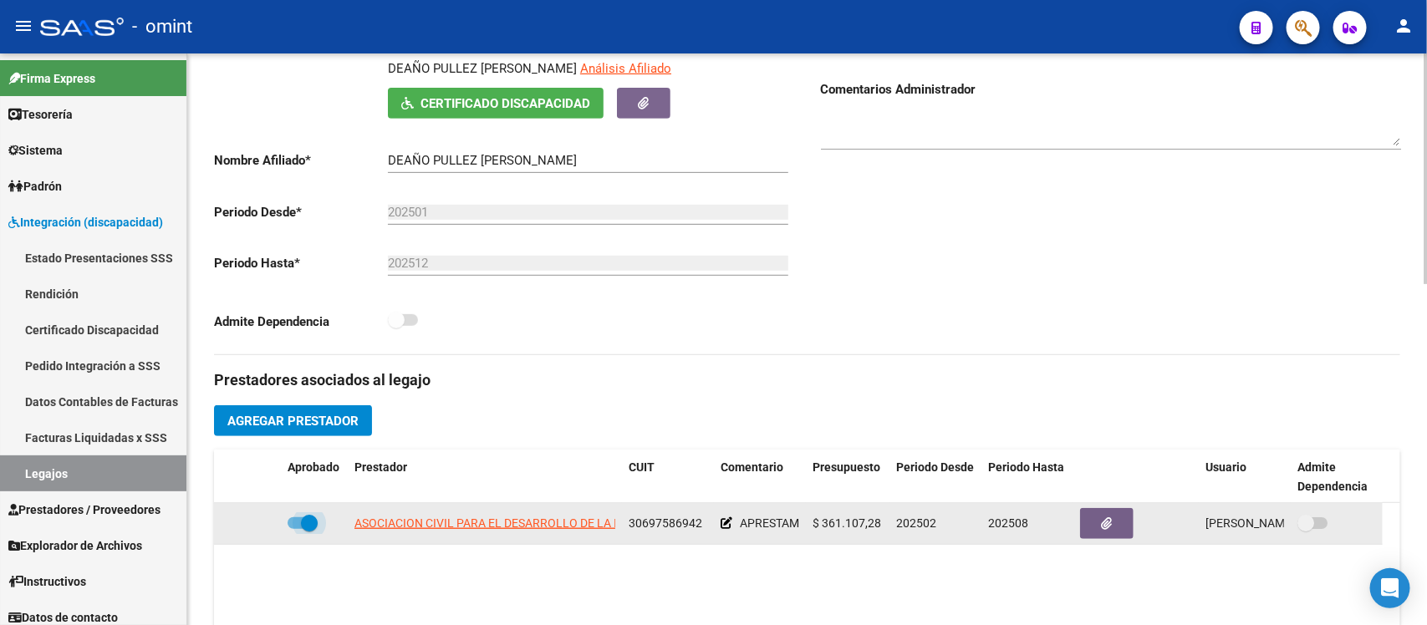
click at [312, 532] on span at bounding box center [309, 523] width 17 height 17
click at [296, 530] on input "checkbox" at bounding box center [295, 529] width 1 height 1
checkbox input "false"
click at [257, 529] on icon at bounding box center [257, 523] width 12 height 12
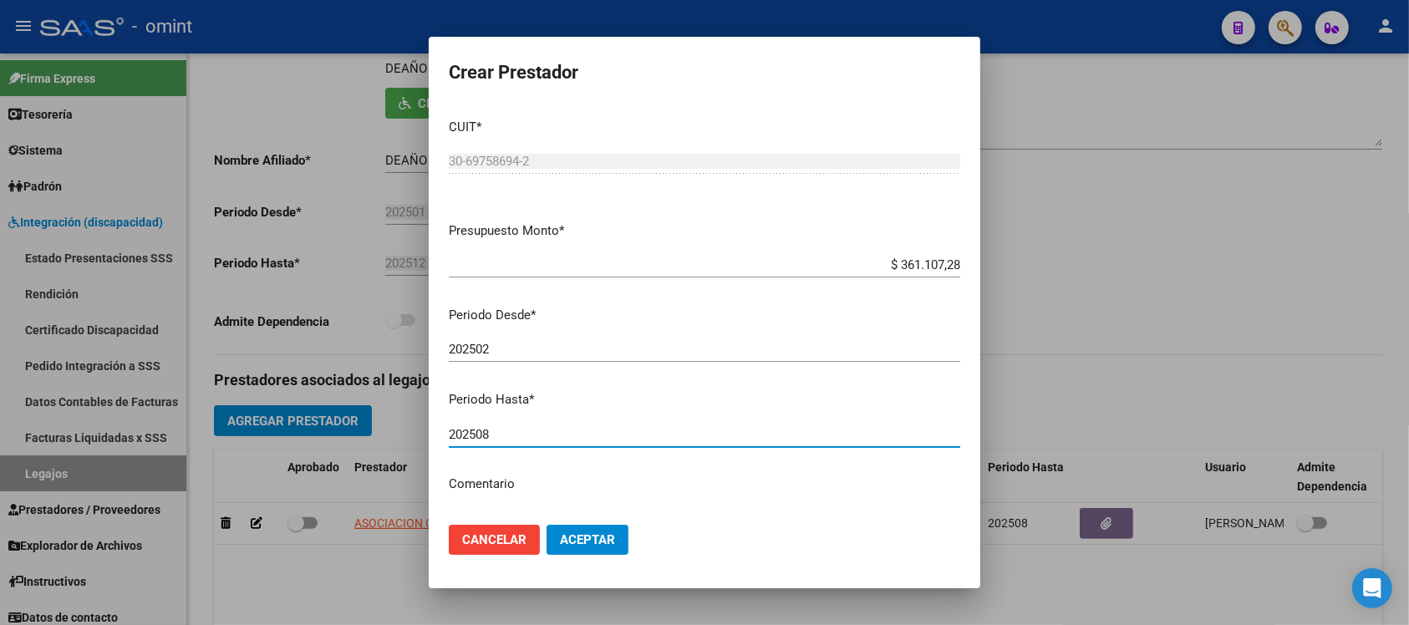
click at [564, 435] on input "202508" at bounding box center [705, 434] width 512 height 15
type input "202512"
click at [547, 525] on button "Aceptar" at bounding box center [588, 540] width 82 height 30
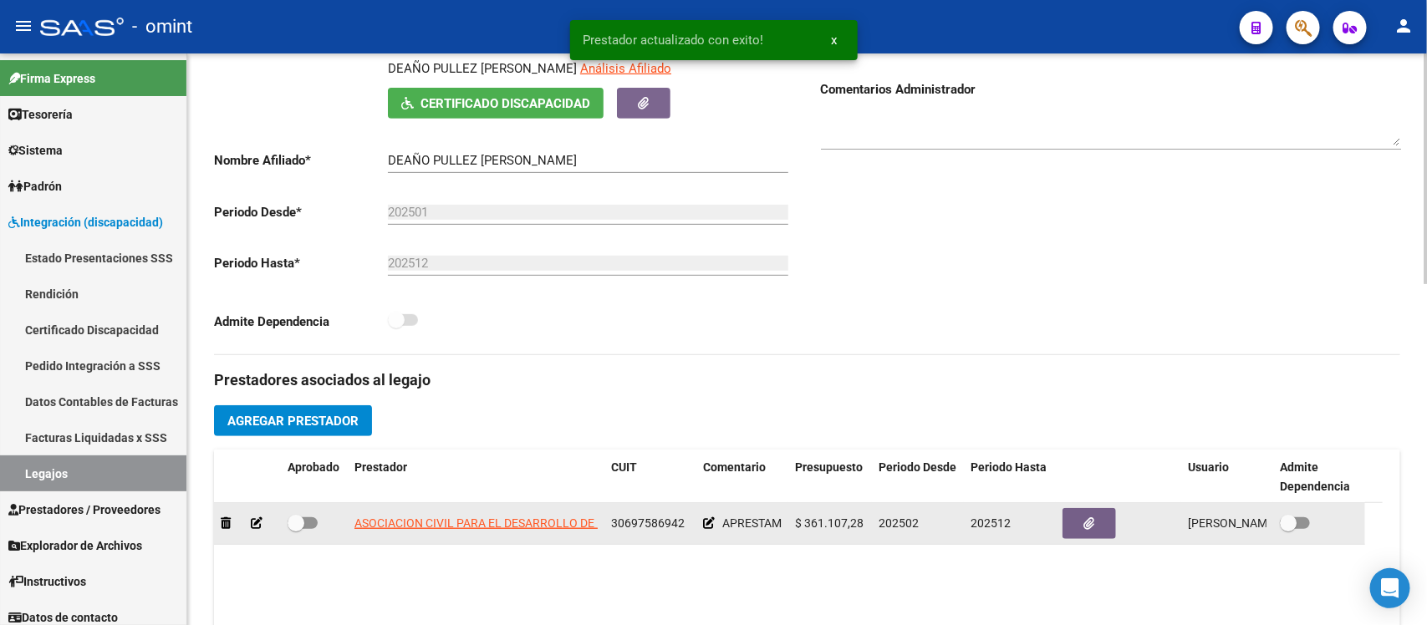
click at [293, 532] on span at bounding box center [296, 523] width 17 height 17
click at [295, 530] on input "checkbox" at bounding box center [295, 529] width 1 height 1
checkbox input "true"
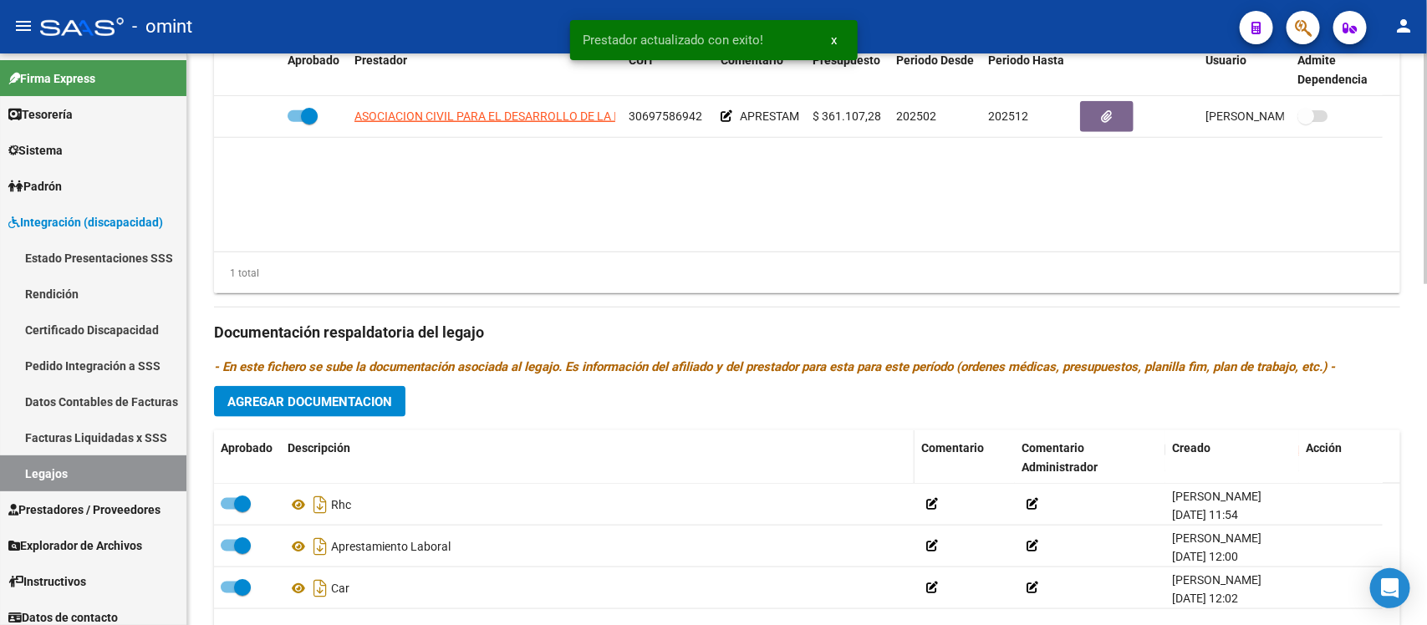
scroll to position [731, 0]
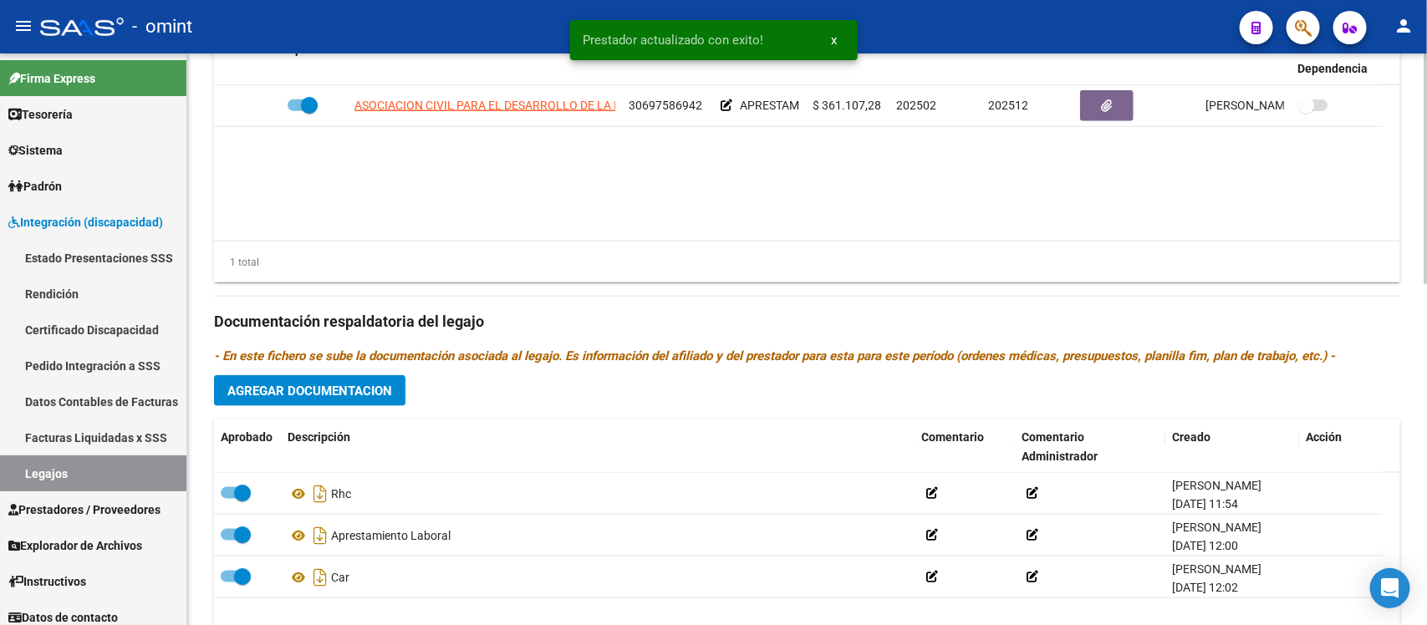
click at [385, 399] on span "Agregar Documentacion" at bounding box center [309, 391] width 165 height 15
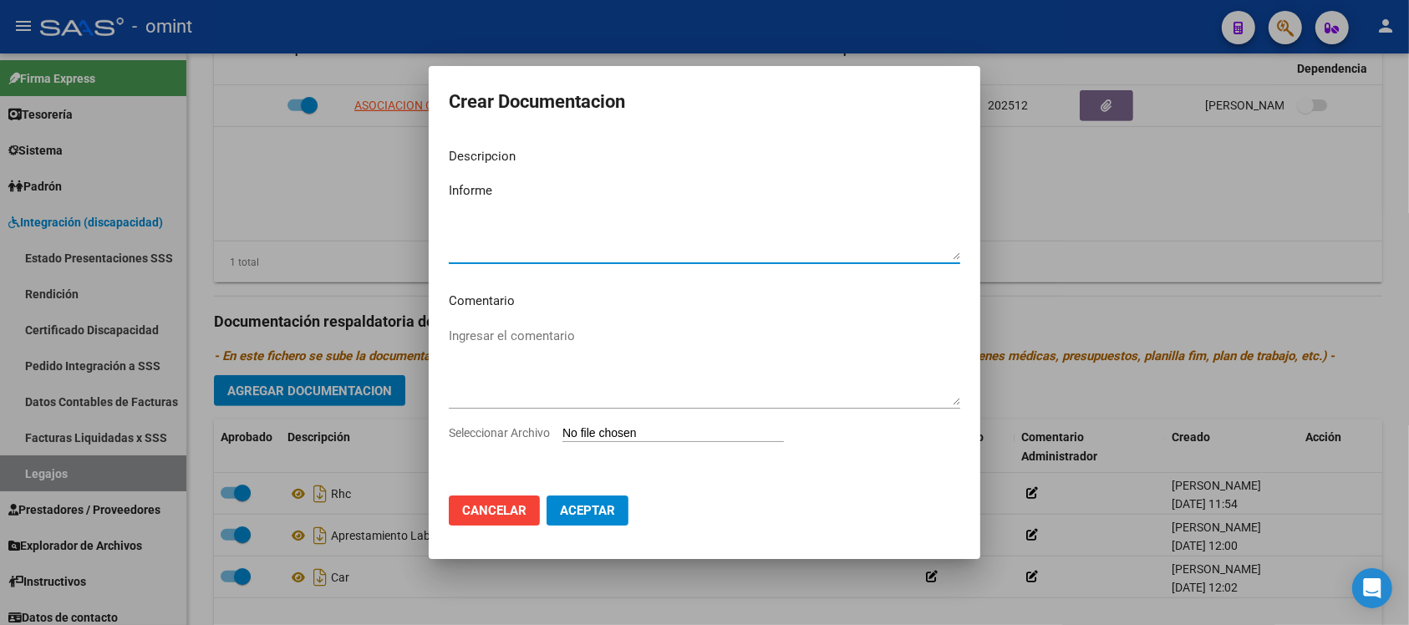
type textarea "Informe"
click at [637, 433] on input "Seleccionar Archivo" at bounding box center [674, 434] width 222 height 16
type input "C:\fakepath\informe.pdf"
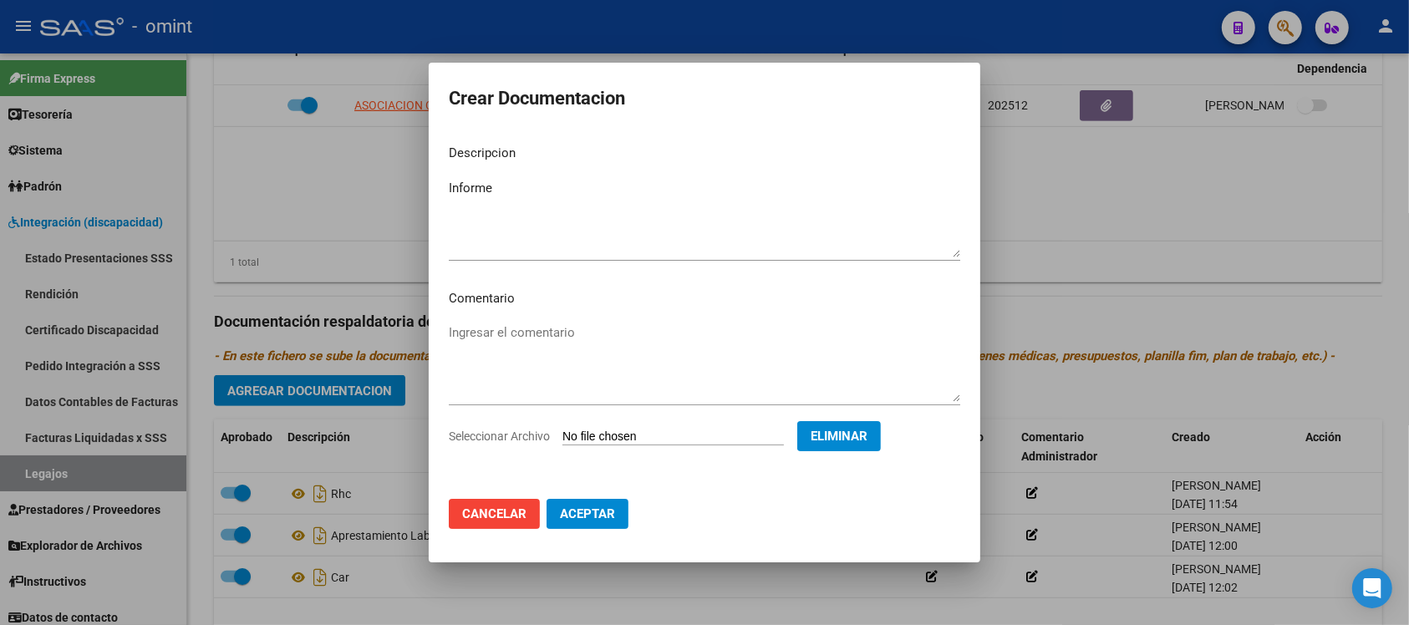
click at [543, 198] on textarea "Informe" at bounding box center [705, 218] width 512 height 79
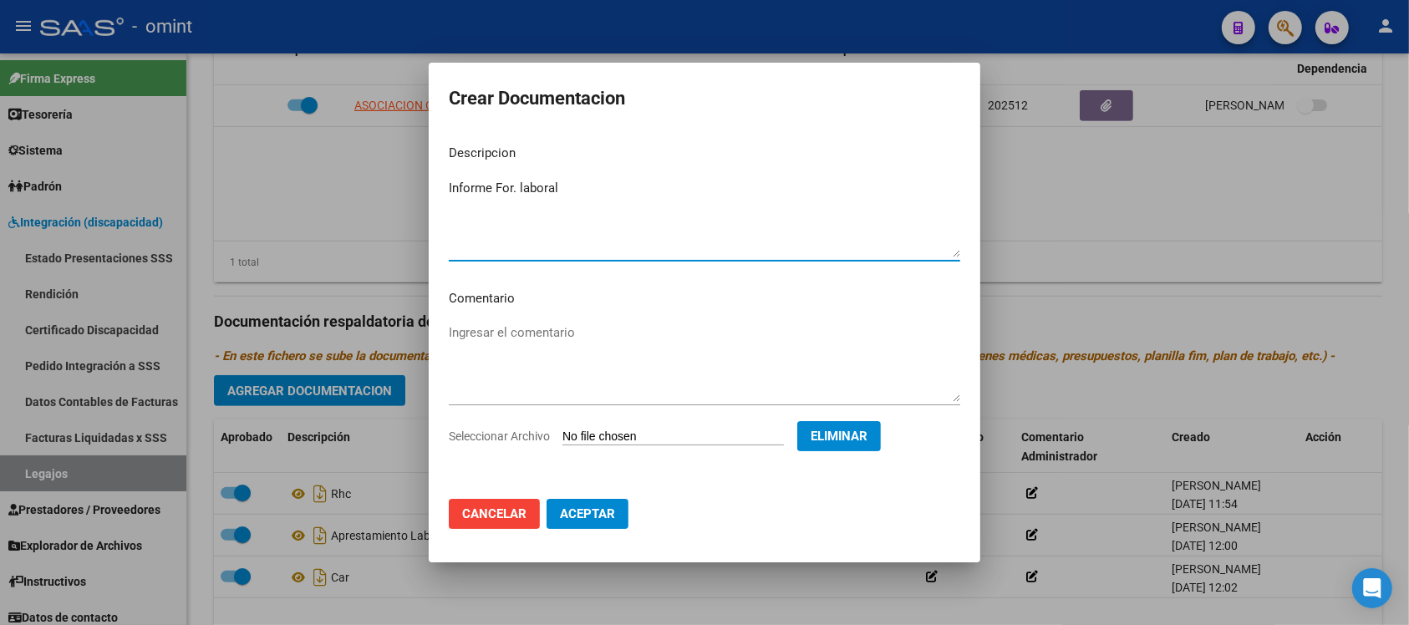
type textarea "Informe For. laboral"
click at [590, 512] on span "Aceptar" at bounding box center [587, 514] width 55 height 15
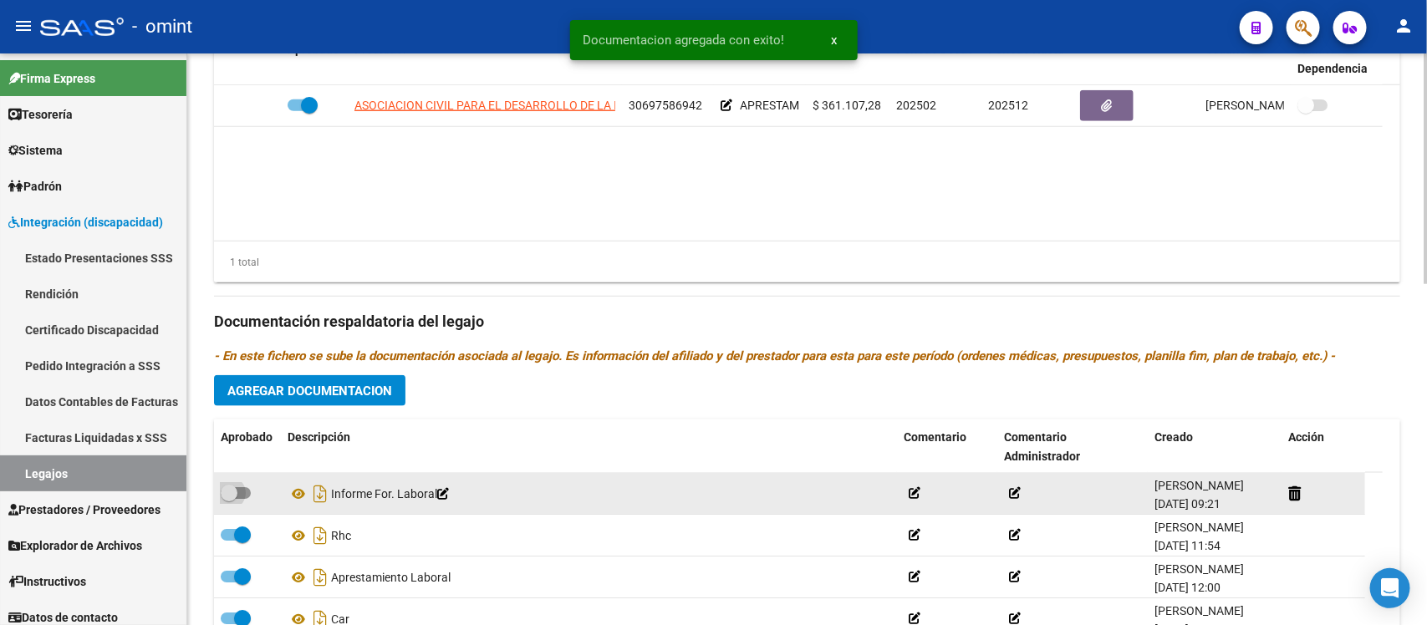
click at [223, 502] on span at bounding box center [229, 493] width 17 height 17
click at [228, 500] on input "checkbox" at bounding box center [228, 499] width 1 height 1
checkbox input "true"
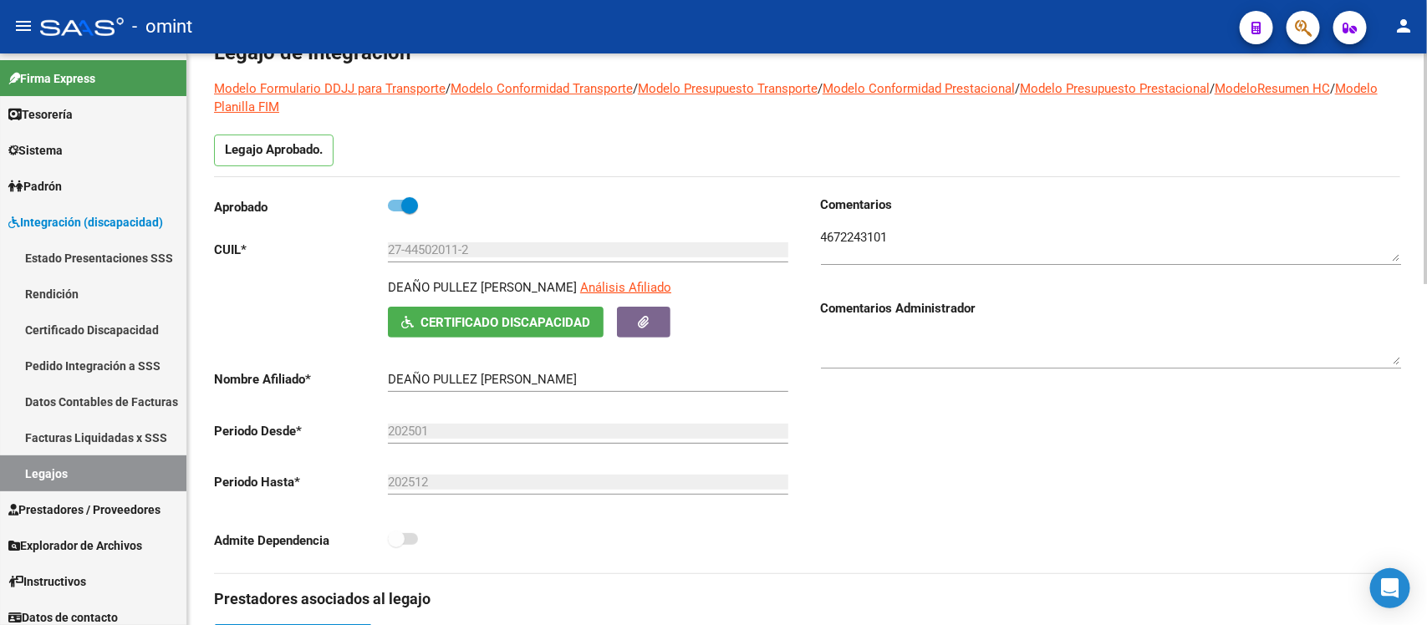
scroll to position [0, 0]
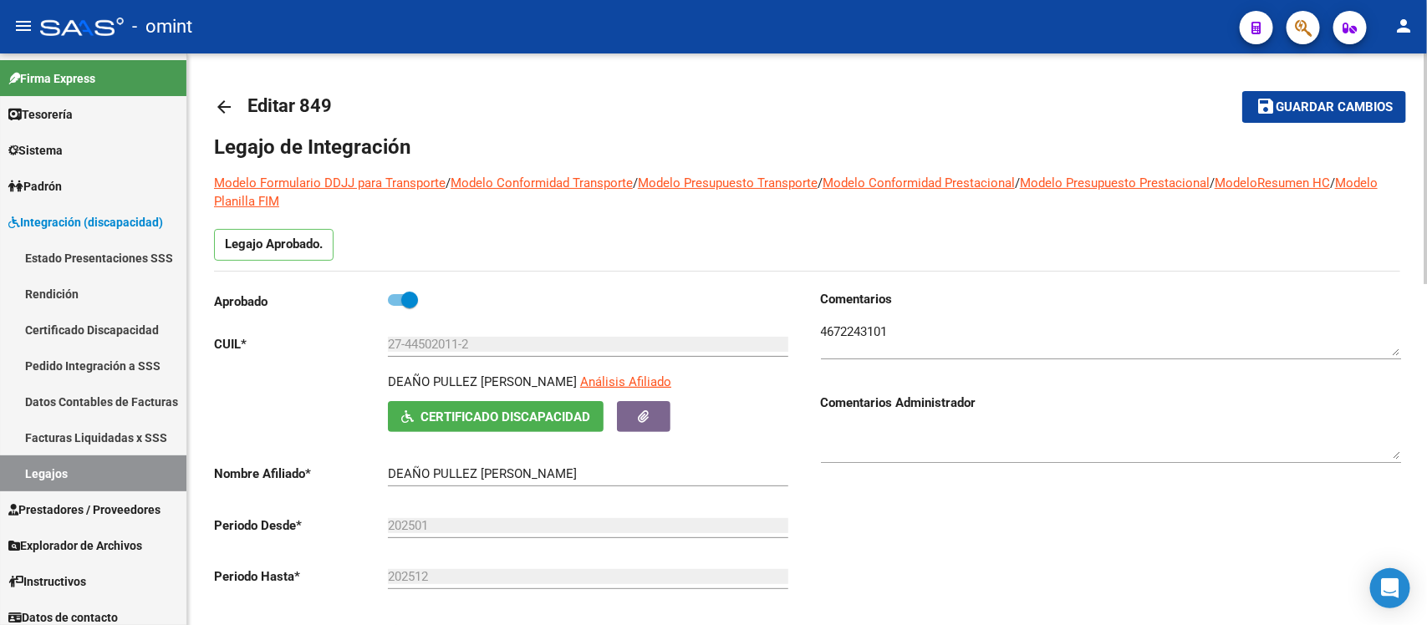
click at [227, 105] on mat-icon "arrow_back" at bounding box center [224, 107] width 20 height 20
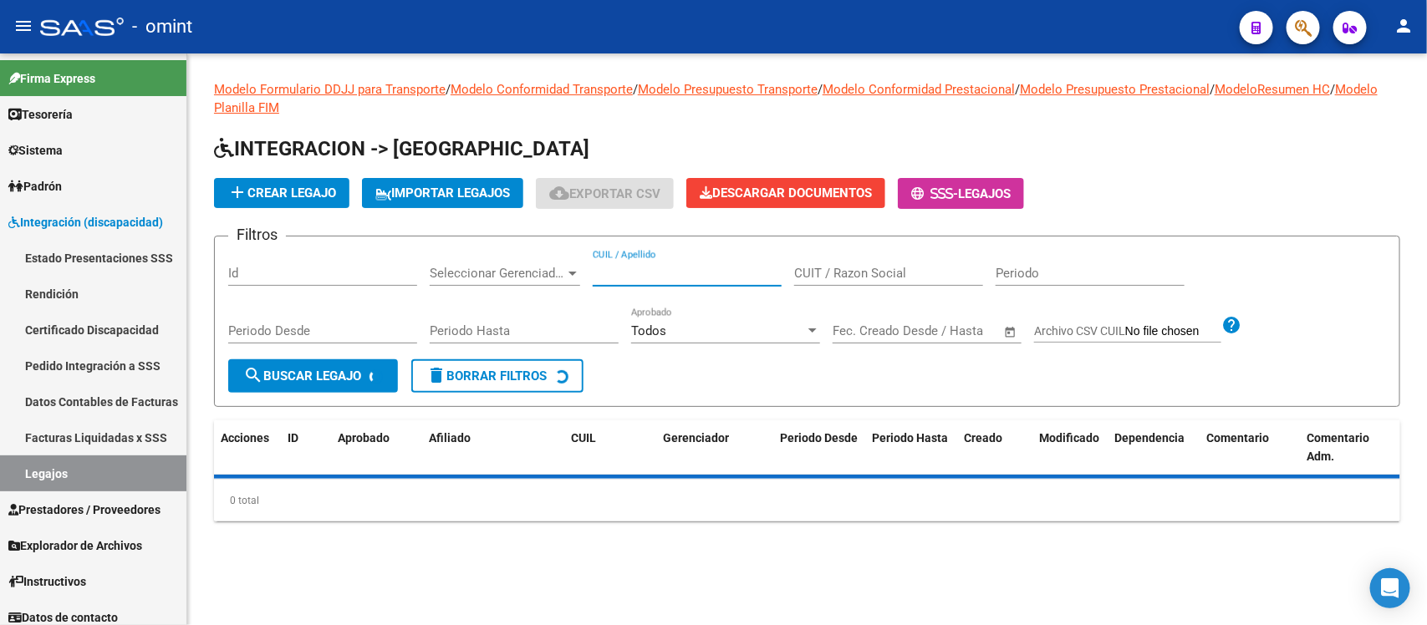
click at [635, 266] on input "CUIL / Apellido" at bounding box center [687, 273] width 189 height 15
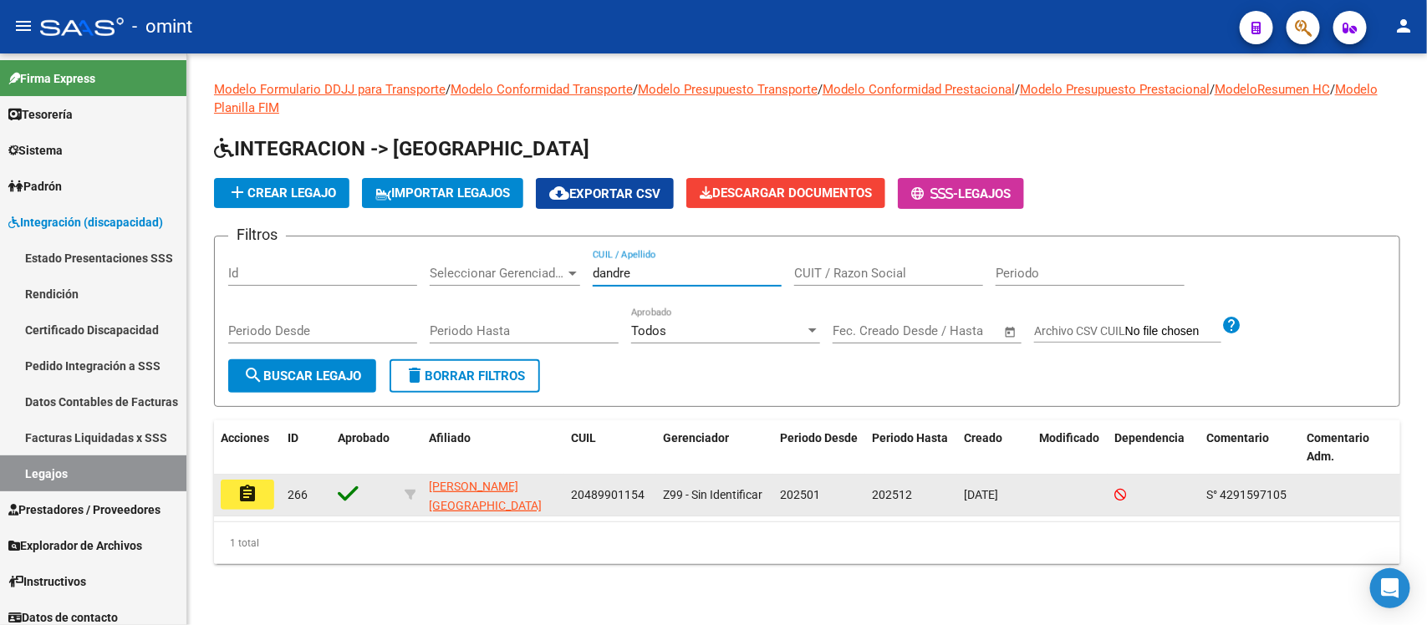
type input "dandre"
click at [257, 498] on button "assignment" at bounding box center [247, 495] width 53 height 30
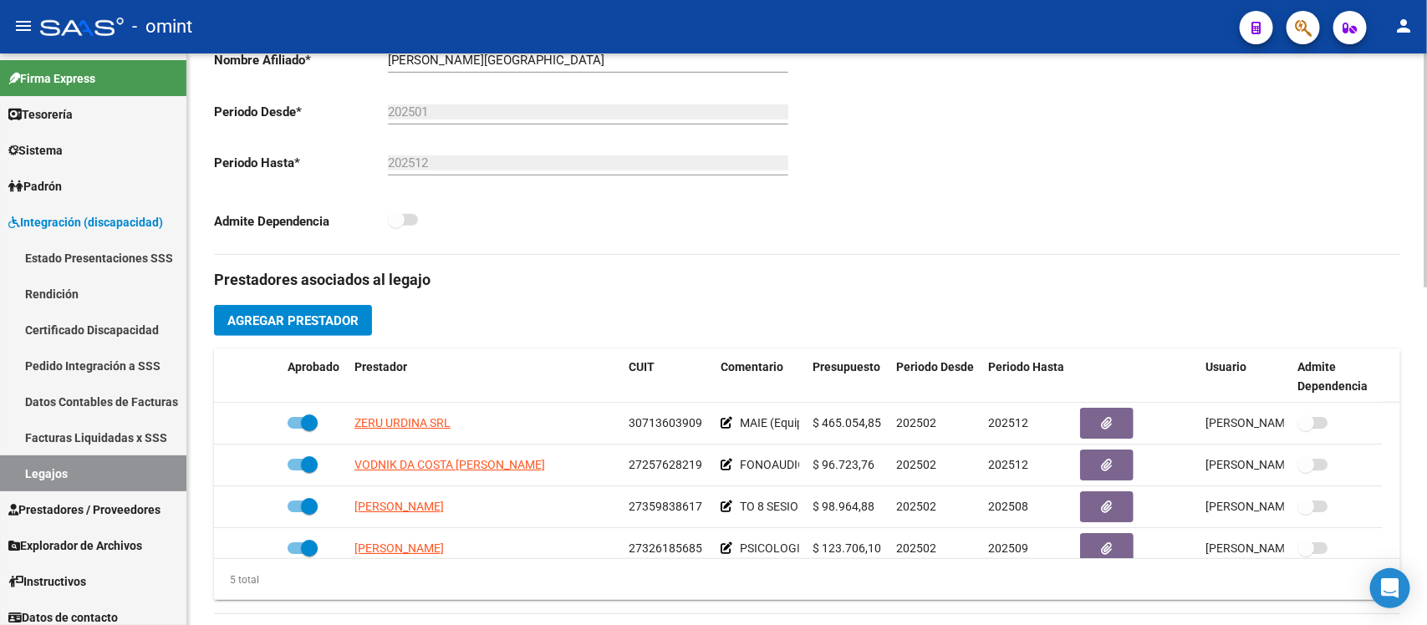
scroll to position [418, 0]
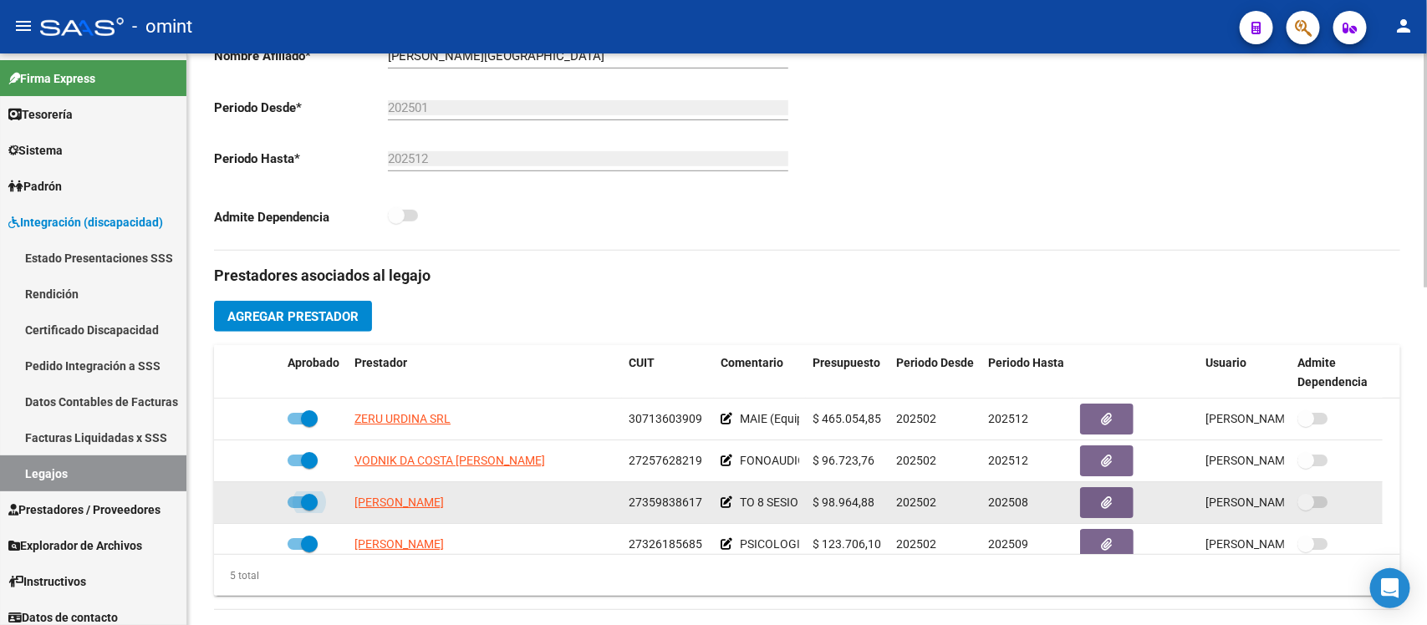
click at [312, 498] on span at bounding box center [309, 502] width 17 height 17
click at [296, 508] on input "checkbox" at bounding box center [295, 508] width 1 height 1
checkbox input "false"
click at [262, 497] on icon at bounding box center [257, 503] width 12 height 12
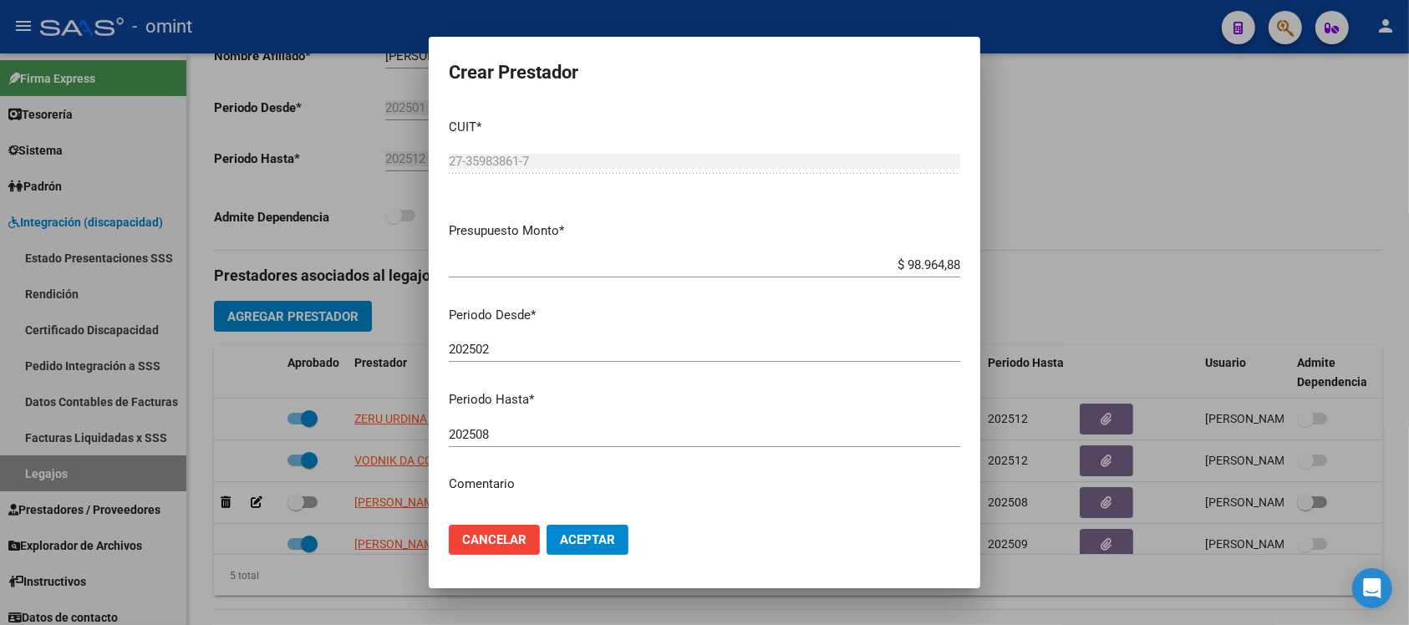
click at [548, 425] on div "202508 Ingresar el periodo" at bounding box center [705, 434] width 512 height 25
type input "202512"
click at [547, 525] on button "Aceptar" at bounding box center [588, 540] width 82 height 30
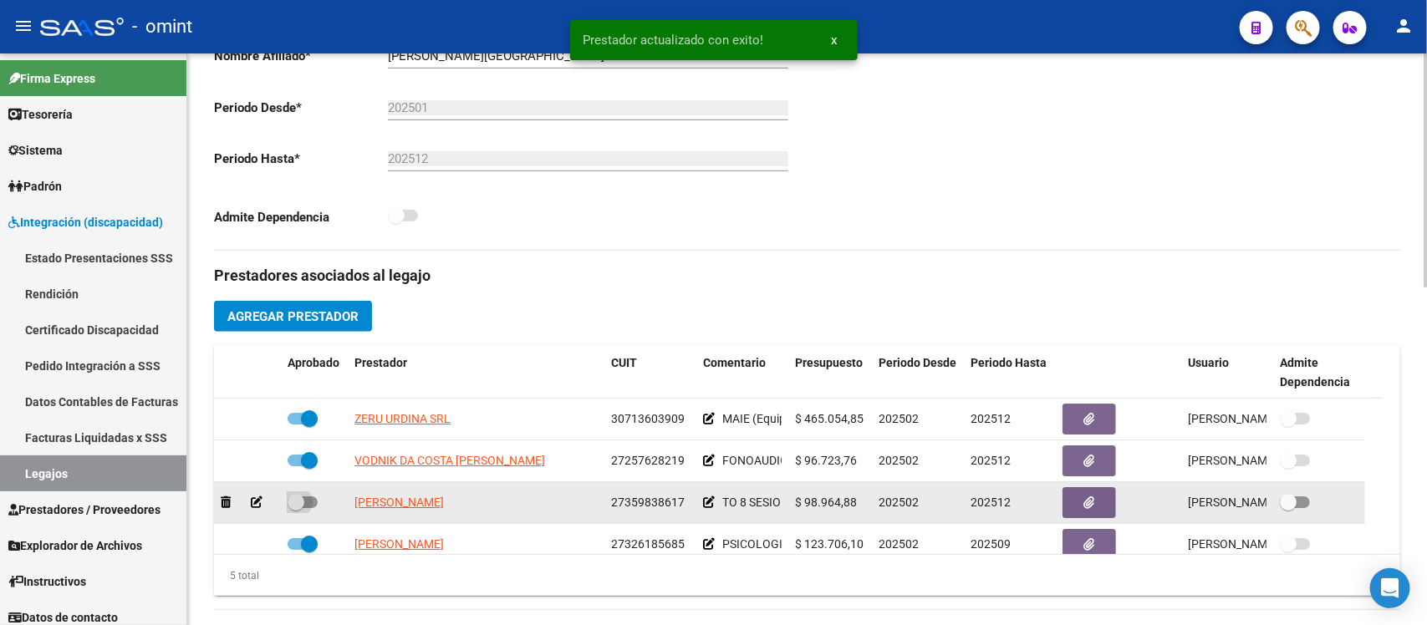
click at [291, 504] on span at bounding box center [296, 502] width 17 height 17
click at [295, 508] on input "checkbox" at bounding box center [295, 508] width 1 height 1
checkbox input "true"
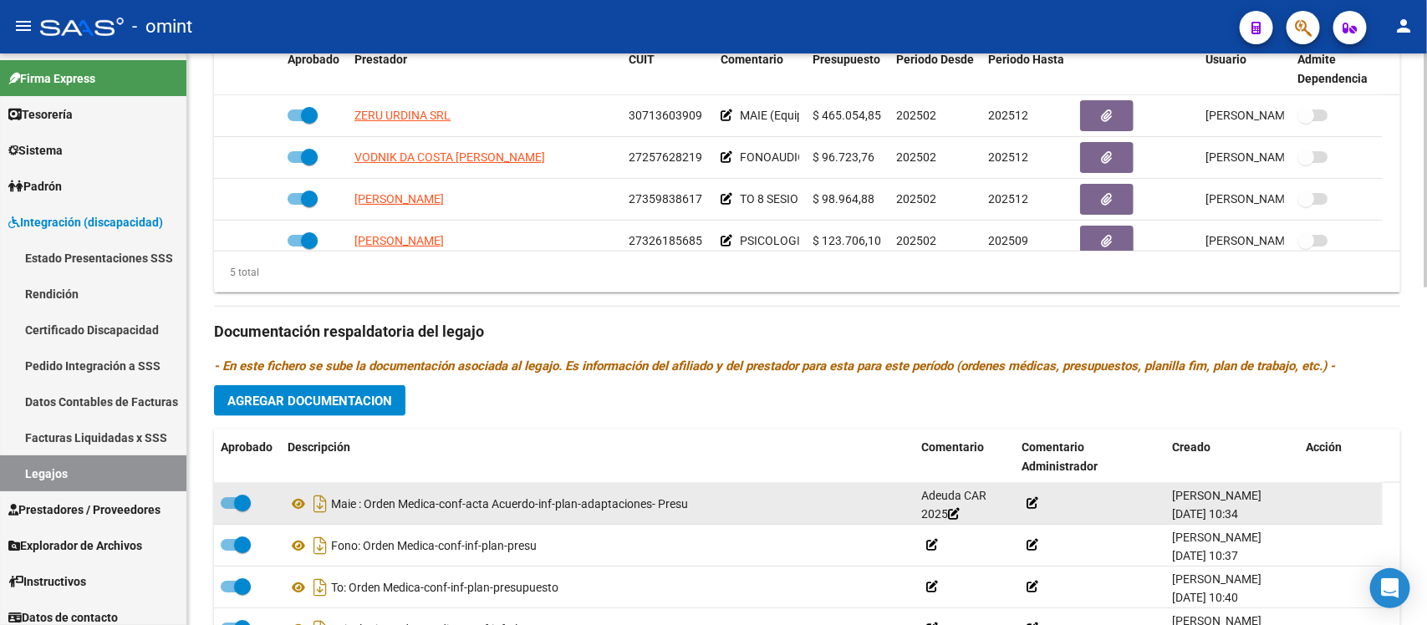
scroll to position [731, 0]
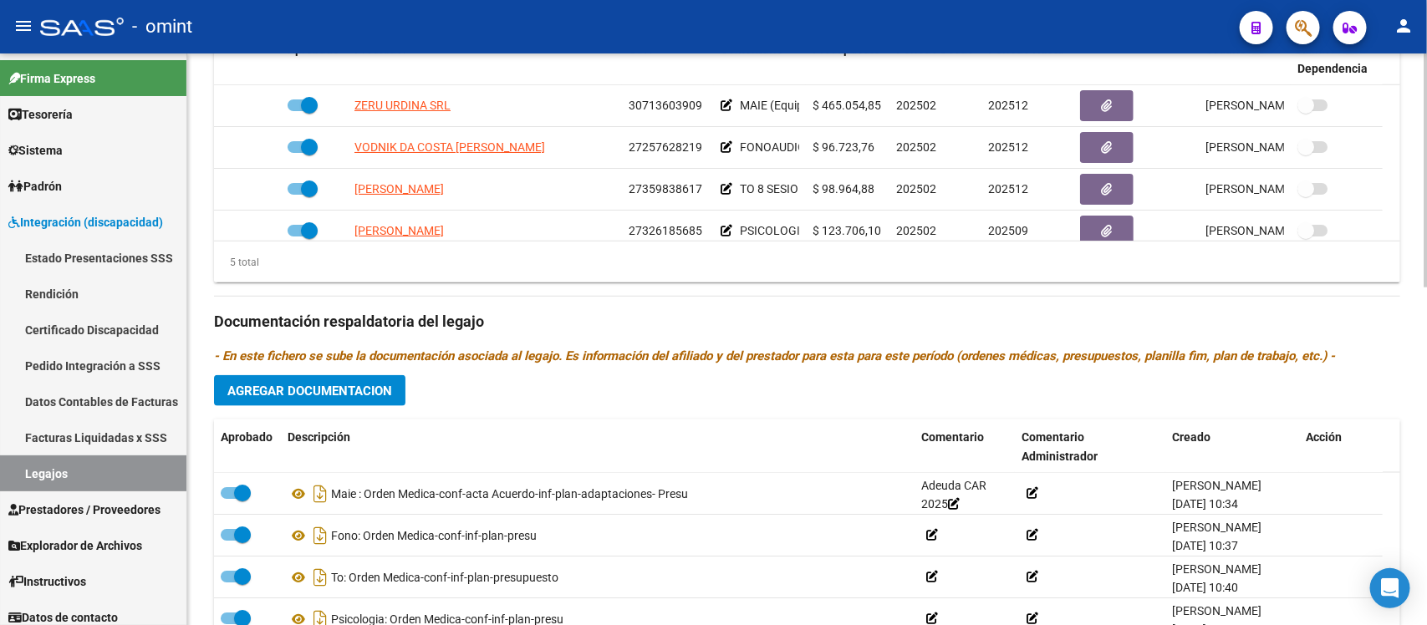
click at [274, 386] on span "Agregar Documentacion" at bounding box center [309, 391] width 165 height 15
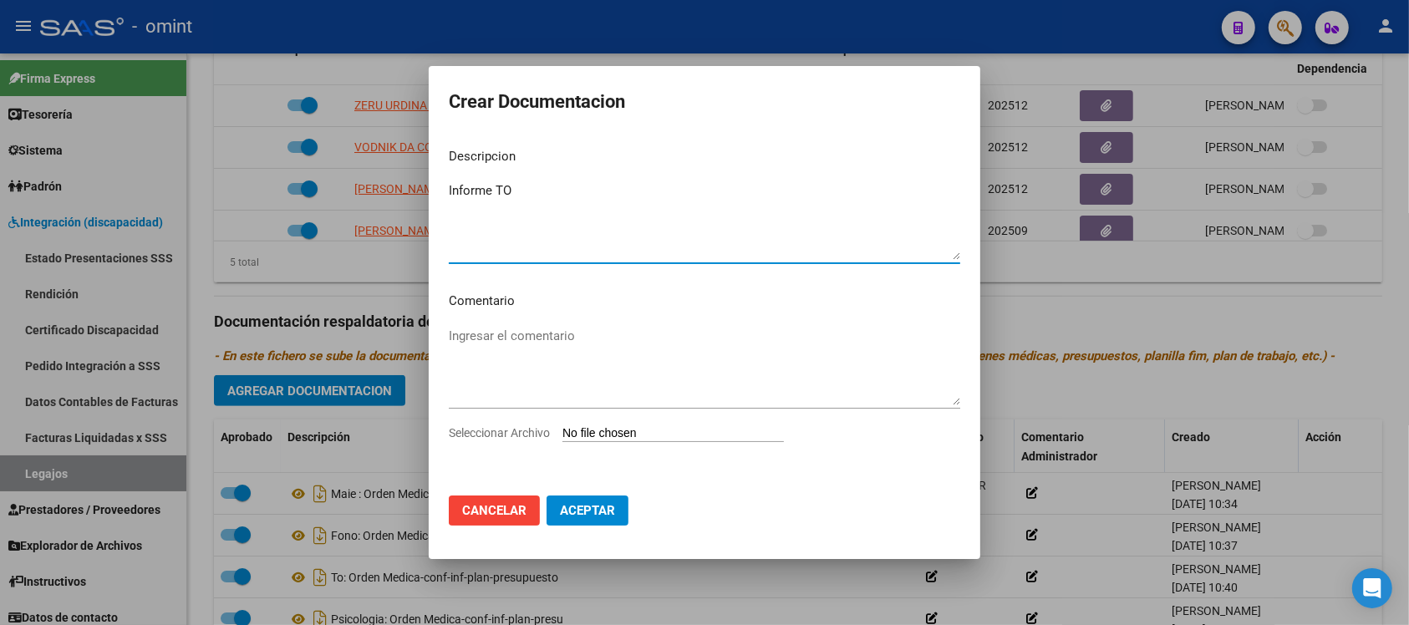
type textarea "Informe TO"
click at [646, 423] on div "Ingresar el comentario" at bounding box center [705, 373] width 512 height 101
click at [650, 427] on input "Seleccionar Archivo" at bounding box center [674, 434] width 222 height 16
type input "C:\fakepath\4291597105_25072108260_form048.pdf"
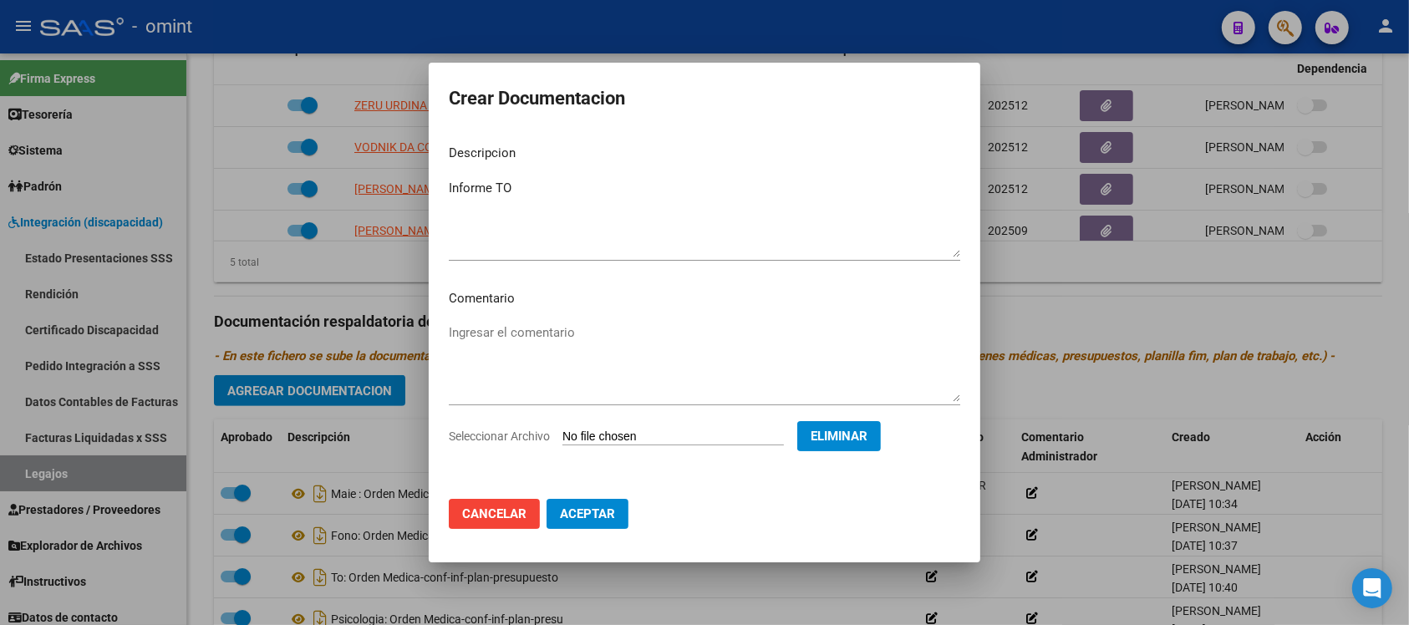
click at [589, 510] on span "Aceptar" at bounding box center [587, 514] width 55 height 15
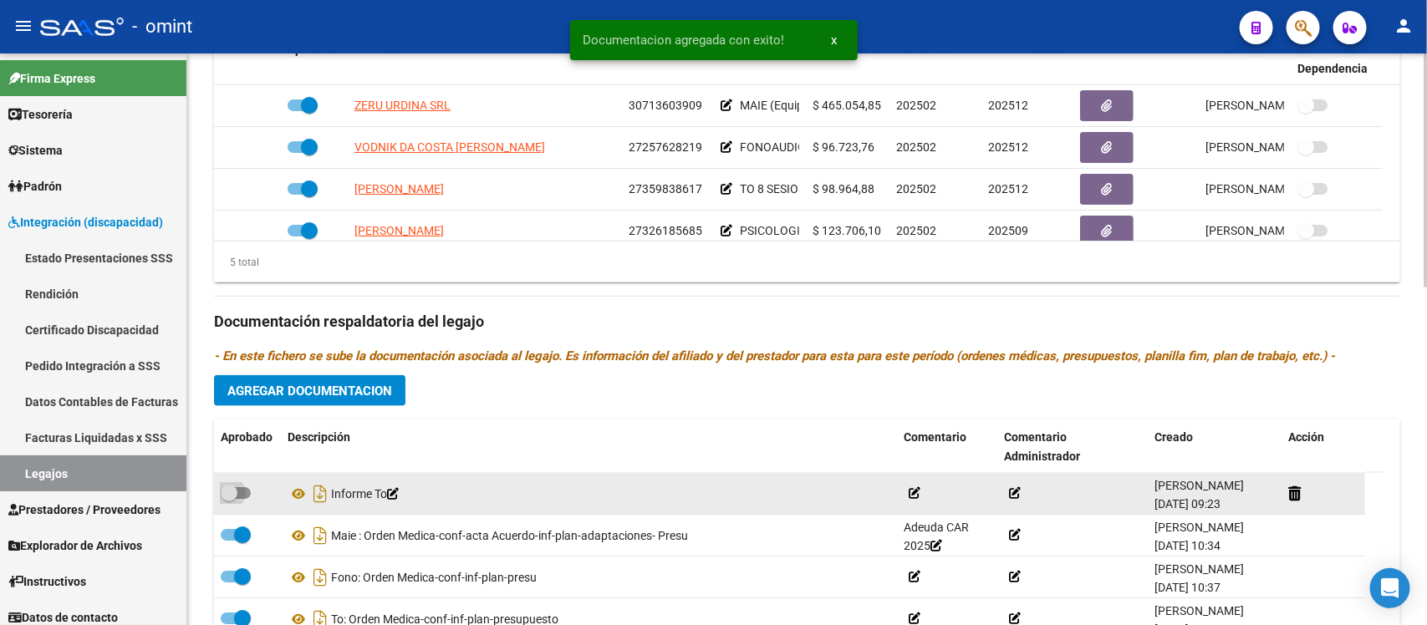
click at [227, 492] on span at bounding box center [229, 493] width 17 height 17
click at [228, 499] on input "checkbox" at bounding box center [228, 499] width 1 height 1
checkbox input "true"
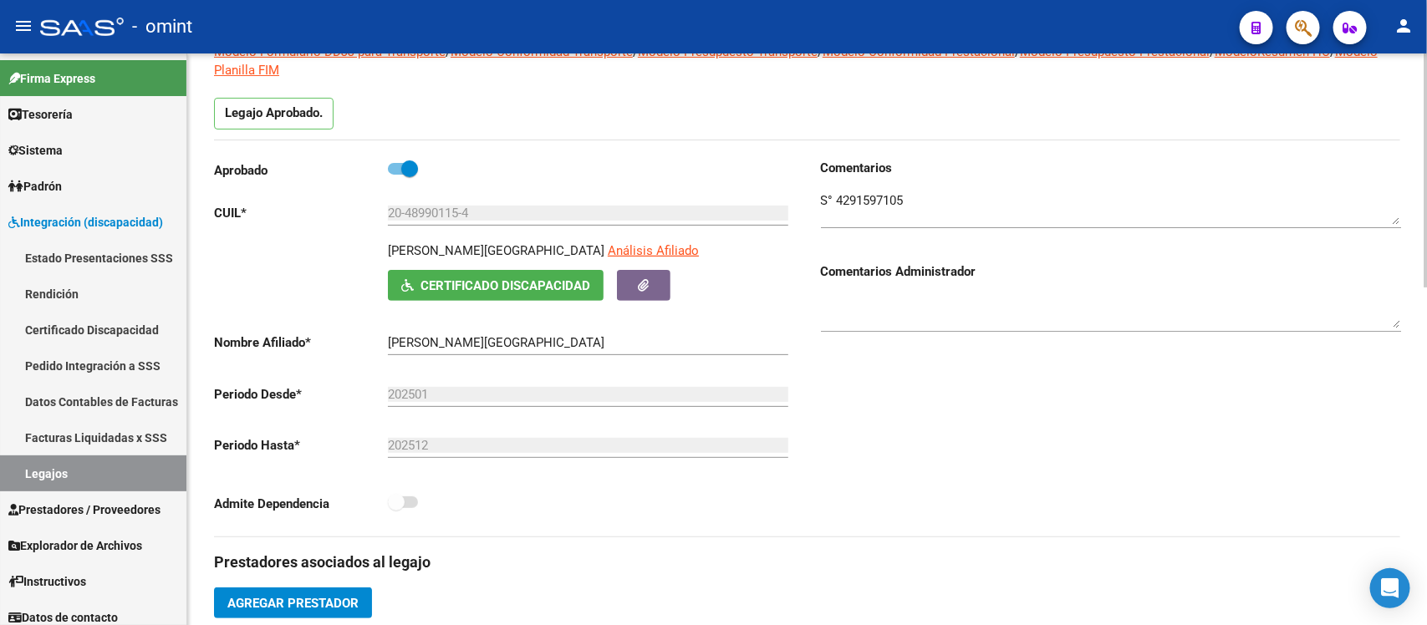
scroll to position [0, 0]
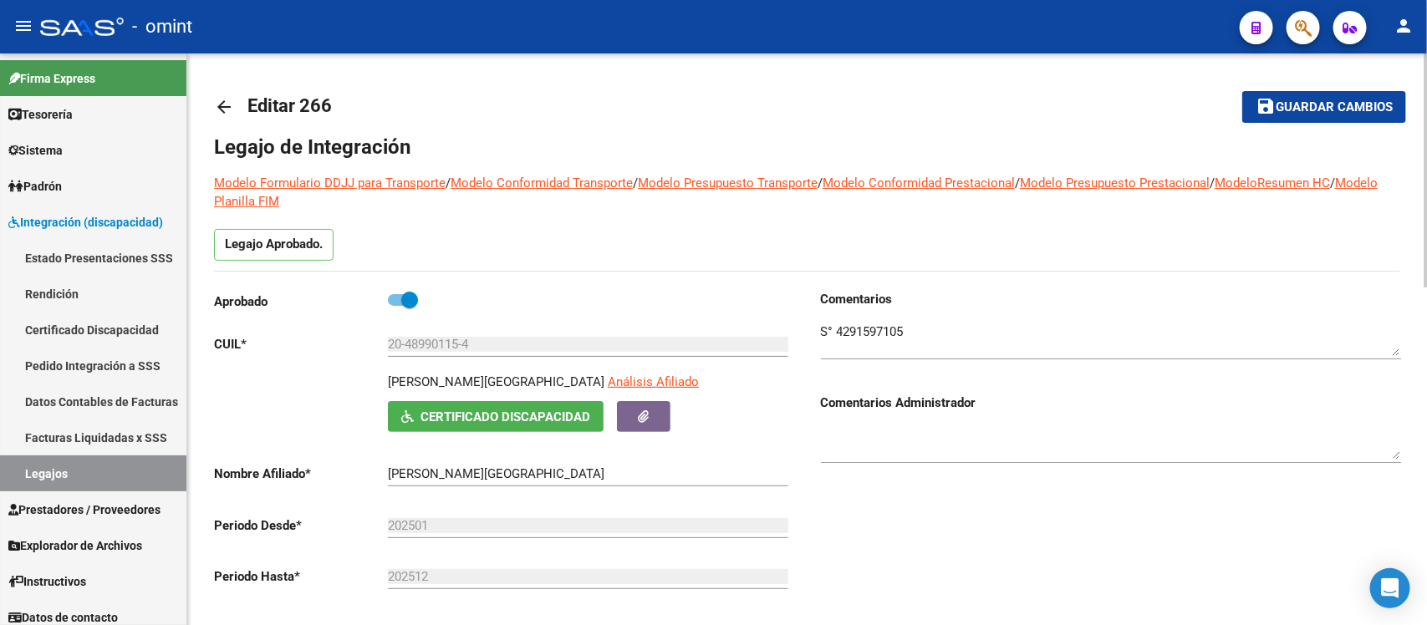
click at [226, 109] on mat-icon "arrow_back" at bounding box center [224, 107] width 20 height 20
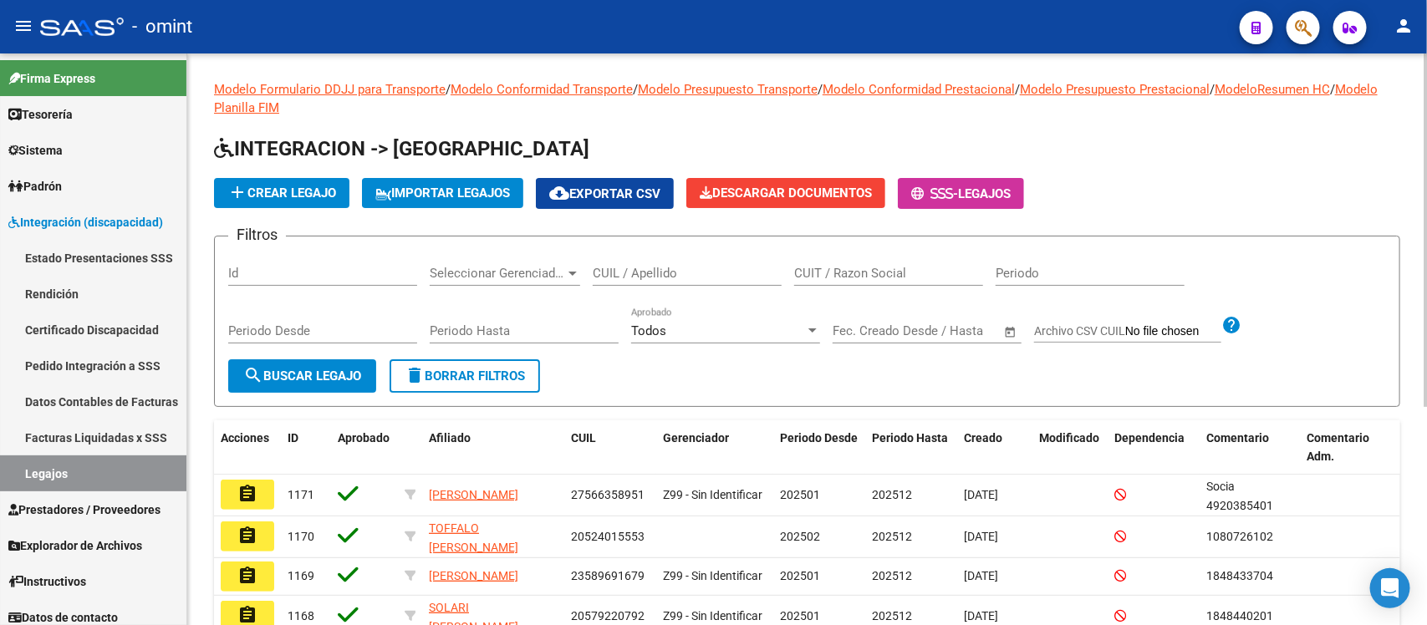
click at [658, 277] on input "CUIL / Apellido" at bounding box center [687, 273] width 189 height 15
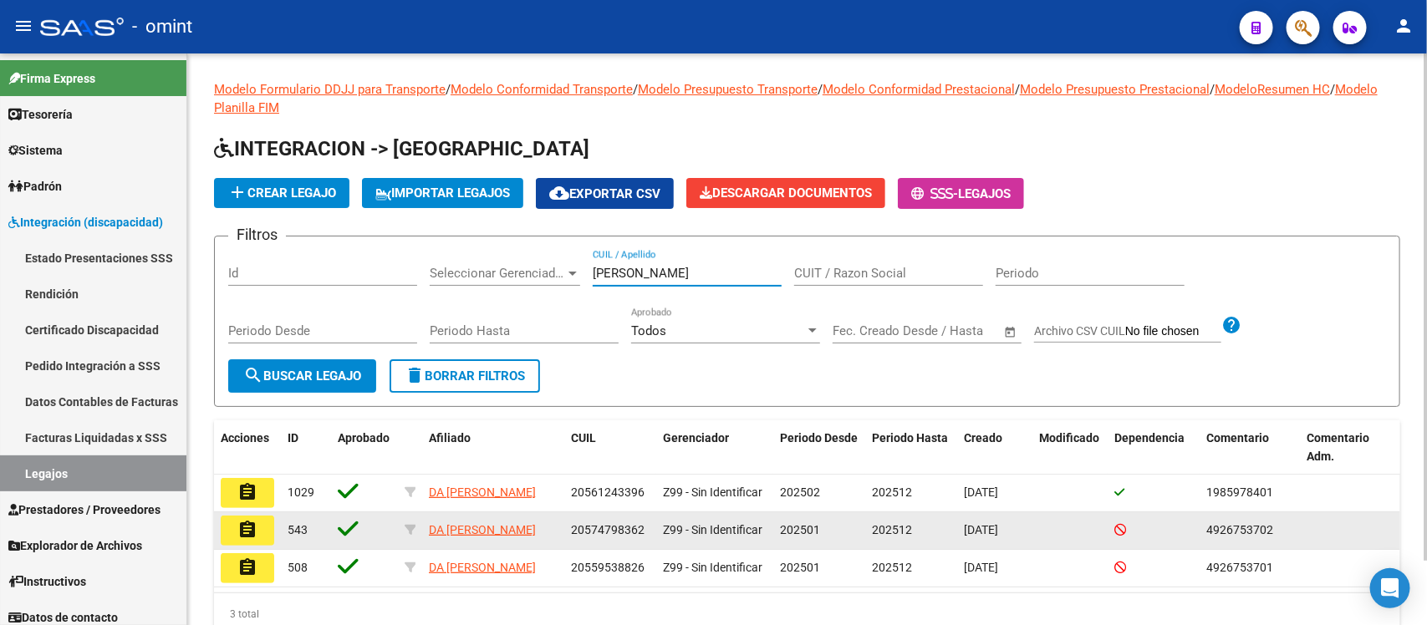
type input "[PERSON_NAME]"
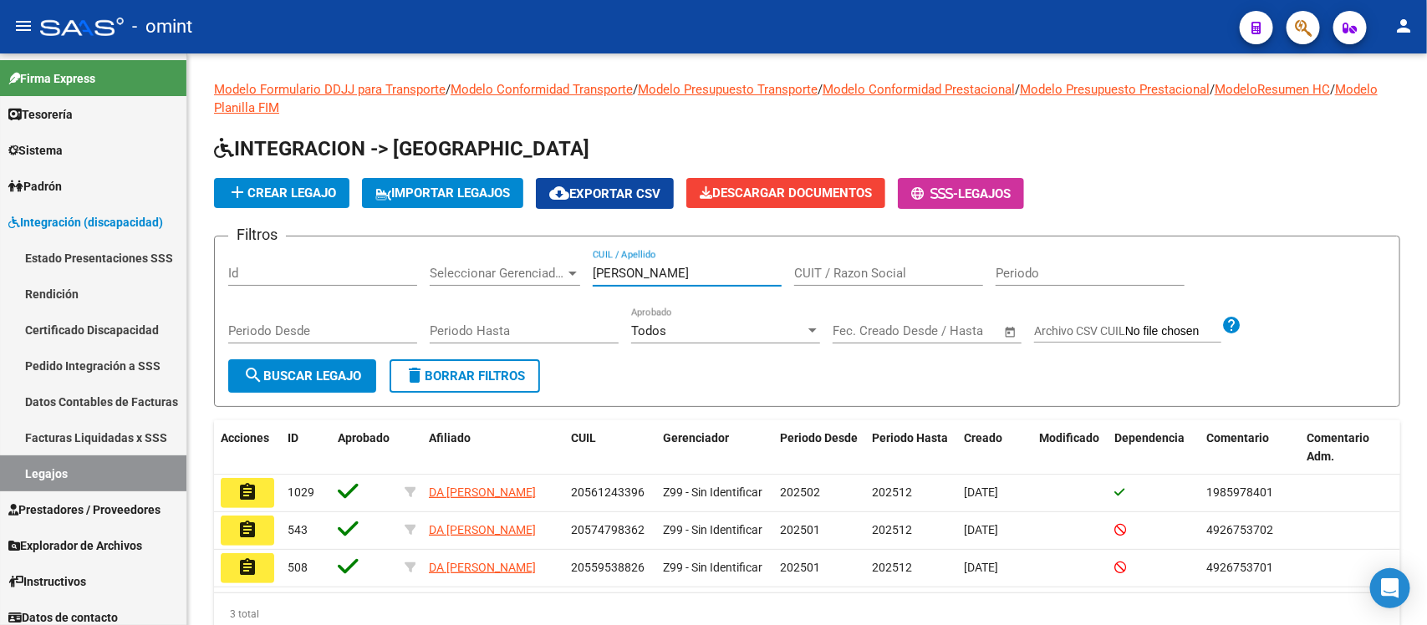
click at [247, 537] on mat-icon "assignment" at bounding box center [247, 530] width 20 height 20
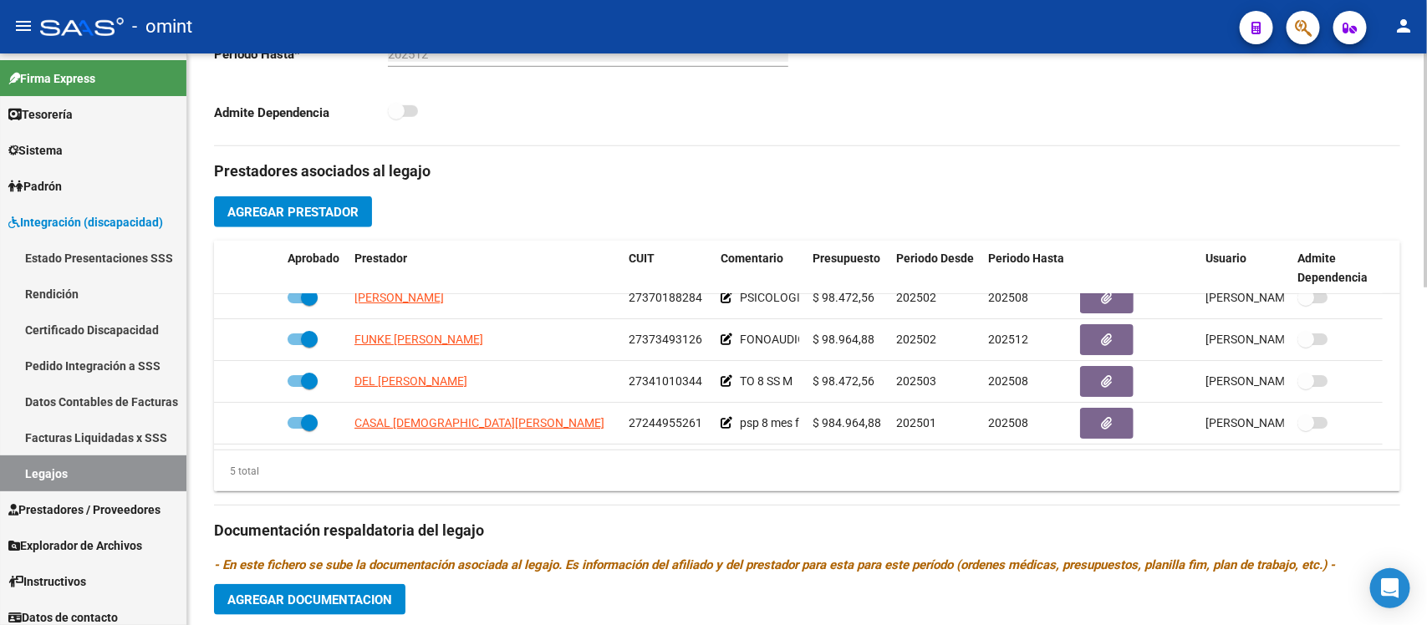
scroll to position [627, 0]
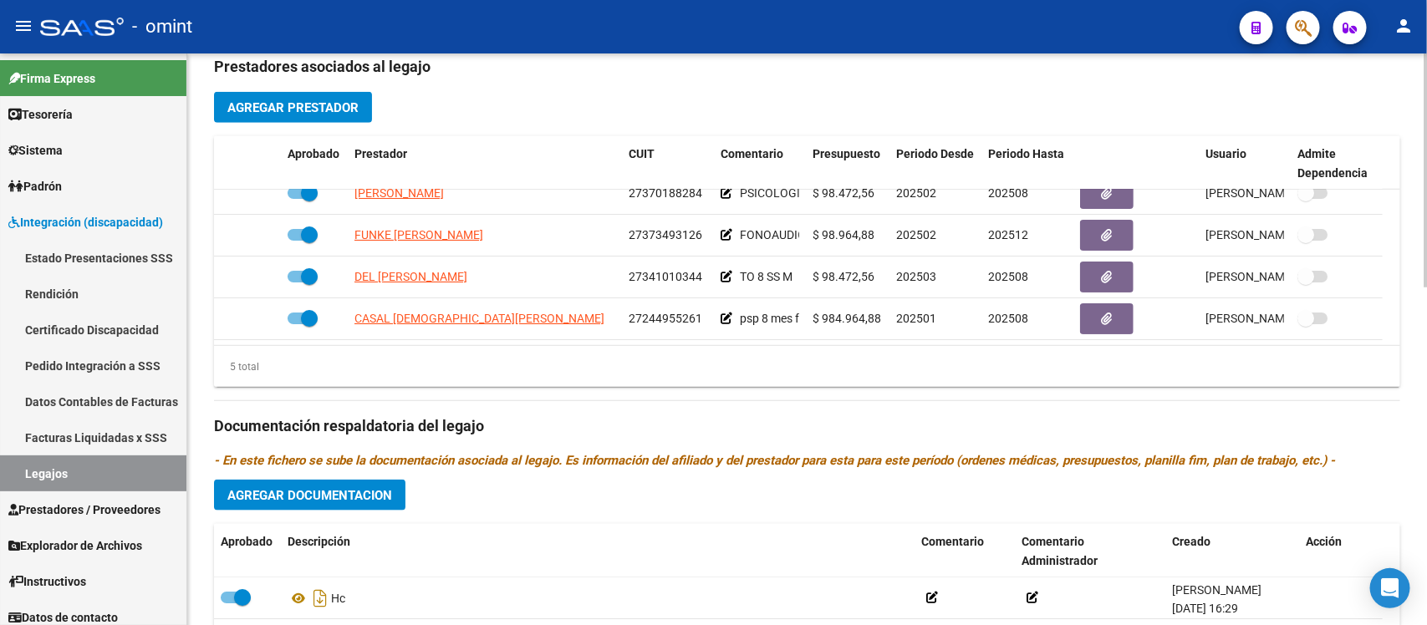
click at [368, 481] on button "Agregar Documentacion" at bounding box center [309, 495] width 191 height 31
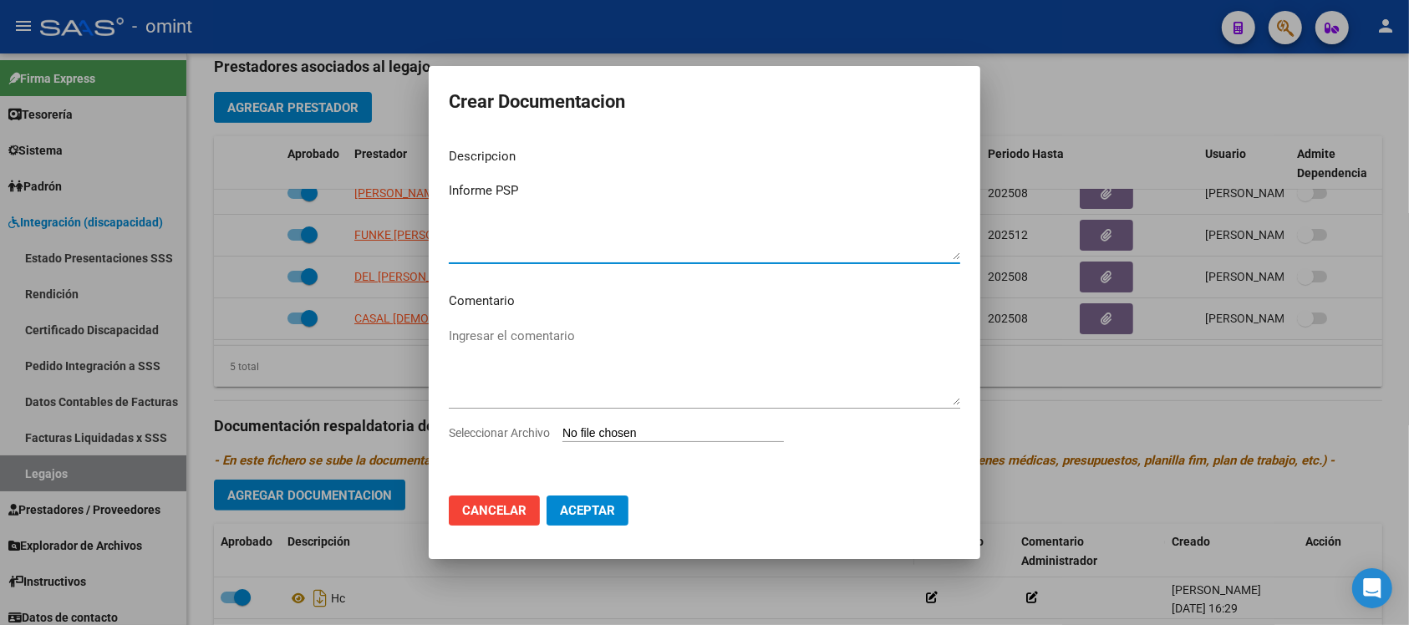
type textarea "Informe PSP"
click at [684, 429] on input "Seleccionar Archivo" at bounding box center [674, 434] width 222 height 16
type input "C:\fakepath\4926753702_25071507140_form048.pdf"
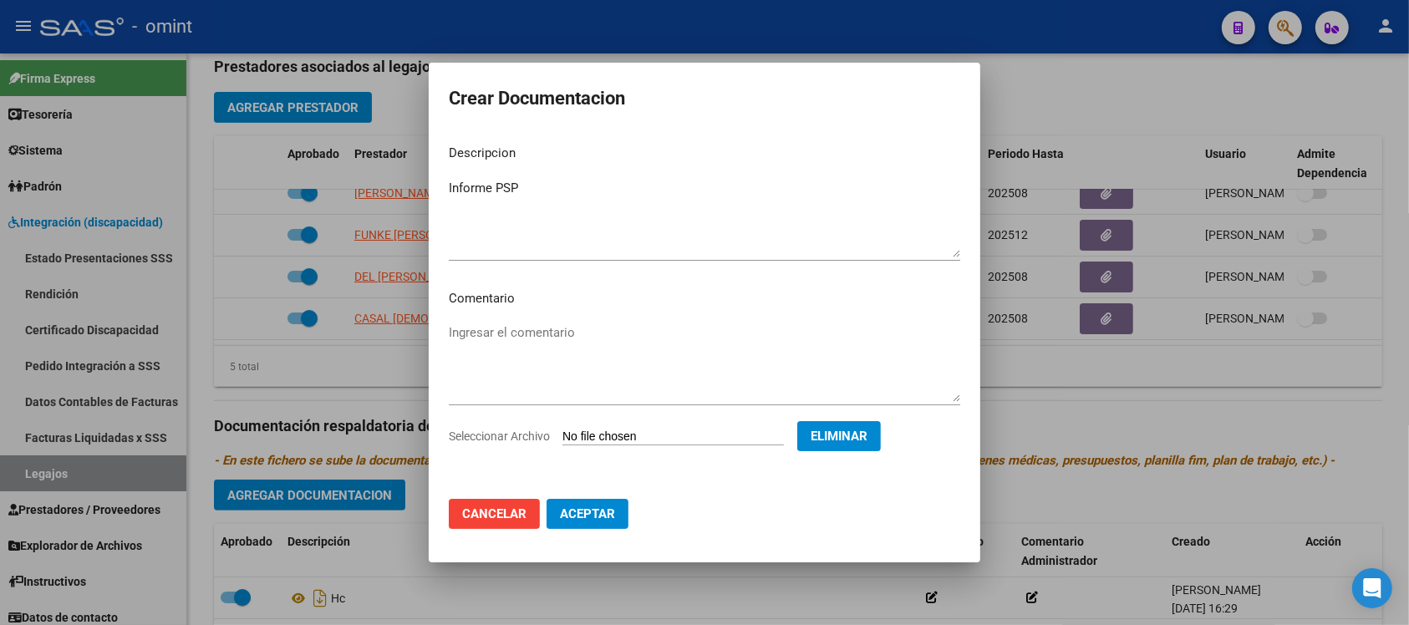
click at [600, 529] on mat-dialog-actions "Cancelar Aceptar" at bounding box center [705, 514] width 512 height 57
click at [599, 523] on button "Aceptar" at bounding box center [588, 514] width 82 height 30
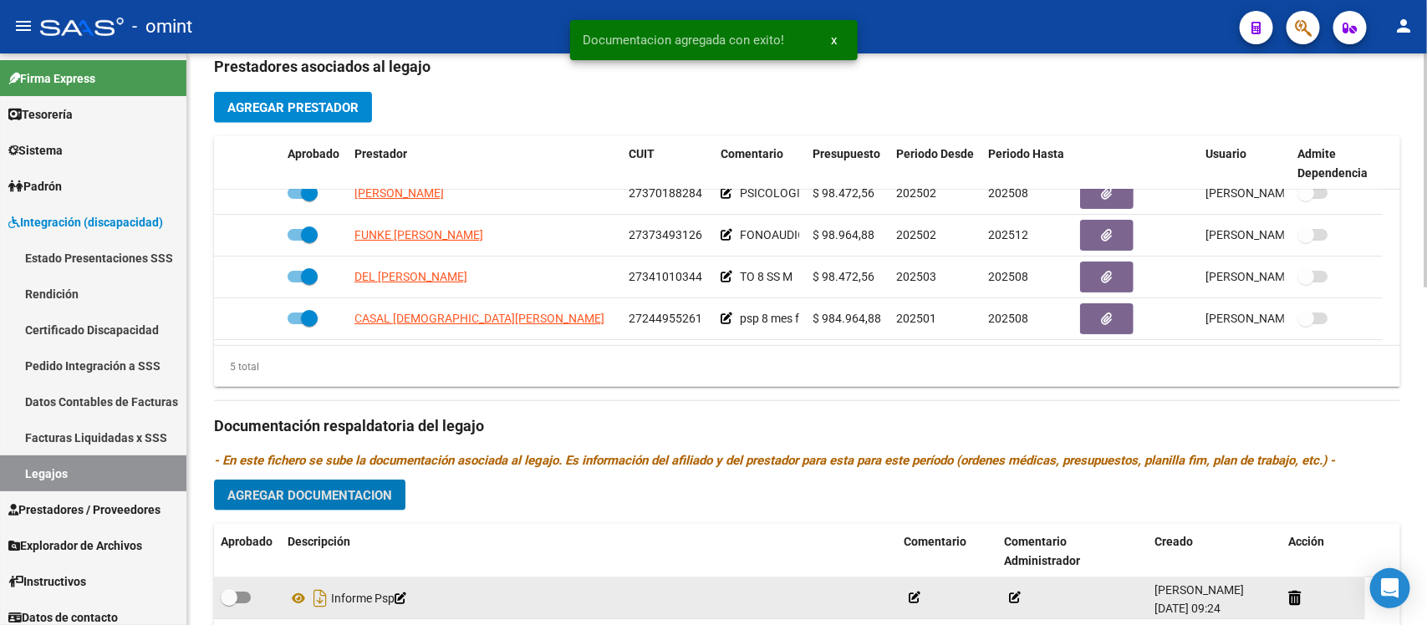
click at [235, 594] on span at bounding box center [229, 597] width 17 height 17
click at [229, 604] on input "checkbox" at bounding box center [228, 604] width 1 height 1
checkbox input "true"
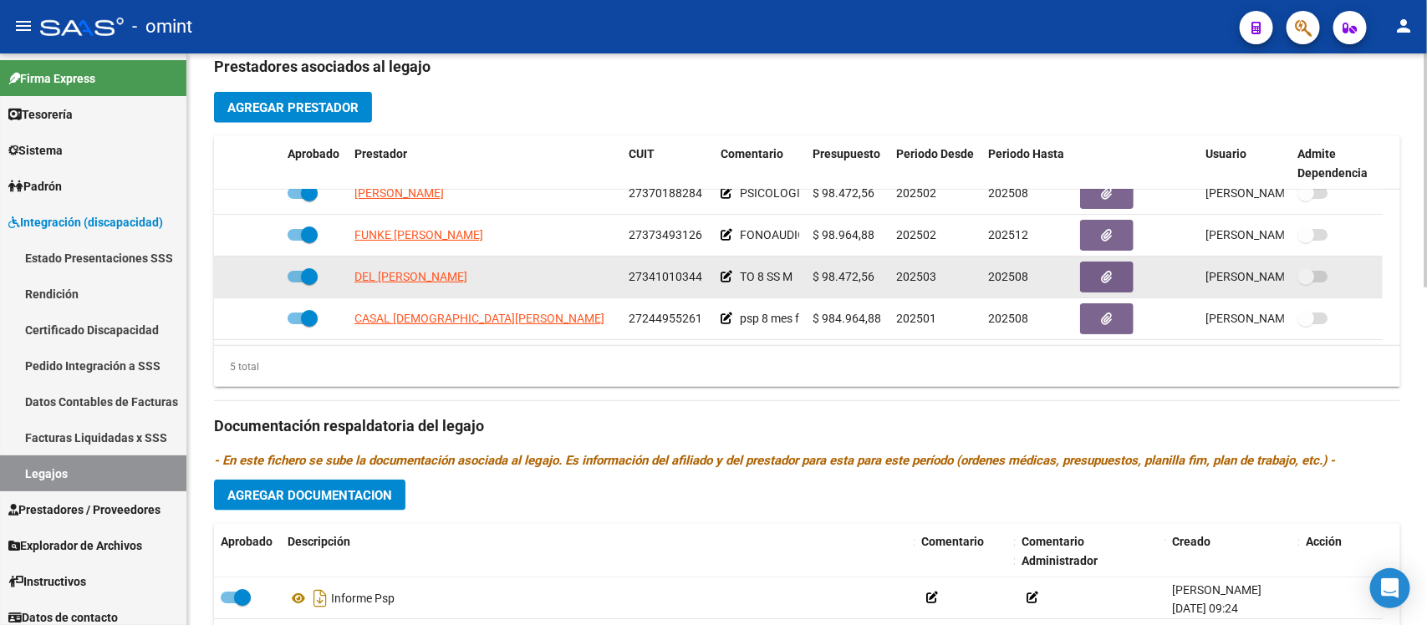
scroll to position [0, 0]
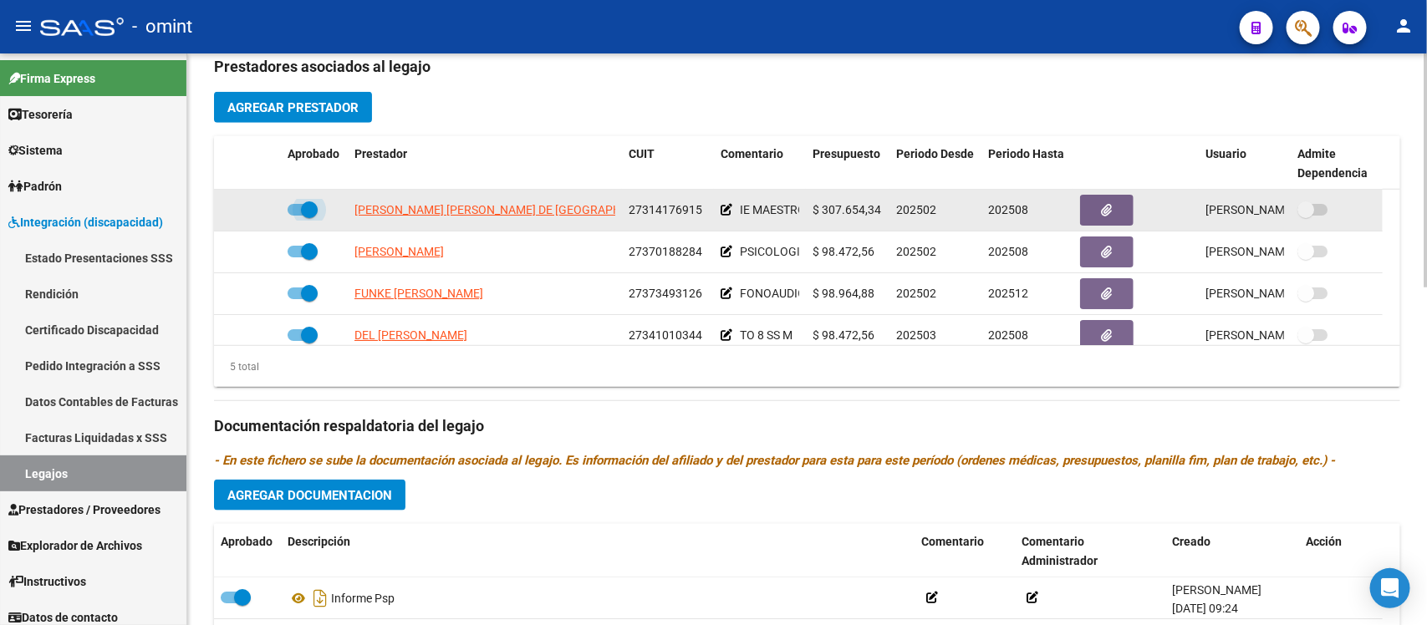
click at [311, 215] on span at bounding box center [309, 209] width 17 height 17
click at [296, 216] on input "checkbox" at bounding box center [295, 216] width 1 height 1
checkbox input "false"
click at [259, 211] on icon at bounding box center [257, 210] width 12 height 12
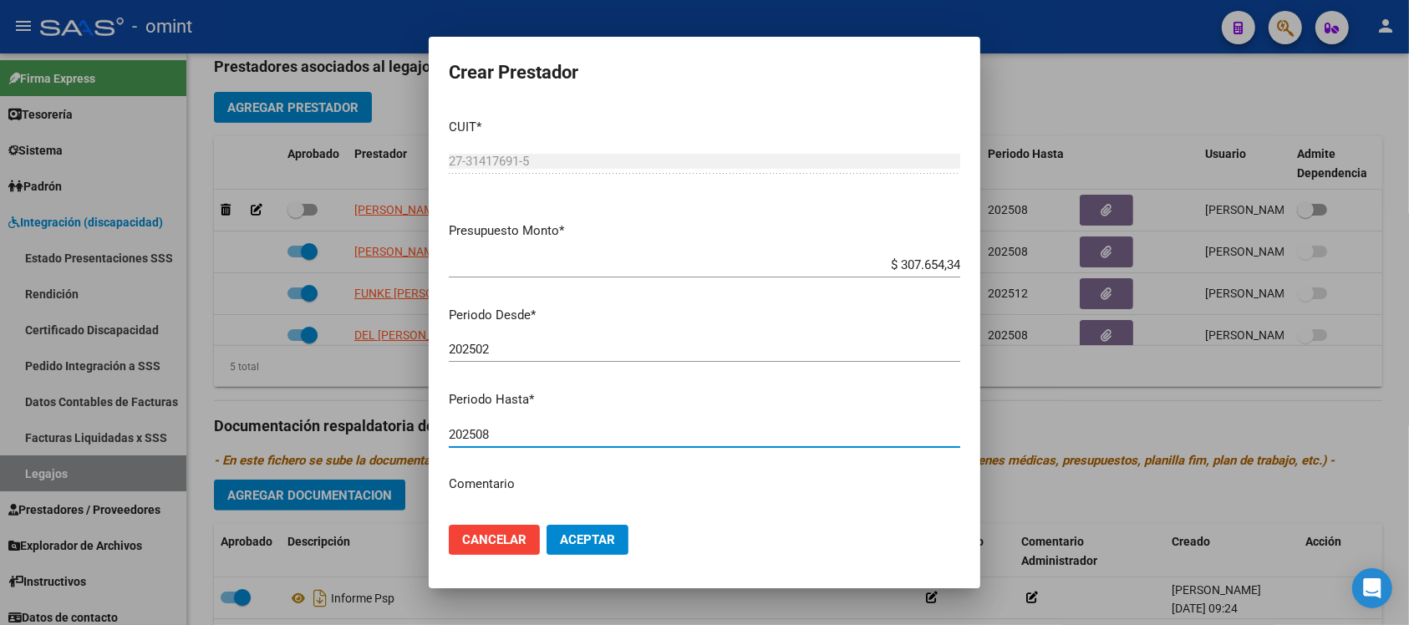
click at [527, 439] on input "202508" at bounding box center [705, 434] width 512 height 15
type input "202512"
click at [547, 525] on button "Aceptar" at bounding box center [588, 540] width 82 height 30
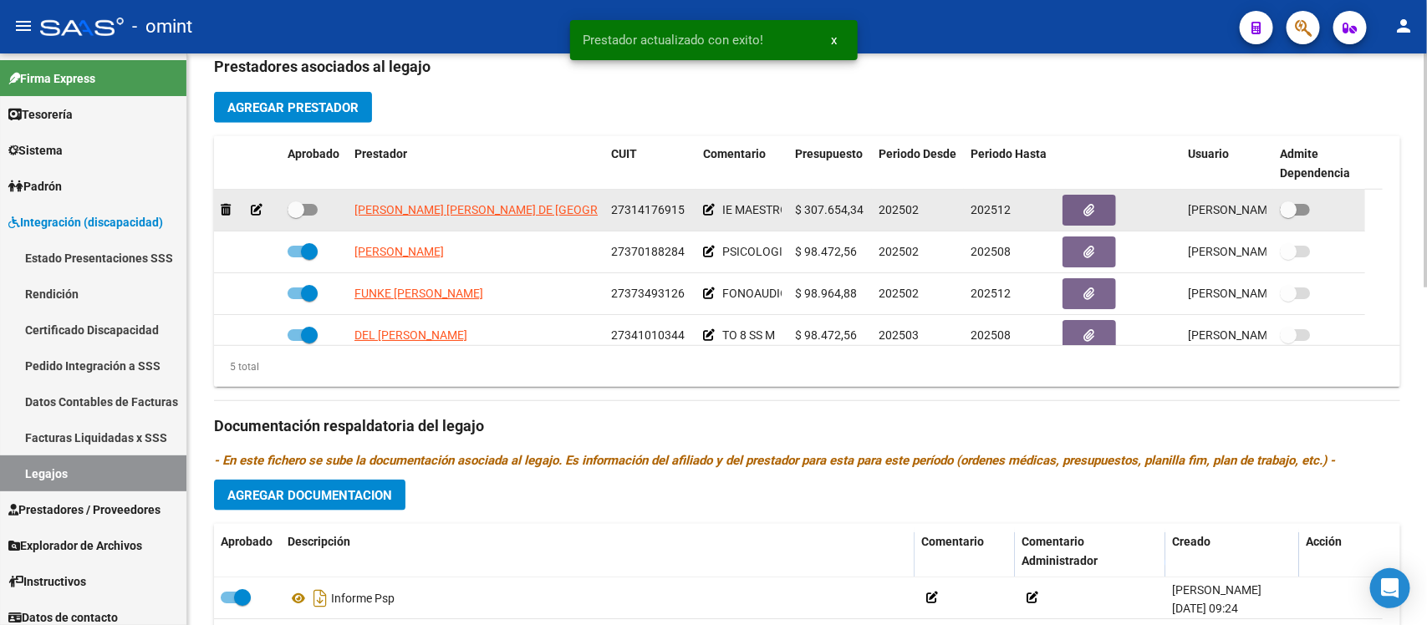
click at [303, 213] on span at bounding box center [296, 209] width 17 height 17
click at [296, 216] on input "checkbox" at bounding box center [295, 216] width 1 height 1
checkbox input "true"
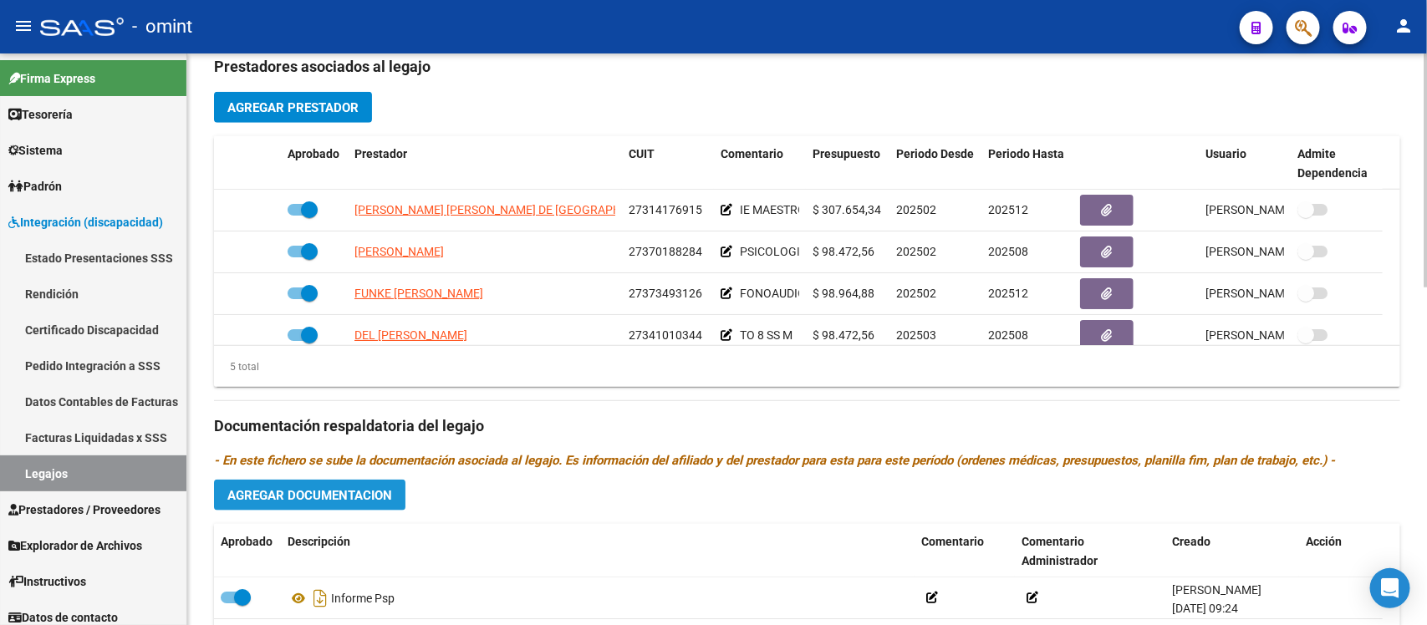
click at [272, 496] on span "Agregar Documentacion" at bounding box center [309, 495] width 165 height 15
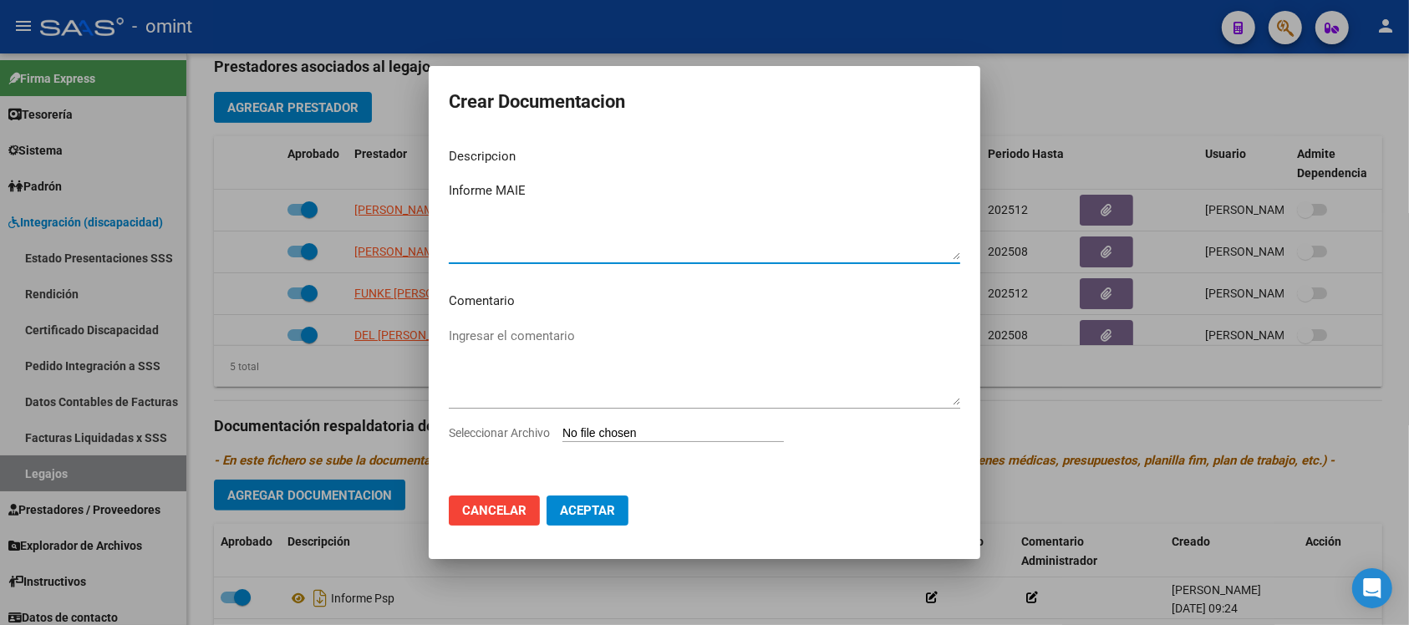
type textarea "Informe MAIE"
click at [642, 429] on input "Seleccionar Archivo" at bounding box center [674, 434] width 222 height 16
type input "C:\fakepath\4926753702_25071507200_inf-seg-eval-sem.pdf"
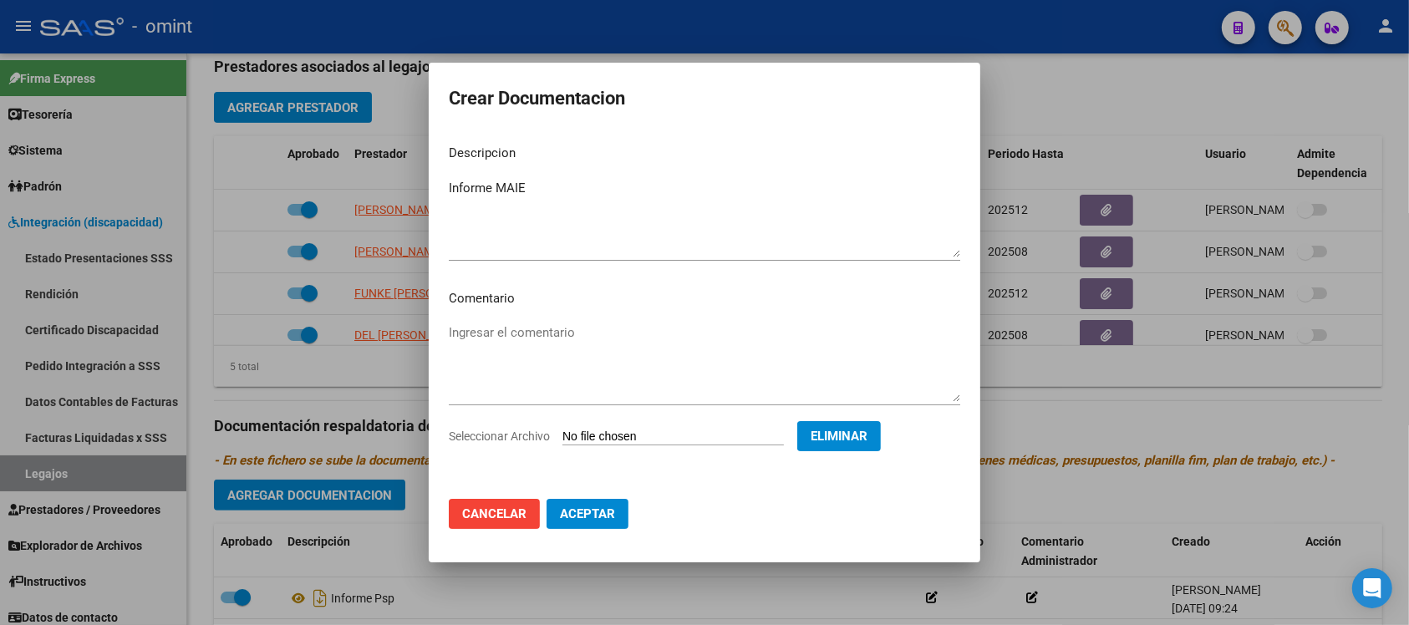
click at [598, 535] on mat-dialog-actions "Cancelar Aceptar" at bounding box center [705, 514] width 512 height 57
click at [604, 521] on button "Aceptar" at bounding box center [588, 514] width 82 height 30
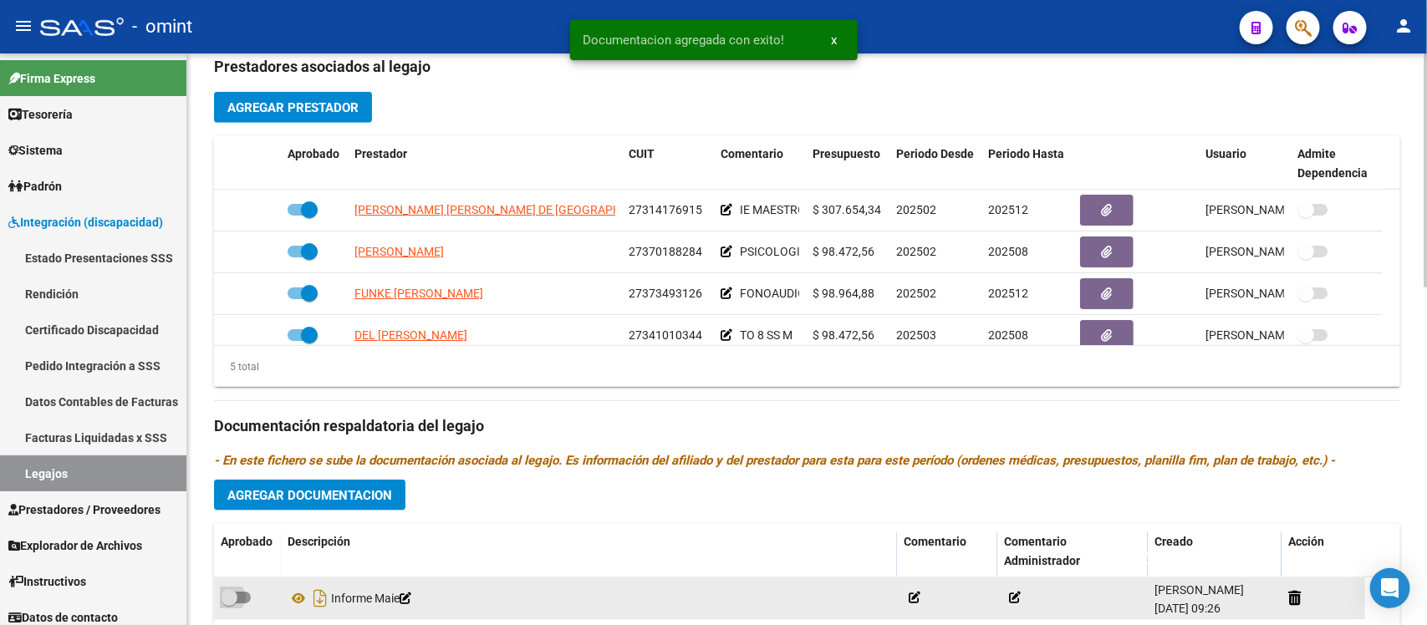
click at [232, 591] on span at bounding box center [229, 597] width 17 height 17
click at [229, 604] on input "checkbox" at bounding box center [228, 604] width 1 height 1
checkbox input "true"
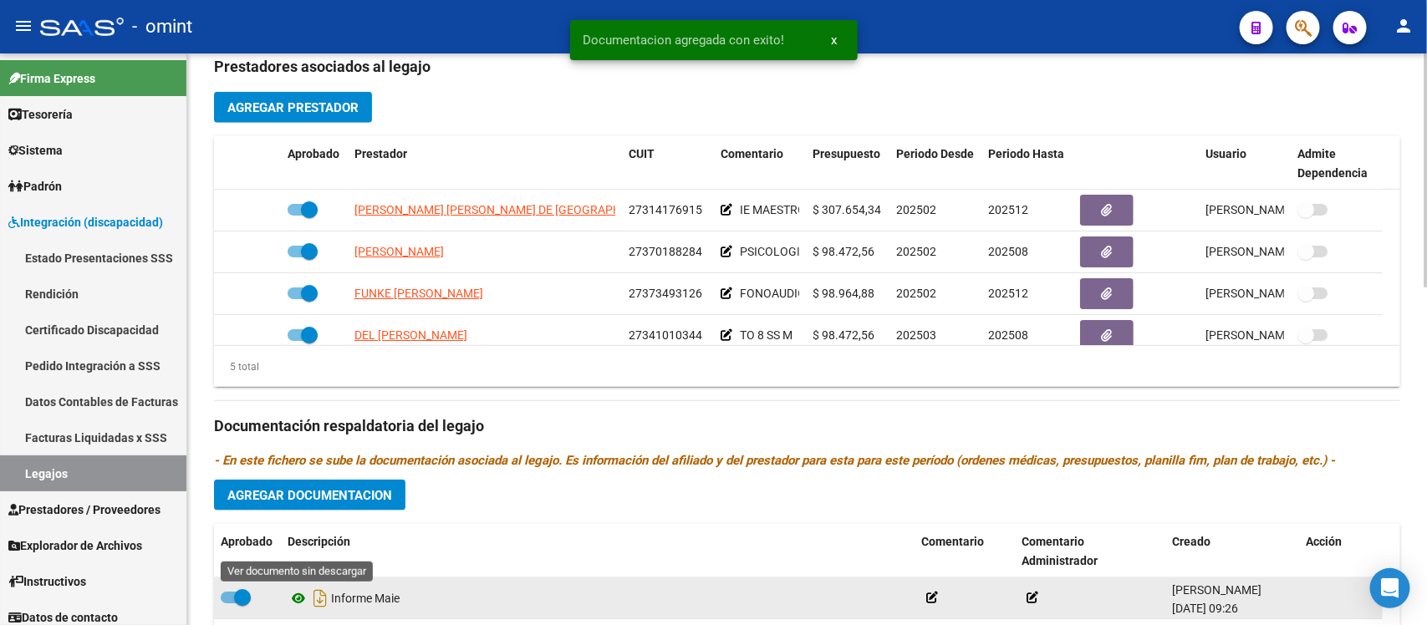
click at [301, 590] on icon at bounding box center [299, 598] width 22 height 20
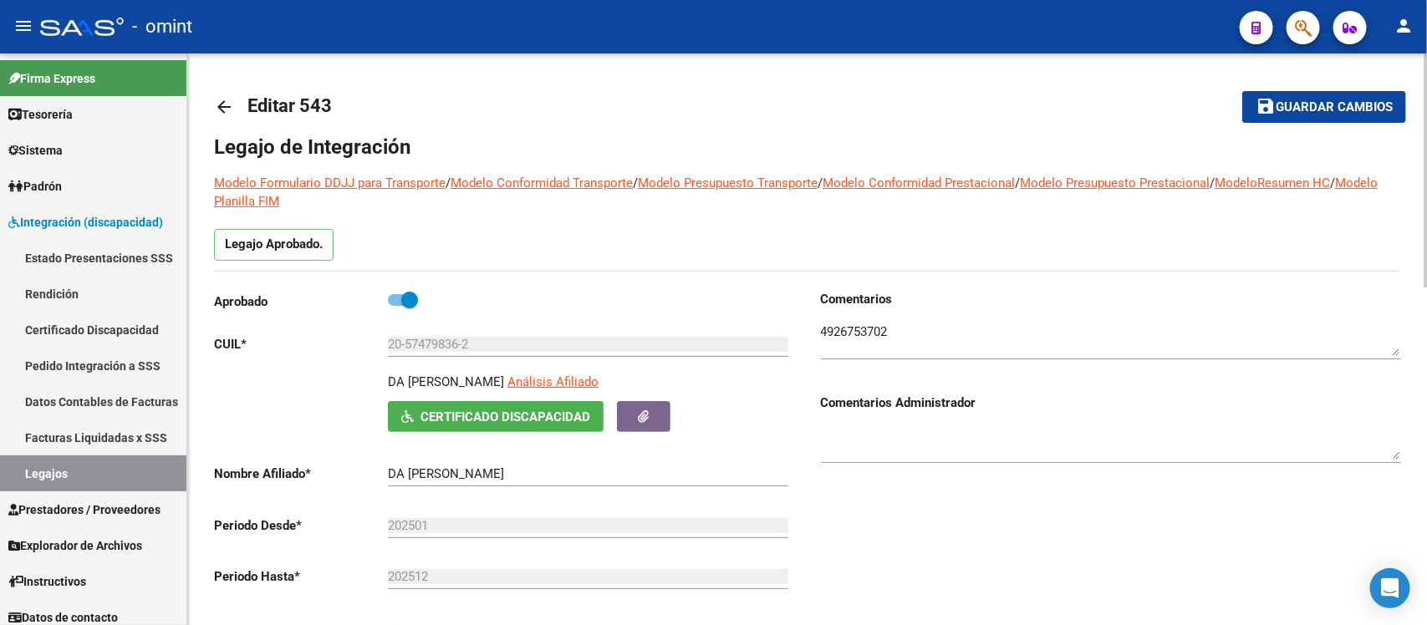
click at [224, 100] on mat-icon "arrow_back" at bounding box center [224, 107] width 20 height 20
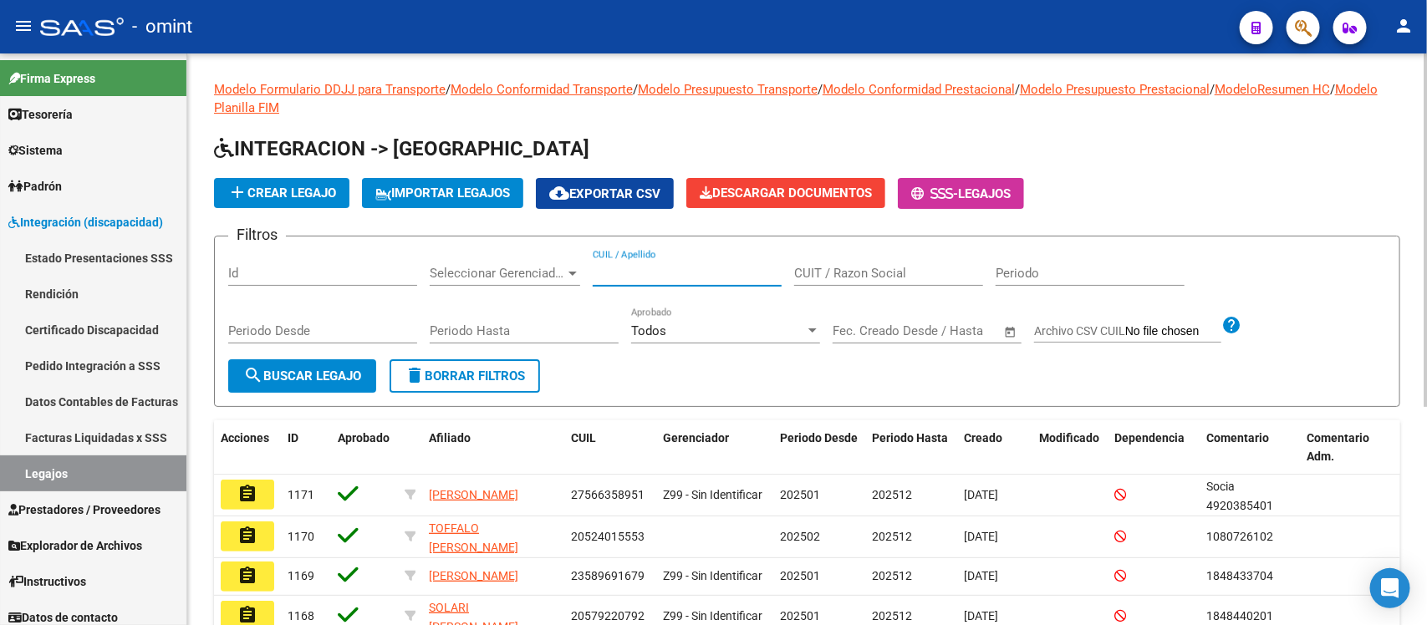
click at [670, 272] on input "CUIL / Apellido" at bounding box center [687, 273] width 189 height 15
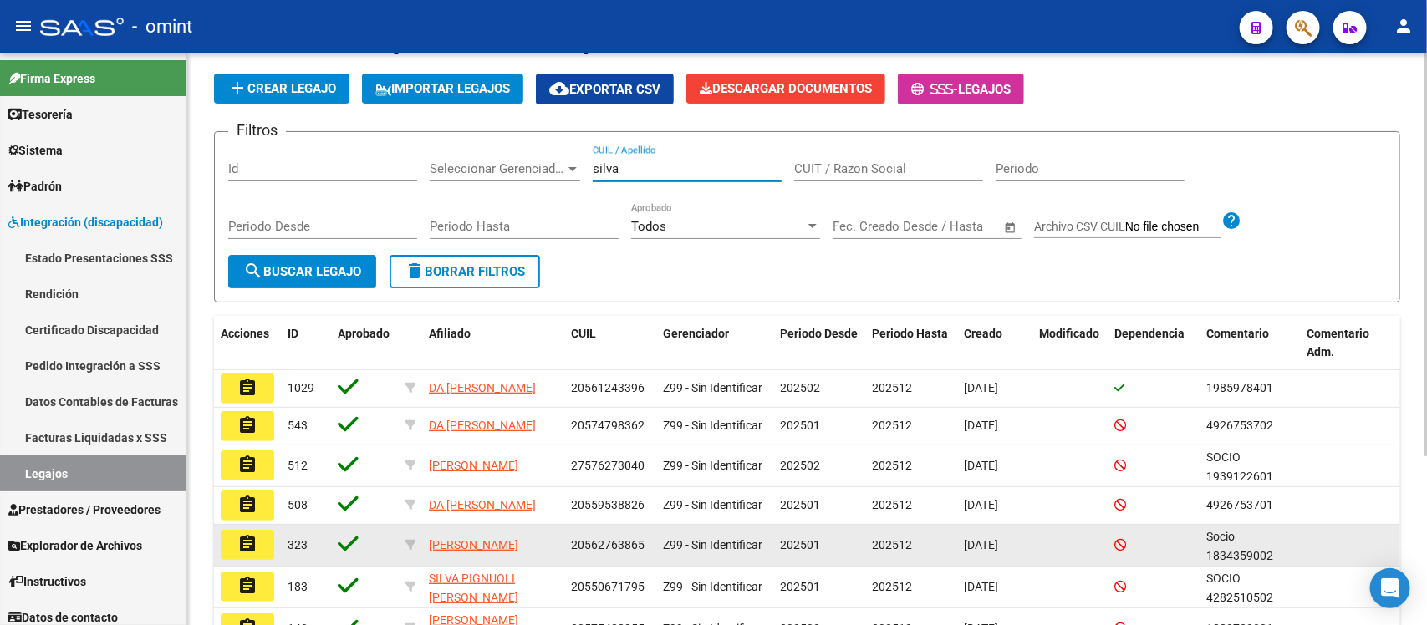
scroll to position [209, 0]
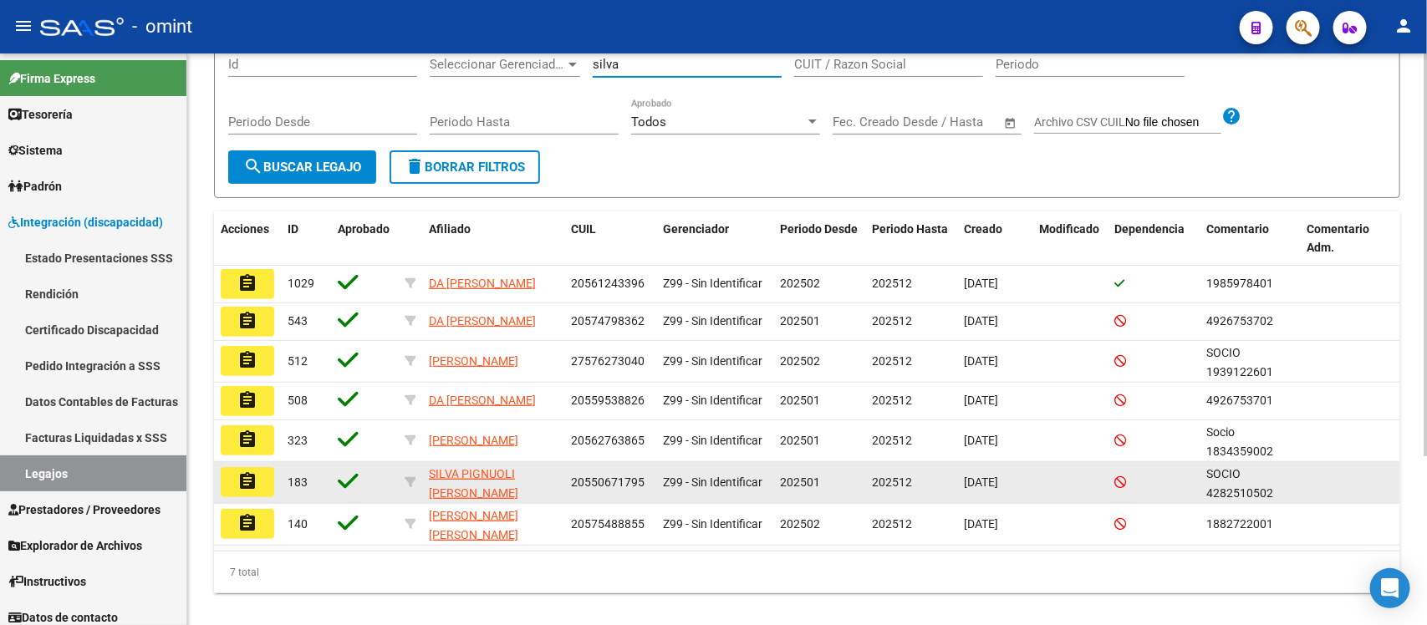
type input "silva"
click at [222, 497] on button "assignment" at bounding box center [247, 482] width 53 height 30
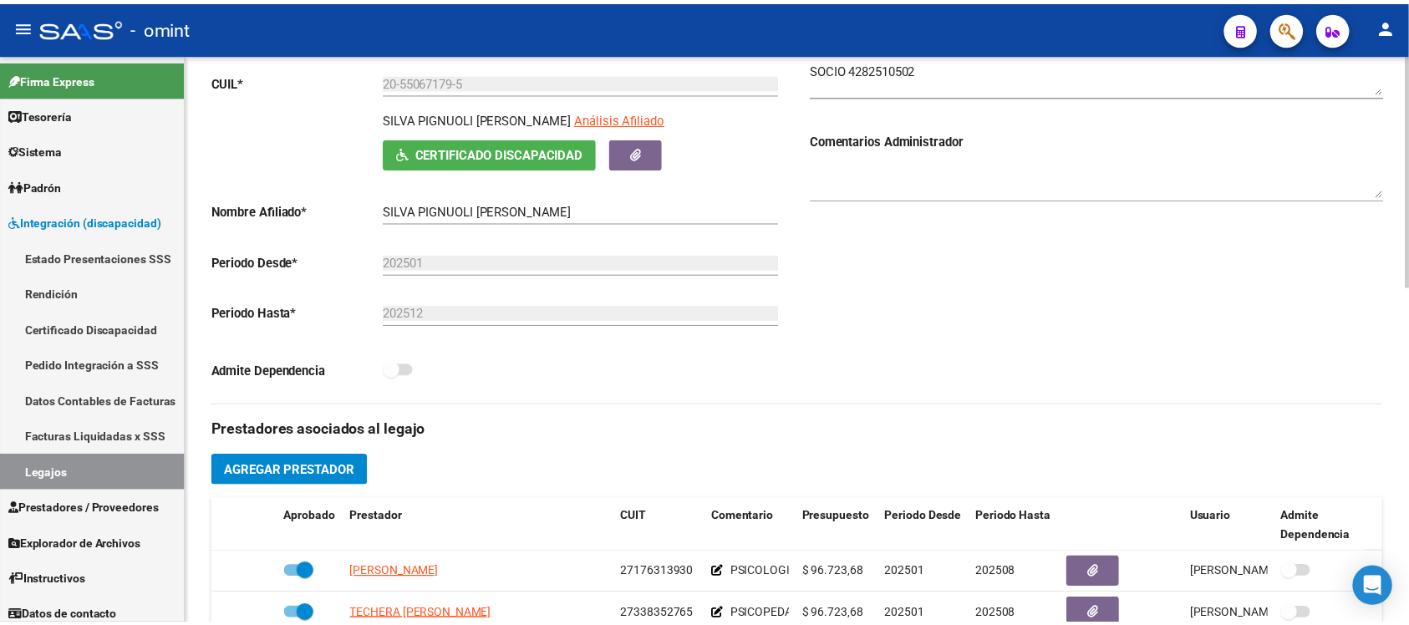
scroll to position [313, 0]
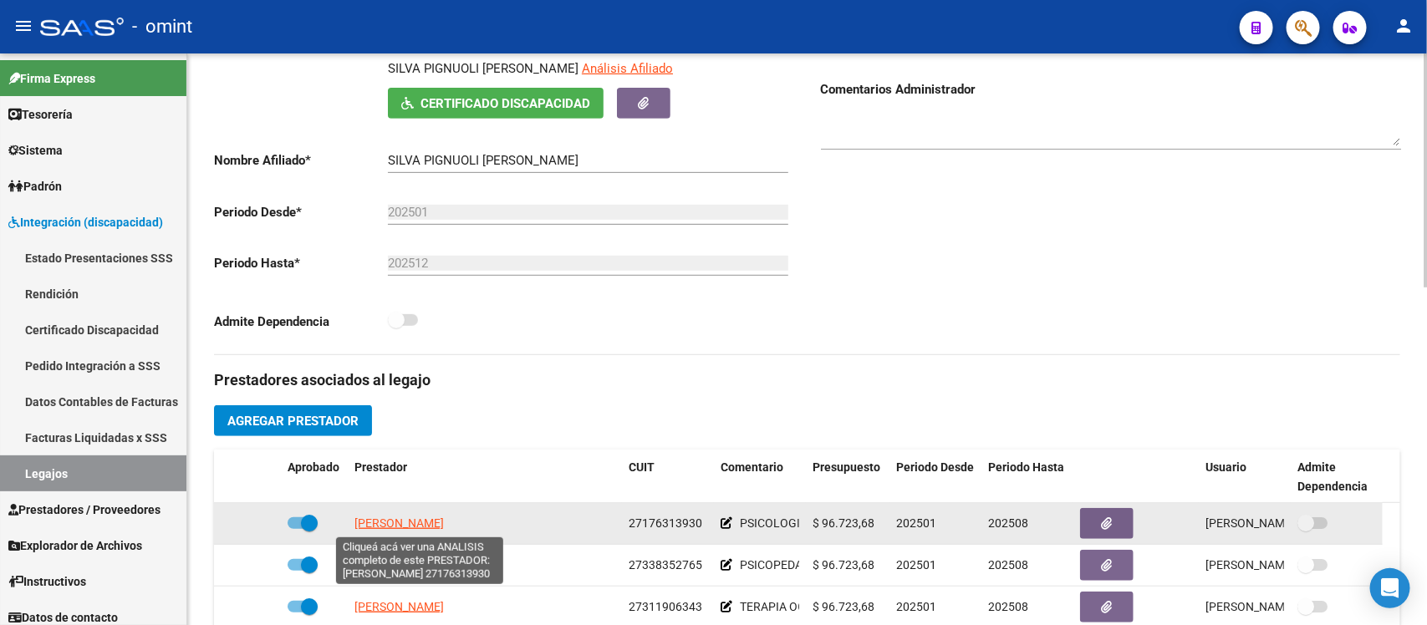
click at [430, 528] on span "[PERSON_NAME]" at bounding box center [398, 523] width 89 height 13
type textarea "27176313930"
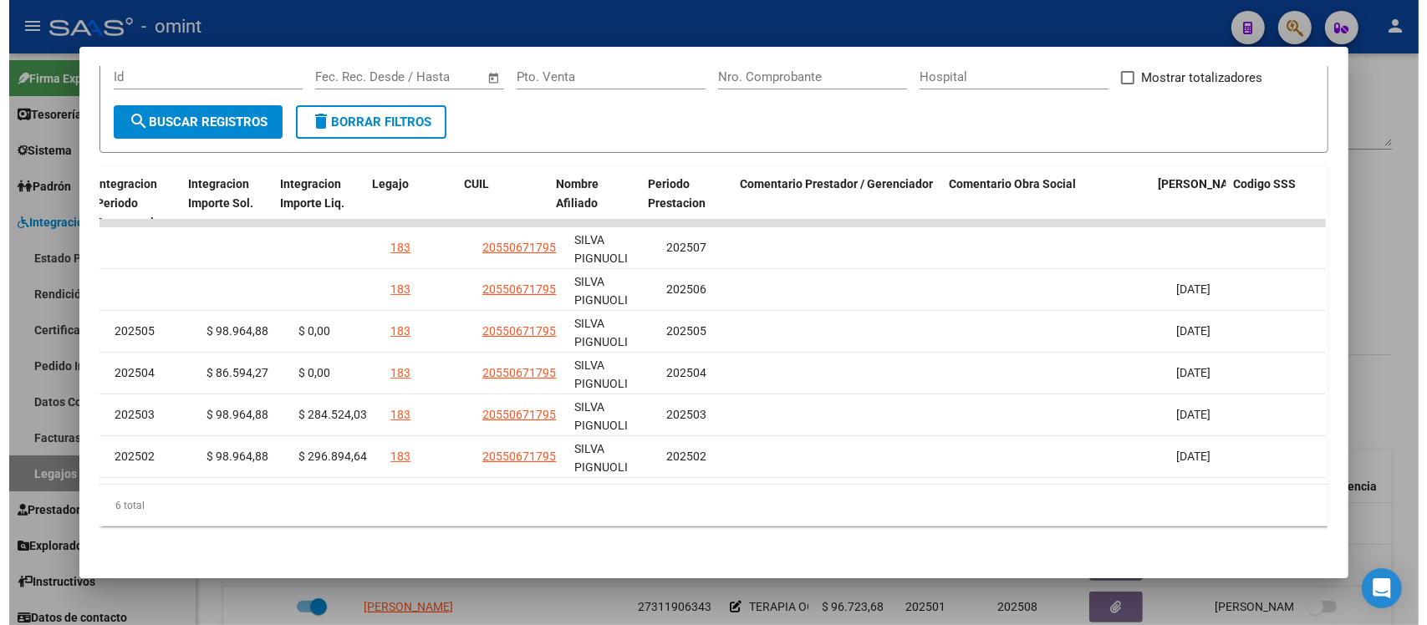
scroll to position [0, 2384]
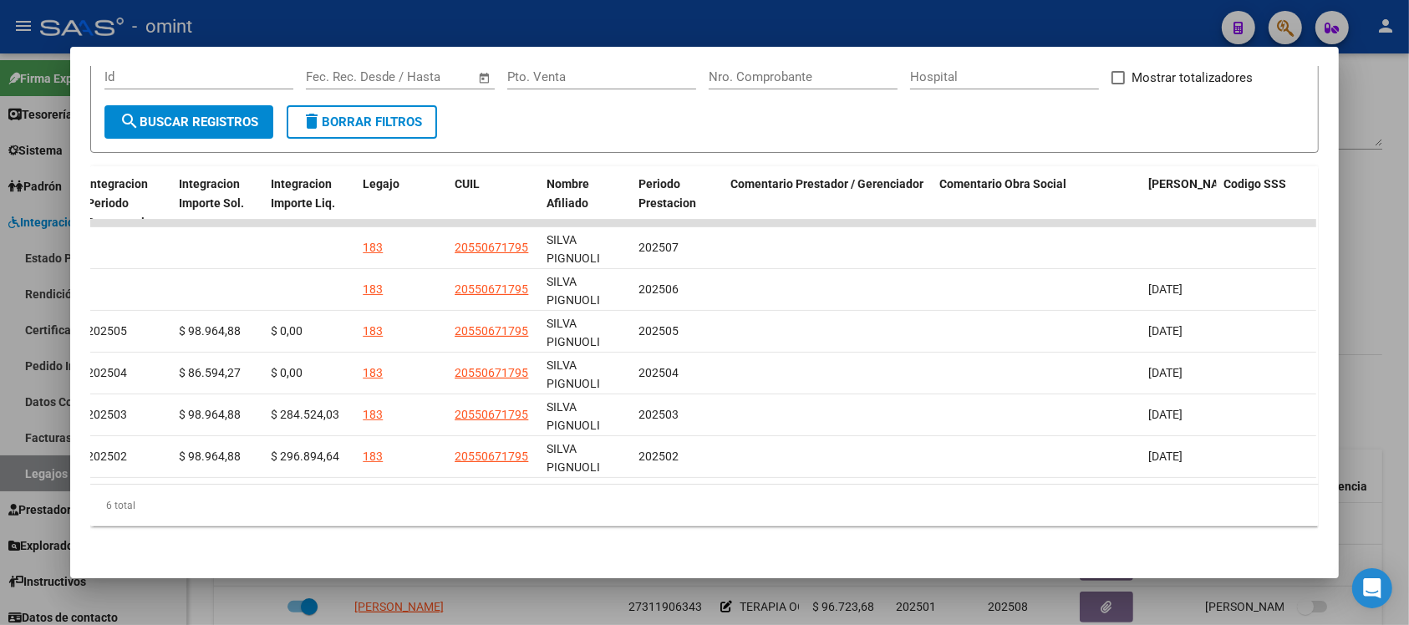
click at [894, 19] on div at bounding box center [704, 312] width 1409 height 625
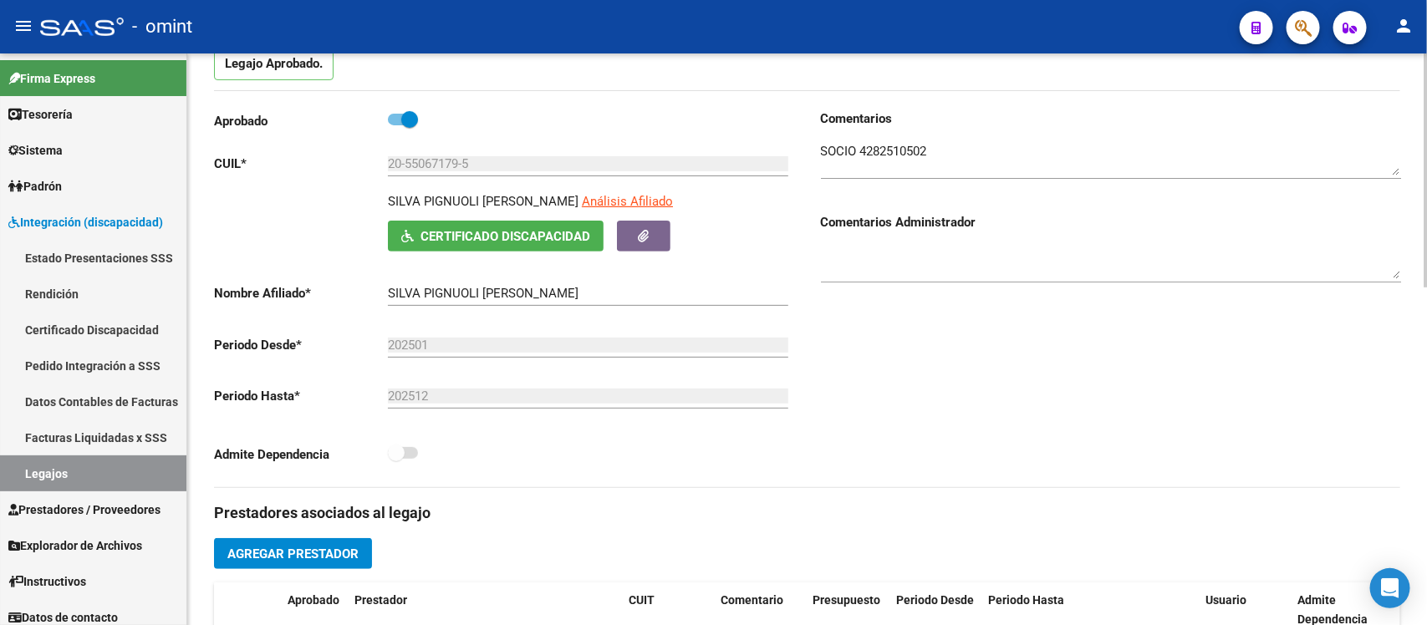
scroll to position [0, 0]
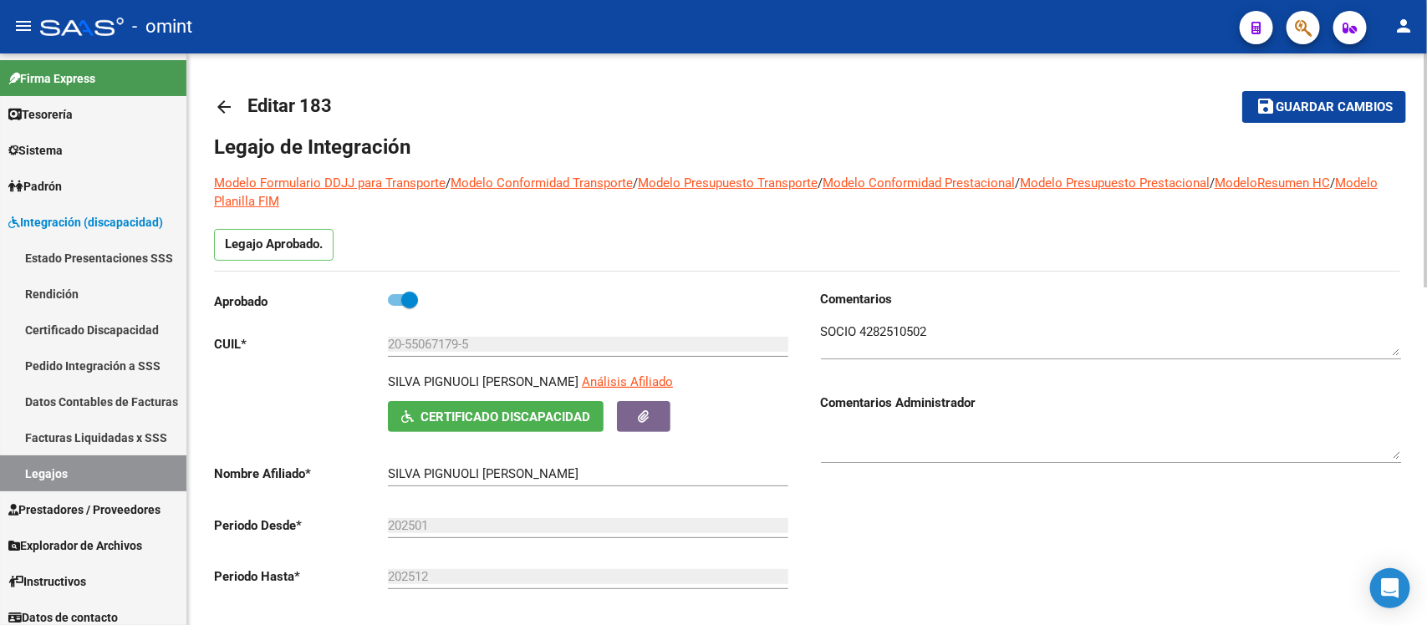
click at [227, 111] on mat-icon "arrow_back" at bounding box center [224, 107] width 20 height 20
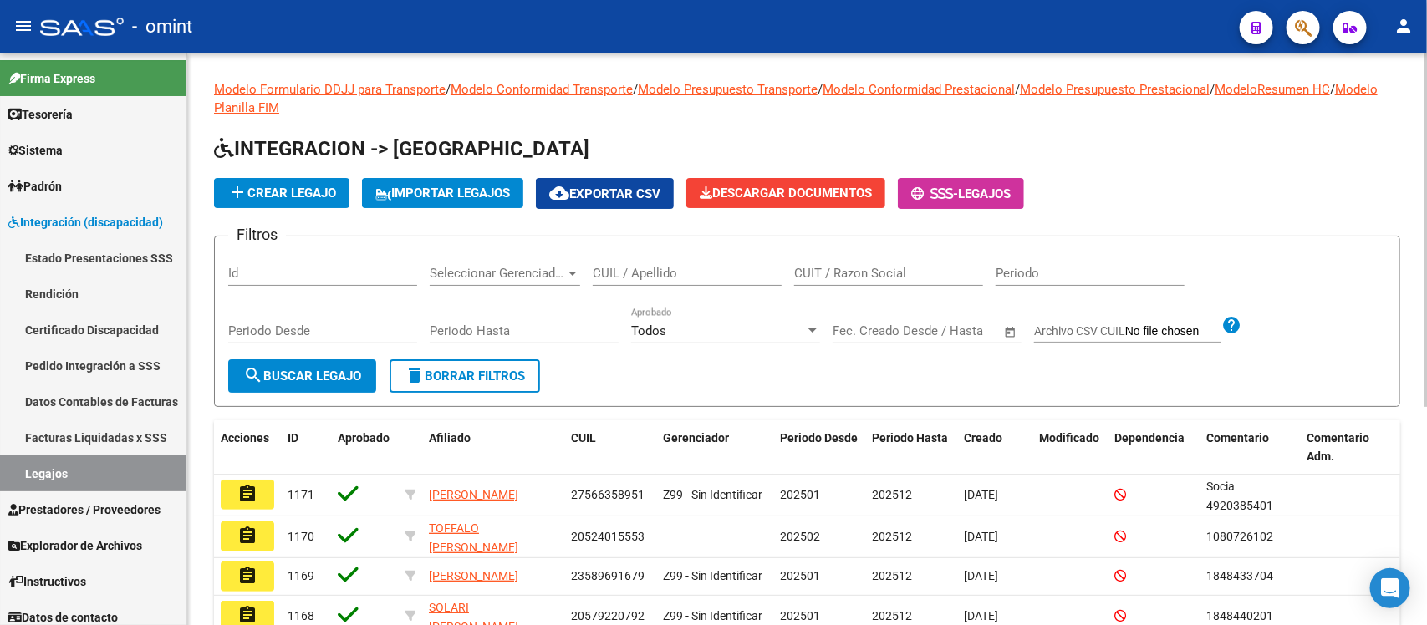
click at [662, 253] on div "CUIL / Apellido" at bounding box center [687, 268] width 189 height 36
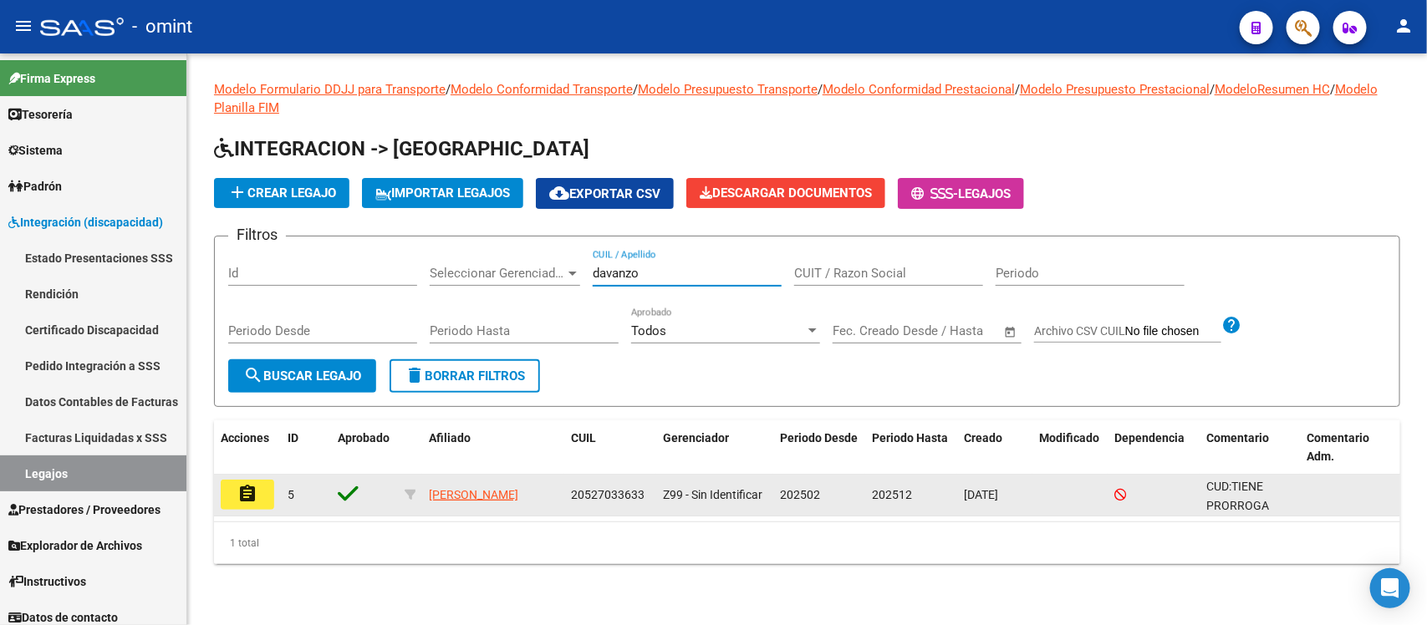
type input "davanzo"
click at [244, 487] on mat-icon "assignment" at bounding box center [247, 494] width 20 height 20
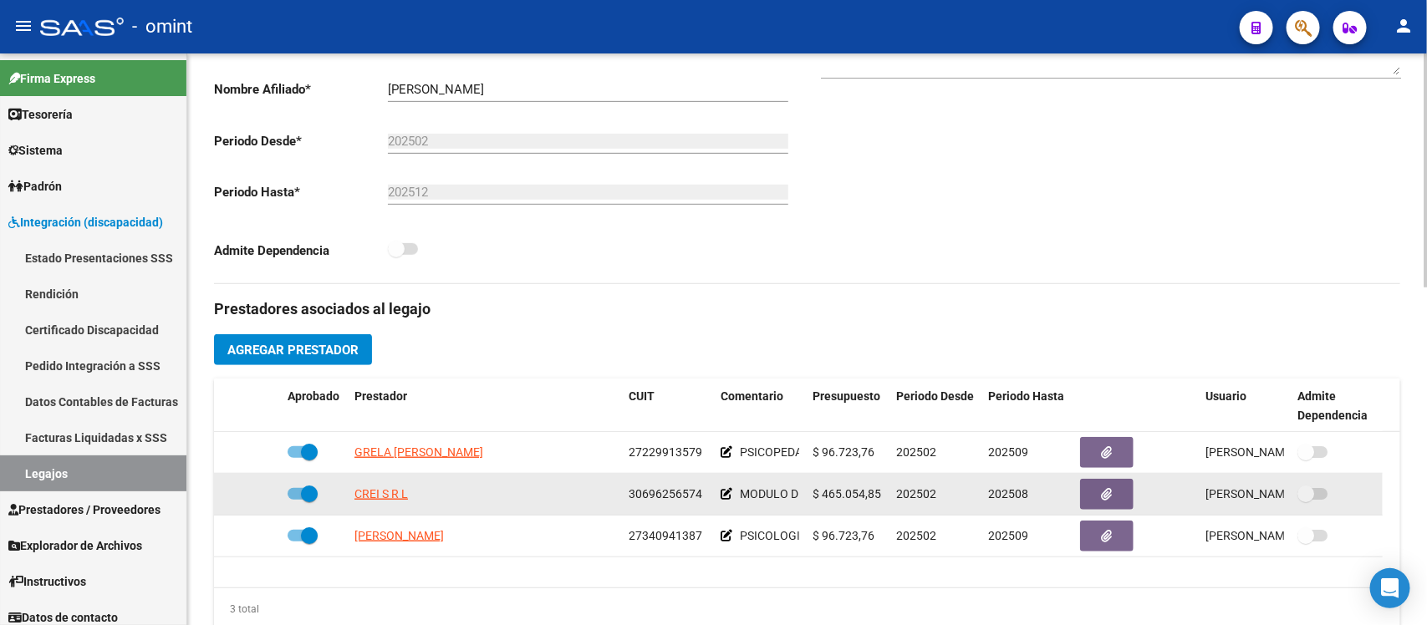
scroll to position [418, 0]
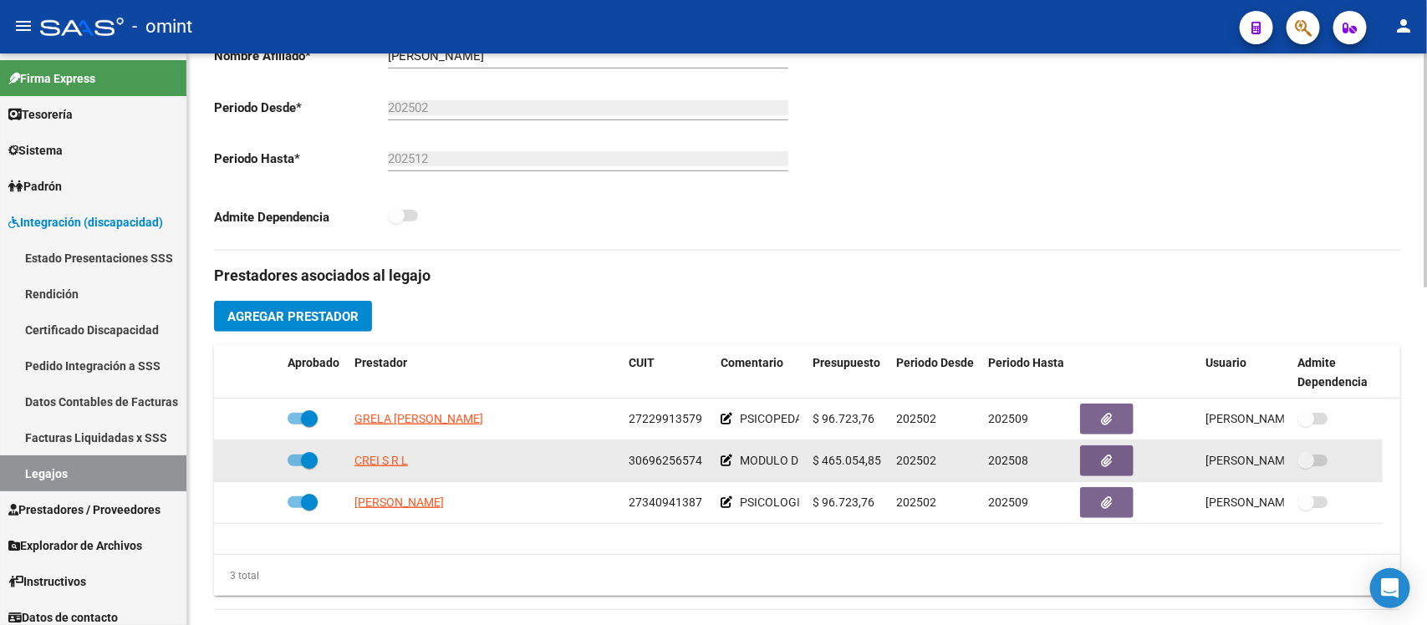
click at [313, 458] on span at bounding box center [309, 460] width 17 height 17
click at [296, 466] on input "checkbox" at bounding box center [295, 466] width 1 height 1
checkbox input "false"
click at [251, 466] on icon at bounding box center [257, 461] width 12 height 12
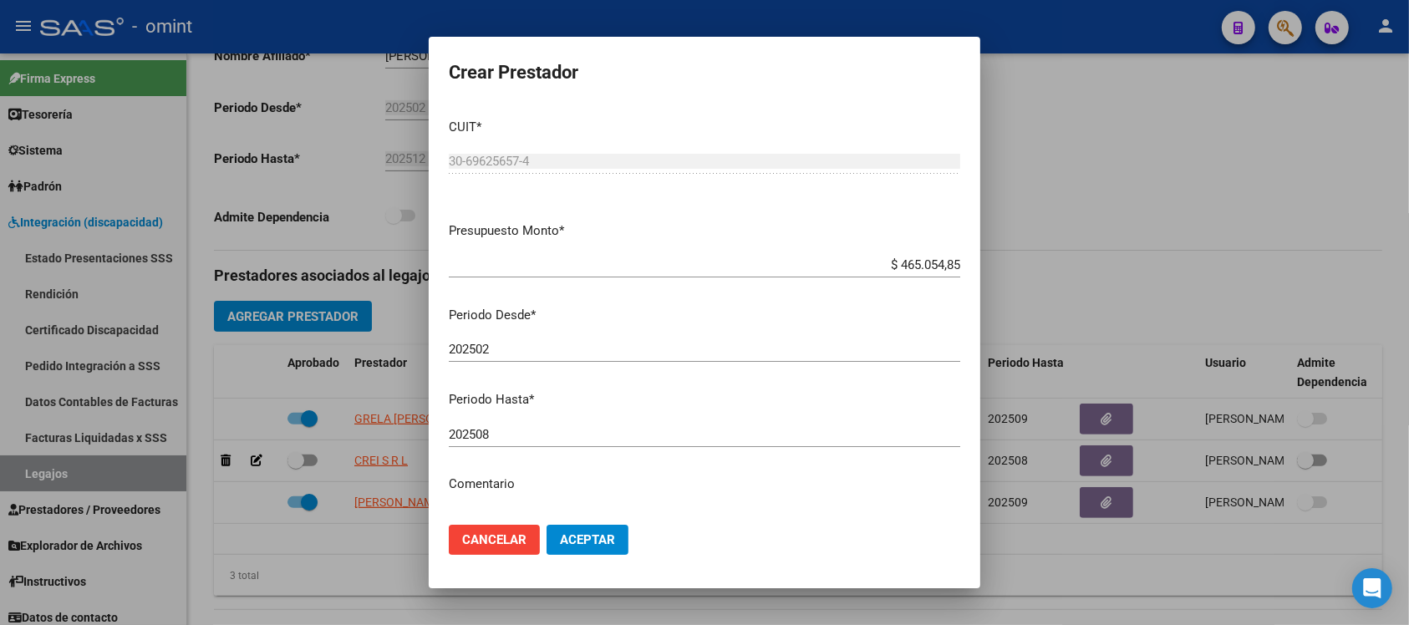
click at [507, 444] on div "202508 Ingresar el periodo" at bounding box center [705, 434] width 512 height 25
type input "202512"
click at [547, 525] on button "Aceptar" at bounding box center [588, 540] width 82 height 30
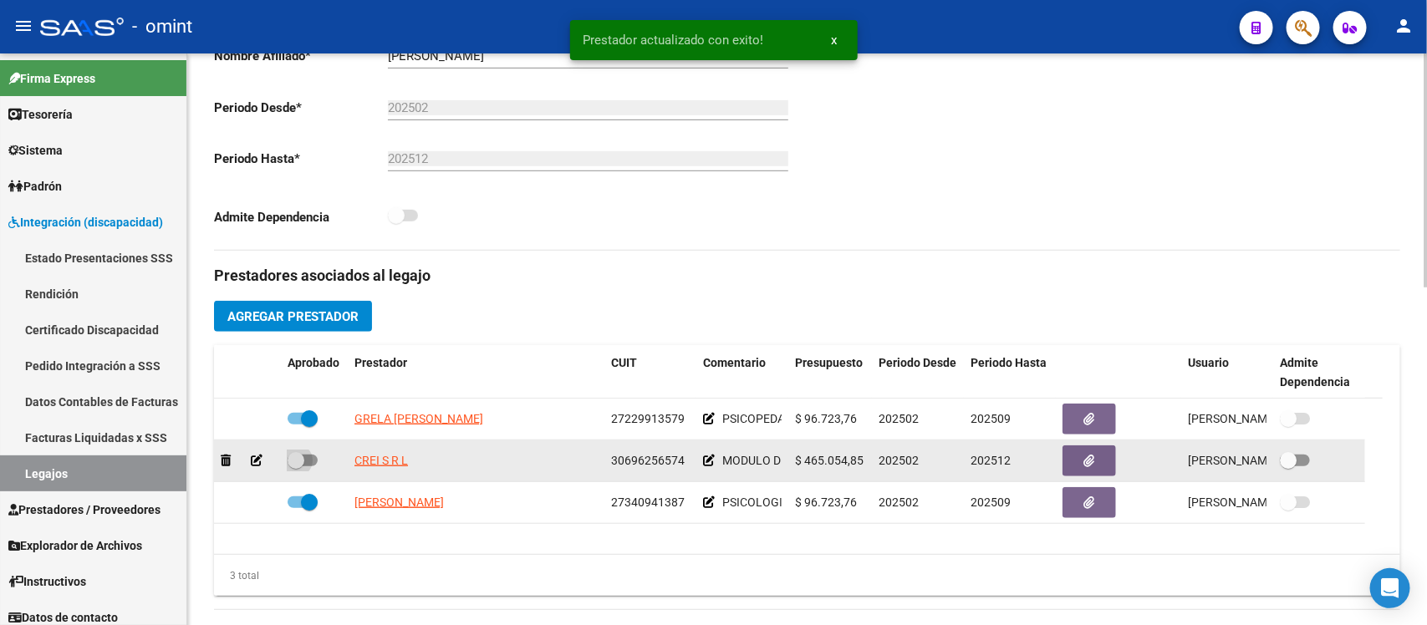
click at [302, 452] on span at bounding box center [296, 460] width 17 height 17
click at [296, 466] on input "checkbox" at bounding box center [295, 466] width 1 height 1
checkbox input "true"
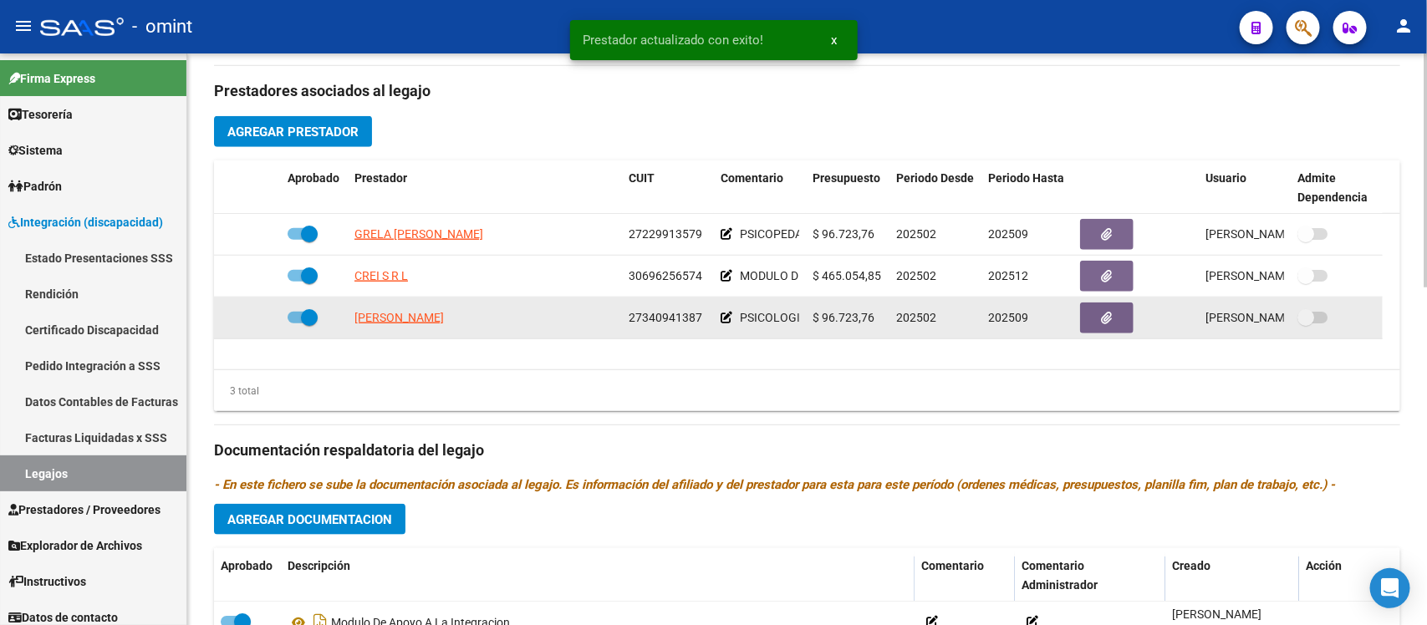
scroll to position [627, 0]
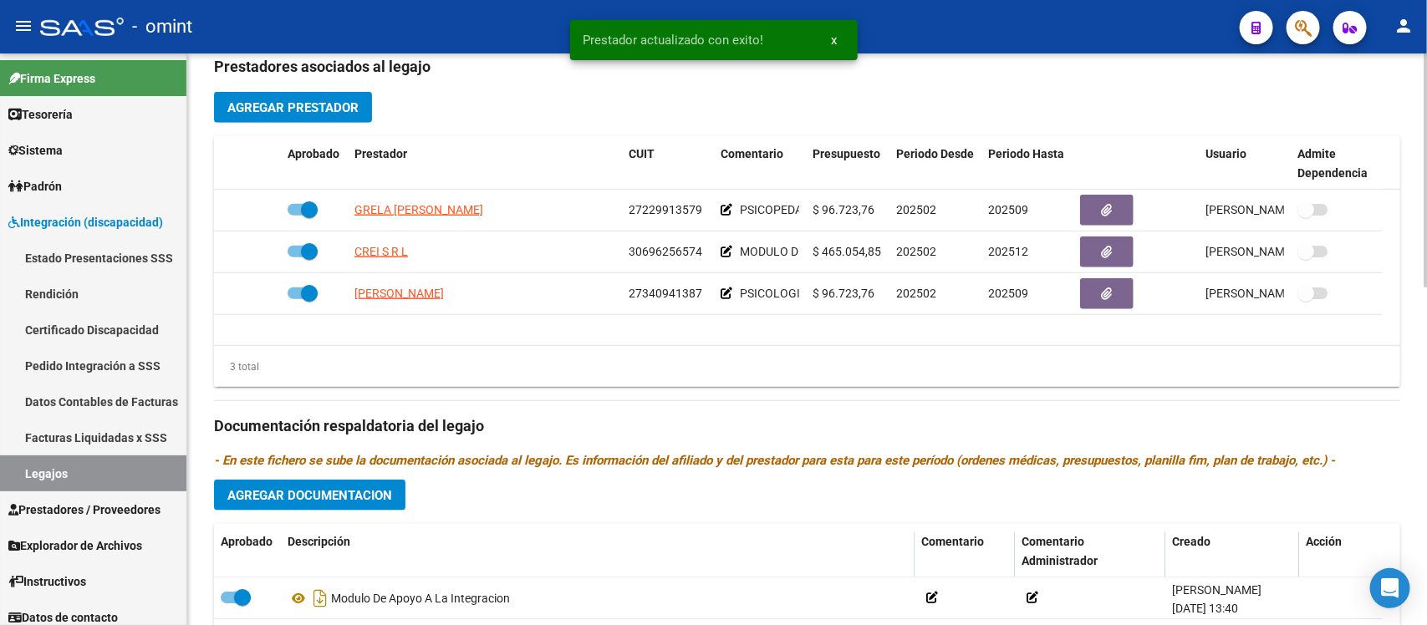
click at [381, 500] on span "Agregar Documentacion" at bounding box center [309, 495] width 165 height 15
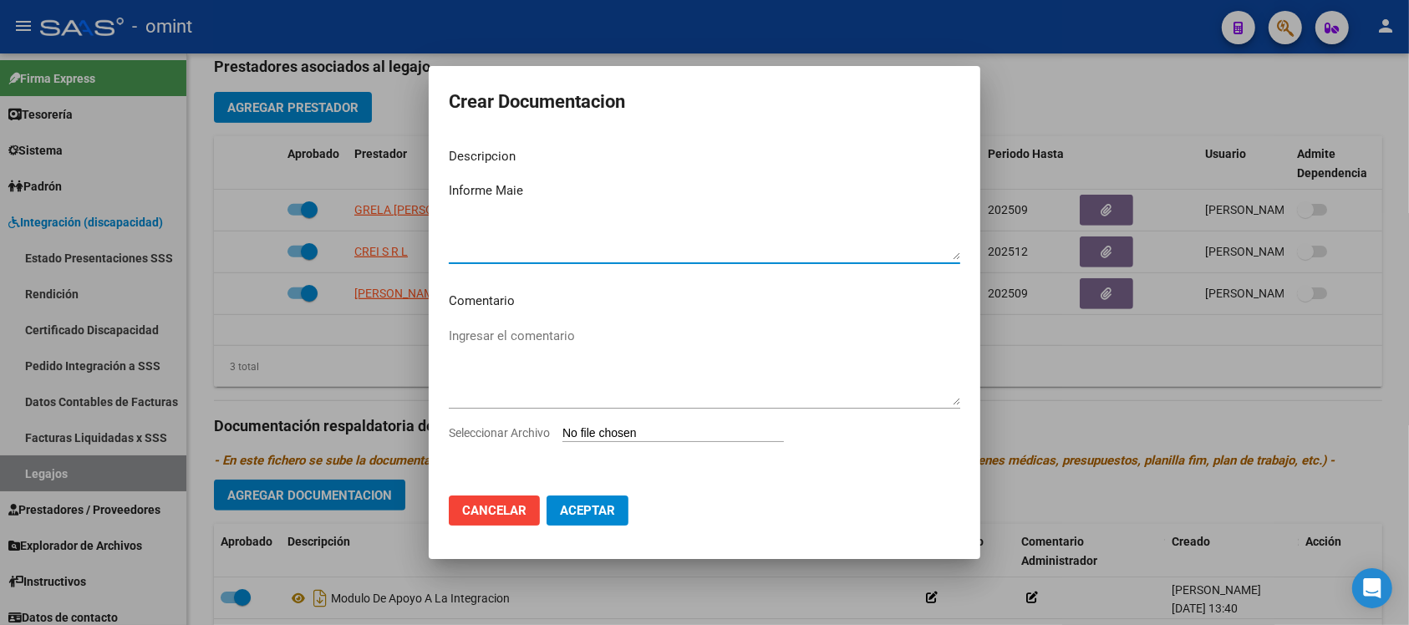
type textarea "Informe Maie"
click at [616, 429] on input "Seleccionar Archivo" at bounding box center [674, 434] width 222 height 16
type input "C:\fakepath\4658378302_25081101450_form048.pdf"
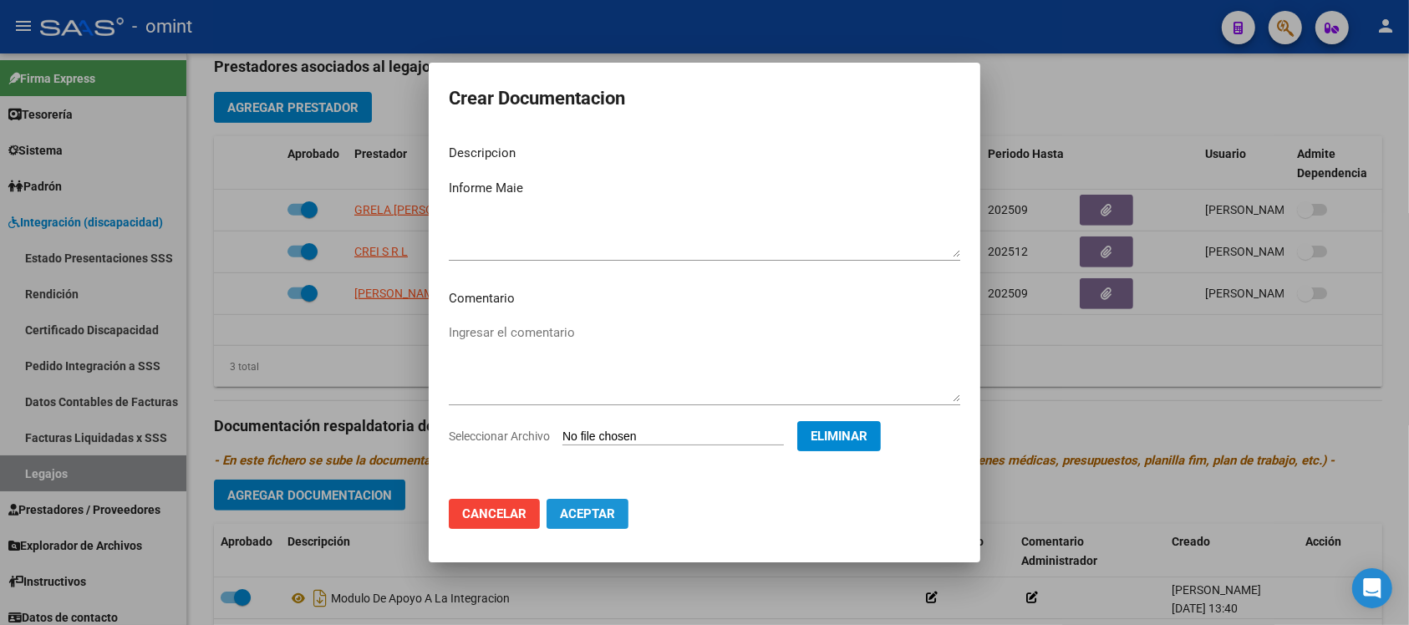
click at [577, 520] on span "Aceptar" at bounding box center [587, 514] width 55 height 15
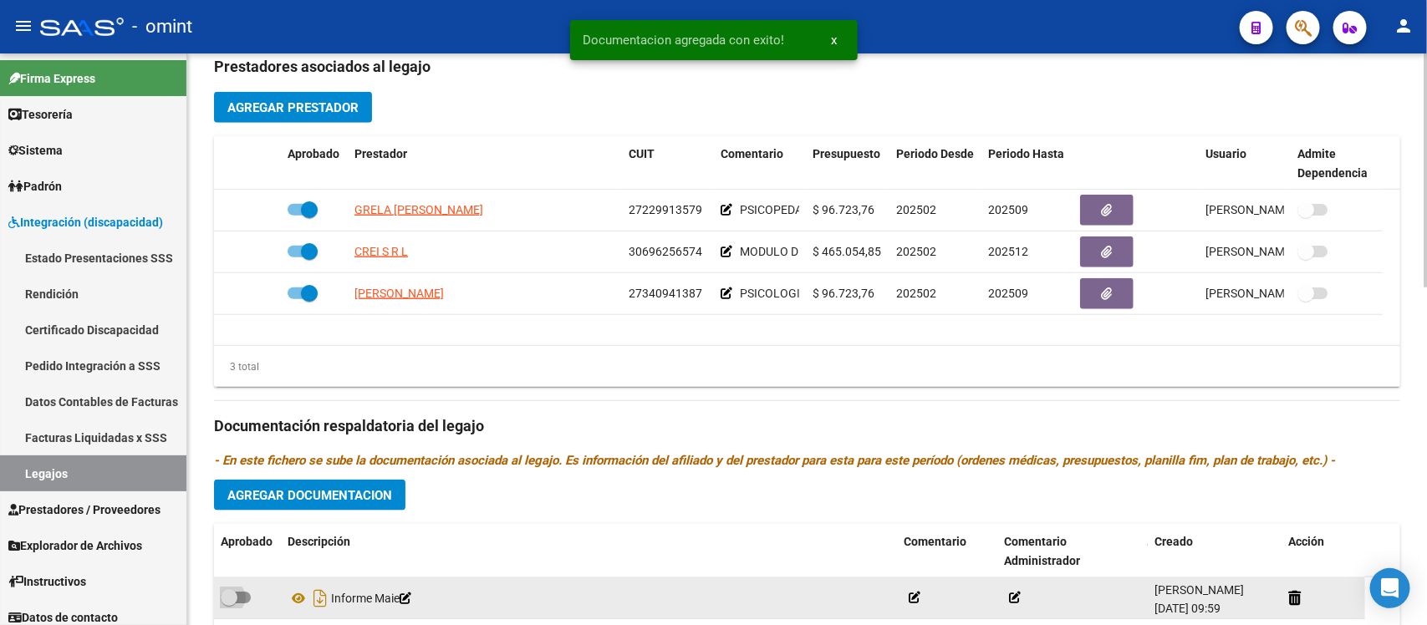
click at [235, 603] on span at bounding box center [229, 597] width 17 height 17
click at [229, 604] on input "checkbox" at bounding box center [228, 604] width 1 height 1
checkbox input "true"
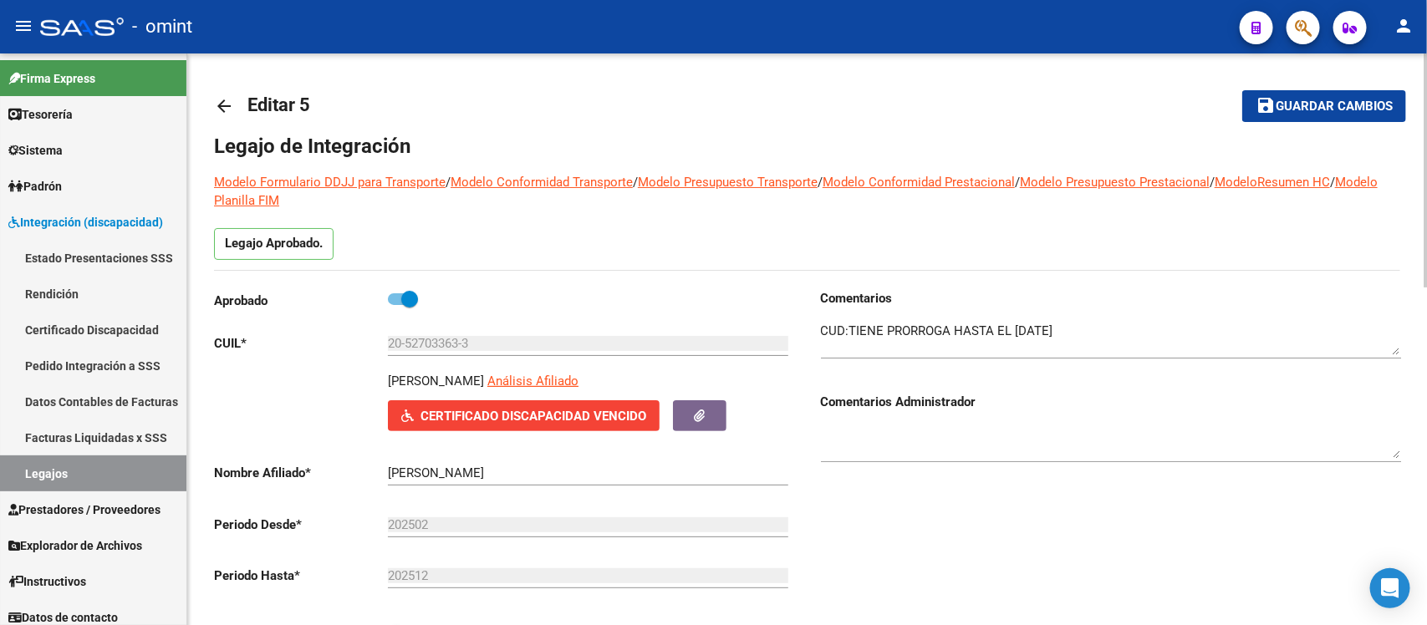
scroll to position [0, 0]
click at [228, 110] on mat-icon "arrow_back" at bounding box center [224, 107] width 20 height 20
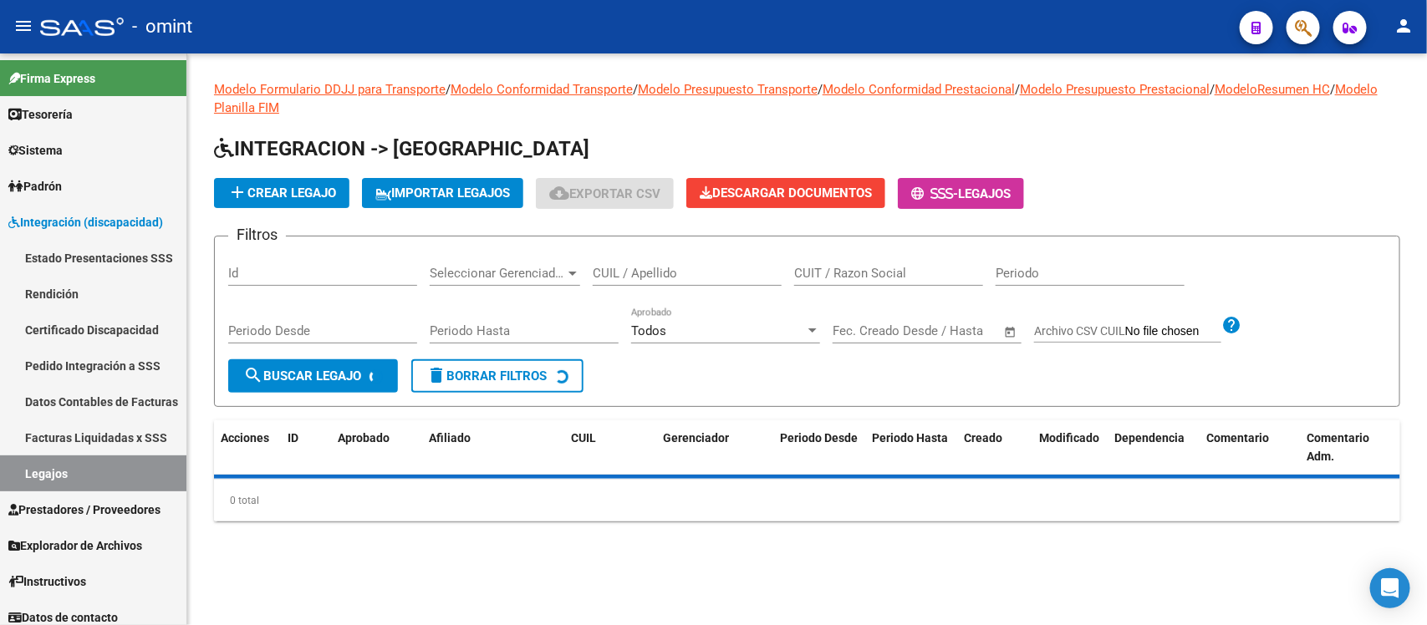
click at [711, 276] on input "CUIL / Apellido" at bounding box center [687, 273] width 189 height 15
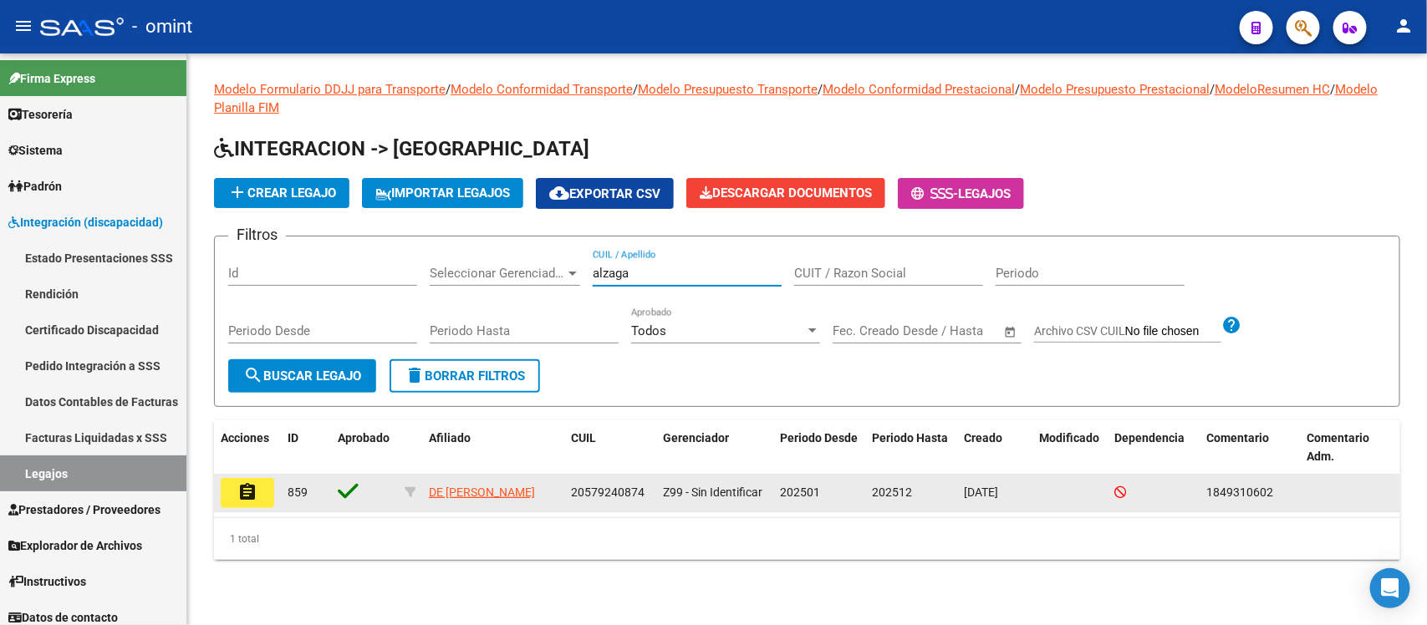
type input "alzaga"
click at [243, 486] on mat-icon "assignment" at bounding box center [247, 492] width 20 height 20
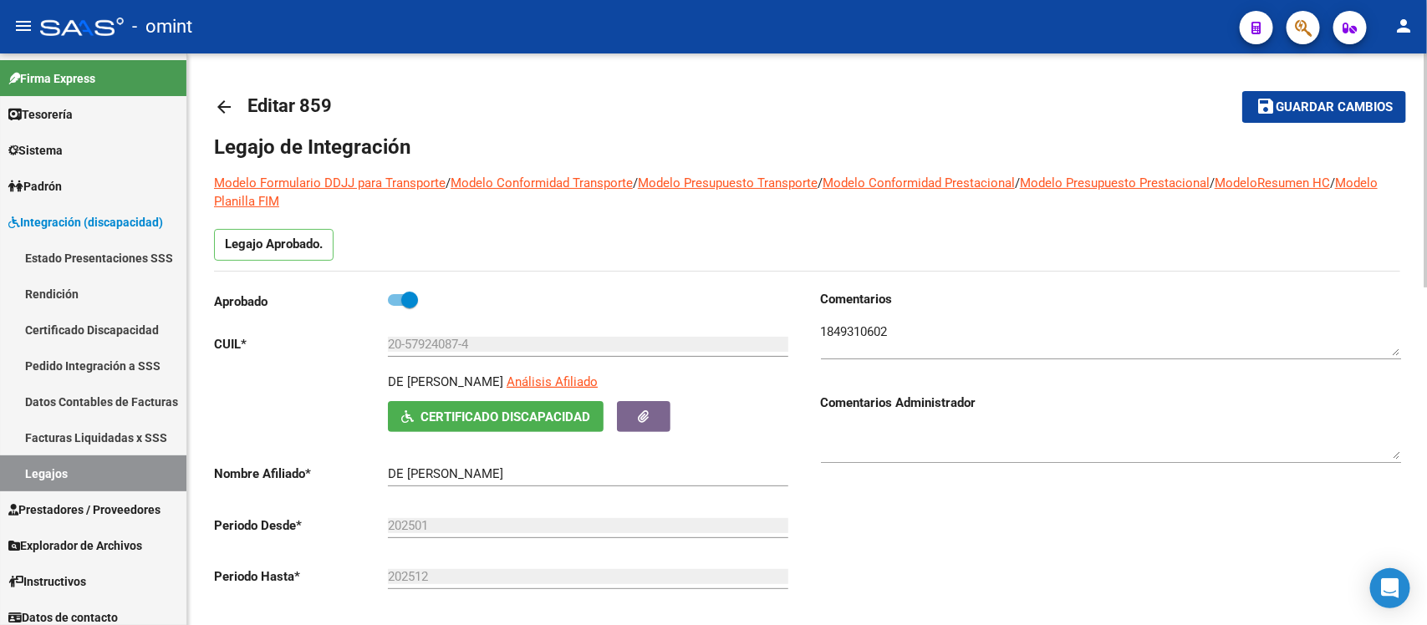
click at [230, 106] on mat-icon "arrow_back" at bounding box center [224, 107] width 20 height 20
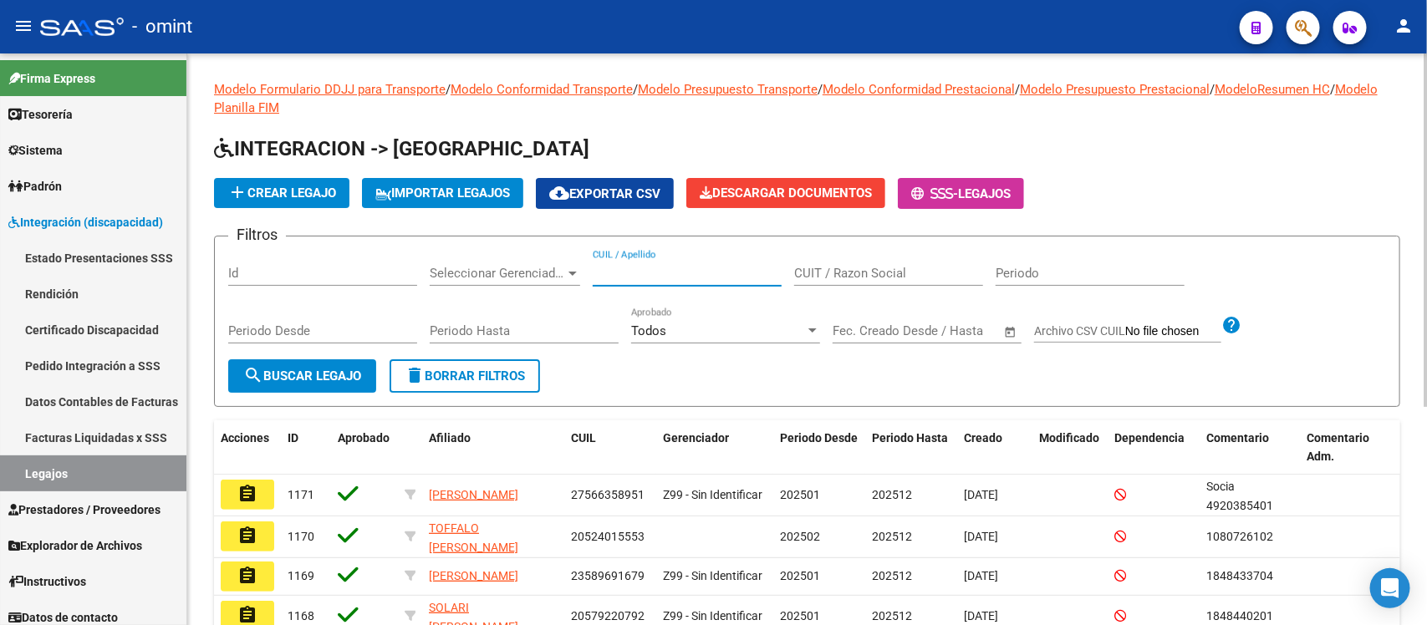
click at [742, 272] on input "CUIL / Apellido" at bounding box center [687, 273] width 189 height 15
type input "d"
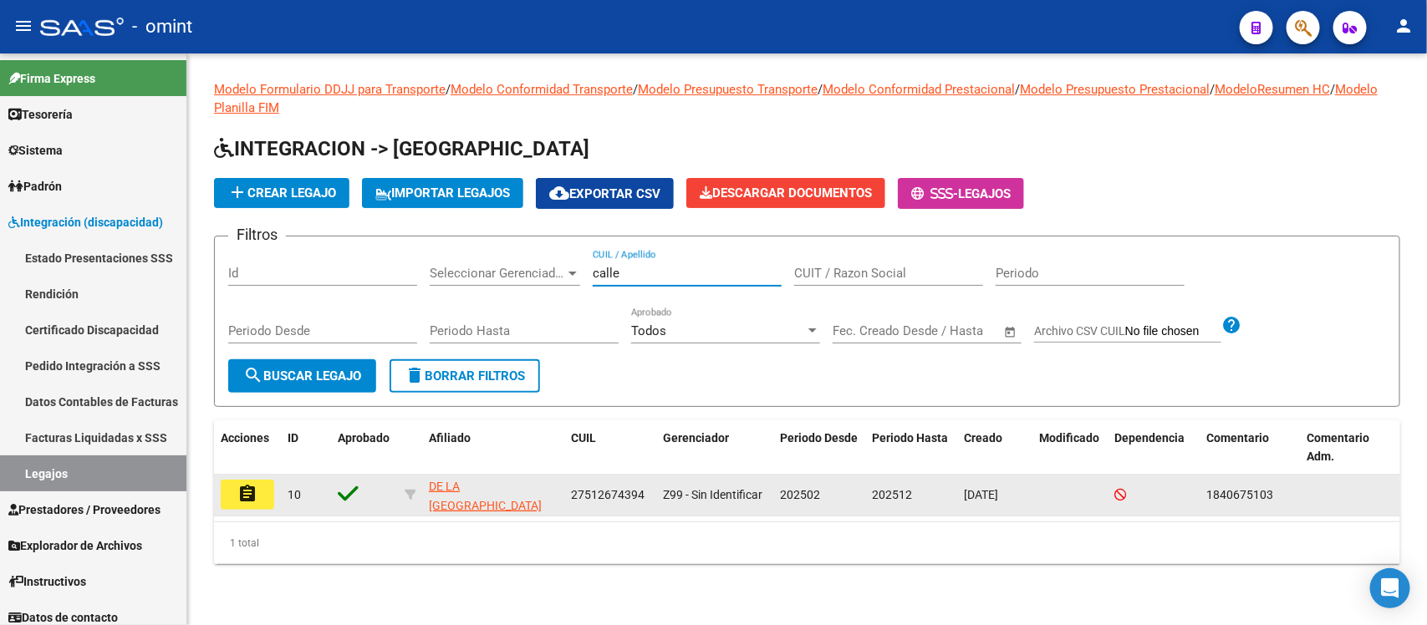
type input "calle"
click at [243, 493] on mat-icon "assignment" at bounding box center [247, 494] width 20 height 20
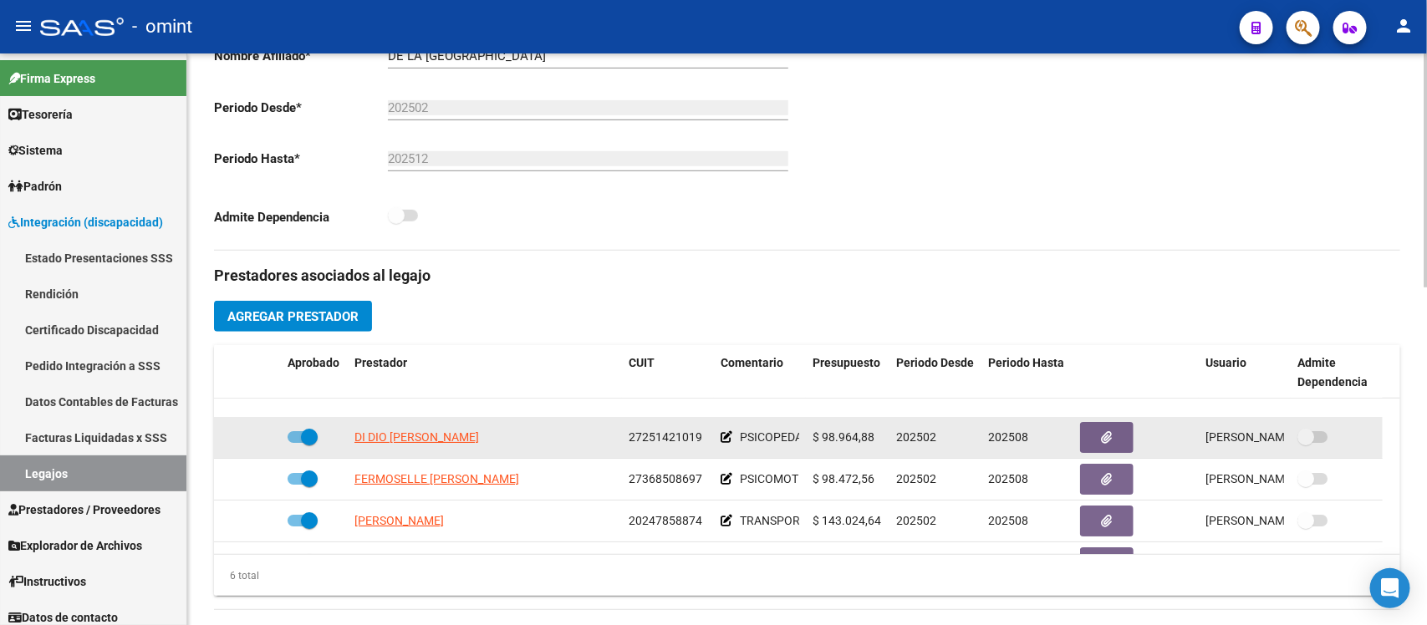
scroll to position [101, 0]
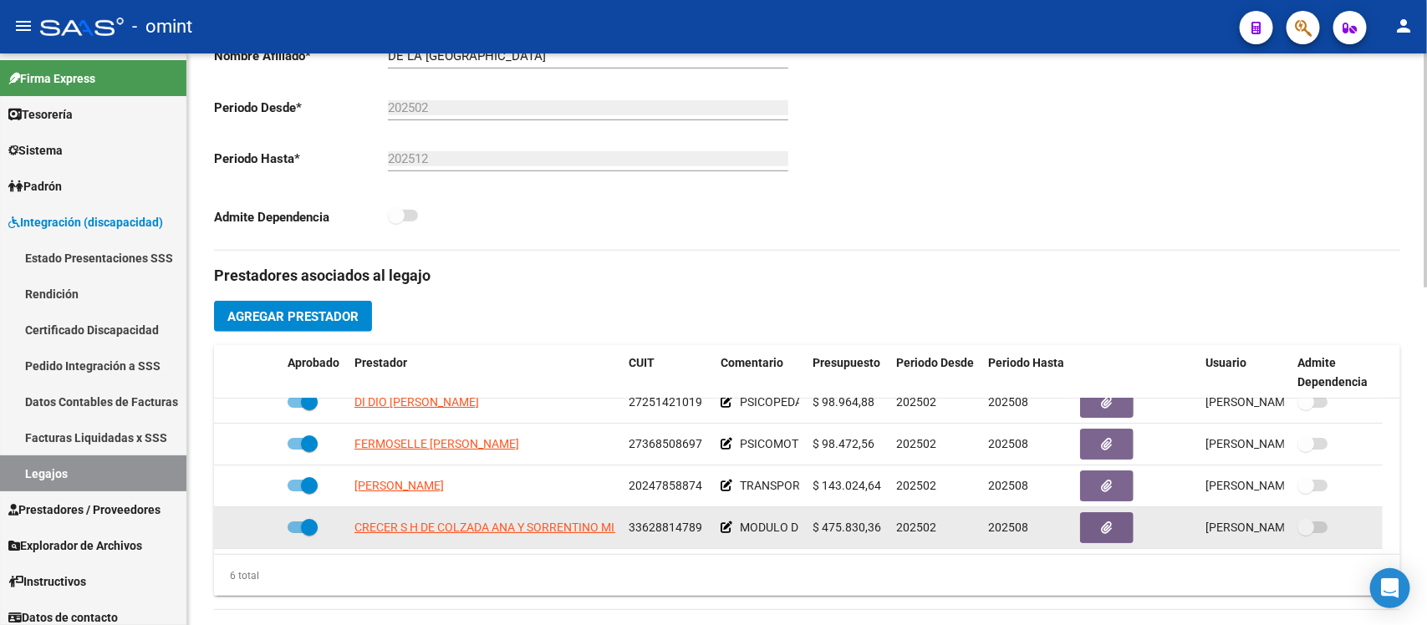
click at [306, 521] on span at bounding box center [309, 527] width 17 height 17
click at [296, 533] on input "checkbox" at bounding box center [295, 533] width 1 height 1
checkbox input "false"
click at [257, 522] on icon at bounding box center [257, 528] width 12 height 12
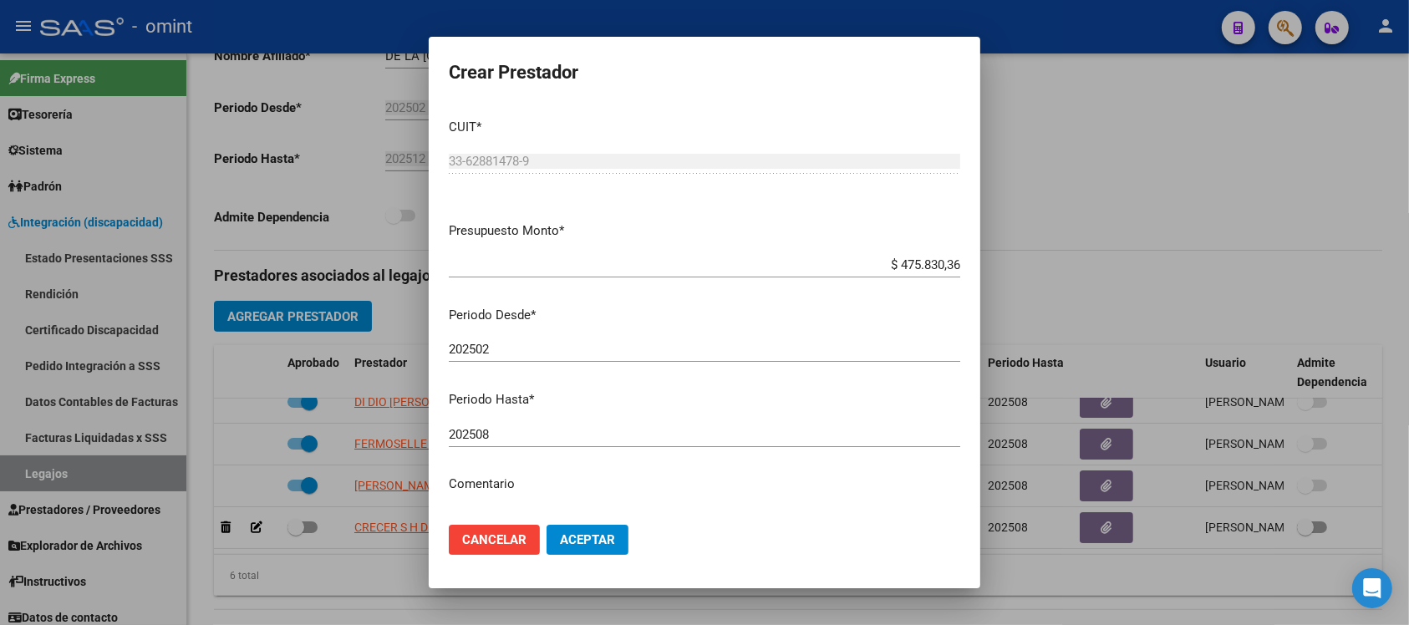
click at [520, 424] on div "202508 Ingresar el periodo" at bounding box center [705, 434] width 512 height 25
type input "202512"
click at [547, 525] on button "Aceptar" at bounding box center [588, 540] width 82 height 30
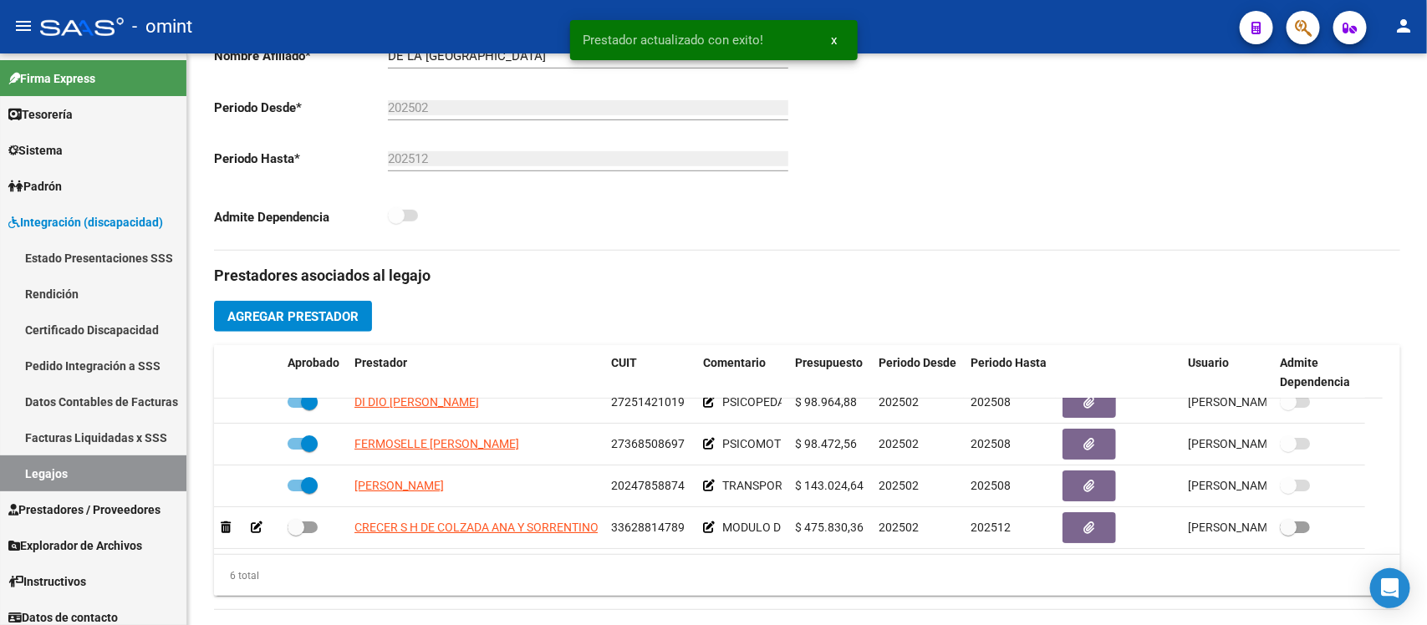
scroll to position [111, 0]
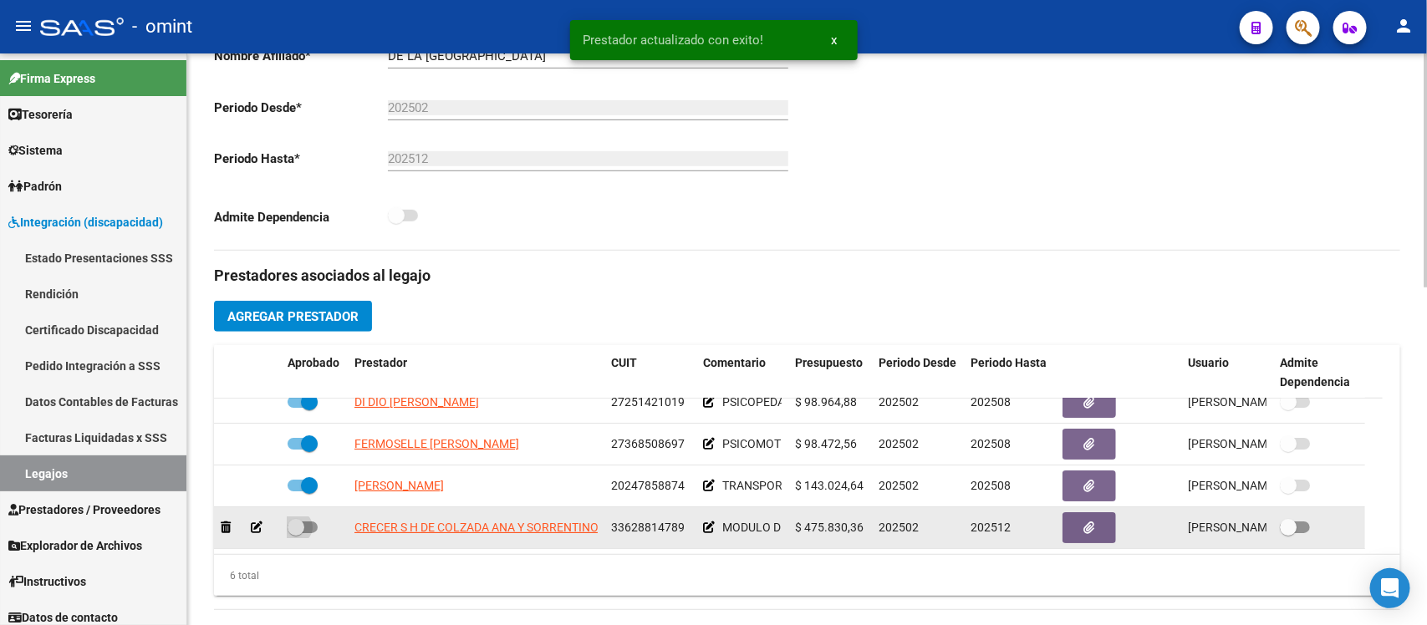
click at [289, 519] on span at bounding box center [296, 527] width 17 height 17
click at [295, 533] on input "checkbox" at bounding box center [295, 533] width 1 height 1
checkbox input "true"
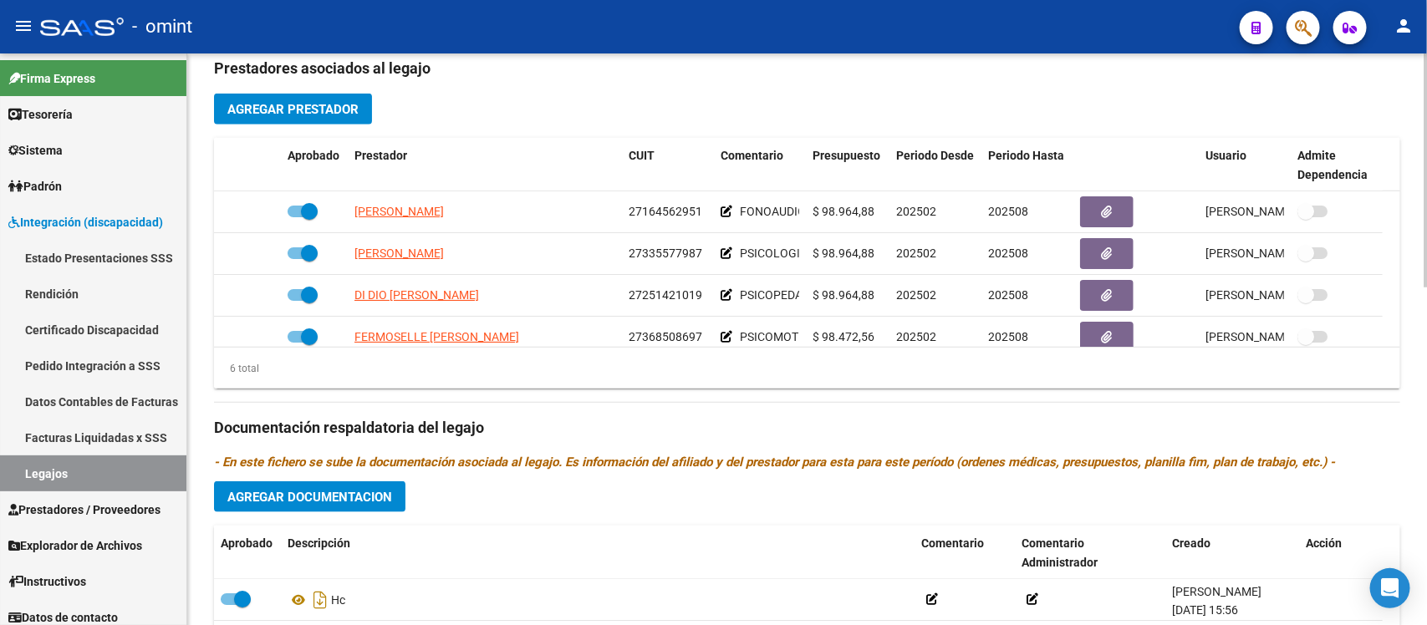
scroll to position [627, 0]
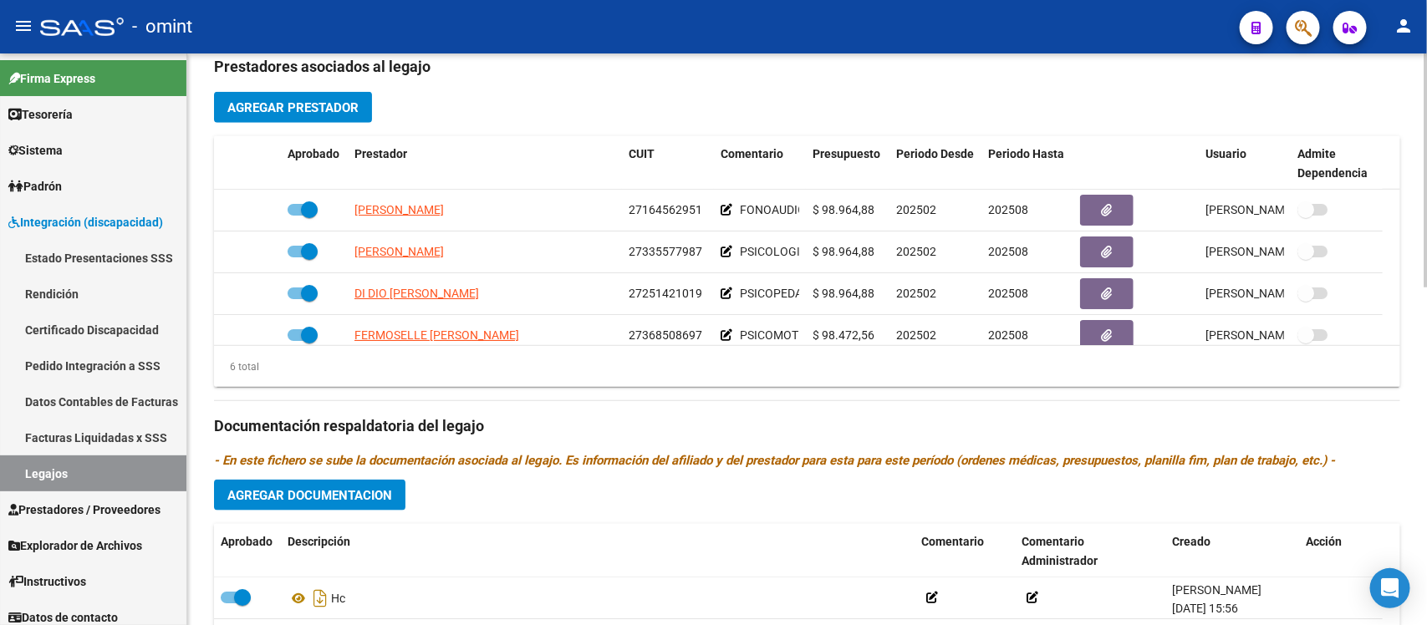
click at [390, 489] on span "Agregar Documentacion" at bounding box center [309, 495] width 165 height 15
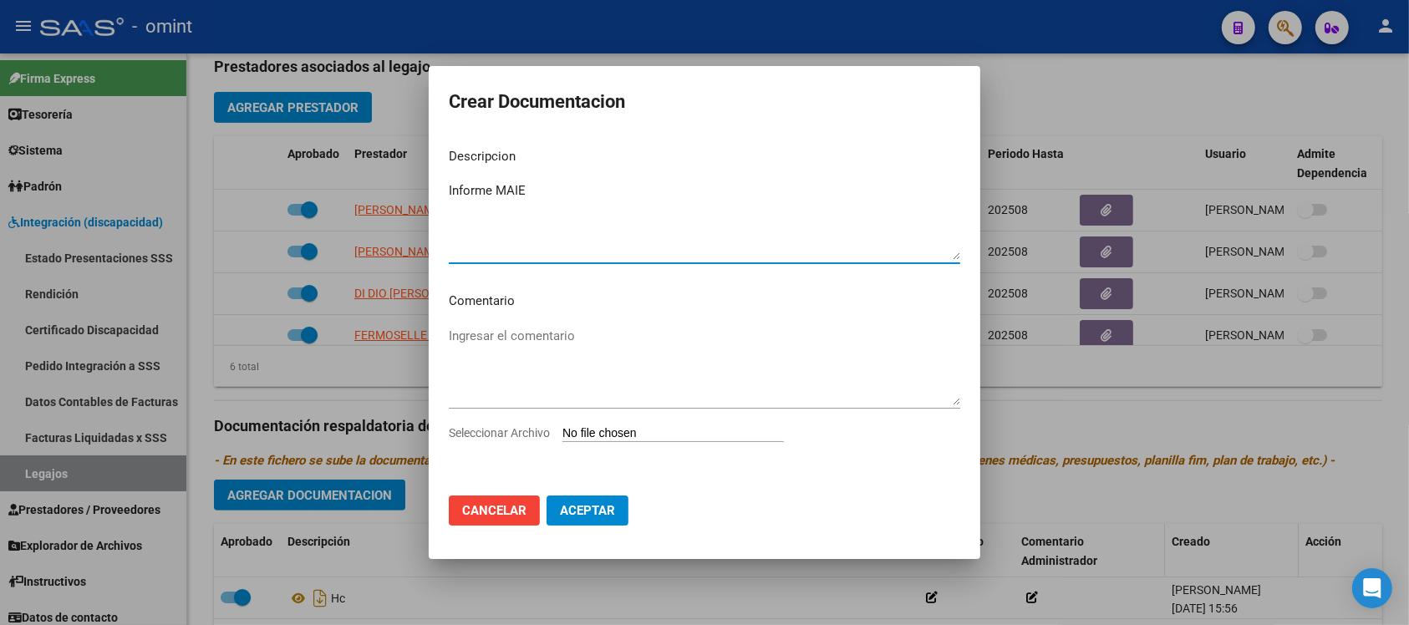
type textarea "Informe MAIE"
click at [649, 429] on input "Seleccionar Archivo" at bounding box center [674, 434] width 222 height 16
type input "C:\fakepath\INFORME SEMESTRAL 2025.pdf"
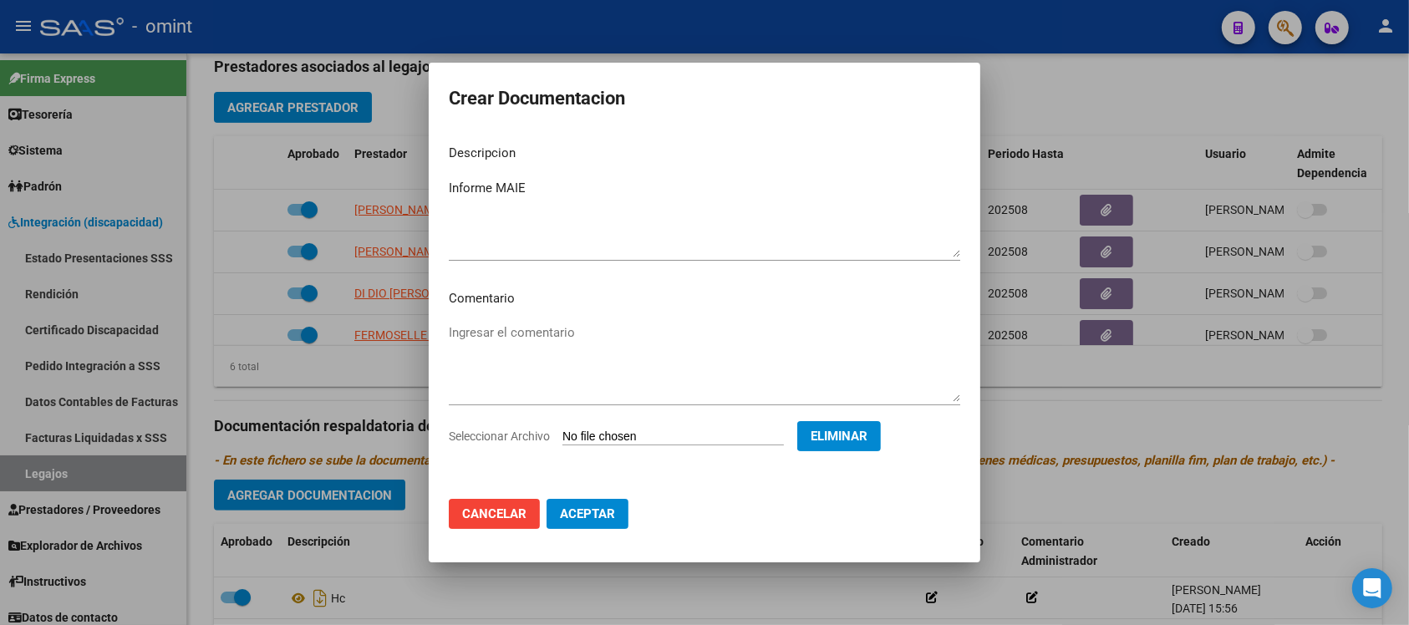
click at [608, 515] on span "Aceptar" at bounding box center [587, 514] width 55 height 15
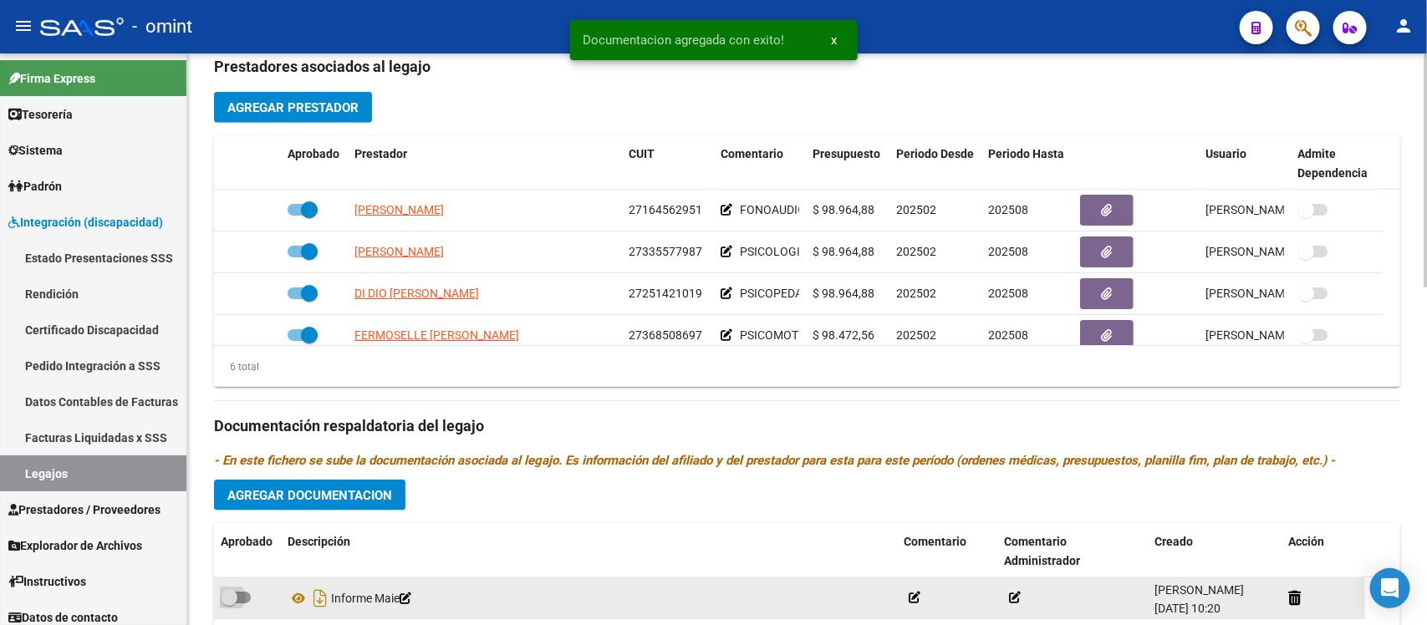
click at [236, 593] on span at bounding box center [229, 597] width 17 height 17
click at [229, 604] on input "checkbox" at bounding box center [228, 604] width 1 height 1
checkbox input "true"
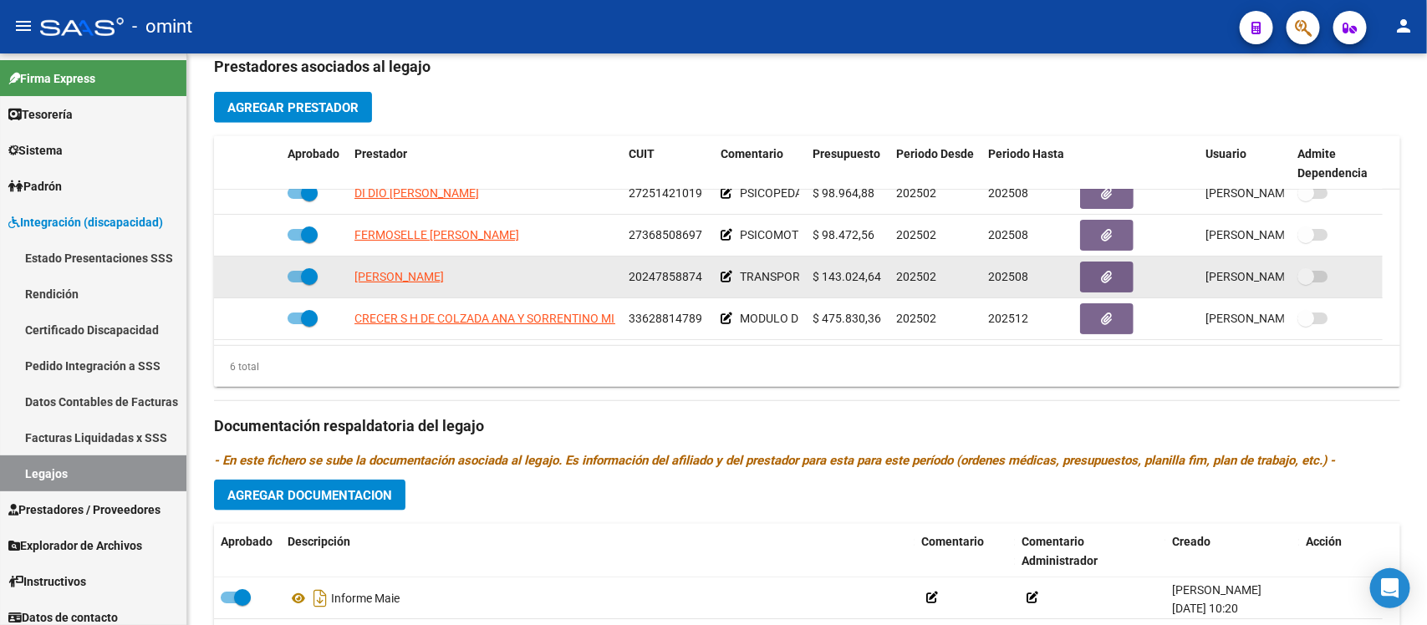
scroll to position [0, 0]
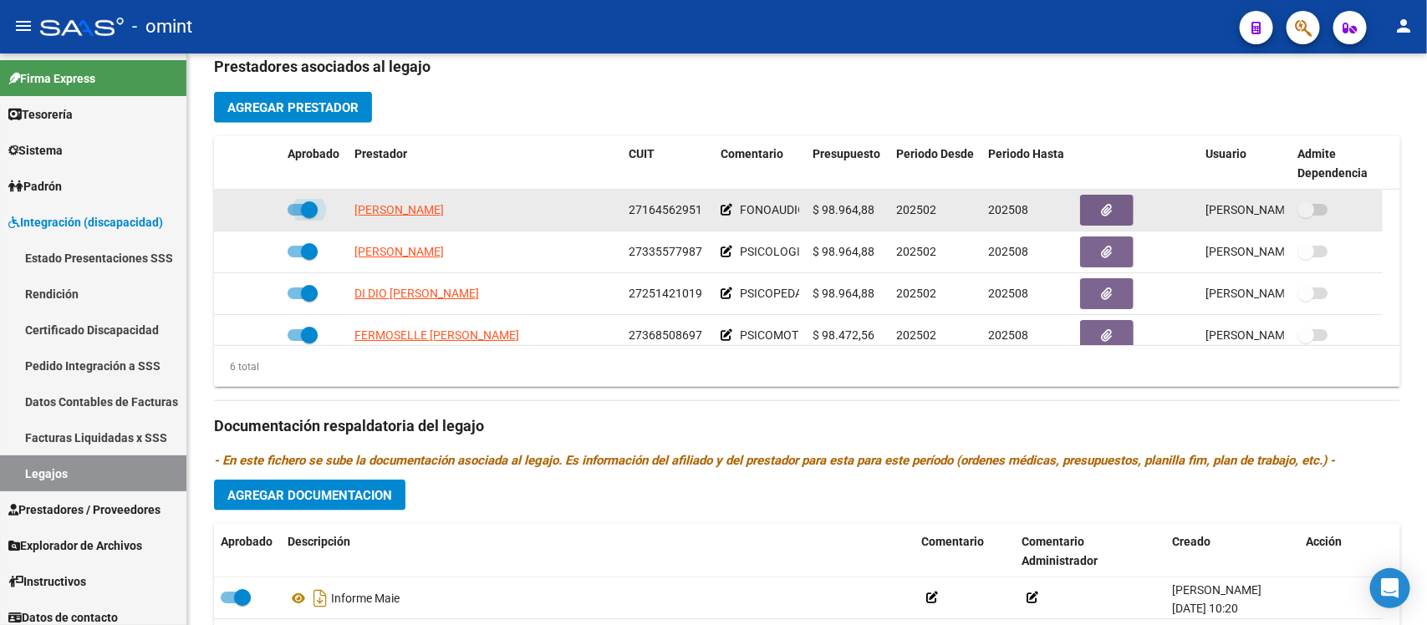
click at [307, 202] on span at bounding box center [309, 209] width 17 height 17
click at [296, 216] on input "checkbox" at bounding box center [295, 216] width 1 height 1
checkbox input "false"
click at [261, 206] on icon at bounding box center [257, 210] width 12 height 12
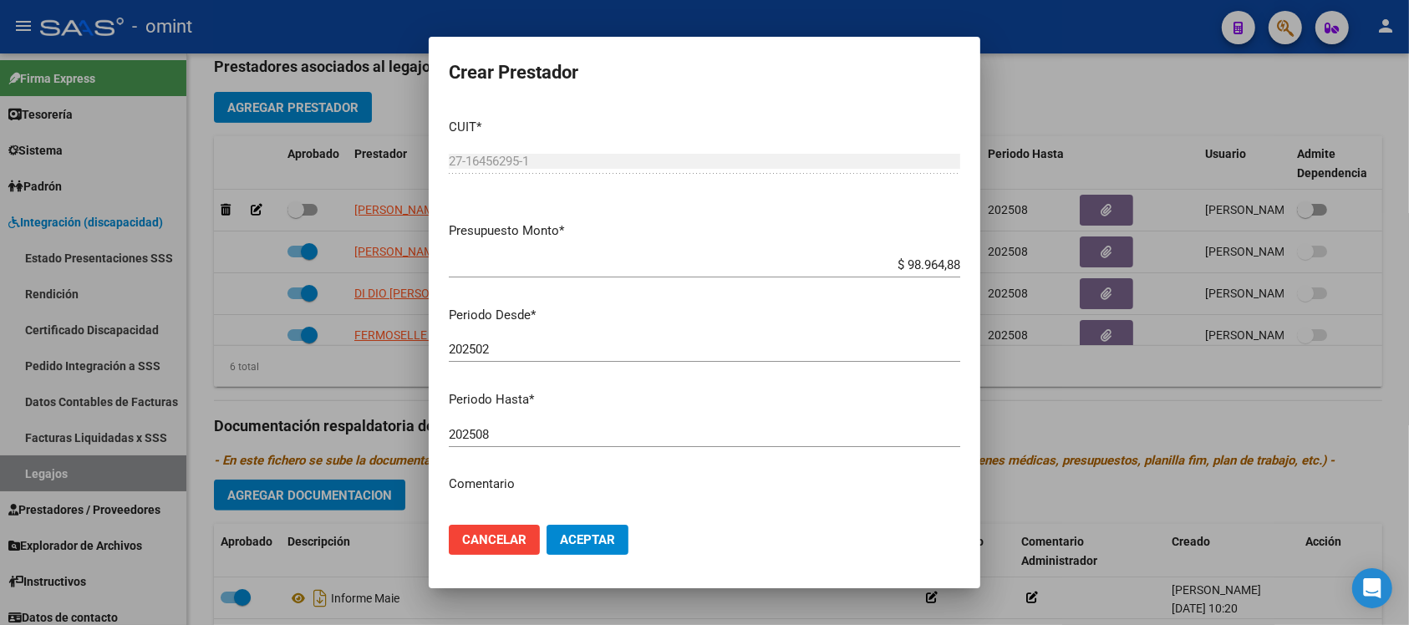
click at [541, 445] on div "202508 Ingresar el periodo" at bounding box center [705, 434] width 512 height 25
type input "202512"
click at [547, 525] on button "Aceptar" at bounding box center [588, 540] width 82 height 30
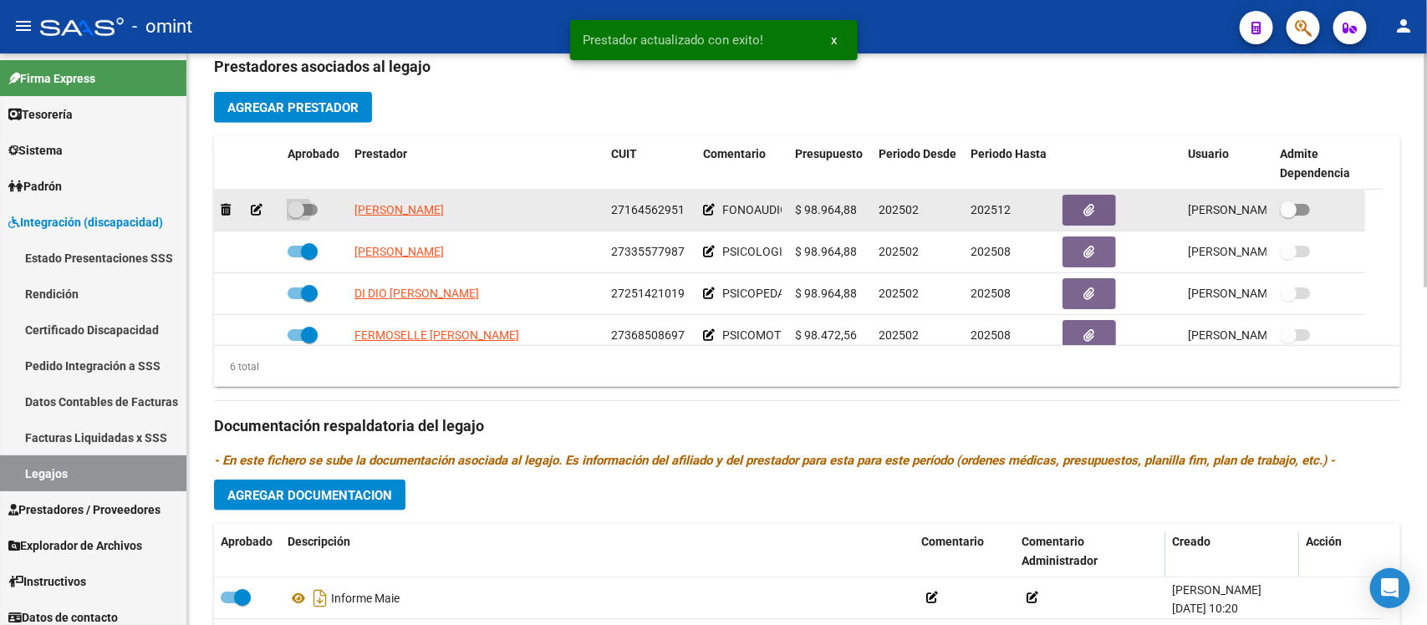
click at [295, 203] on span at bounding box center [296, 209] width 17 height 17
click at [295, 216] on input "checkbox" at bounding box center [295, 216] width 1 height 1
checkbox input "true"
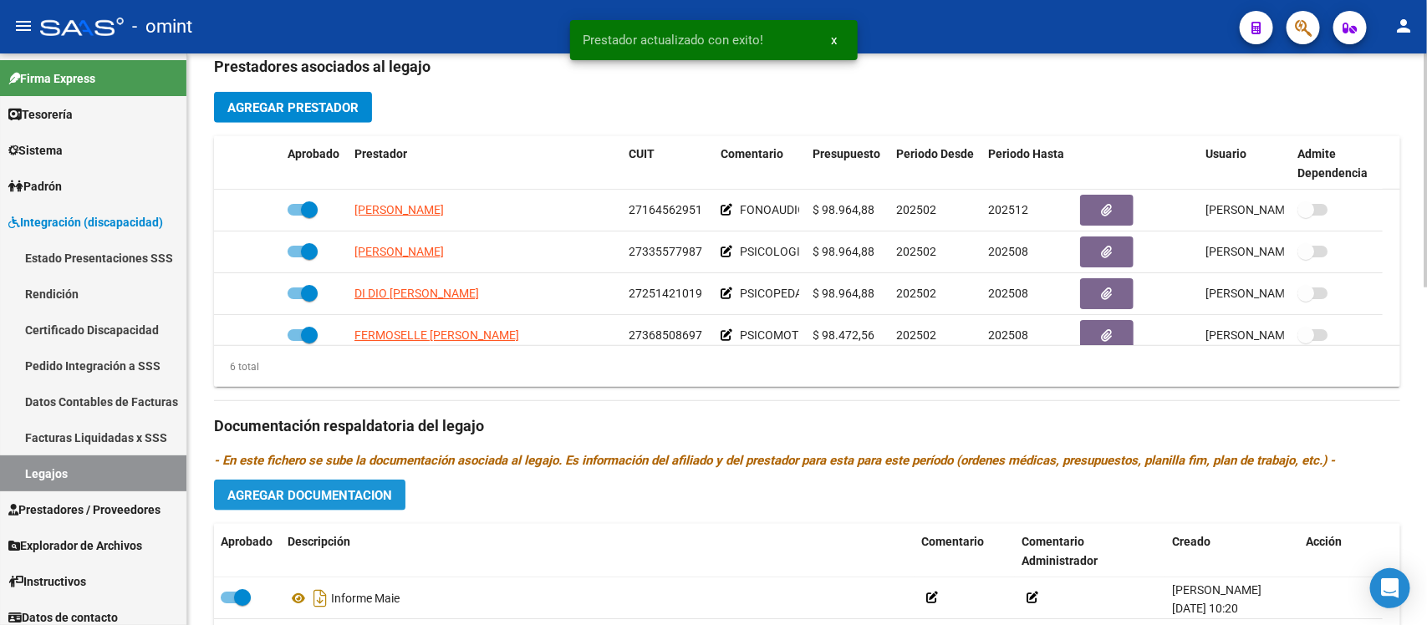
click at [328, 492] on span "Agregar Documentacion" at bounding box center [309, 495] width 165 height 15
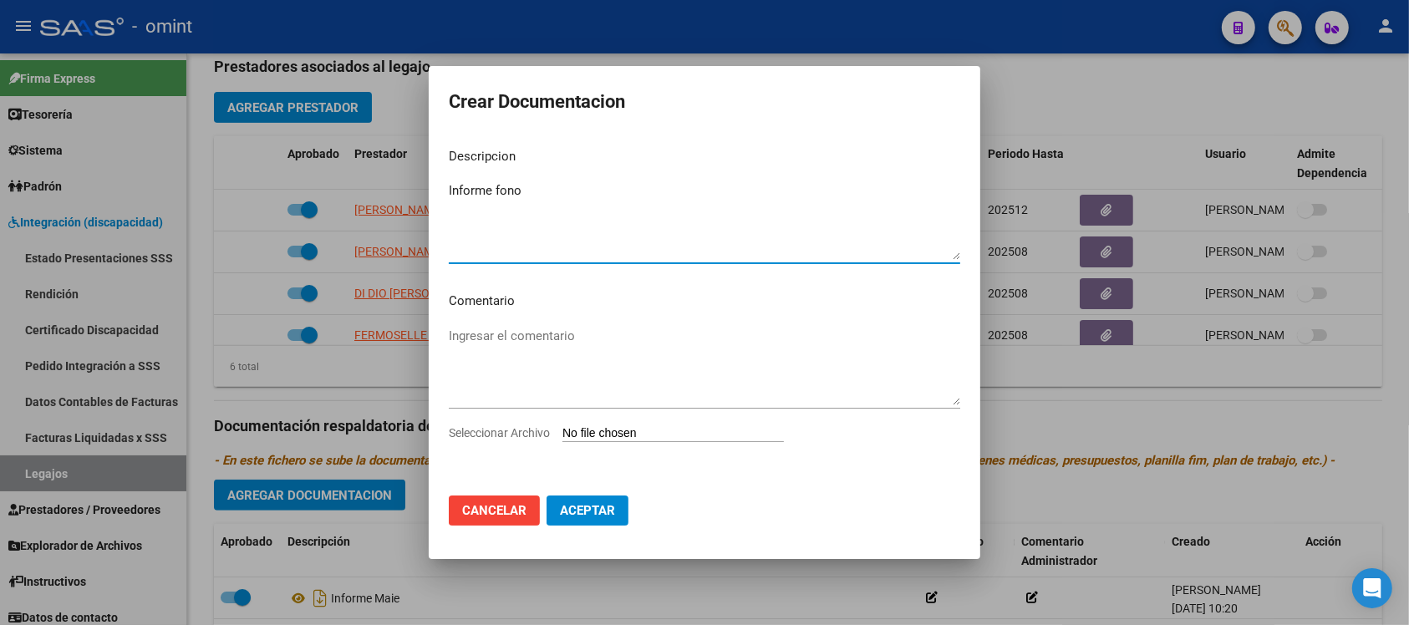
type textarea "Informe fono"
click at [690, 426] on input "Seleccionar Archivo" at bounding box center [674, 434] width 222 height 16
type input "C:\fakepath\1840675103_25080702010_form048.pdf"
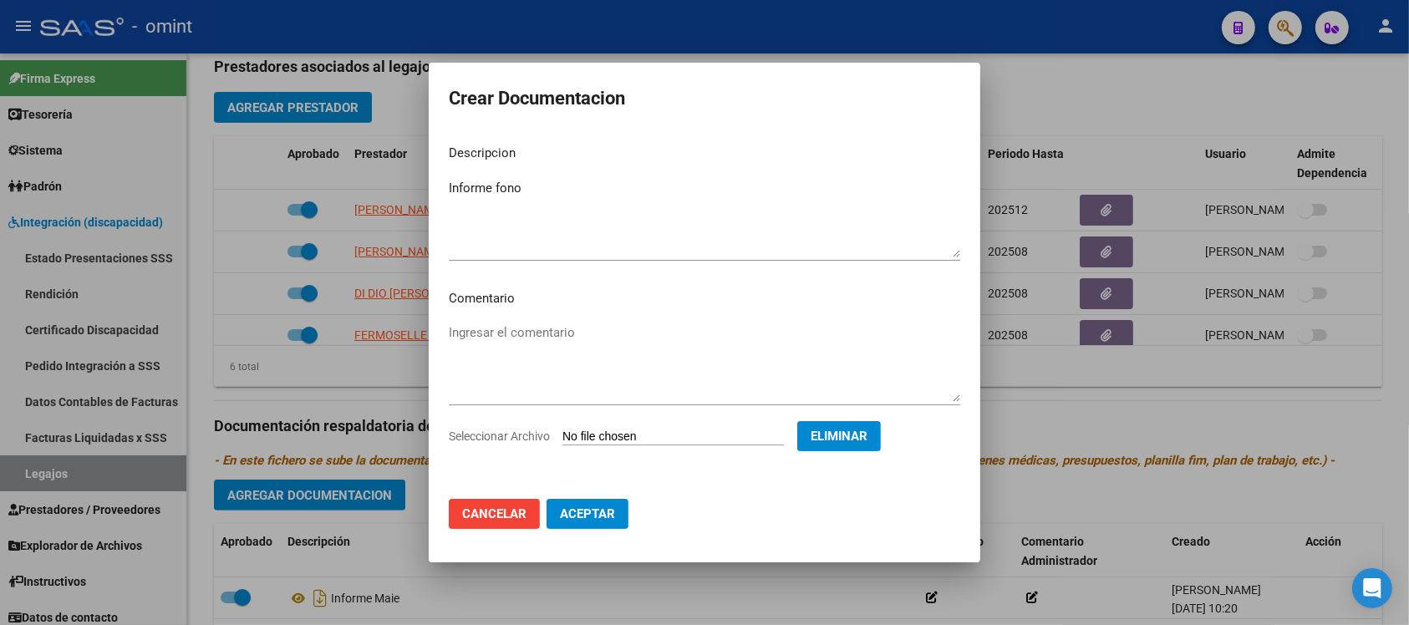
click at [596, 512] on span "Aceptar" at bounding box center [587, 514] width 55 height 15
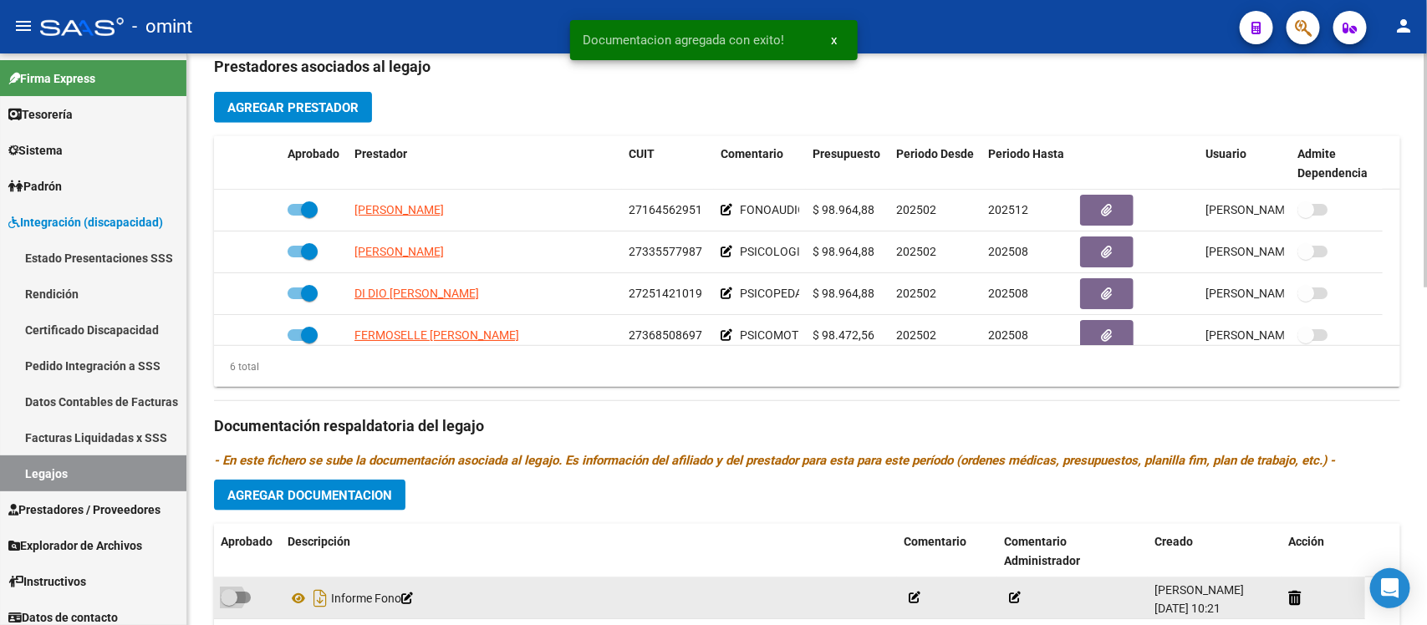
click at [232, 589] on span at bounding box center [229, 597] width 17 height 17
click at [229, 604] on input "checkbox" at bounding box center [228, 604] width 1 height 1
checkbox input "true"
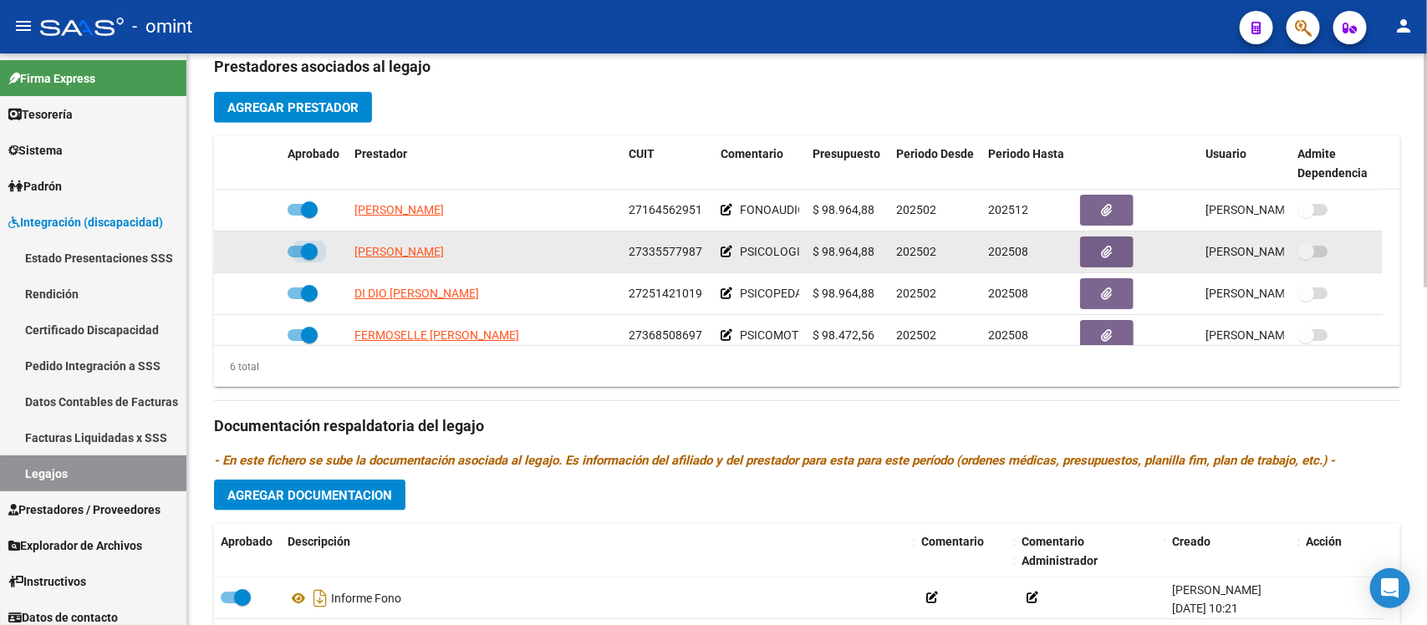
click at [307, 253] on span at bounding box center [309, 251] width 17 height 17
click at [296, 257] on input "checkbox" at bounding box center [295, 257] width 1 height 1
checkbox input "false"
click at [257, 247] on icon at bounding box center [257, 252] width 12 height 12
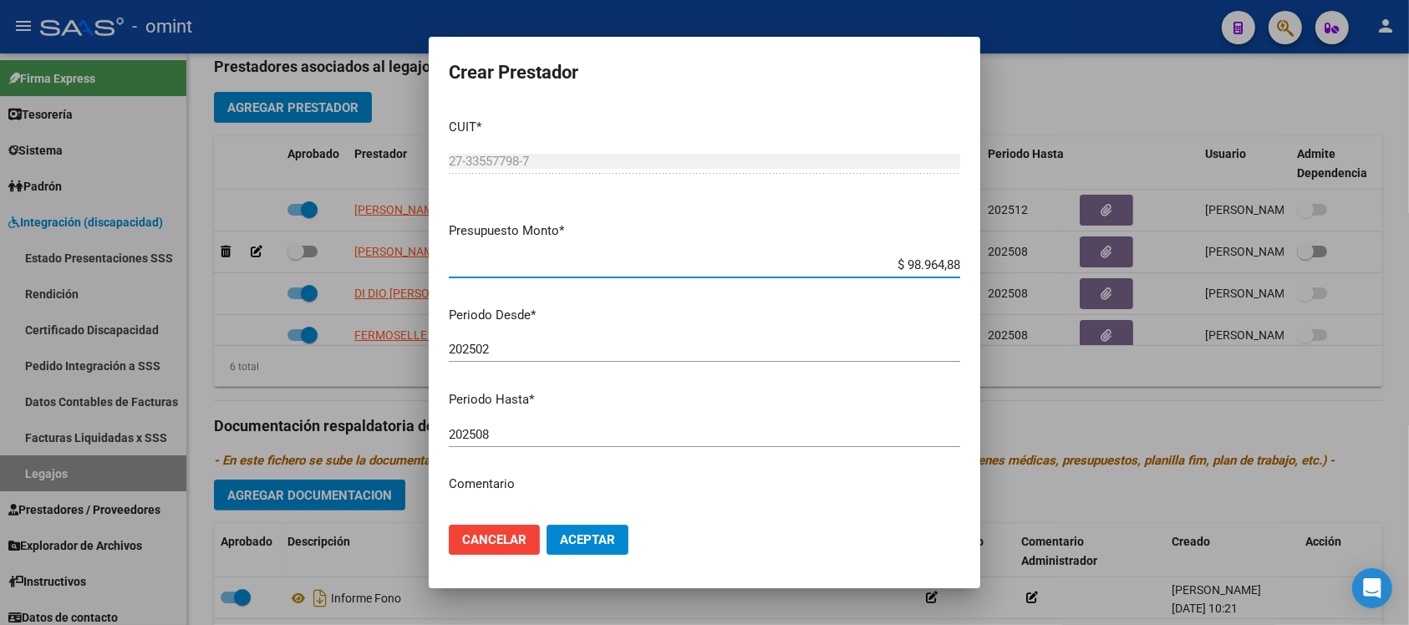
drag, startPoint x: 571, startPoint y: 430, endPoint x: 558, endPoint y: 414, distance: 20.9
click at [557, 427] on input "202508" at bounding box center [705, 434] width 512 height 15
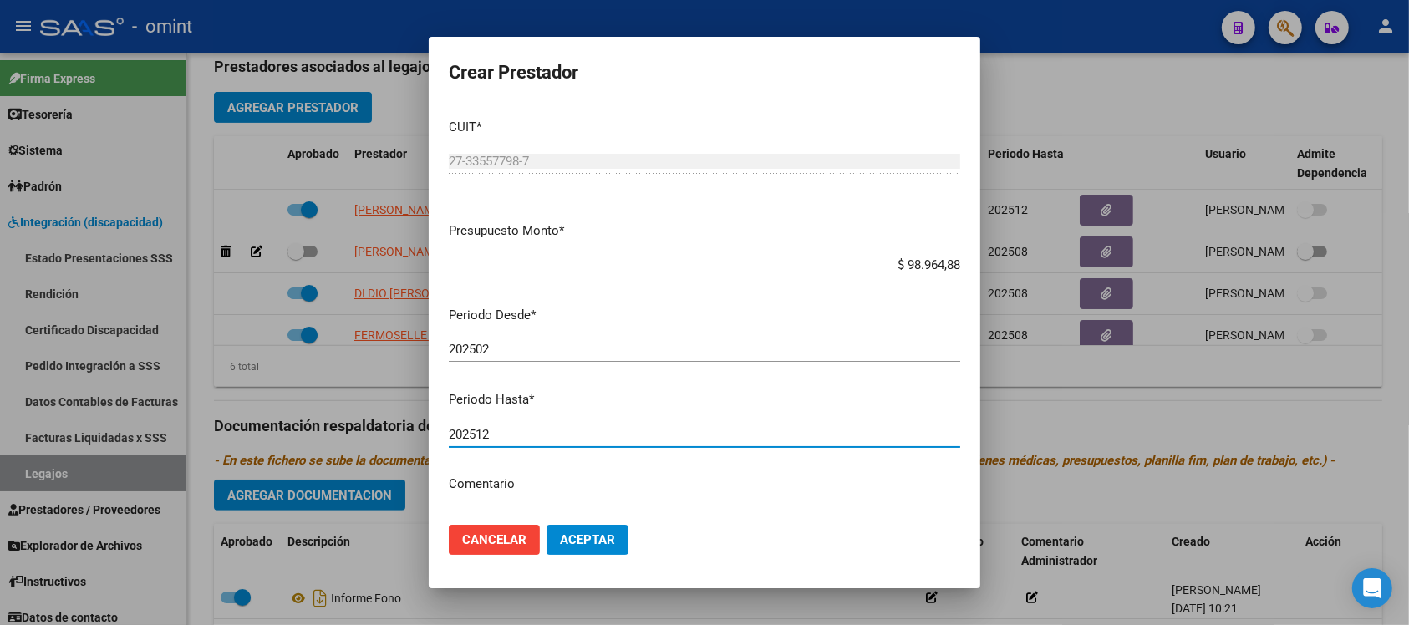
type input "202512"
click at [547, 525] on button "Aceptar" at bounding box center [588, 540] width 82 height 30
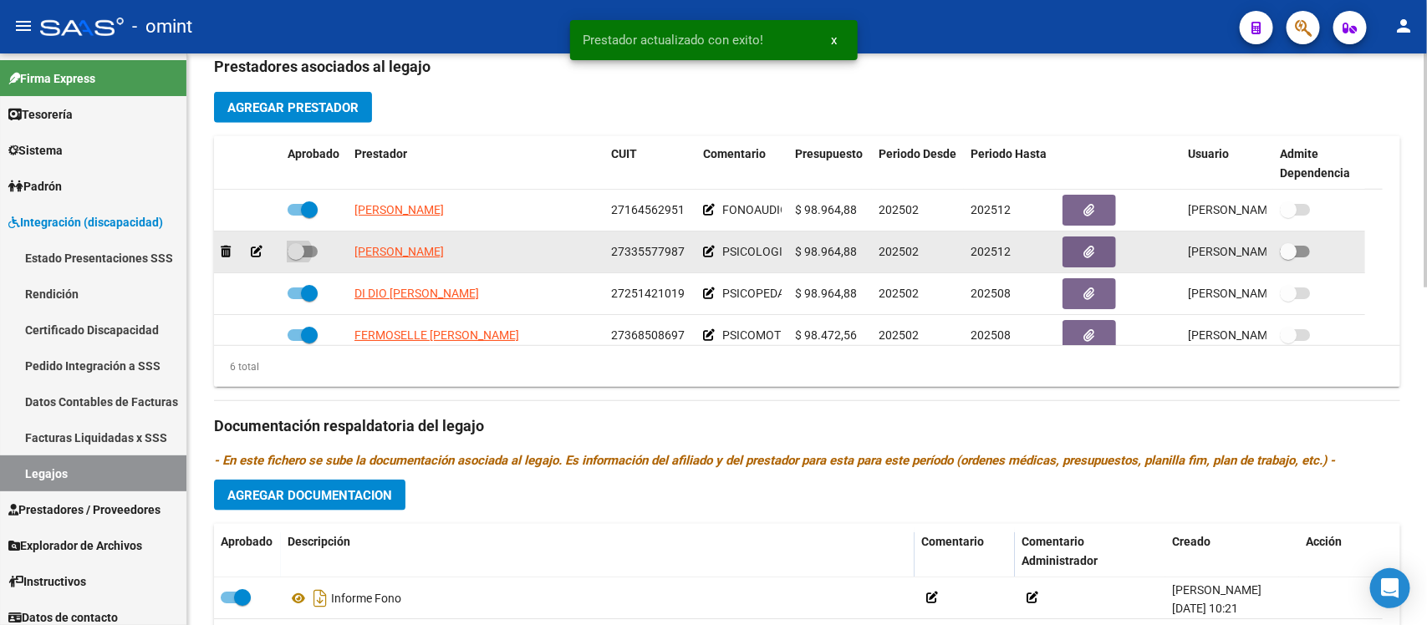
click at [298, 243] on span at bounding box center [296, 251] width 17 height 17
click at [296, 257] on input "checkbox" at bounding box center [295, 257] width 1 height 1
checkbox input "true"
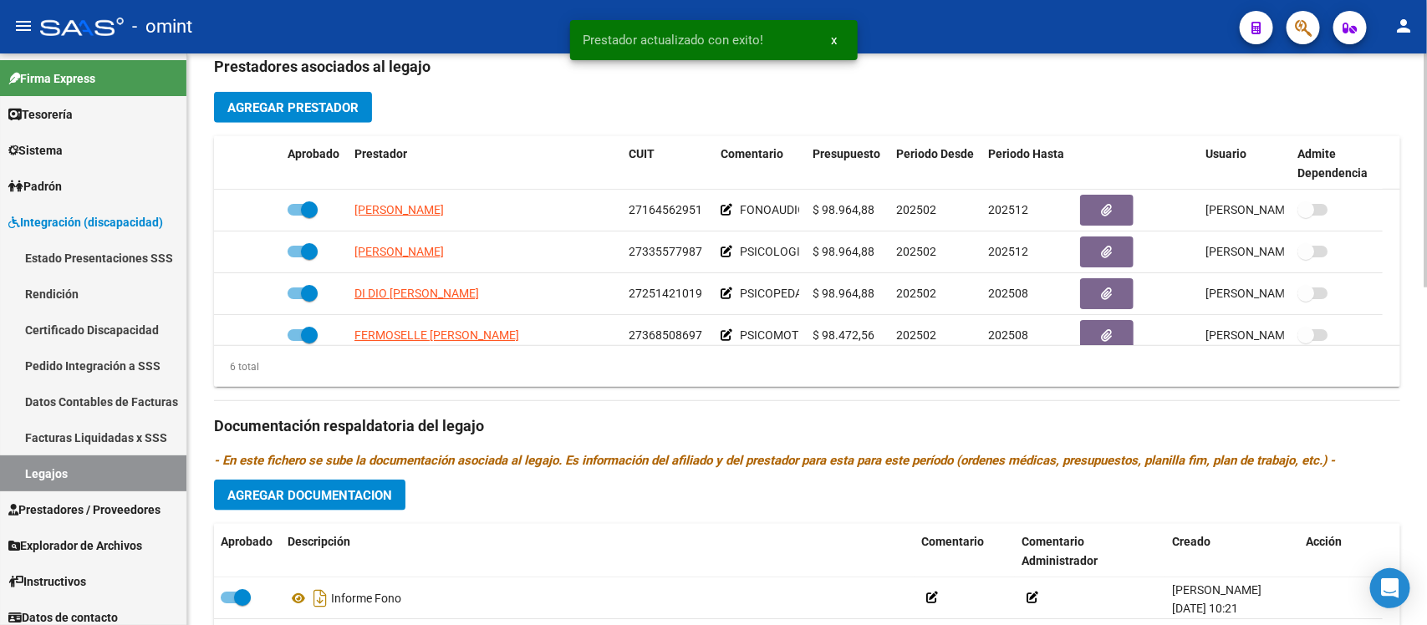
click at [394, 491] on button "Agregar Documentacion" at bounding box center [309, 495] width 191 height 31
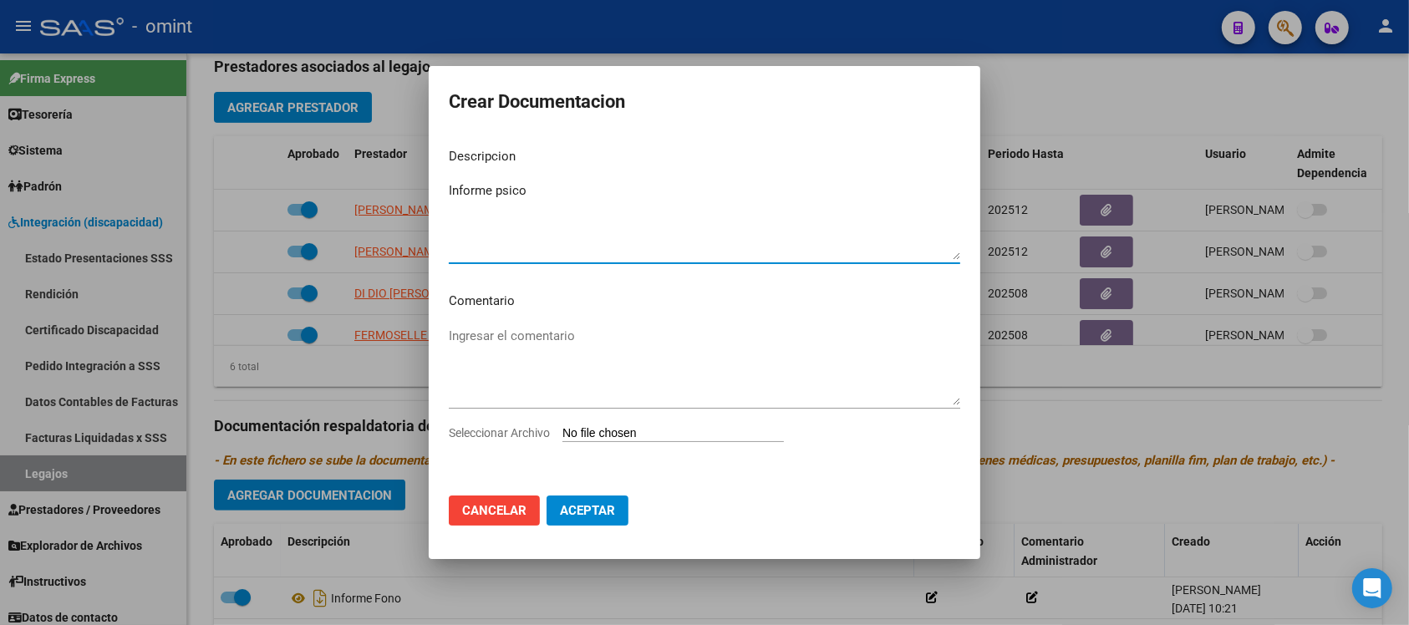
type textarea "Informe psico"
click at [649, 435] on input "Seleccionar Archivo" at bounding box center [674, 434] width 222 height 16
type input "C:\fakepath\1840675103_25080702040_form048.pdf"
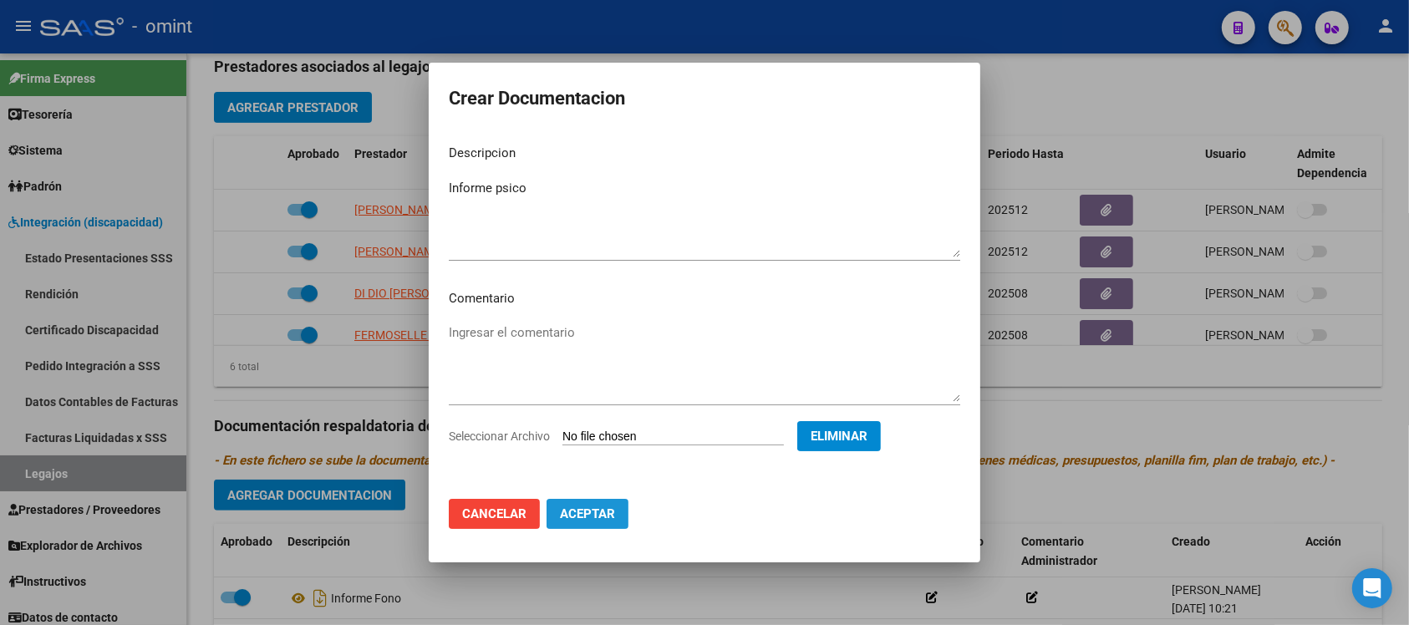
click at [607, 521] on button "Aceptar" at bounding box center [588, 514] width 82 height 30
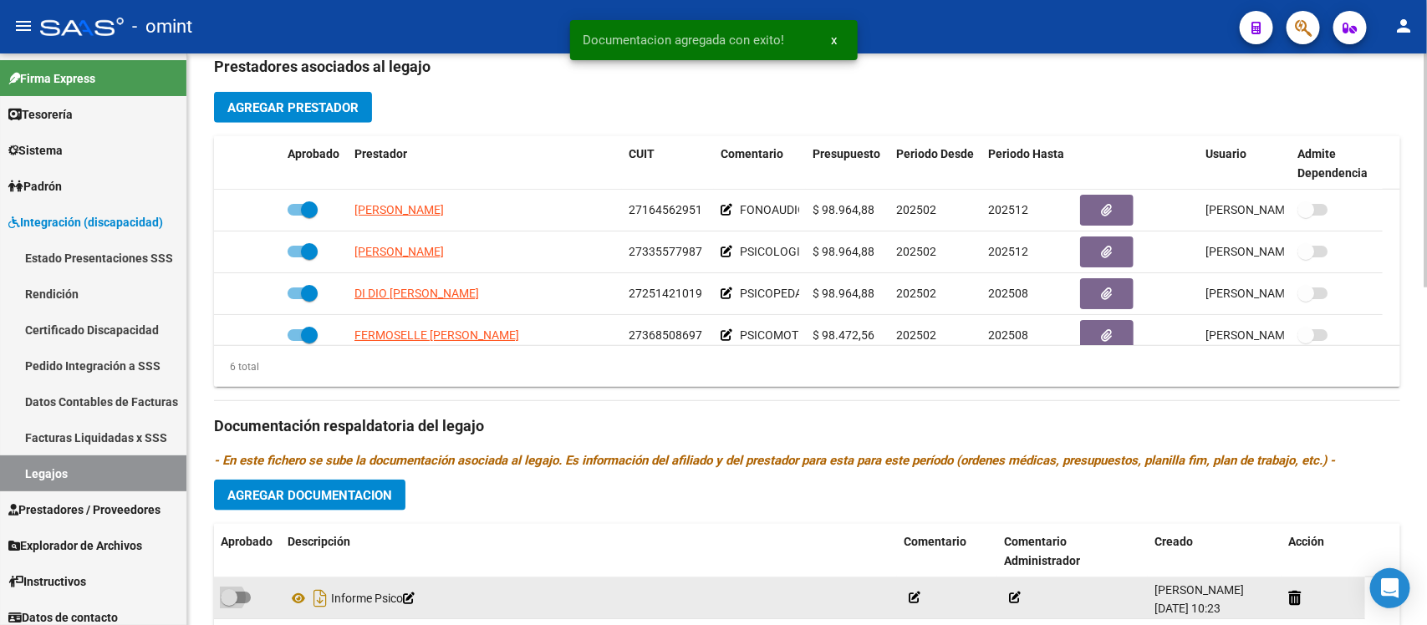
click at [224, 604] on span at bounding box center [229, 597] width 17 height 17
click at [228, 604] on input "checkbox" at bounding box center [228, 604] width 1 height 1
checkbox input "true"
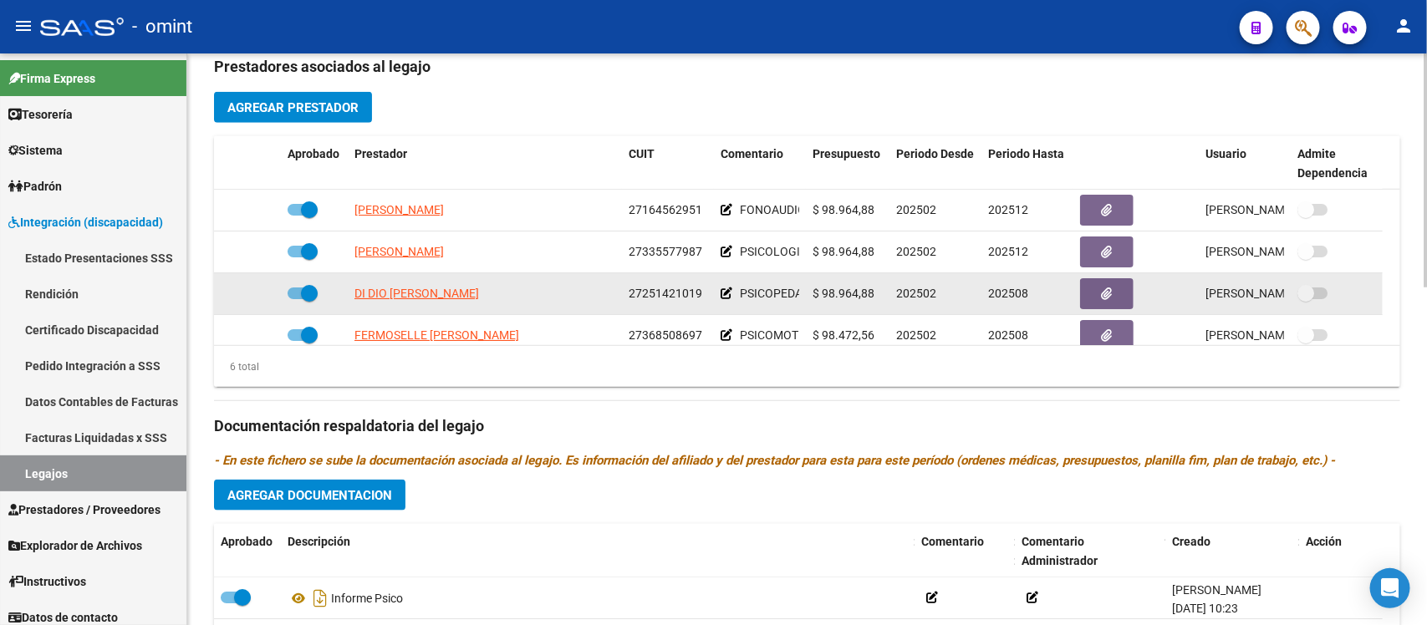
click at [311, 283] on label at bounding box center [303, 293] width 30 height 20
click at [296, 299] on input "checkbox" at bounding box center [295, 299] width 1 height 1
checkbox input "false"
click at [252, 291] on icon at bounding box center [257, 294] width 12 height 12
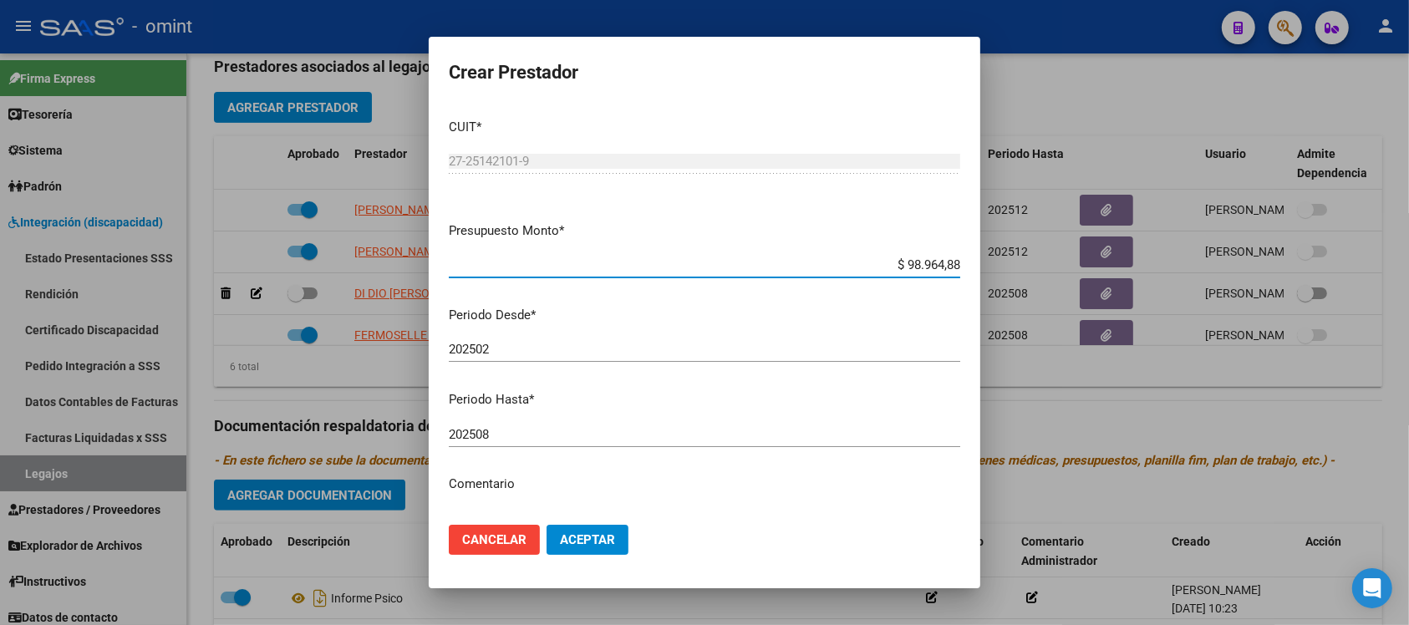
click at [571, 425] on div "202508 Ingresar el periodo" at bounding box center [705, 434] width 512 height 25
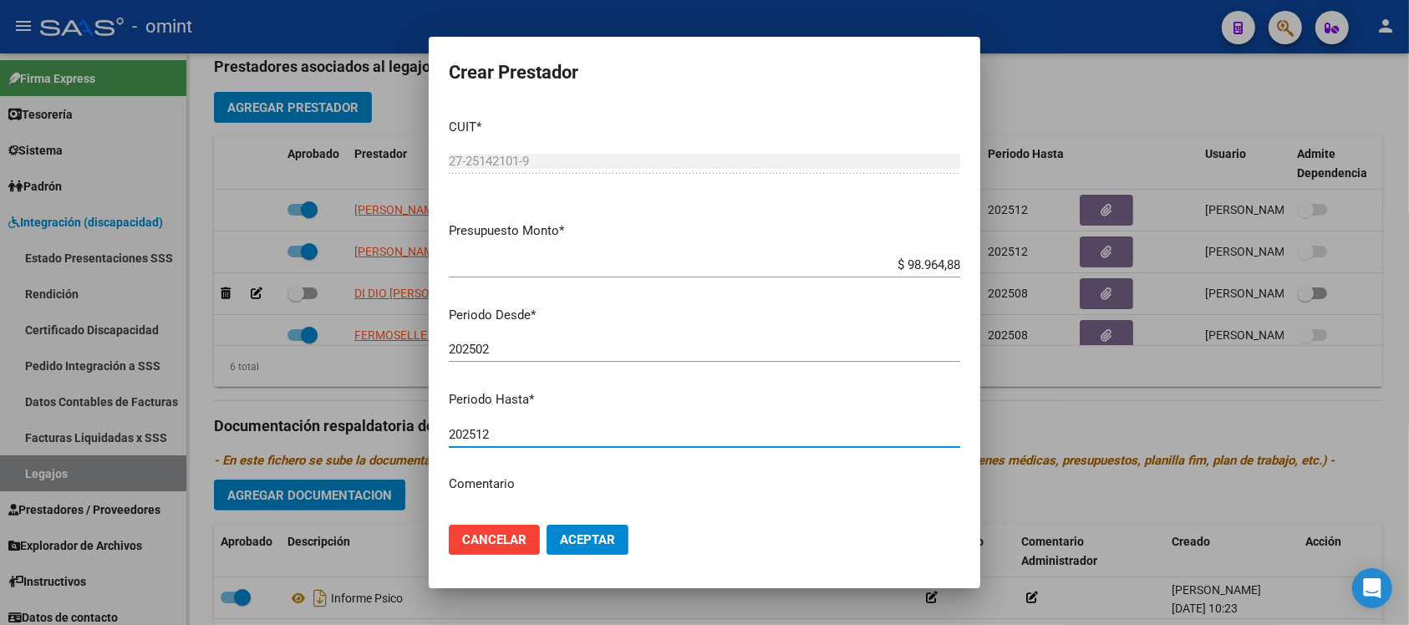
type input "202512"
click at [547, 525] on button "Aceptar" at bounding box center [588, 540] width 82 height 30
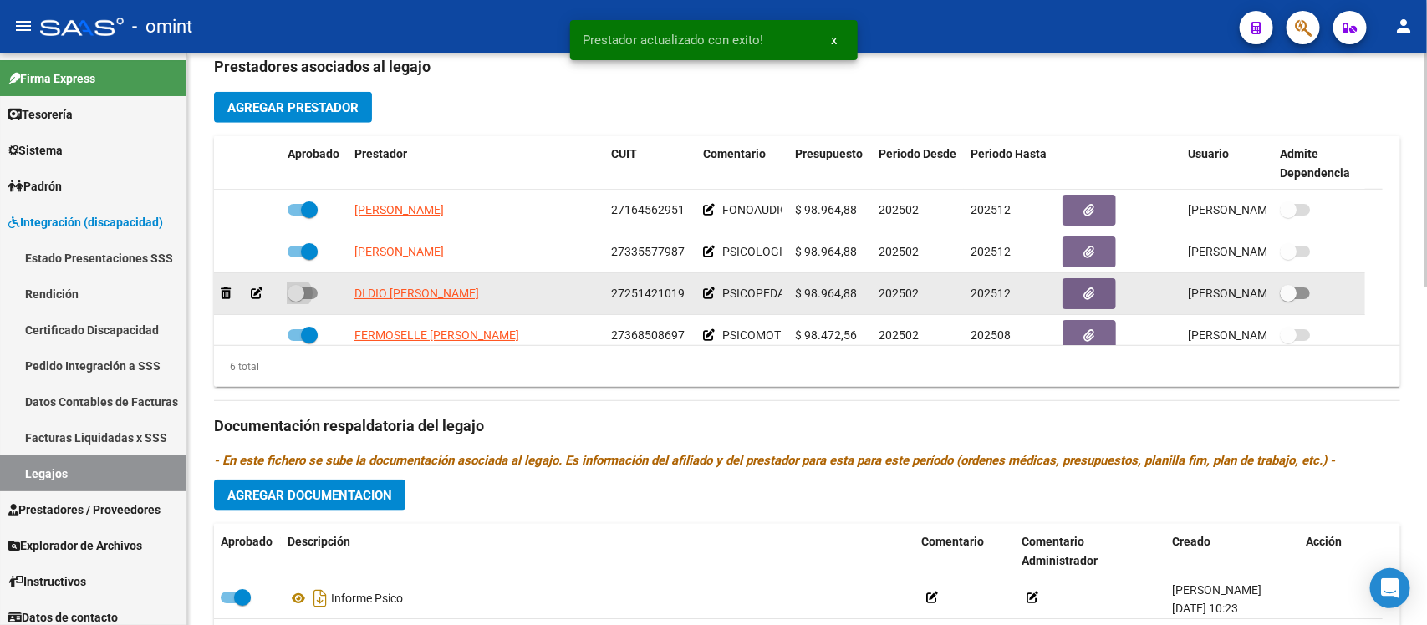
click at [295, 298] on span at bounding box center [296, 293] width 17 height 17
click at [295, 299] on input "checkbox" at bounding box center [295, 299] width 1 height 1
checkbox input "true"
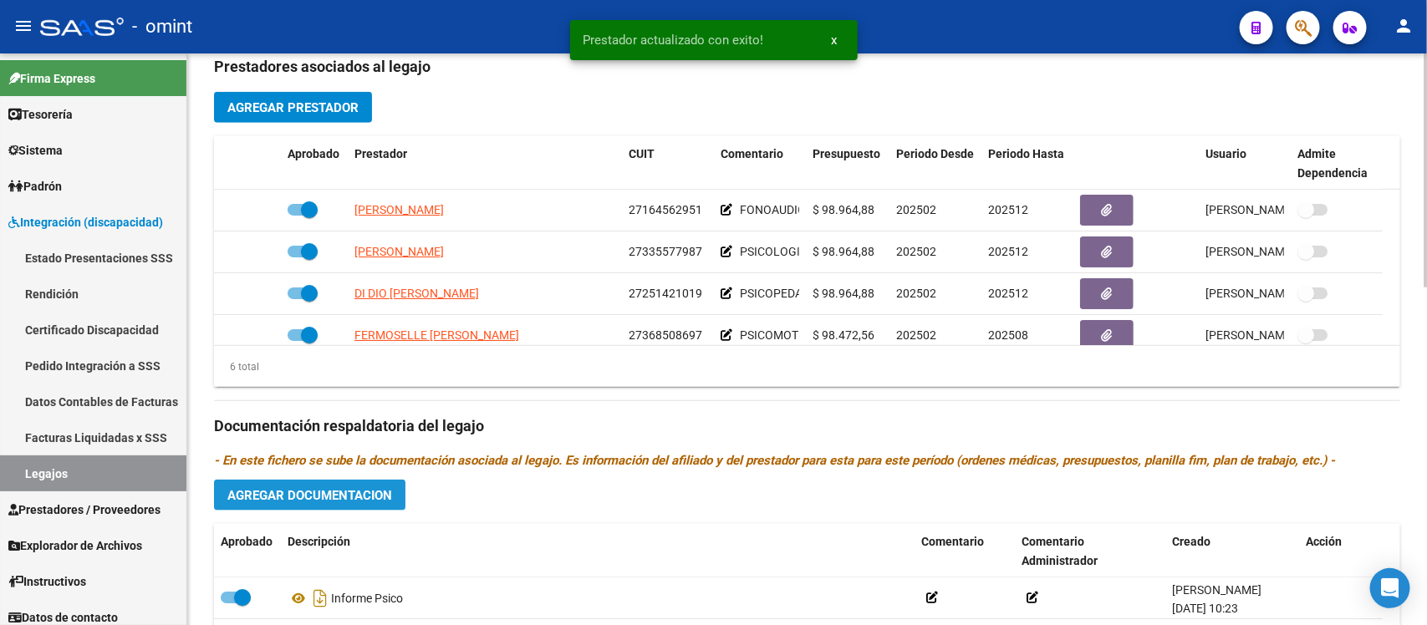
click at [374, 503] on button "Agregar Documentacion" at bounding box center [309, 495] width 191 height 31
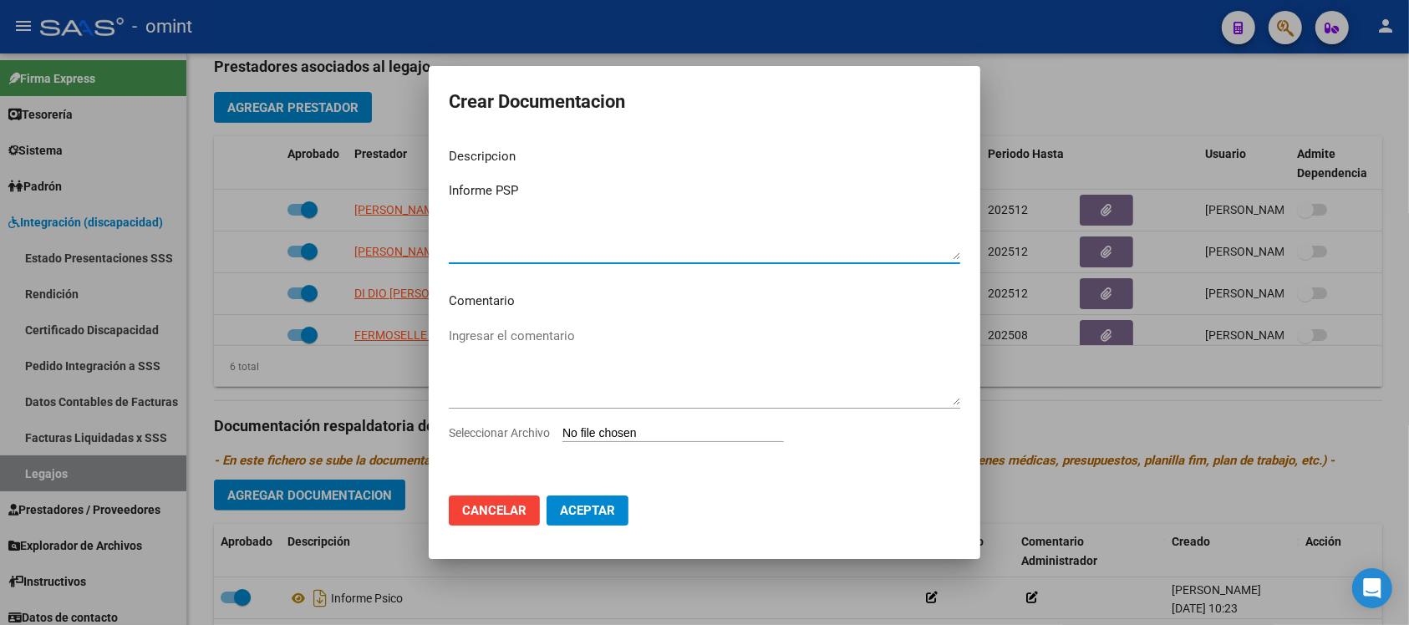
type textarea "Informe PSP"
click at [648, 435] on input "Seleccionar Archivo" at bounding box center [674, 434] width 222 height 16
type input "C:\fakepath\1840675103_25080702050_form048.pdf"
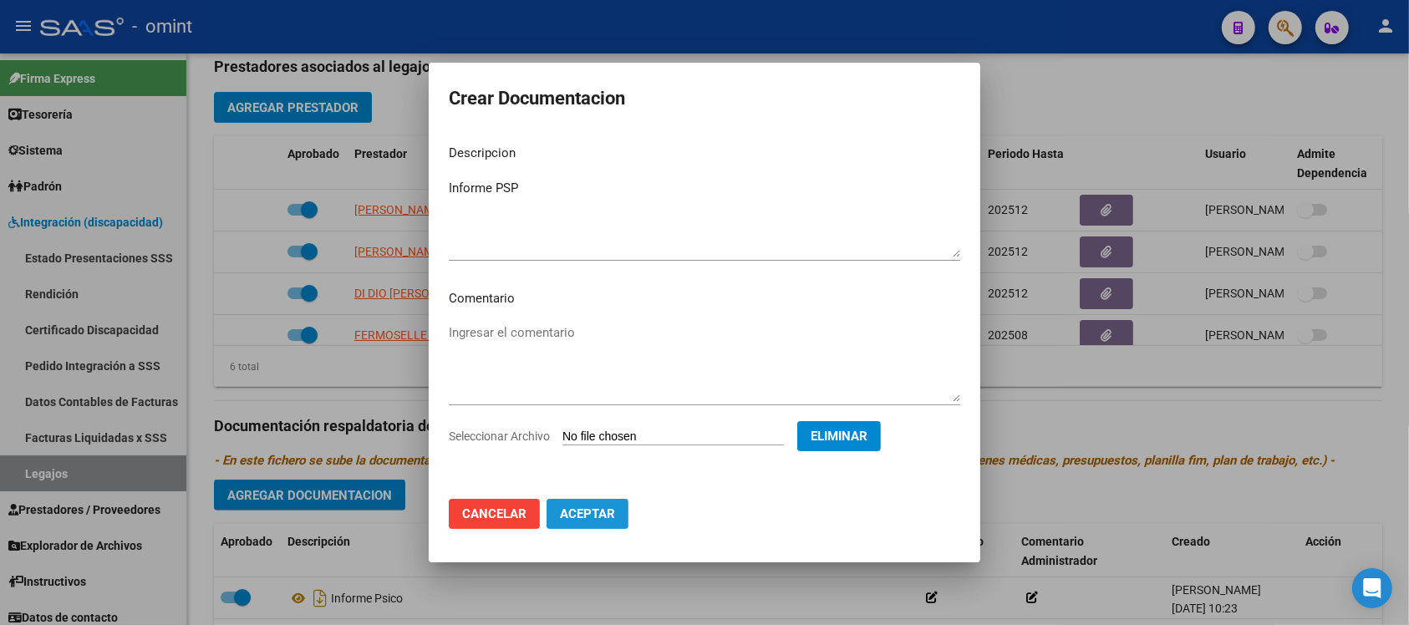
click at [603, 514] on span "Aceptar" at bounding box center [587, 514] width 55 height 15
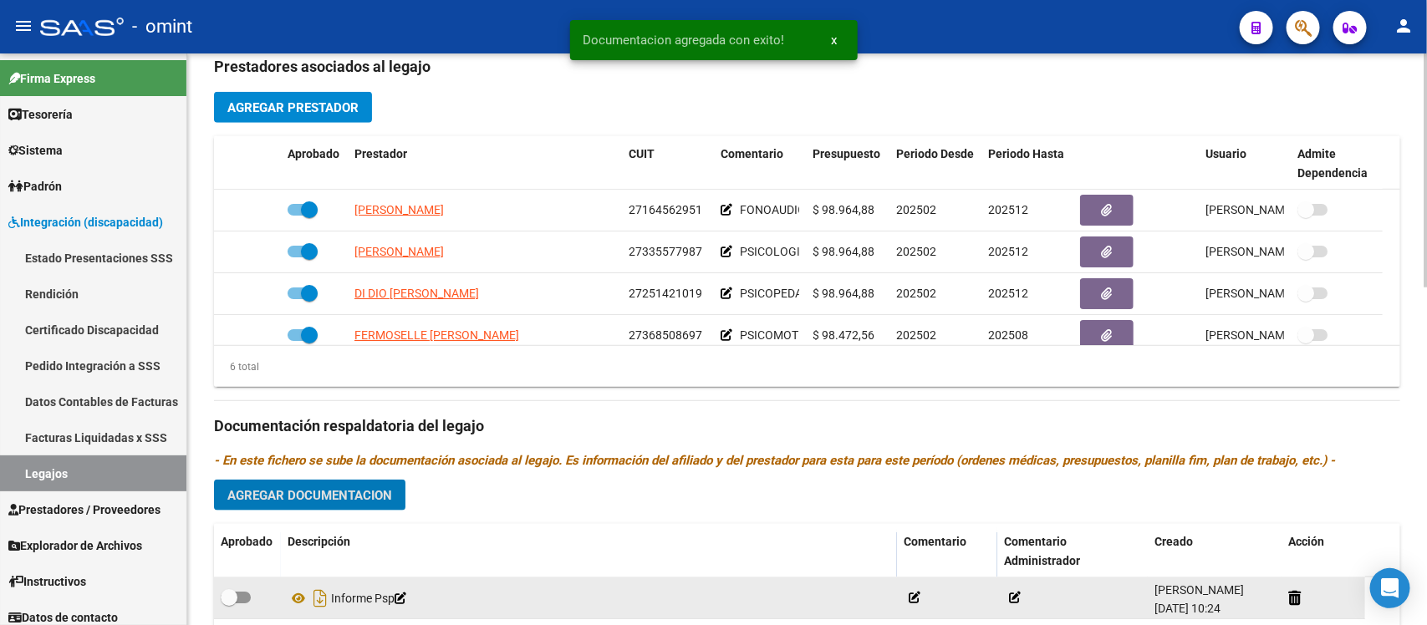
click at [232, 602] on span at bounding box center [229, 597] width 17 height 17
click at [229, 604] on input "checkbox" at bounding box center [228, 604] width 1 height 1
checkbox input "true"
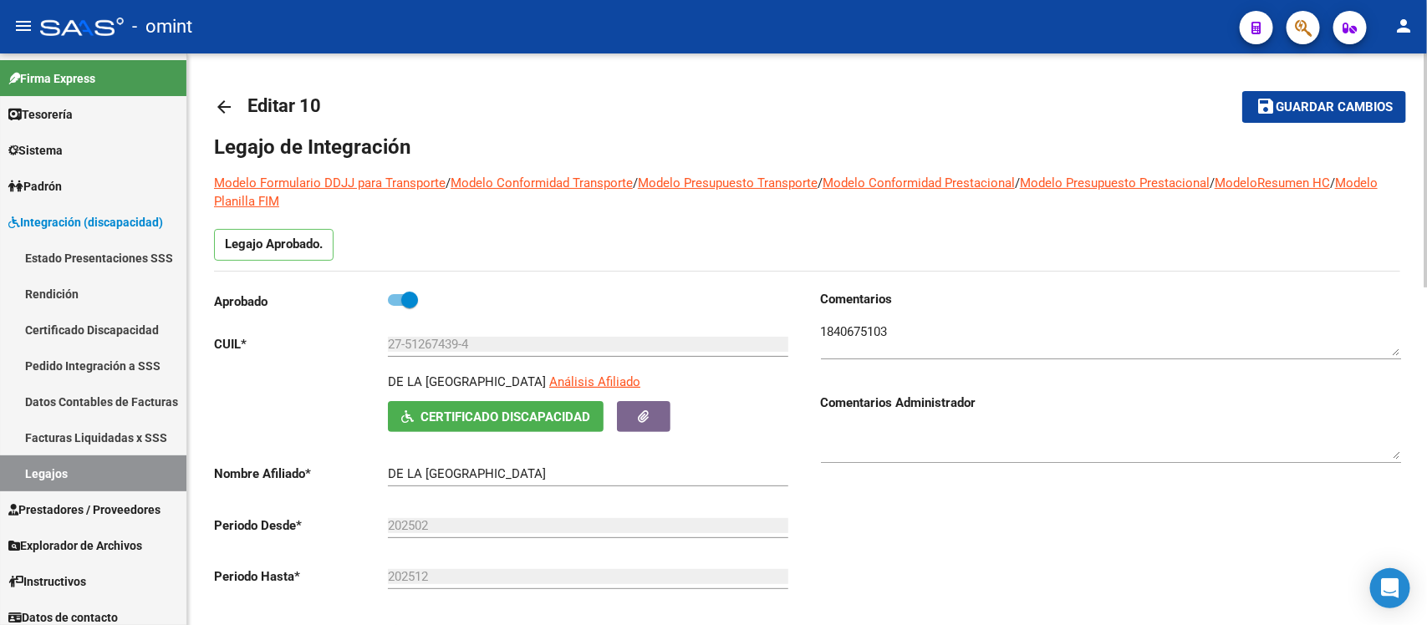
click at [216, 106] on mat-icon "arrow_back" at bounding box center [224, 107] width 20 height 20
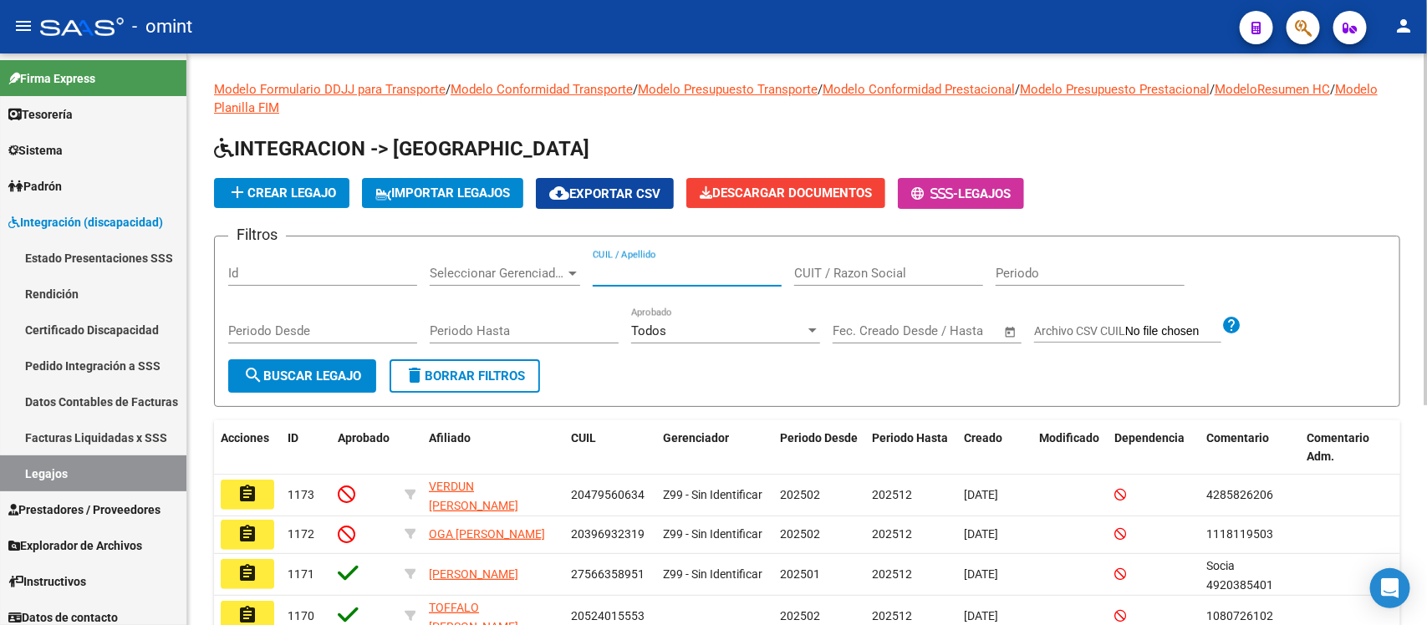
click at [733, 276] on input "CUIL / Apellido" at bounding box center [687, 273] width 189 height 15
paste input "ADARO"
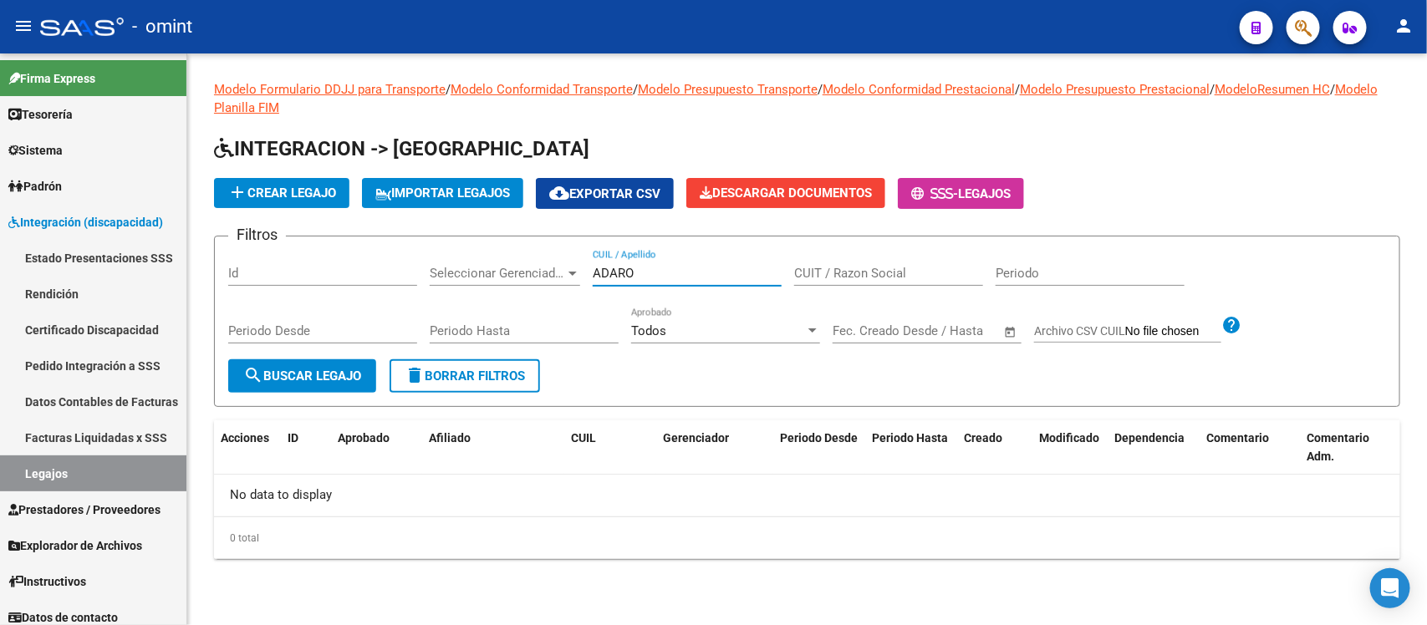
drag, startPoint x: 665, startPoint y: 272, endPoint x: 523, endPoint y: 282, distance: 142.5
click at [523, 281] on div "Filtros Id Seleccionar Gerenciador Seleccionar Gerenciador ADARO CUIL / Apellid…" at bounding box center [807, 305] width 1158 height 110
paste input "57428974"
type input "57428974"
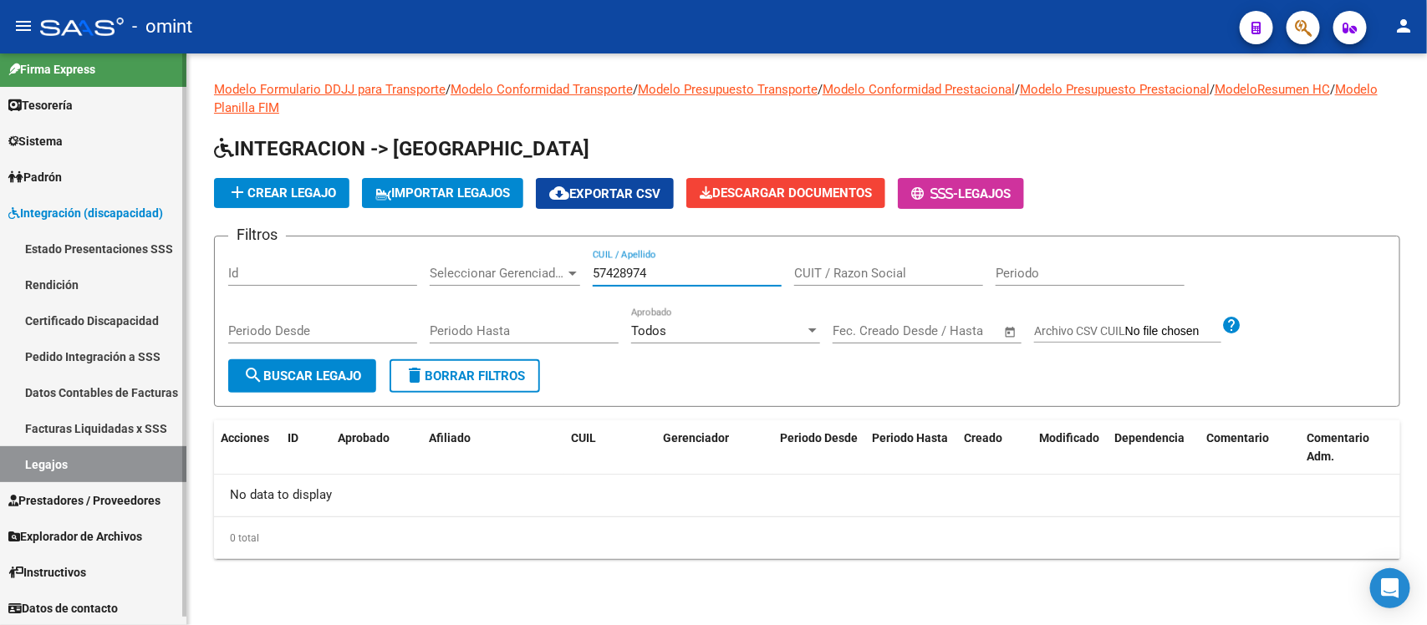
click at [86, 415] on link "Facturas Liquidadas x SSS" at bounding box center [93, 428] width 186 height 36
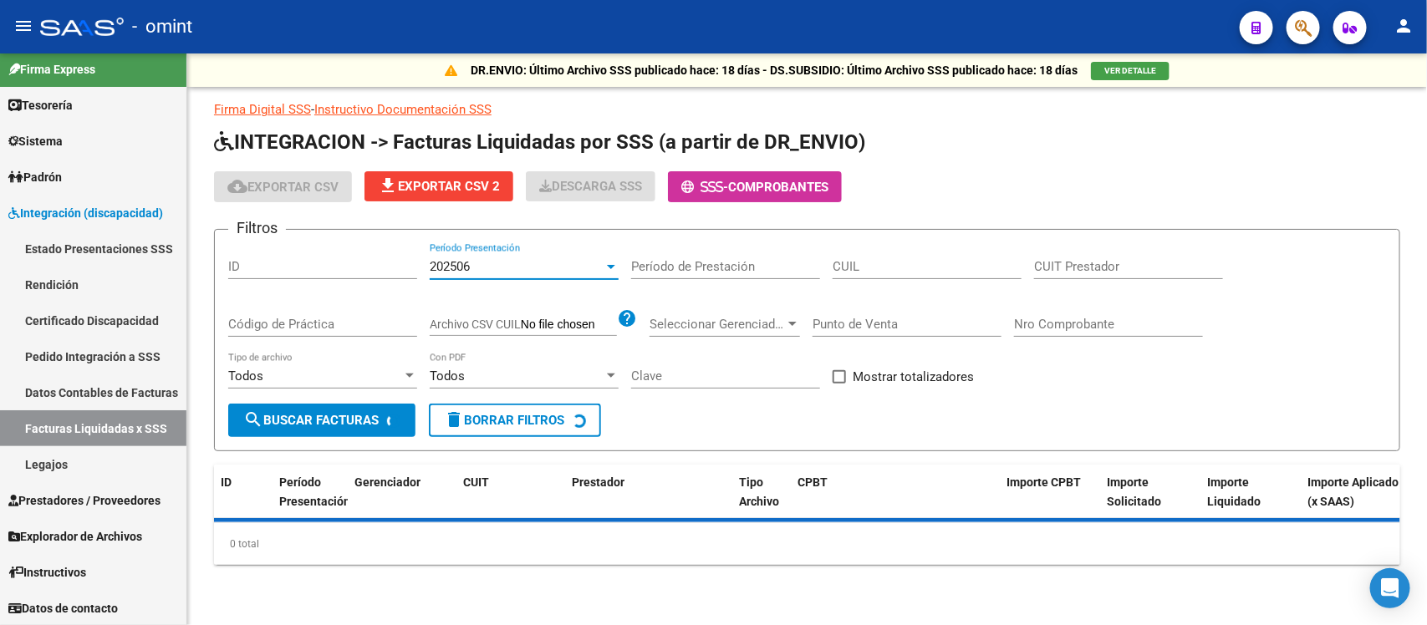
click at [499, 260] on div "202506" at bounding box center [517, 266] width 174 height 15
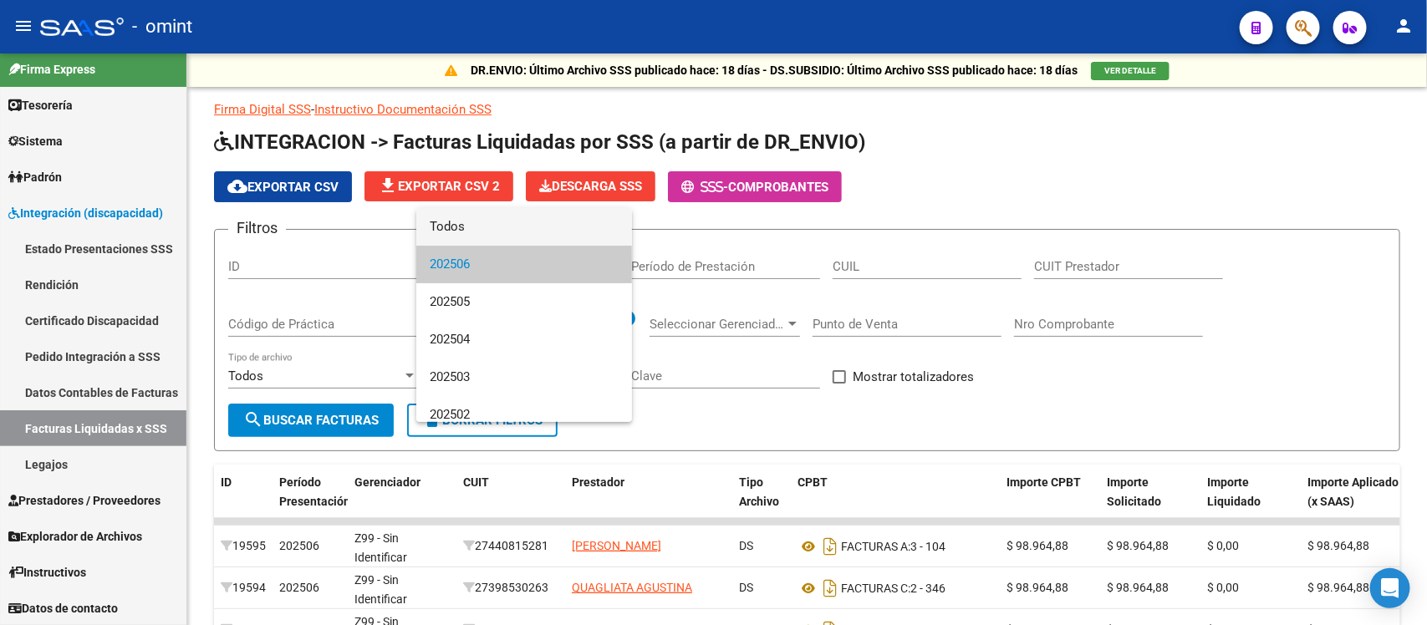
click at [490, 231] on span "Todos" at bounding box center [524, 227] width 189 height 38
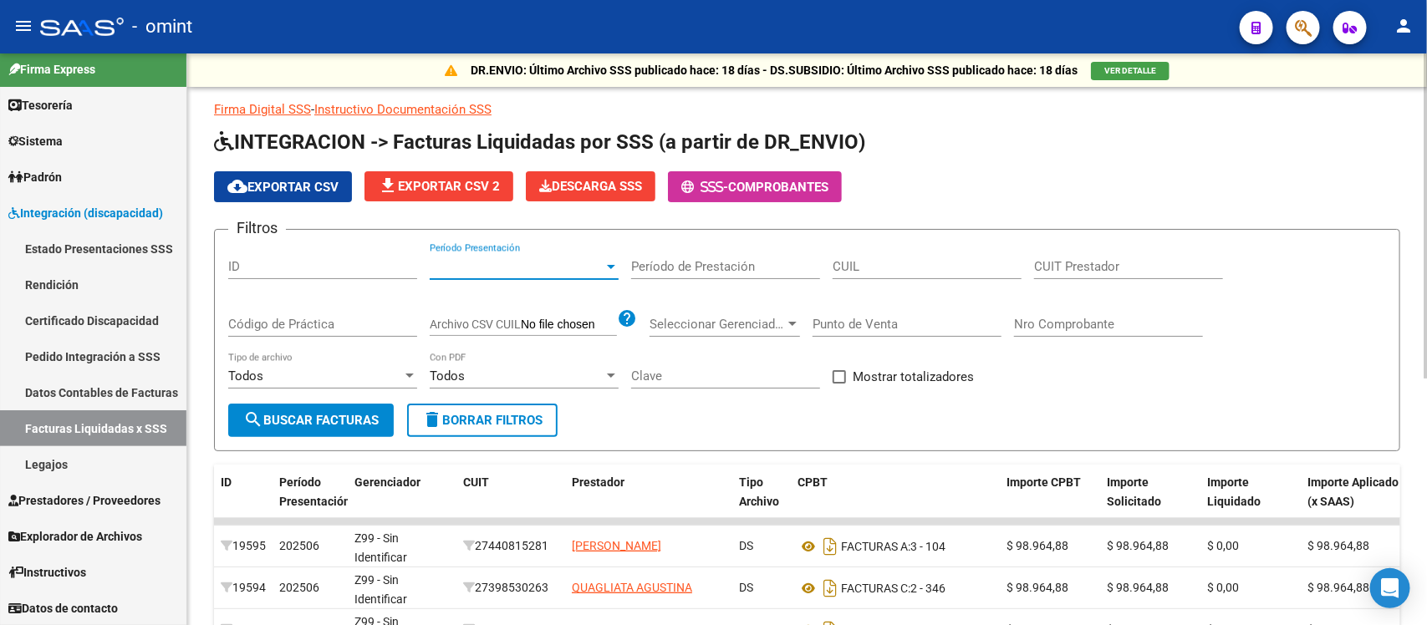
click at [883, 260] on input "CUIL" at bounding box center [927, 266] width 189 height 15
paste input "57-428974"
drag, startPoint x: 940, startPoint y: 266, endPoint x: 762, endPoint y: 293, distance: 180.0
click at [763, 289] on div "Filtros ID Período Presentación Período Presentación Período de Prestación 57-4…" at bounding box center [807, 323] width 1158 height 160
paste input "20-57428974-3"
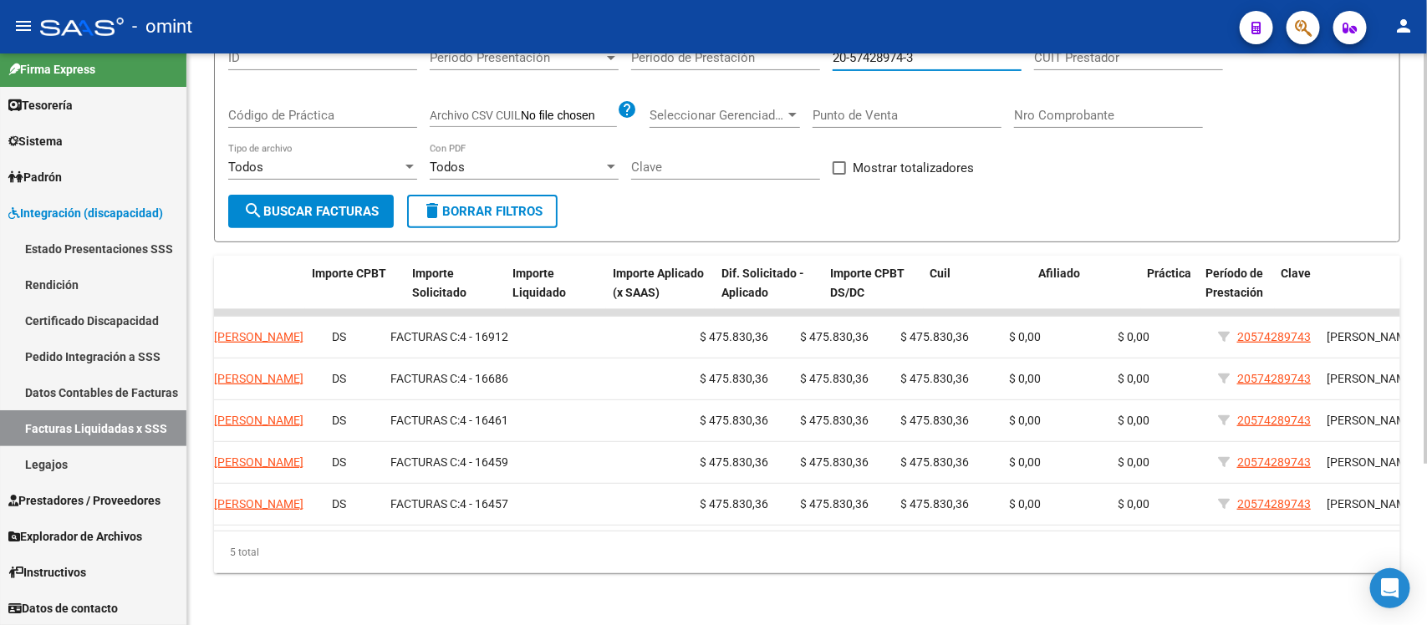
scroll to position [0, 695]
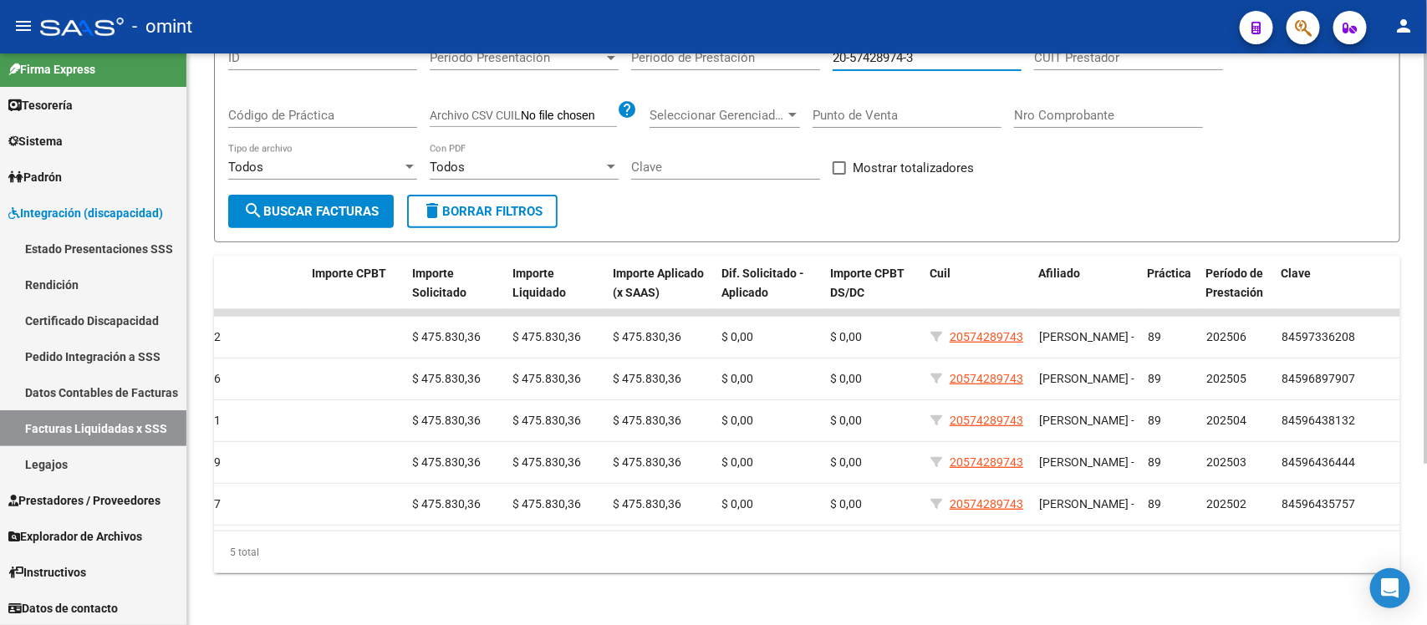
type input "20-57428974-3"
